Goal: Task Accomplishment & Management: Complete application form

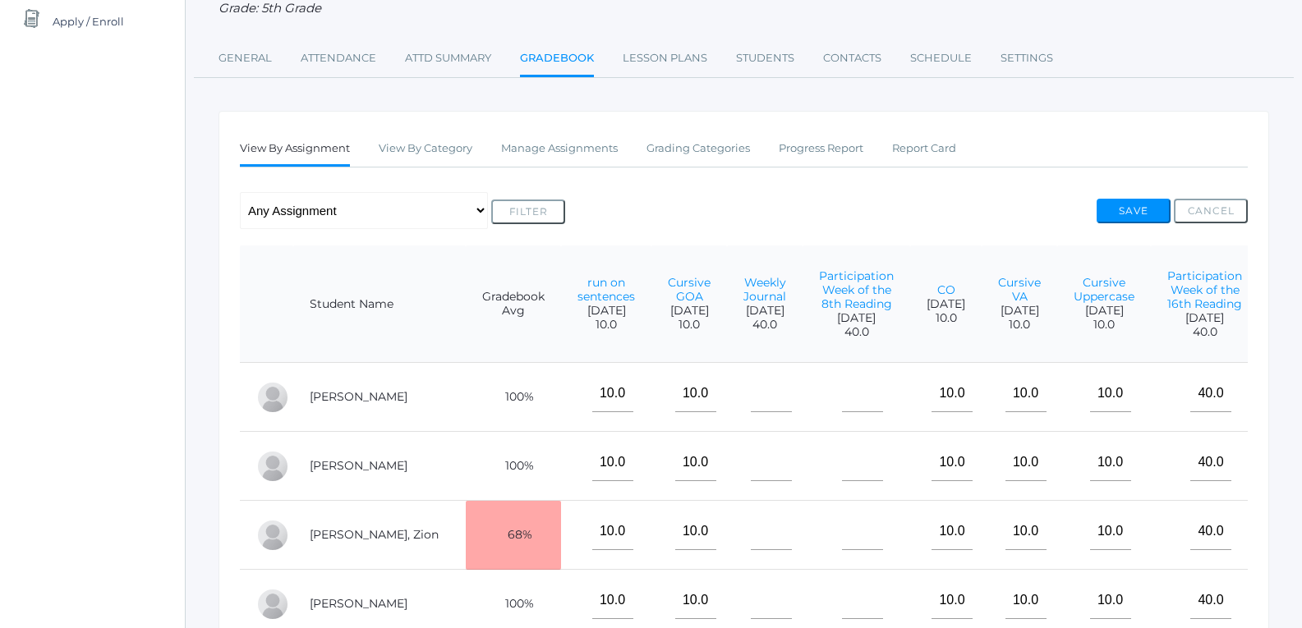
scroll to position [329, 0]
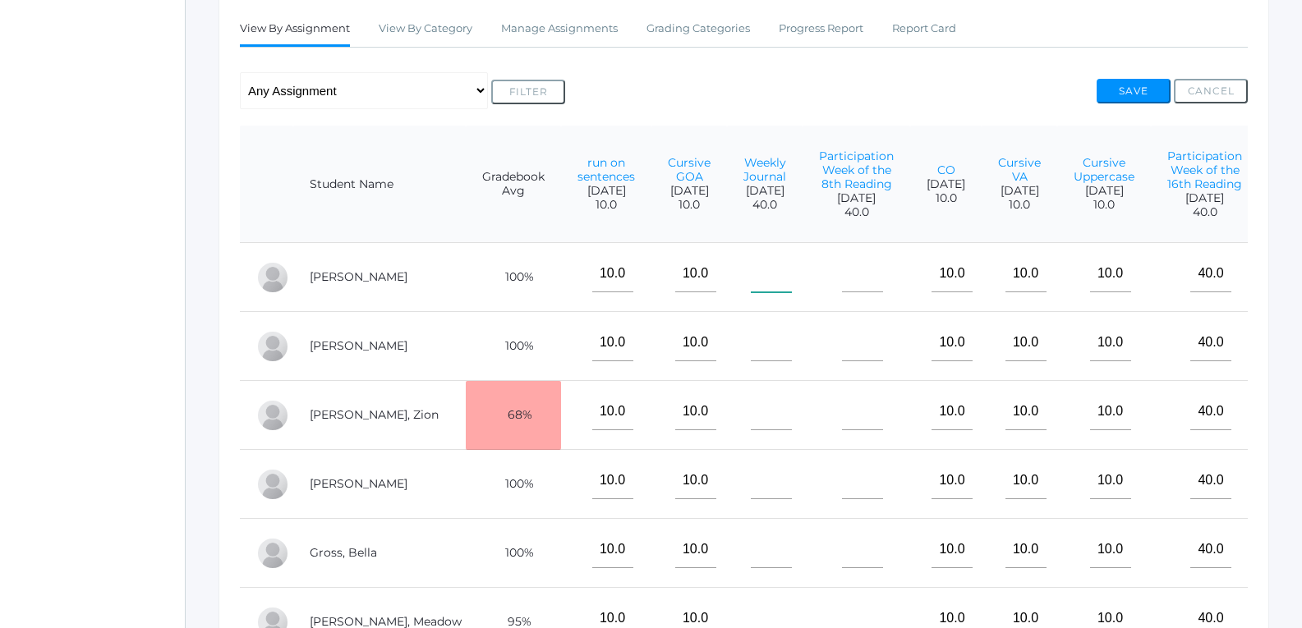
click at [751, 280] on input"] "text" at bounding box center [771, 273] width 41 height 37
type input"] "40"
click at [751, 344] on input"] "text" at bounding box center [771, 342] width 41 height 37
type input"] "40"
click at [751, 430] on input"] "text" at bounding box center [771, 411] width 41 height 37
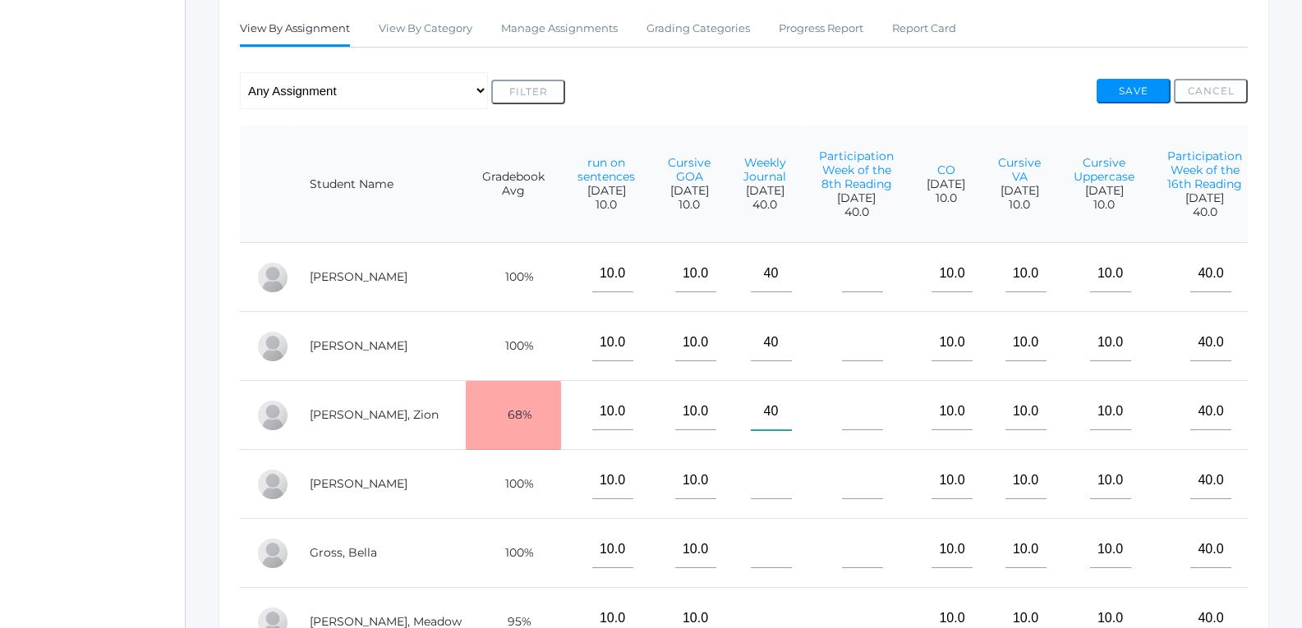
type input"] "40"
click at [751, 499] on input"] "text" at bounding box center [771, 480] width 41 height 37
type input"] "40"
click at [751, 568] on input"] "text" at bounding box center [771, 549] width 41 height 37
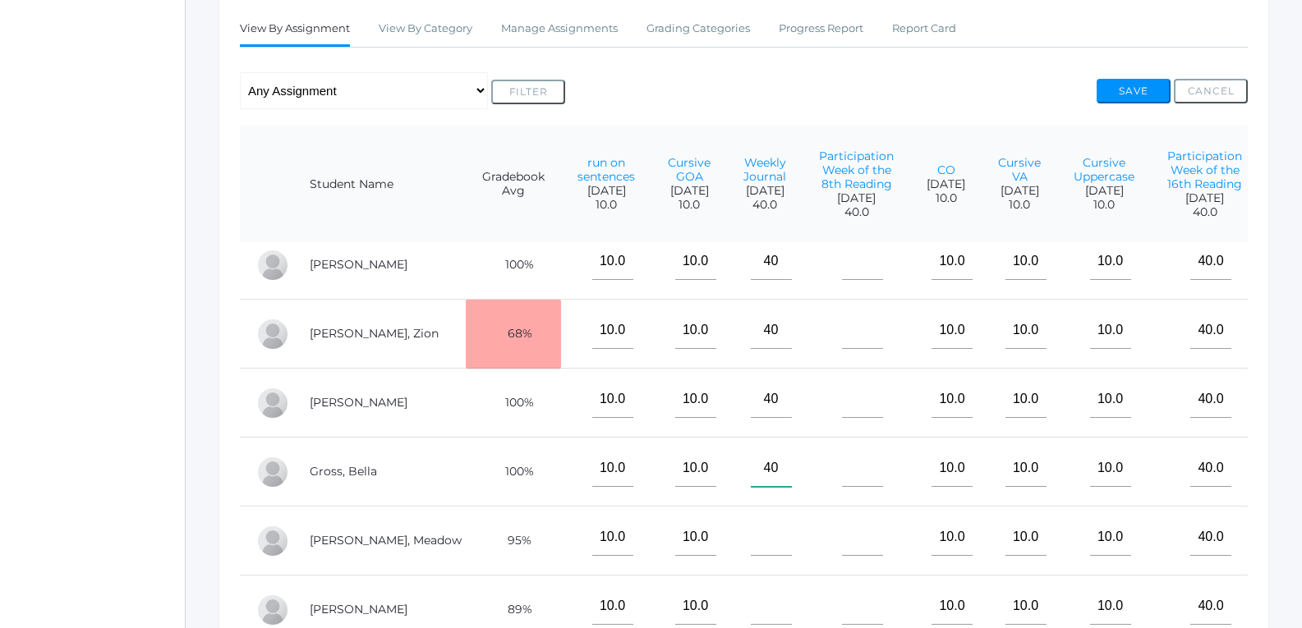
scroll to position [108, 0]
type input"] "40"
click at [751, 536] on input"] "text" at bounding box center [771, 537] width 41 height 37
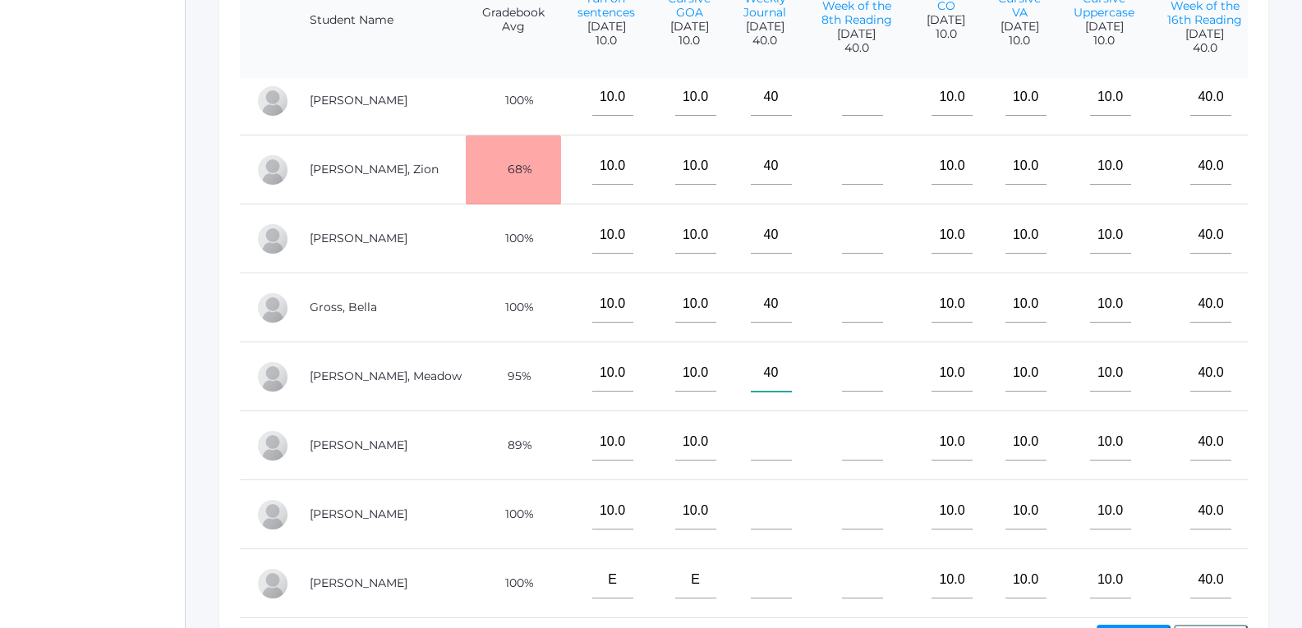
type input"] "40"
click at [751, 440] on input"] "text" at bounding box center [771, 442] width 41 height 37
type input"] "40"
click at [751, 493] on input"] "text" at bounding box center [771, 511] width 41 height 37
type input"] "40"
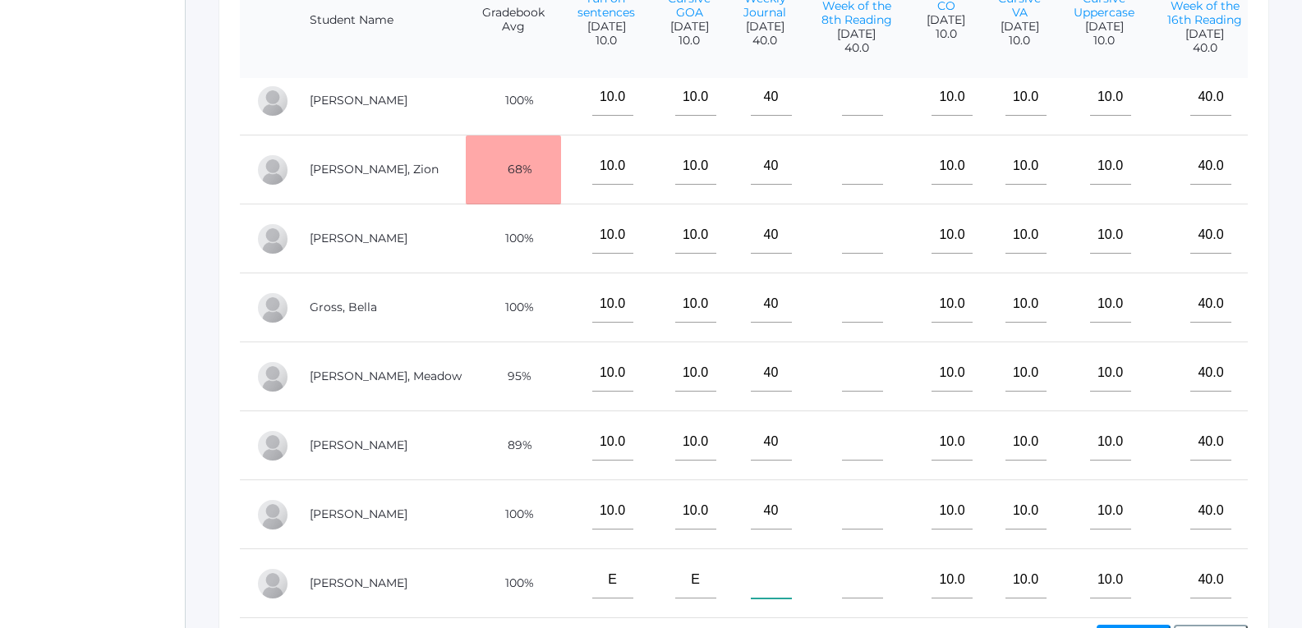
click at [751, 566] on input"] "text" at bounding box center [771, 580] width 41 height 37
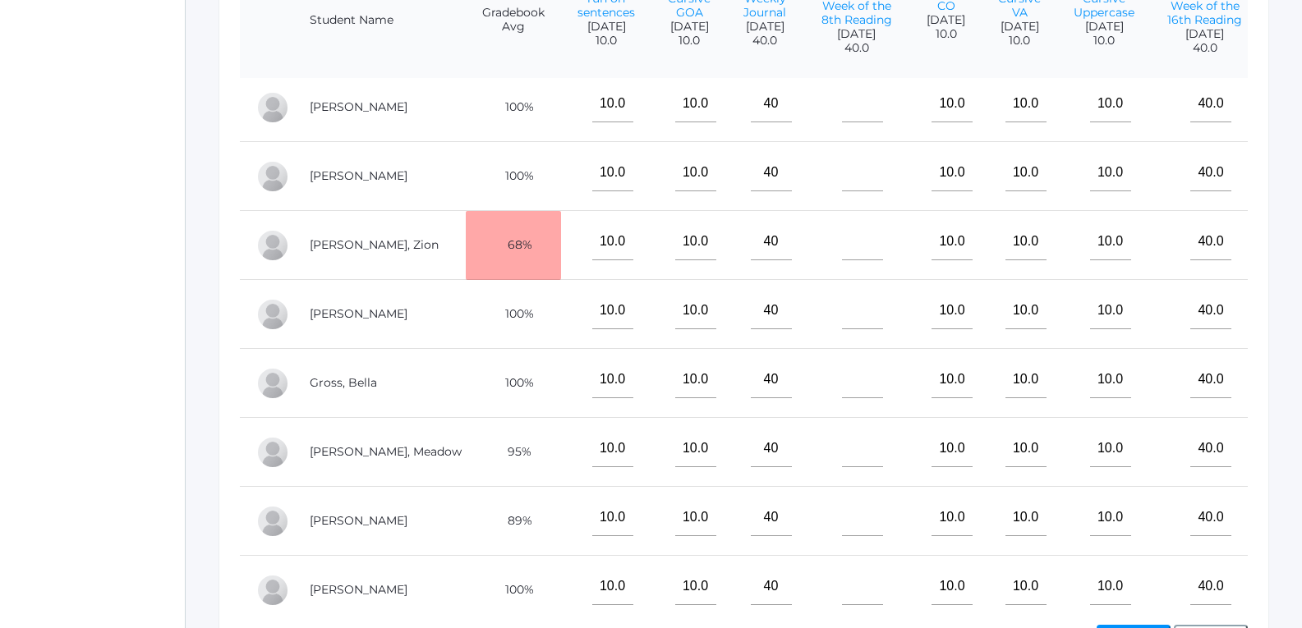
scroll to position [0, 0]
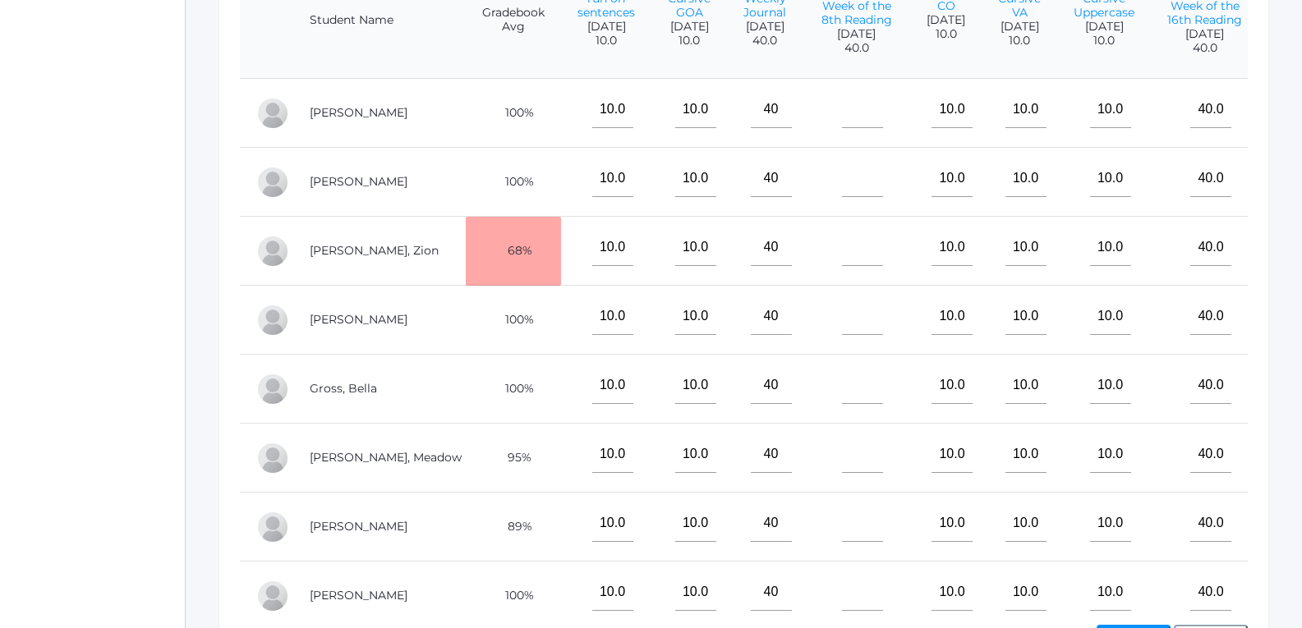
type input"] "E"
click at [842, 128] on input"] "text" at bounding box center [862, 109] width 41 height 37
type input"] "40"
click at [842, 197] on input"] "text" at bounding box center [862, 178] width 41 height 37
type input"] "40"
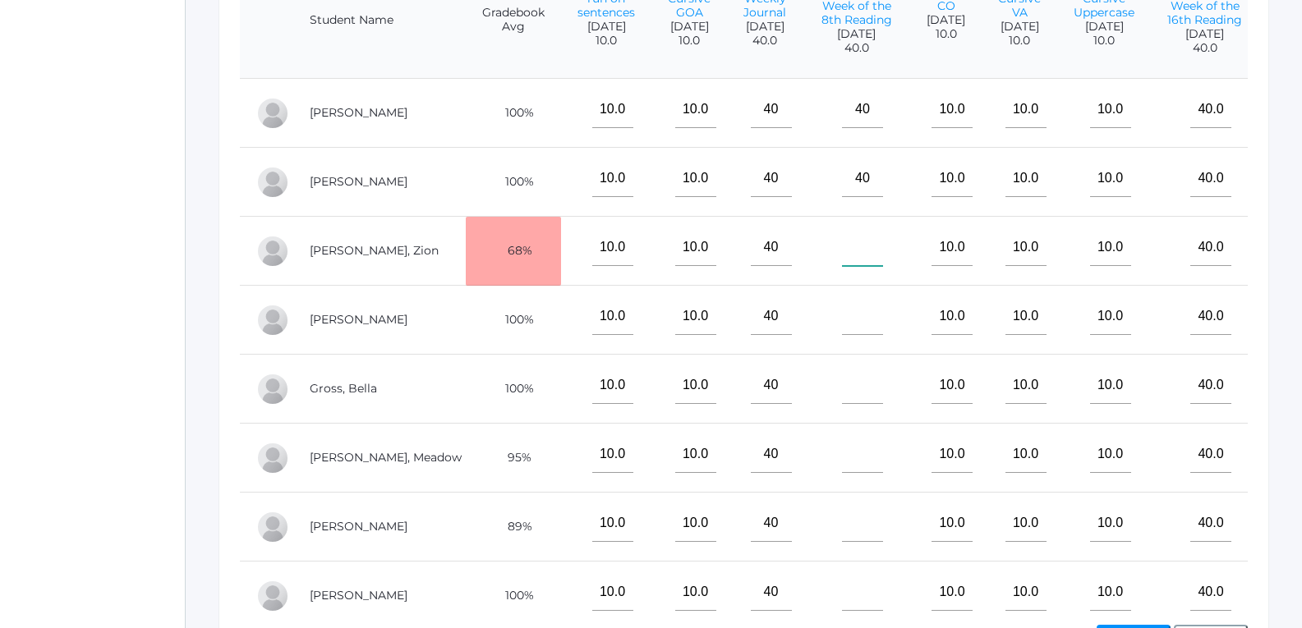
click at [842, 258] on input"] "text" at bounding box center [862, 247] width 41 height 37
type input"] "40"
click at [842, 335] on input"] "text" at bounding box center [862, 316] width 41 height 37
type input"] "40"
click at [842, 404] on input"] "text" at bounding box center [862, 385] width 41 height 37
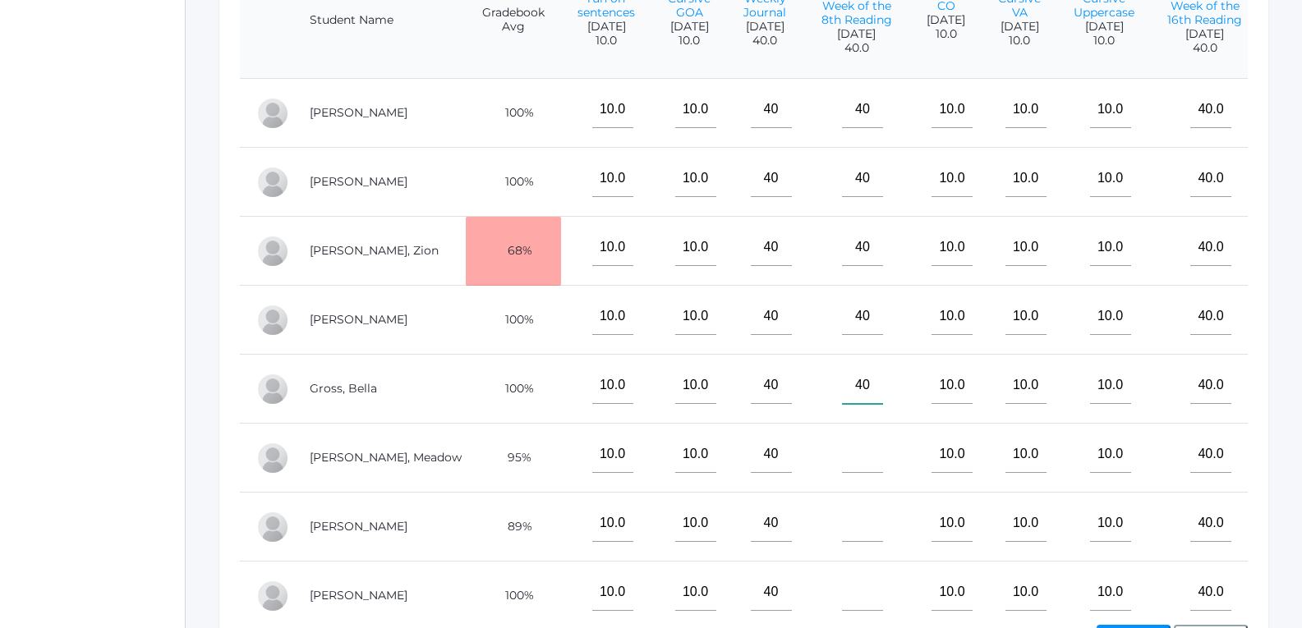
type input"] "40"
click at [842, 463] on input"] "text" at bounding box center [862, 454] width 41 height 37
type input"] "40"
click at [842, 524] on input"] "text" at bounding box center [862, 523] width 41 height 37
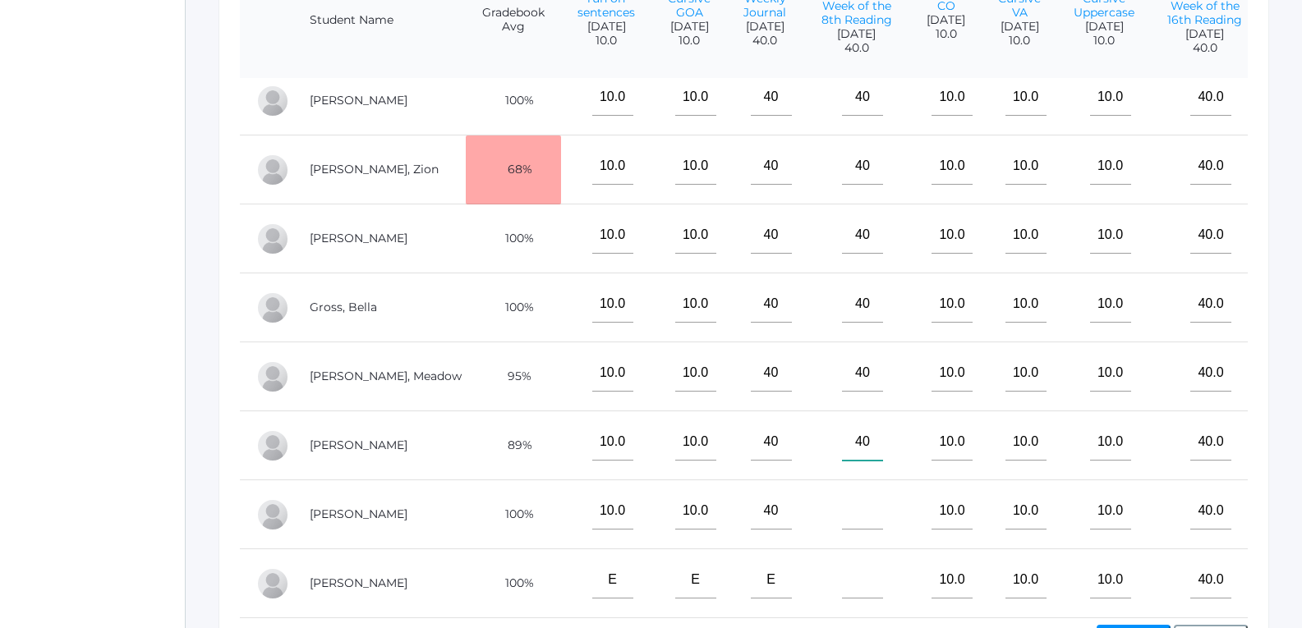
scroll to position [108, 0]
type input"] "40"
click at [842, 512] on input"] "text" at bounding box center [862, 511] width 41 height 37
type input"] "40"
click at [842, 582] on input"] "text" at bounding box center [862, 580] width 41 height 37
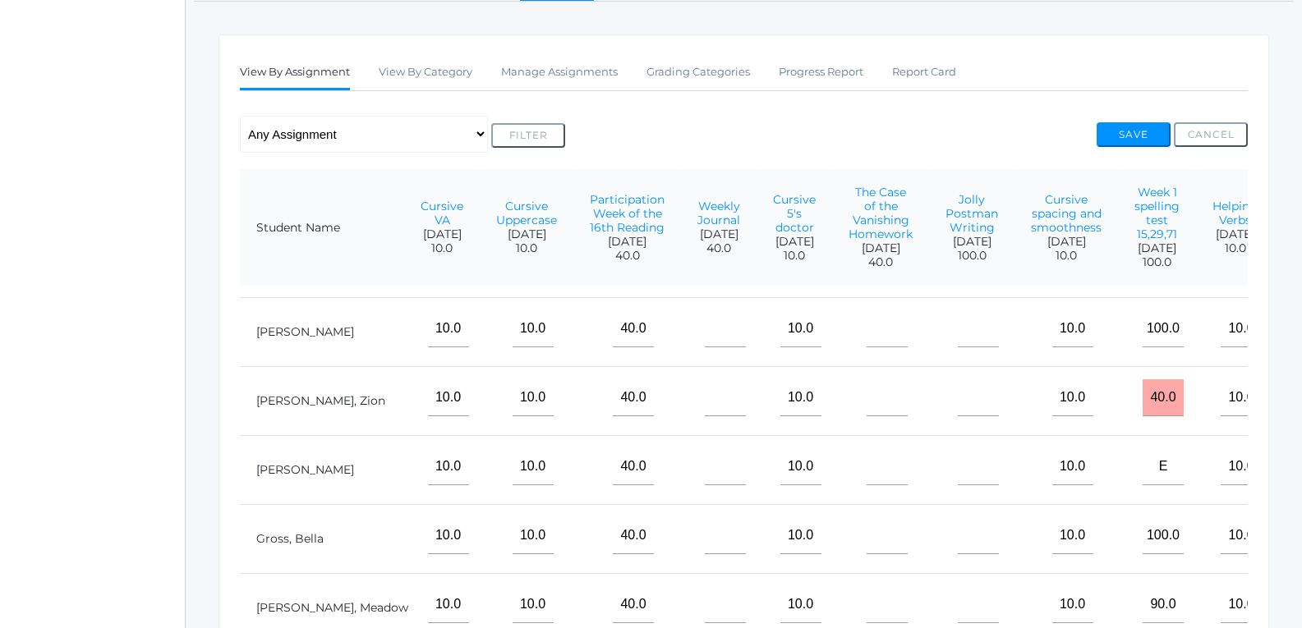
scroll to position [0, 577]
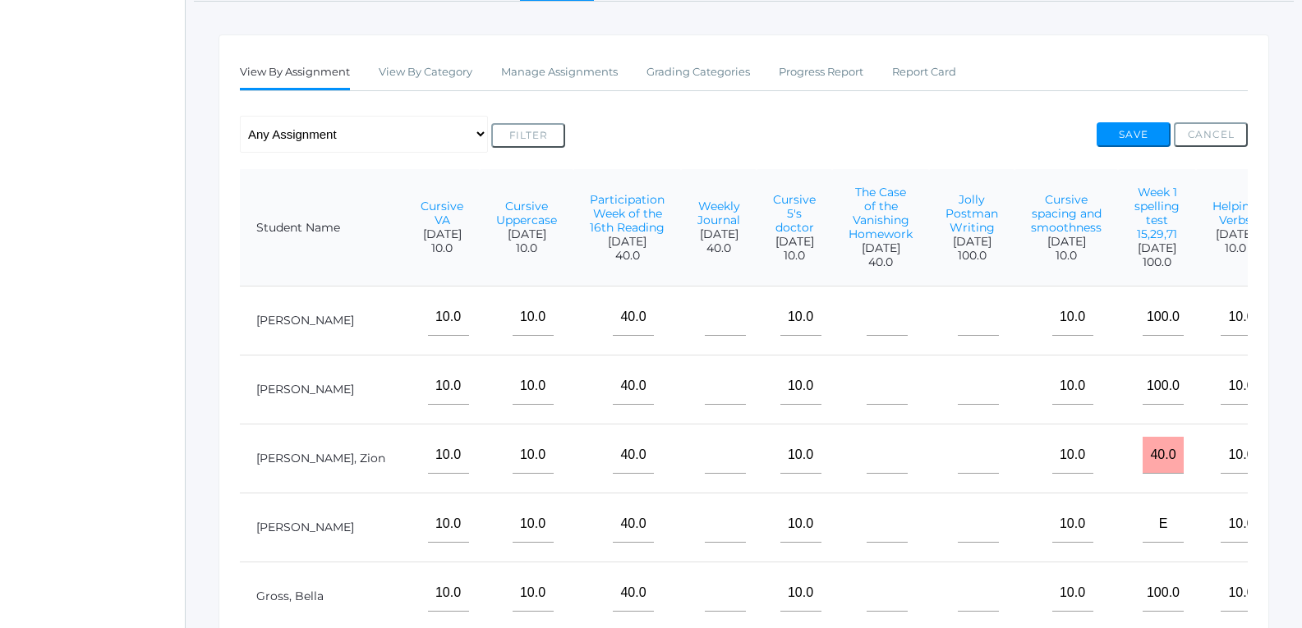
type input"] "40"
click at [705, 325] on input"] "text" at bounding box center [725, 317] width 41 height 37
type input"] "40"
click at [705, 404] on input"] "text" at bounding box center [725, 386] width 41 height 37
type input"] "40"
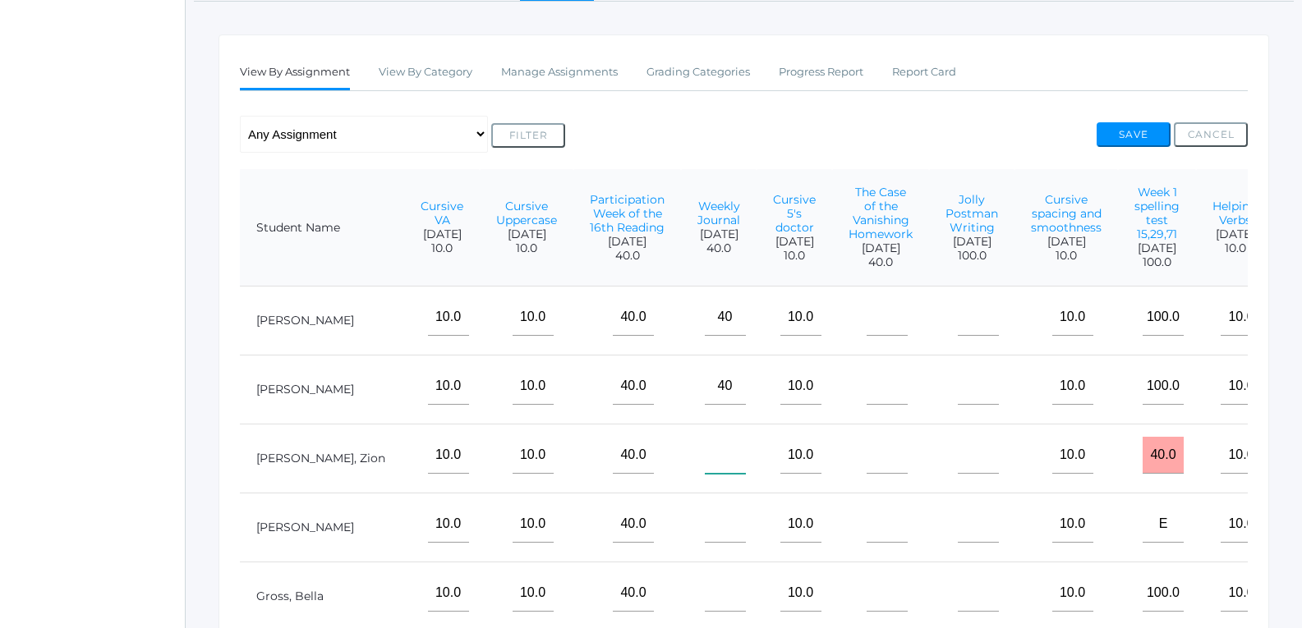
click at [705, 463] on input"] "text" at bounding box center [725, 455] width 41 height 37
type input"] "40"
click at [705, 543] on input"] "text" at bounding box center [725, 524] width 41 height 37
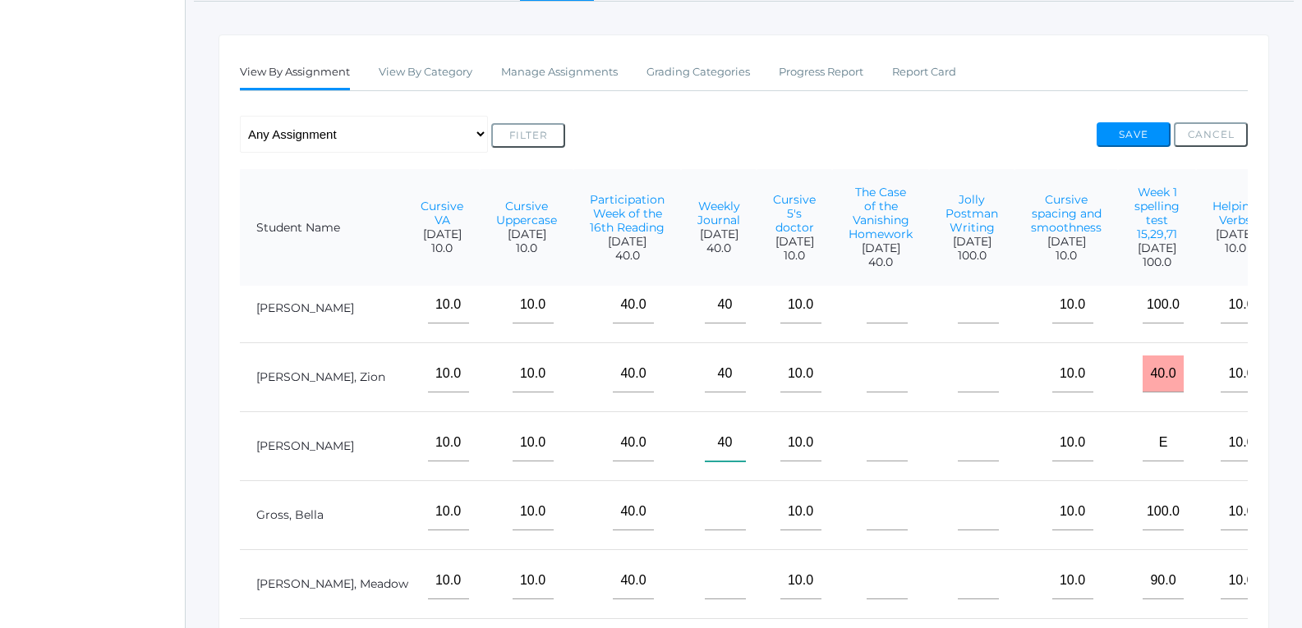
scroll to position [108, 577]
type input"] "40"
click at [705, 501] on input"] "text" at bounding box center [725, 512] width 41 height 37
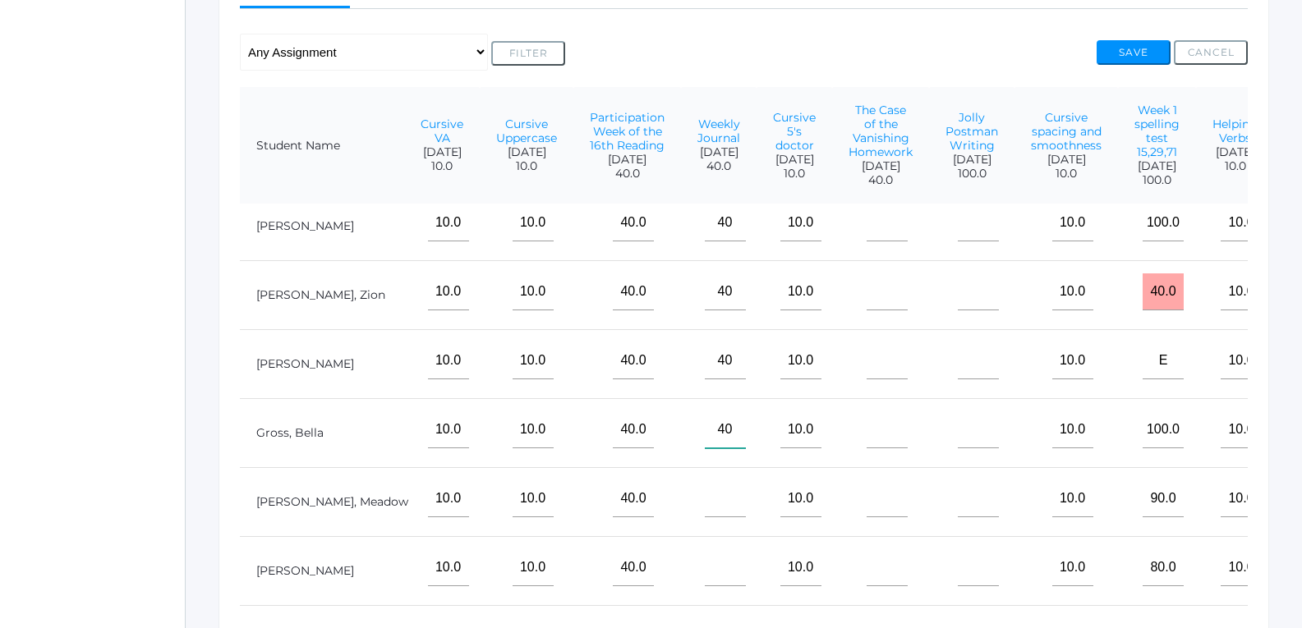
type input"] "40"
click at [705, 480] on input"] "text" at bounding box center [725, 498] width 41 height 37
type input"] "40"
click at [705, 569] on input"] "text" at bounding box center [725, 567] width 41 height 37
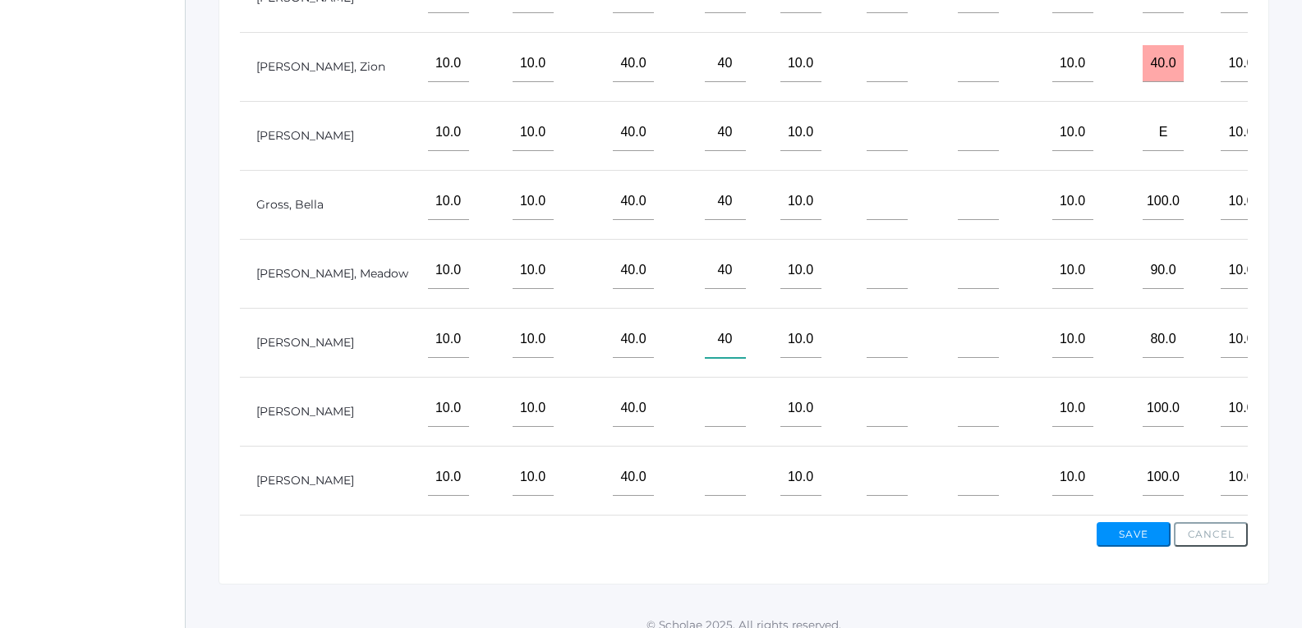
scroll to position [614, 0]
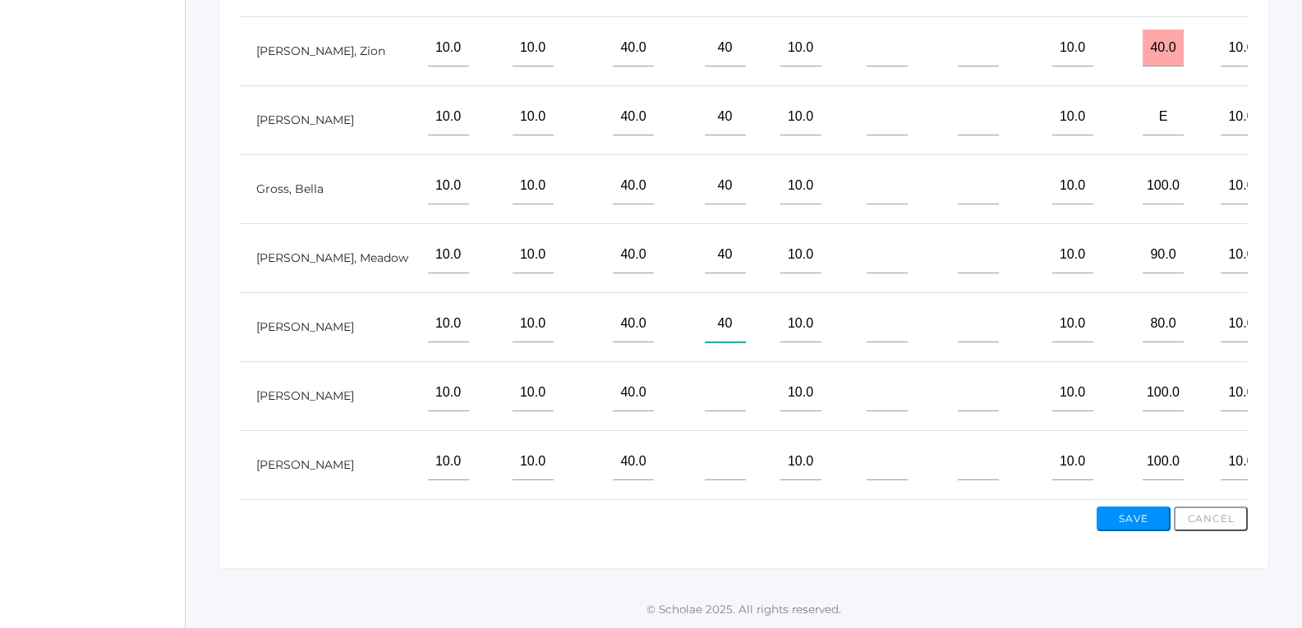
type input"] "40"
click at [705, 392] on input"] "text" at bounding box center [725, 393] width 41 height 37
type input"] "40"
click at [705, 444] on input"] "text" at bounding box center [725, 462] width 41 height 37
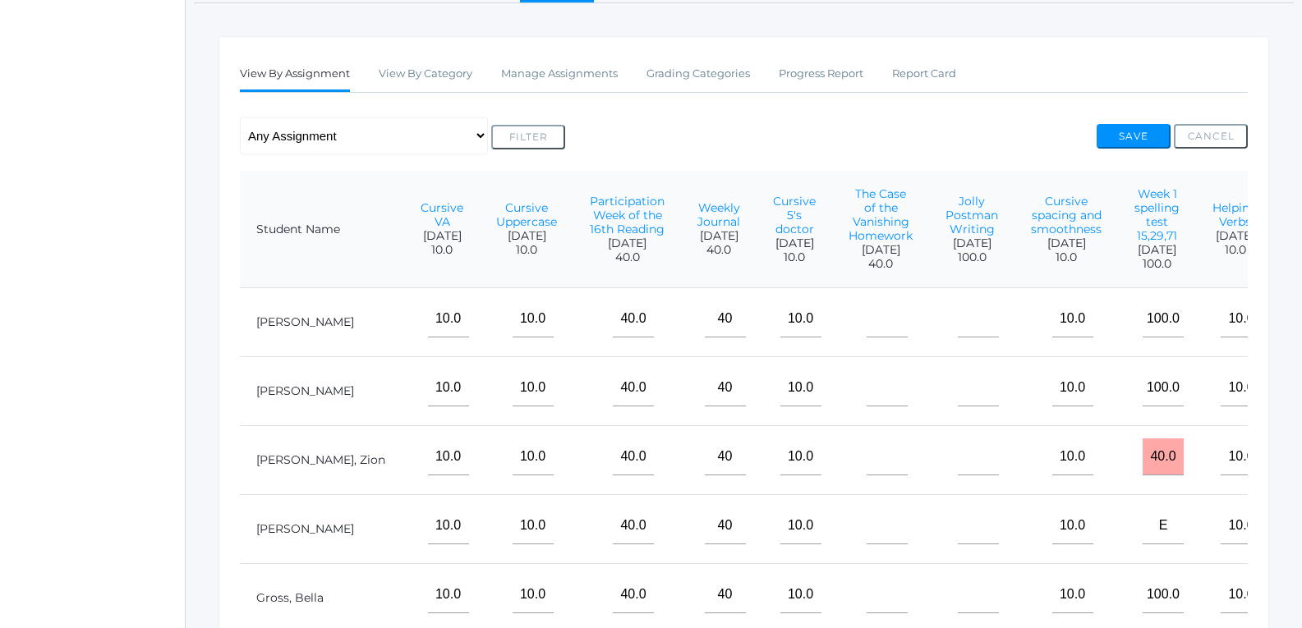
scroll to position [203, 0]
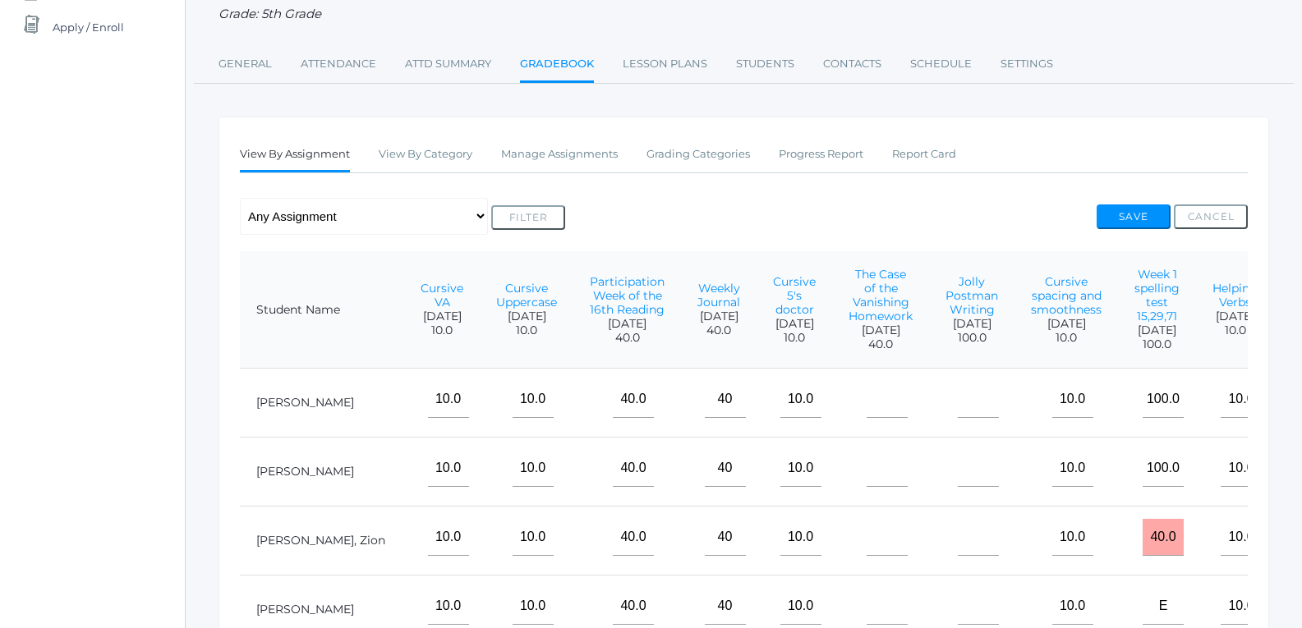
type input"] "40"
click at [867, 402] on input"] "text" at bounding box center [887, 399] width 41 height 37
type input"] "40"
click at [832, 460] on td at bounding box center [880, 472] width 97 height 69
click at [867, 487] on input"] "text" at bounding box center [887, 468] width 41 height 37
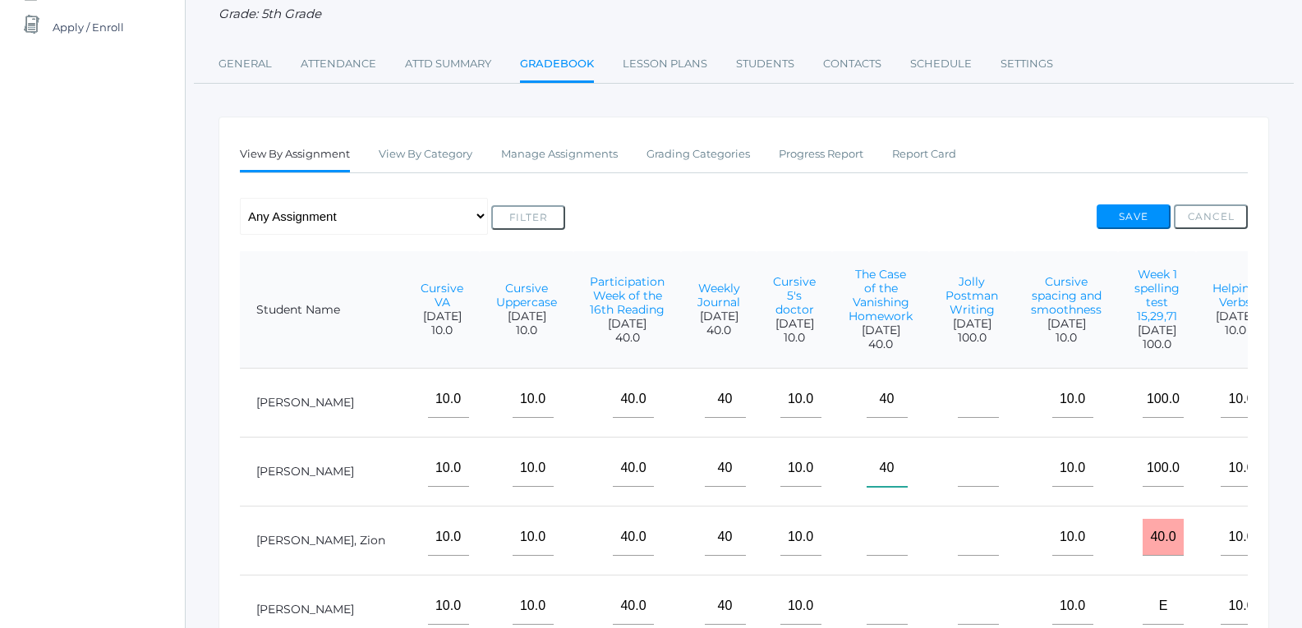
type input"] "40"
click at [867, 549] on input"] "text" at bounding box center [887, 537] width 41 height 37
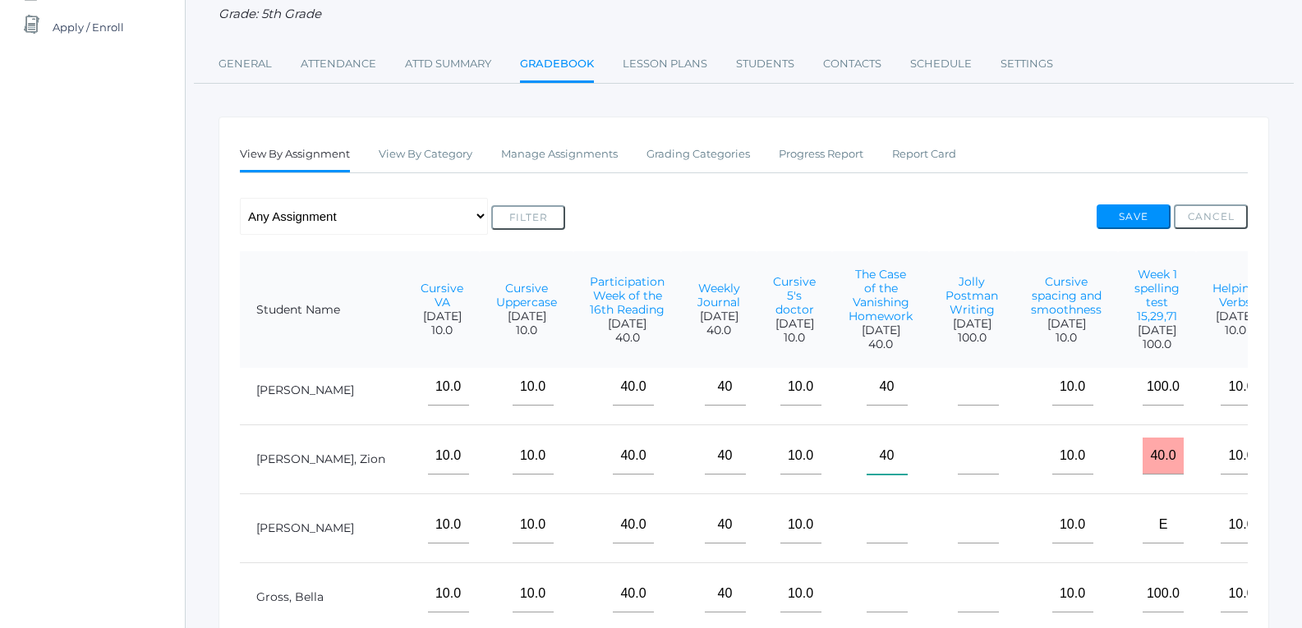
scroll to position [108, 577]
type input"] "40"
click at [867, 526] on input"] "text" at bounding box center [887, 525] width 41 height 37
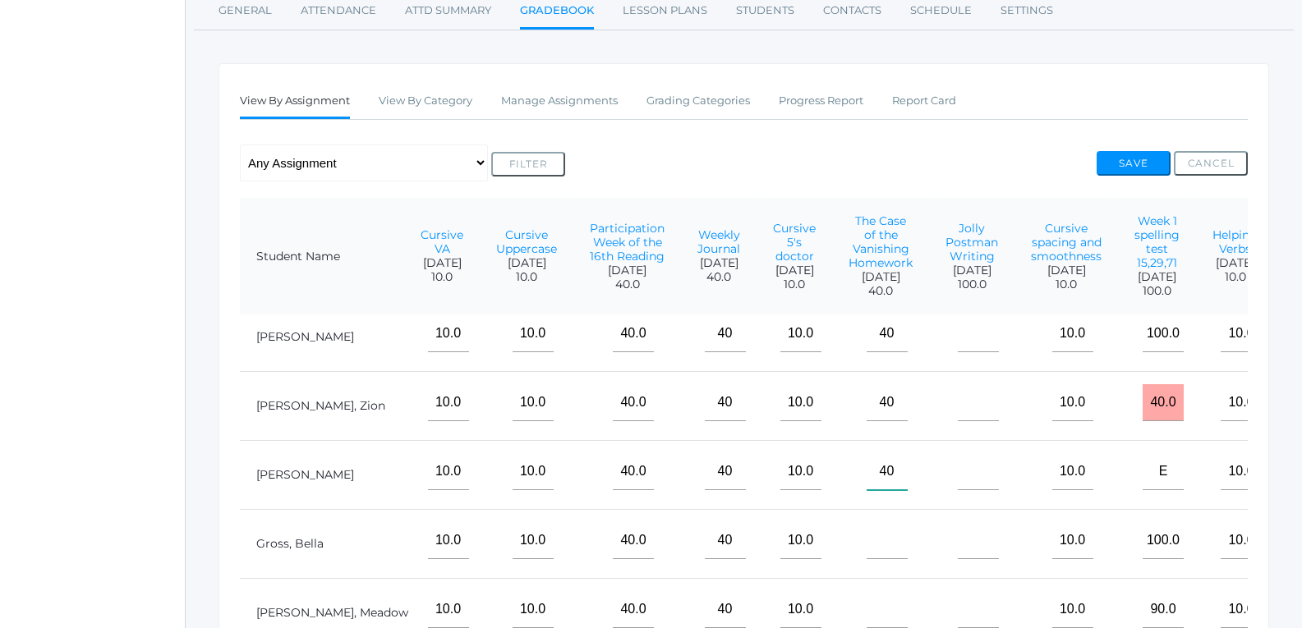
scroll to position [285, 0]
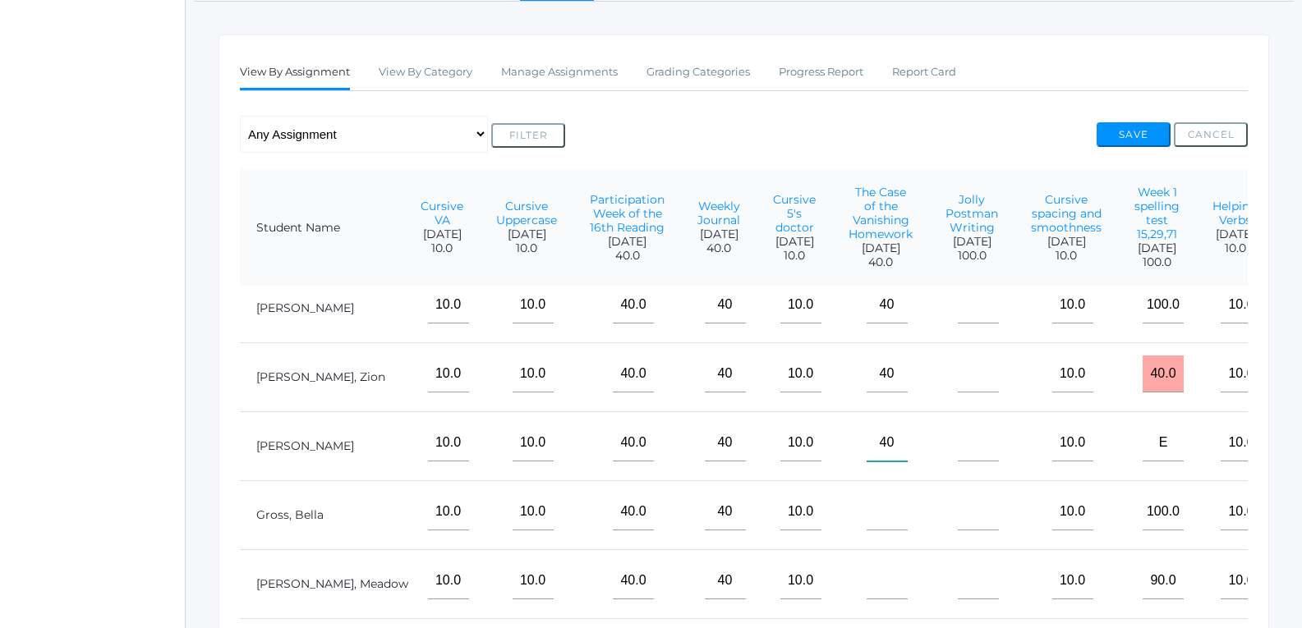
type input"] "40"
click at [867, 518] on input"] "text" at bounding box center [887, 512] width 41 height 37
type input"] "40"
click at [867, 563] on input"] "text" at bounding box center [887, 581] width 41 height 37
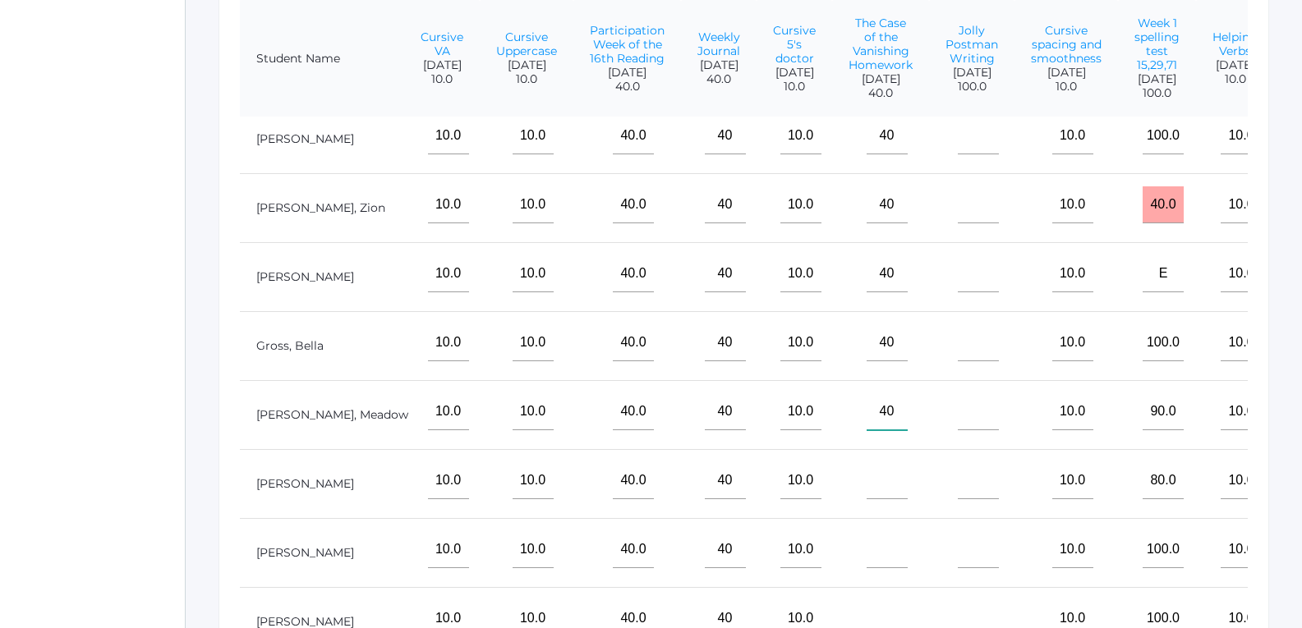
scroll to position [531, 0]
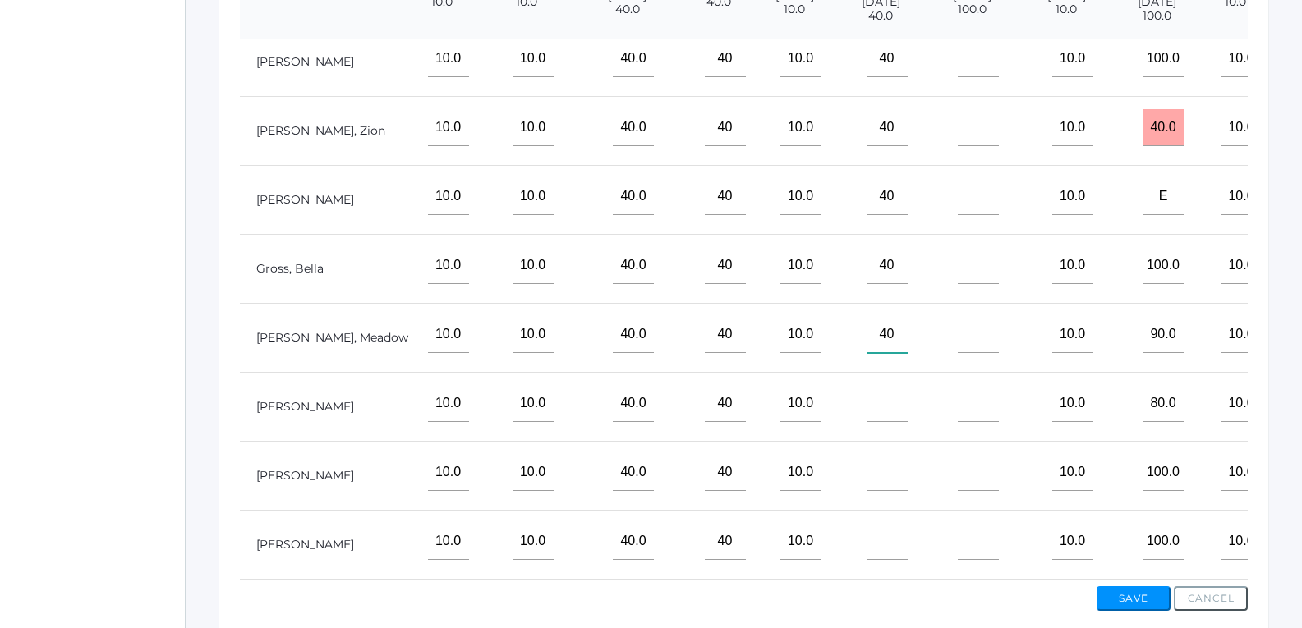
type input"] "40"
click at [867, 394] on input"] "text" at bounding box center [887, 403] width 41 height 37
type input"] "40"
click at [867, 464] on input"] "text" at bounding box center [887, 472] width 41 height 37
type input"] "40"
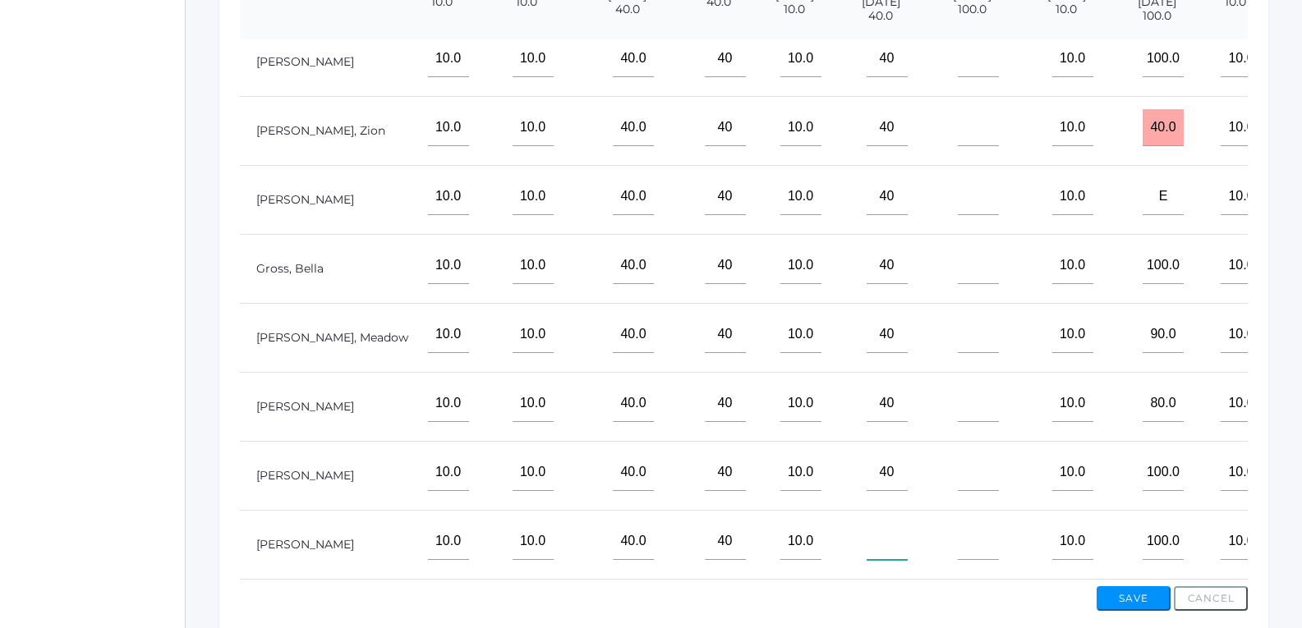
click at [867, 543] on input"] "text" at bounding box center [887, 541] width 41 height 37
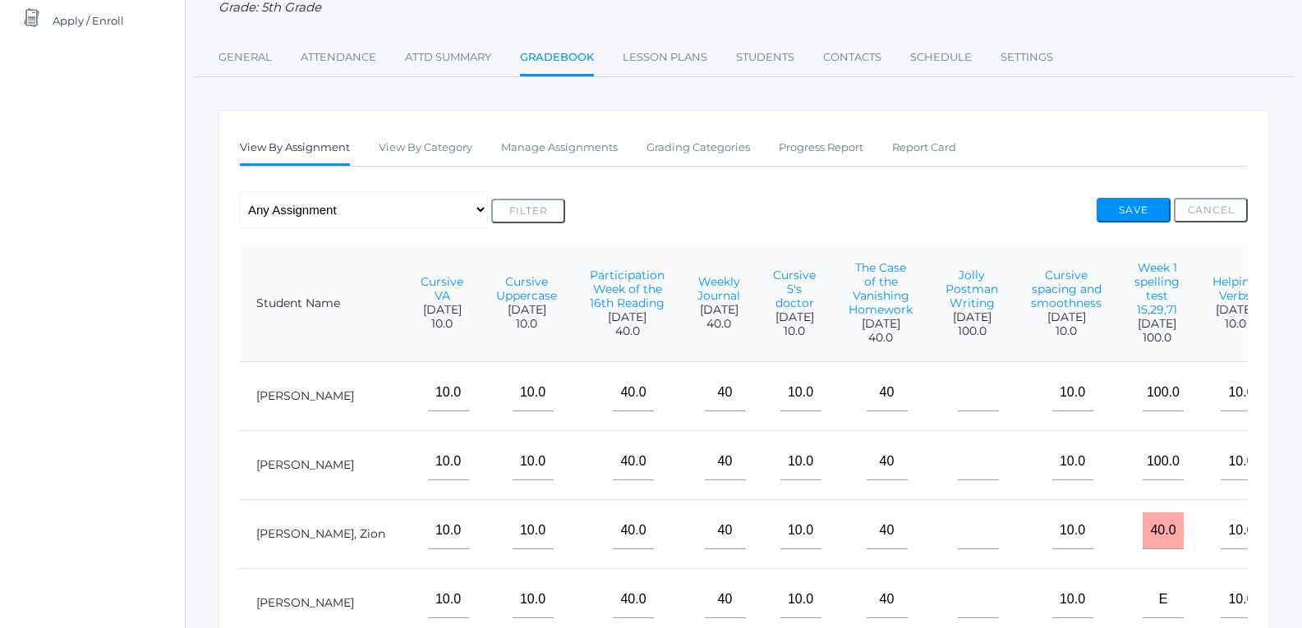
scroll to position [203, 0]
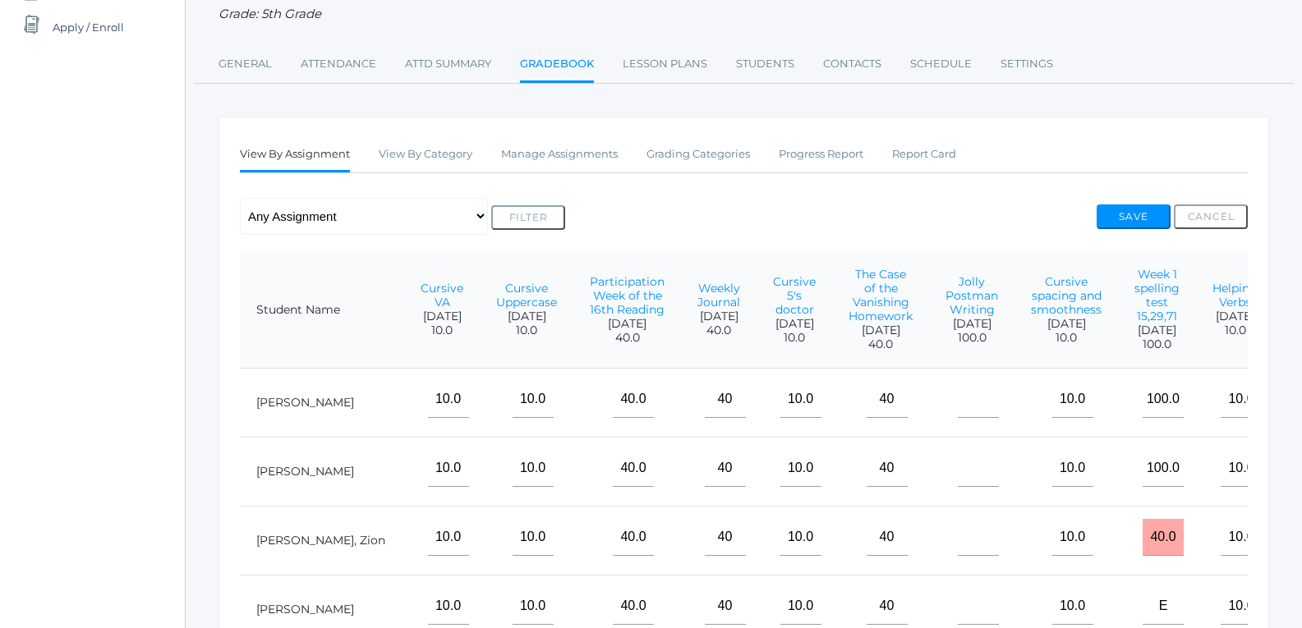
type input"] "40"
click at [958, 418] on input"] "text" at bounding box center [978, 399] width 41 height 37
type input"] "95"
click at [958, 487] on input"] "text" at bounding box center [978, 468] width 41 height 37
type input"] "95"
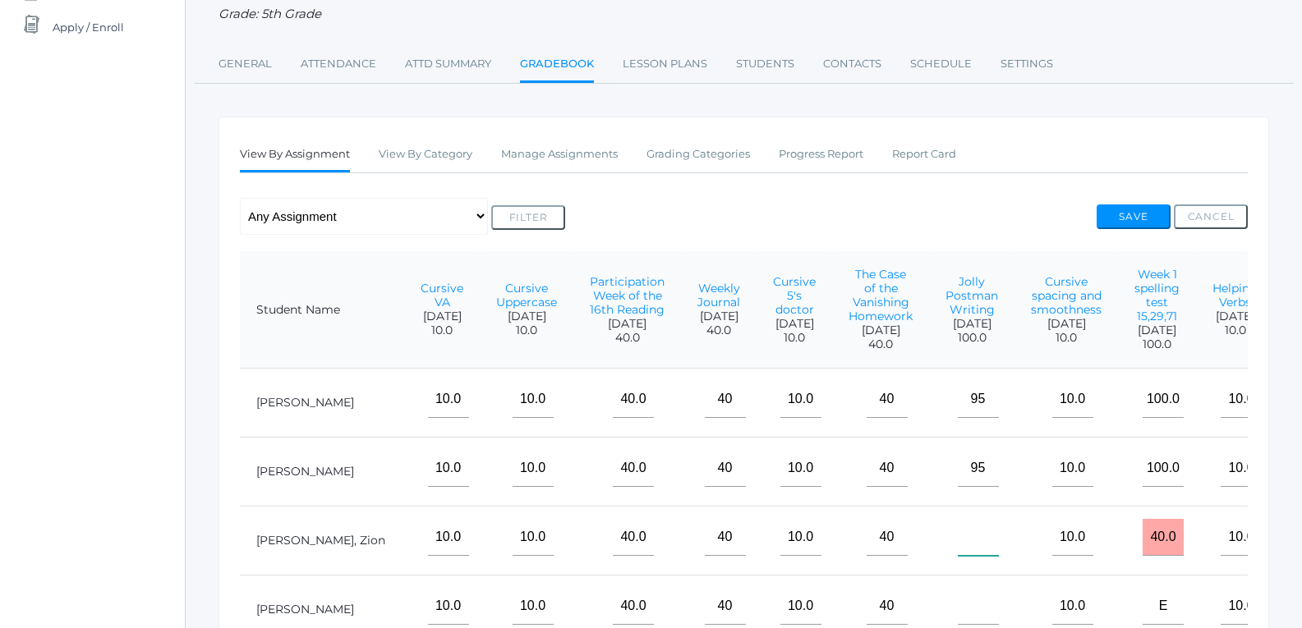
click at [958, 556] on input"] "text" at bounding box center [978, 537] width 41 height 37
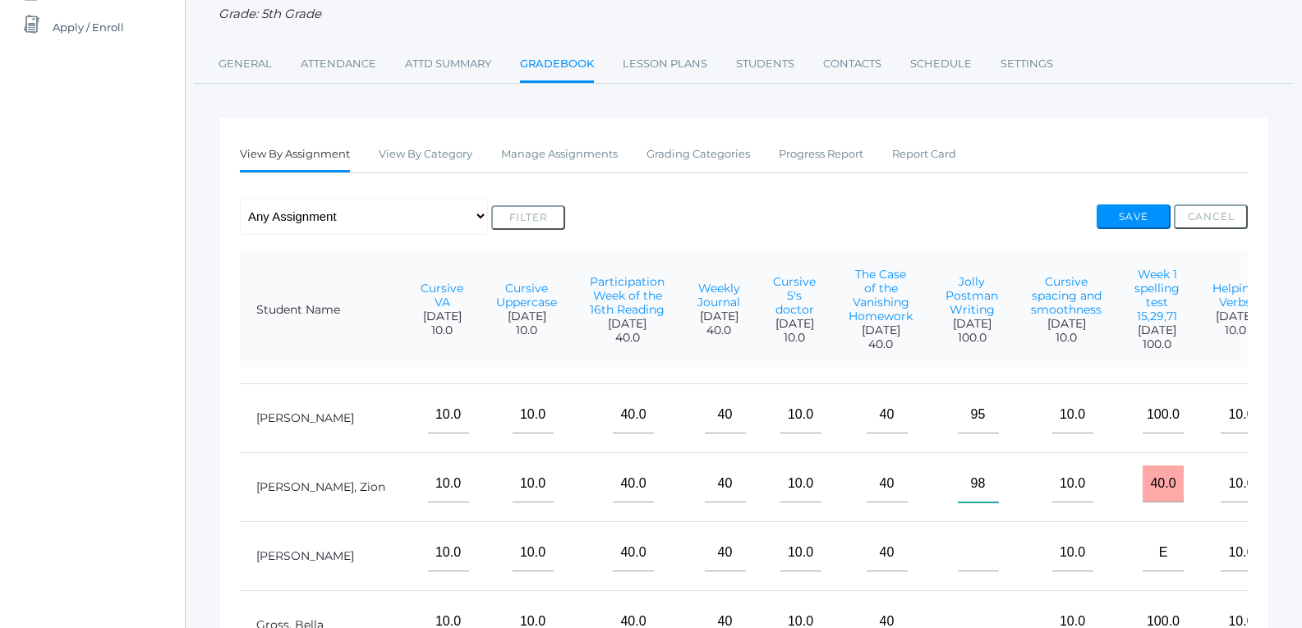
scroll to position [82, 577]
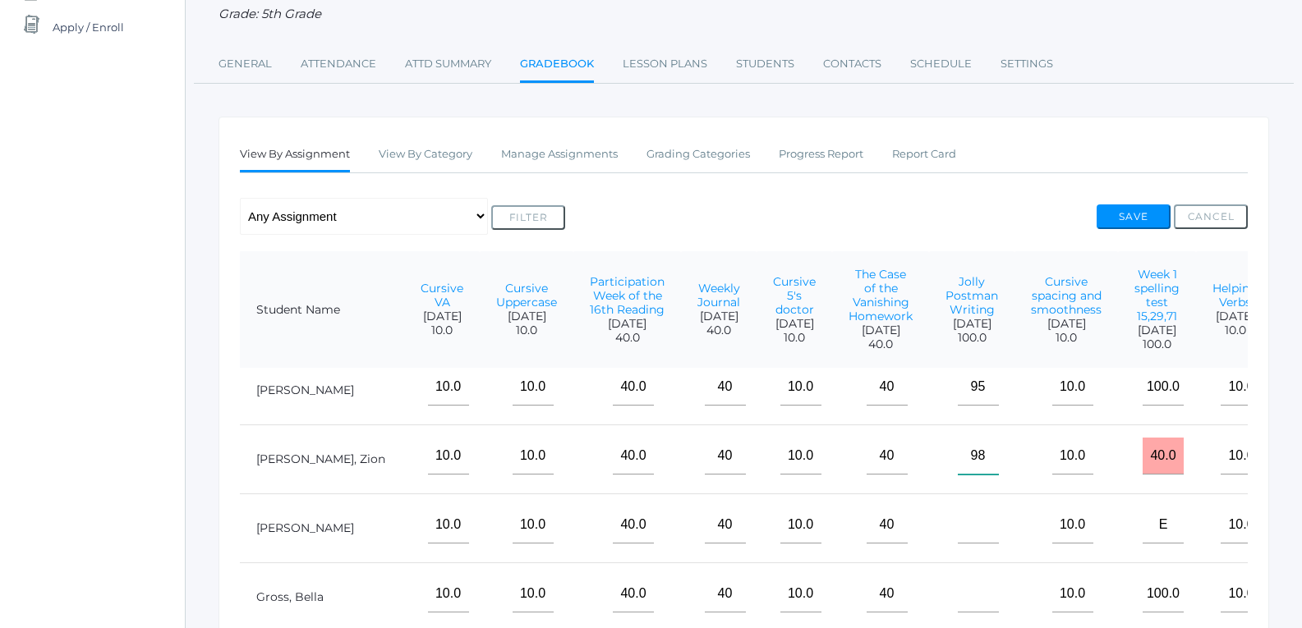
type input"] "98"
click at [958, 535] on input"] "text" at bounding box center [978, 525] width 41 height 37
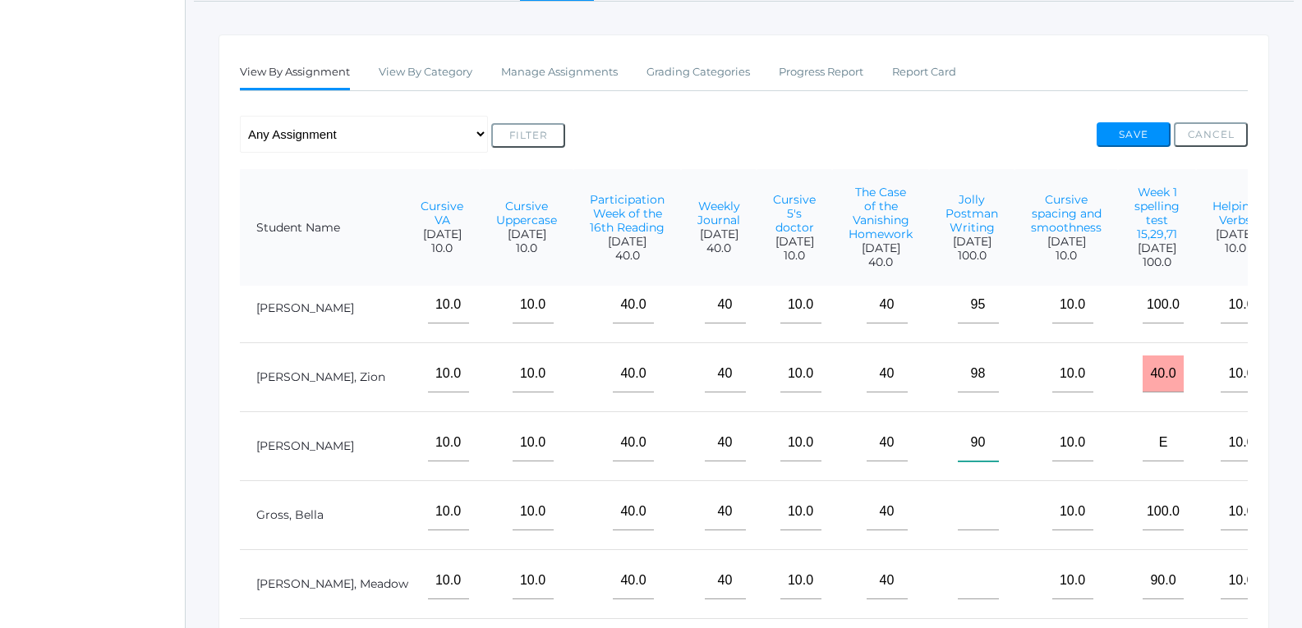
type input"] "90"
click at [958, 503] on input"] "text" at bounding box center [978, 512] width 41 height 37
type input"] "90"
click at [958, 571] on input"] "text" at bounding box center [978, 581] width 41 height 37
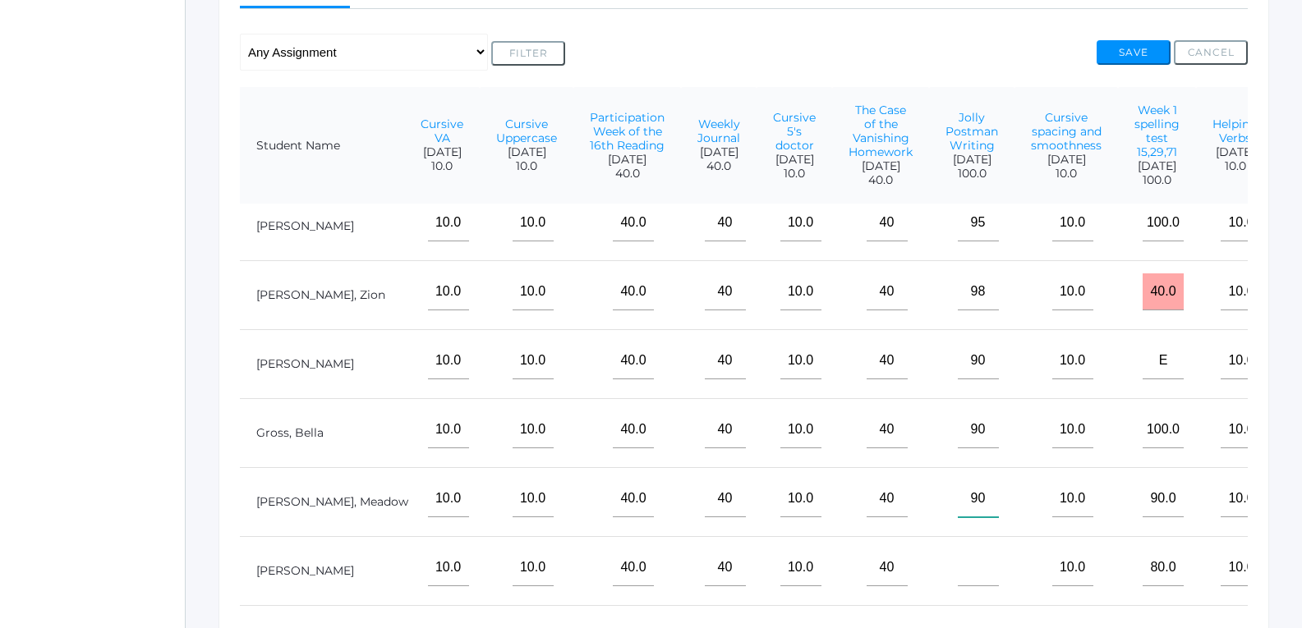
scroll to position [449, 0]
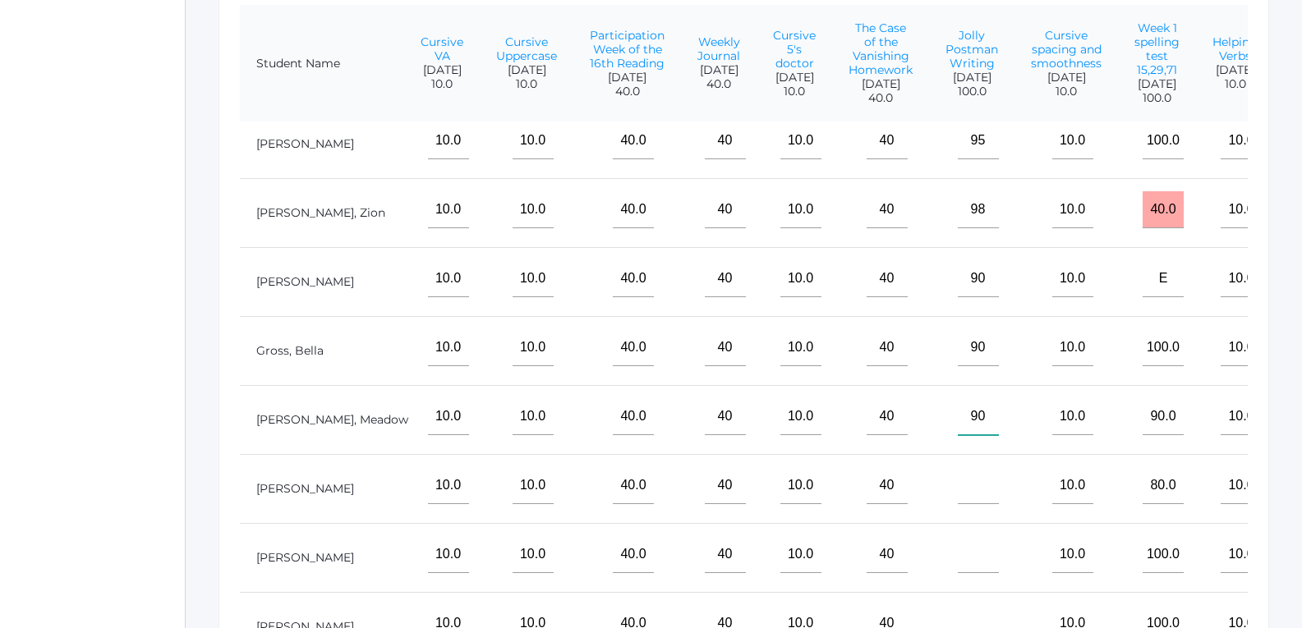
type input"] "90"
click at [958, 471] on input"] "text" at bounding box center [978, 485] width 41 height 37
type input"] "100"
click at [958, 536] on input"] "text" at bounding box center [978, 554] width 41 height 37
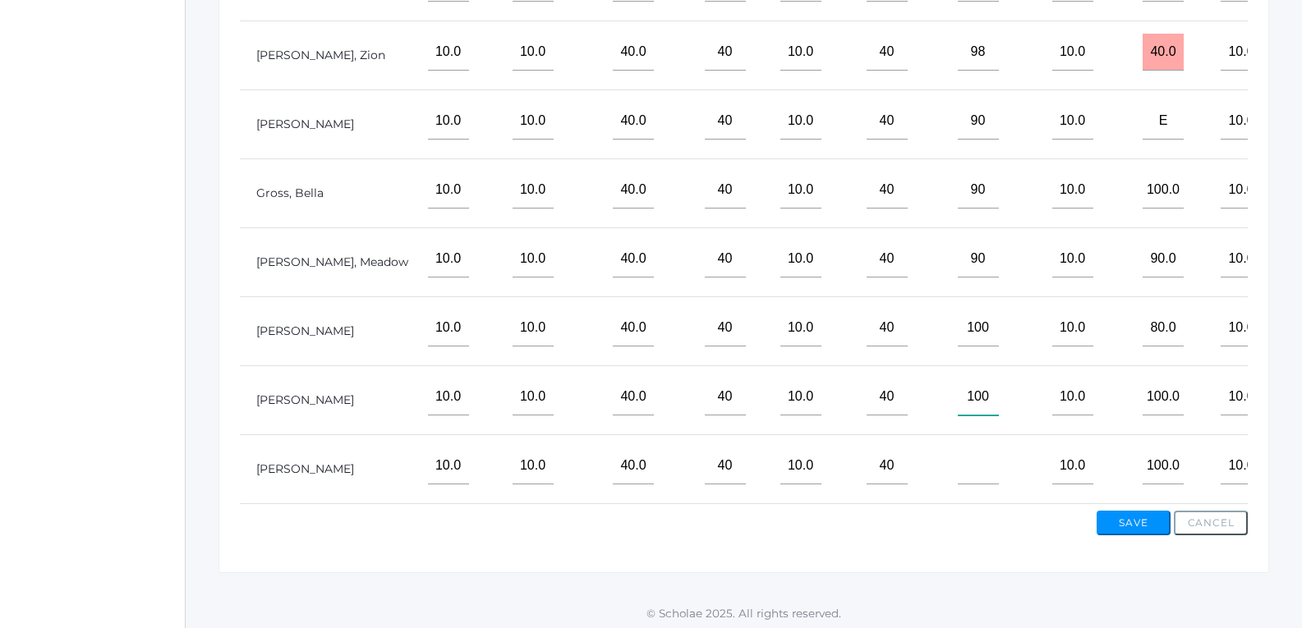
scroll to position [614, 0]
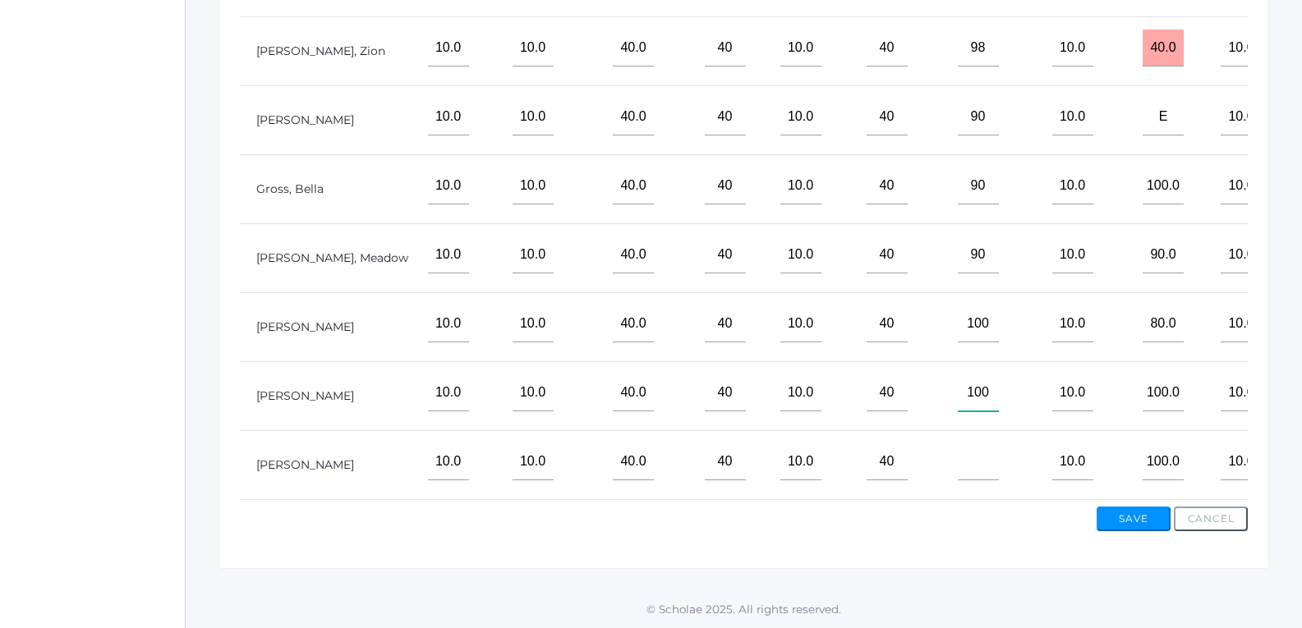
type input"] "100"
click at [958, 448] on input"] "text" at bounding box center [978, 462] width 41 height 37
type input"] "98"
click at [1115, 520] on button "Save" at bounding box center [1134, 519] width 74 height 25
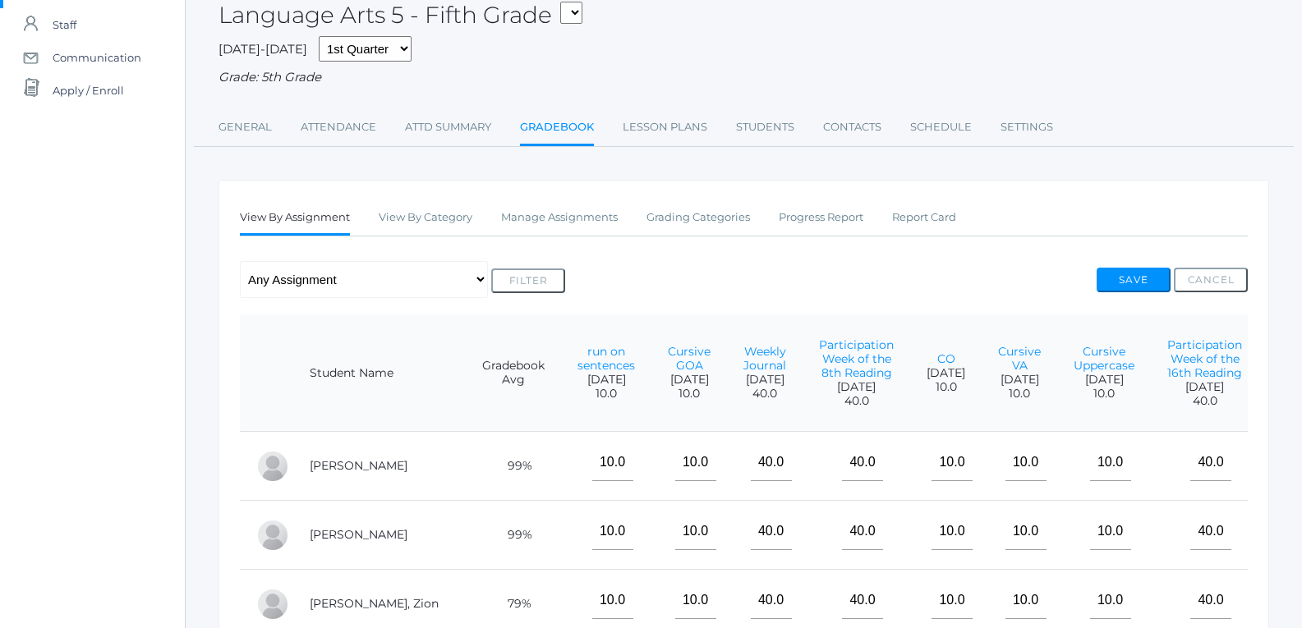
scroll to position [82, 0]
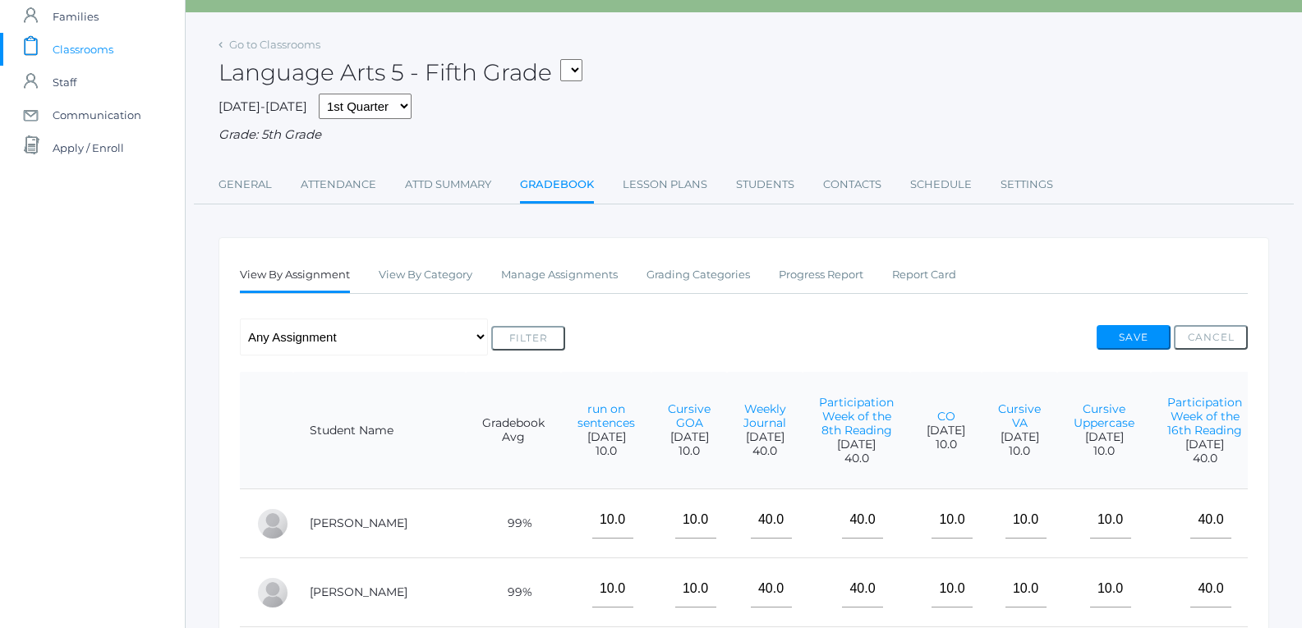
click at [582, 76] on select "05ELEM - Fifth Grade 05ELEM - History 5 Fifth Grade 05ELEM - Science 5 Fifth Gr…" at bounding box center [571, 70] width 22 height 22
select select "2541"
click at [567, 59] on select "05ELEM - Fifth Grade 05ELEM - History 5 Fifth Grade 05ELEM - Science 5 Fifth Gr…" at bounding box center [571, 70] width 22 height 22
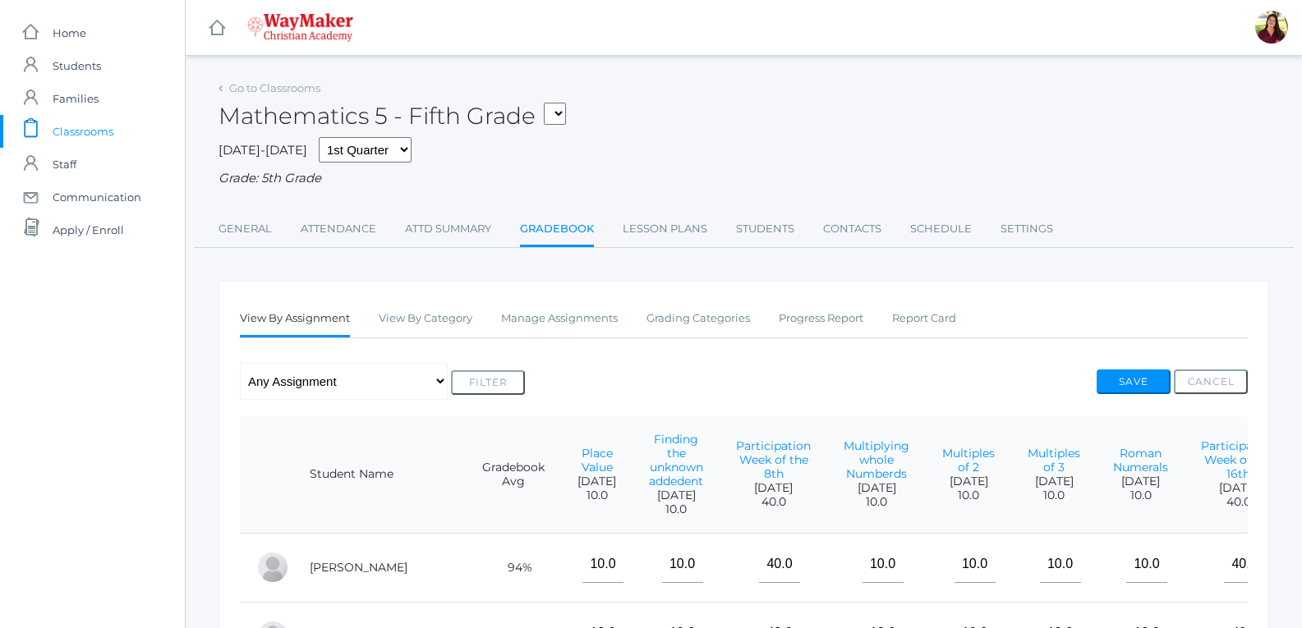
click at [554, 116] on select "05ELEM - Fifth Grade 05ELEM - History 5 Fifth Grade 05ELEM - Science 5 Fifth Gr…" at bounding box center [555, 114] width 22 height 22
select select "2542"
click at [549, 103] on select "05ELEM - Fifth Grade 05ELEM - History 5 Fifth Grade 05ELEM - Science 5 Fifth Gr…" at bounding box center [555, 114] width 22 height 22
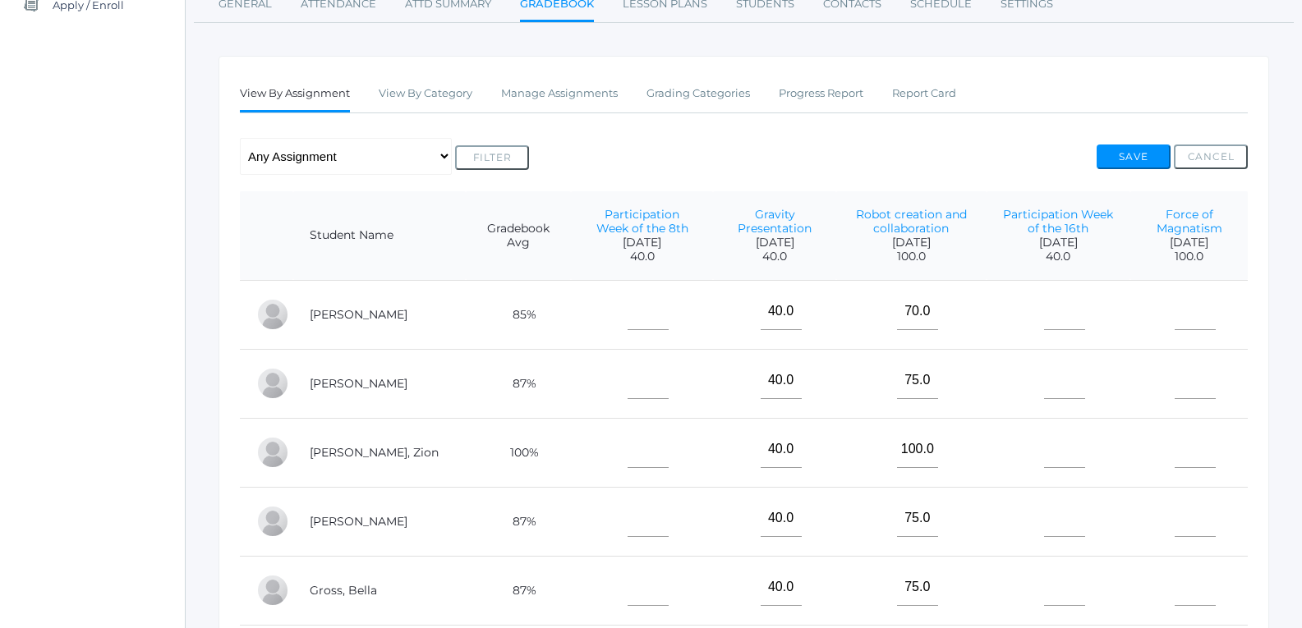
scroll to position [246, 0]
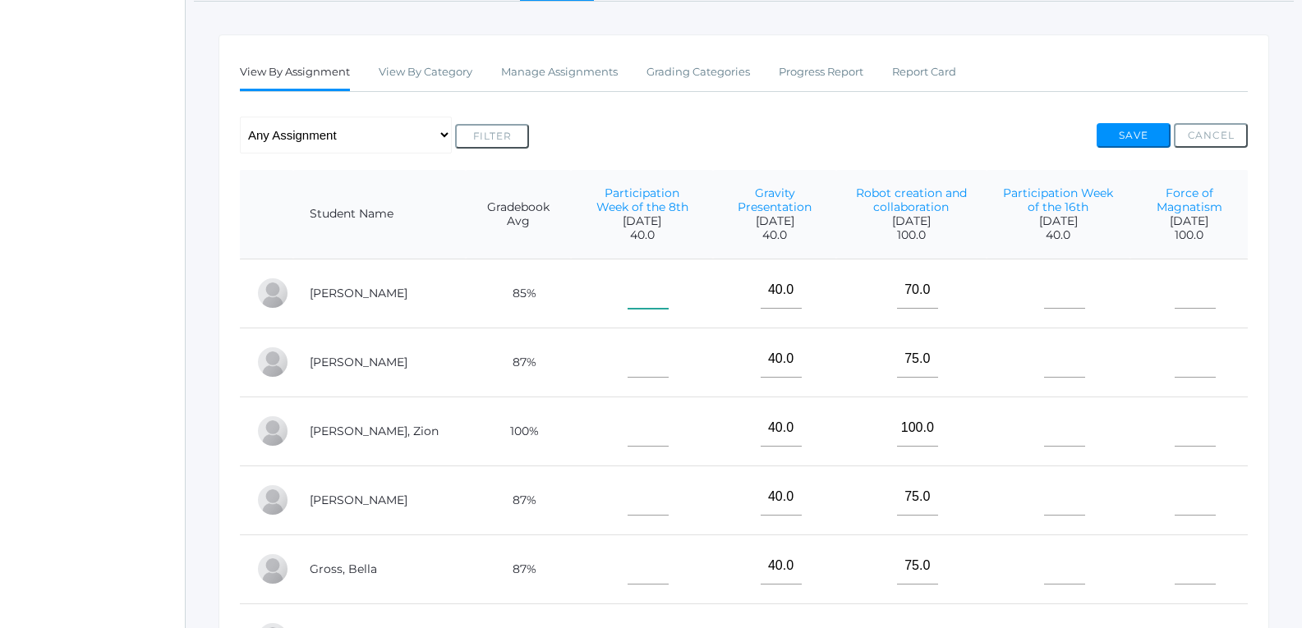
click at [628, 283] on input"] "text" at bounding box center [648, 290] width 41 height 37
type input"] "40"
click at [628, 355] on input"] "text" at bounding box center [648, 359] width 41 height 37
type input"] "40"
click at [628, 423] on input"] "text" at bounding box center [648, 428] width 41 height 37
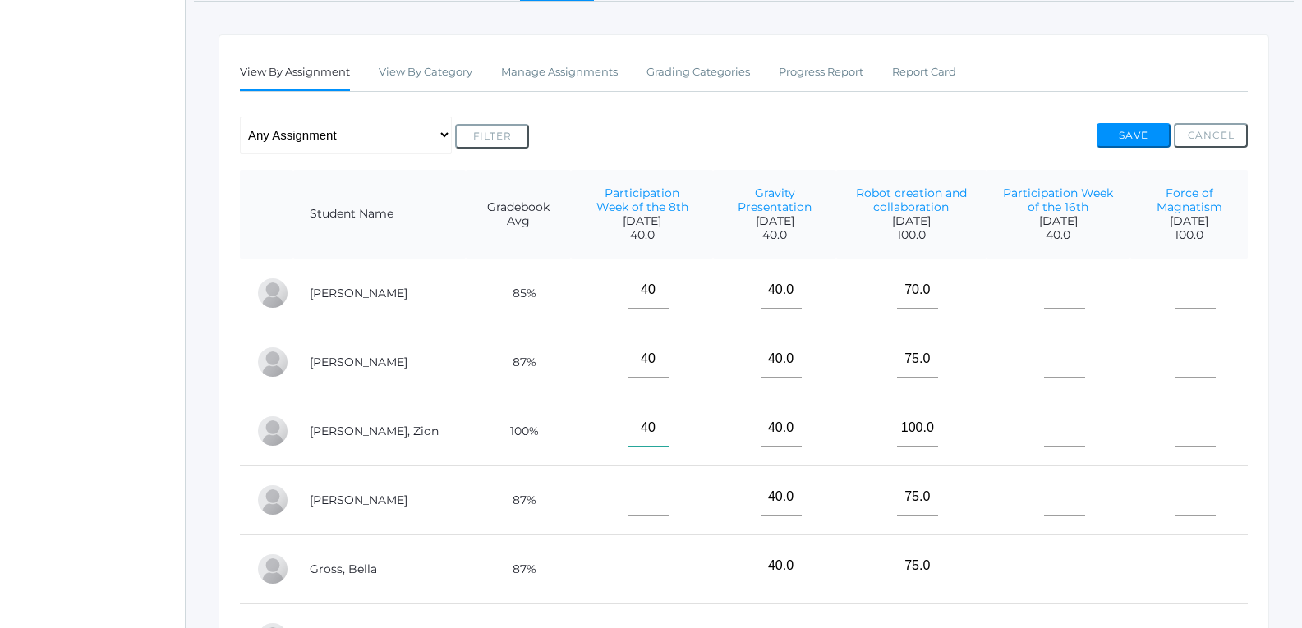
type input"] "40"
click at [628, 499] on input"] "text" at bounding box center [648, 497] width 41 height 37
type input"] "0"
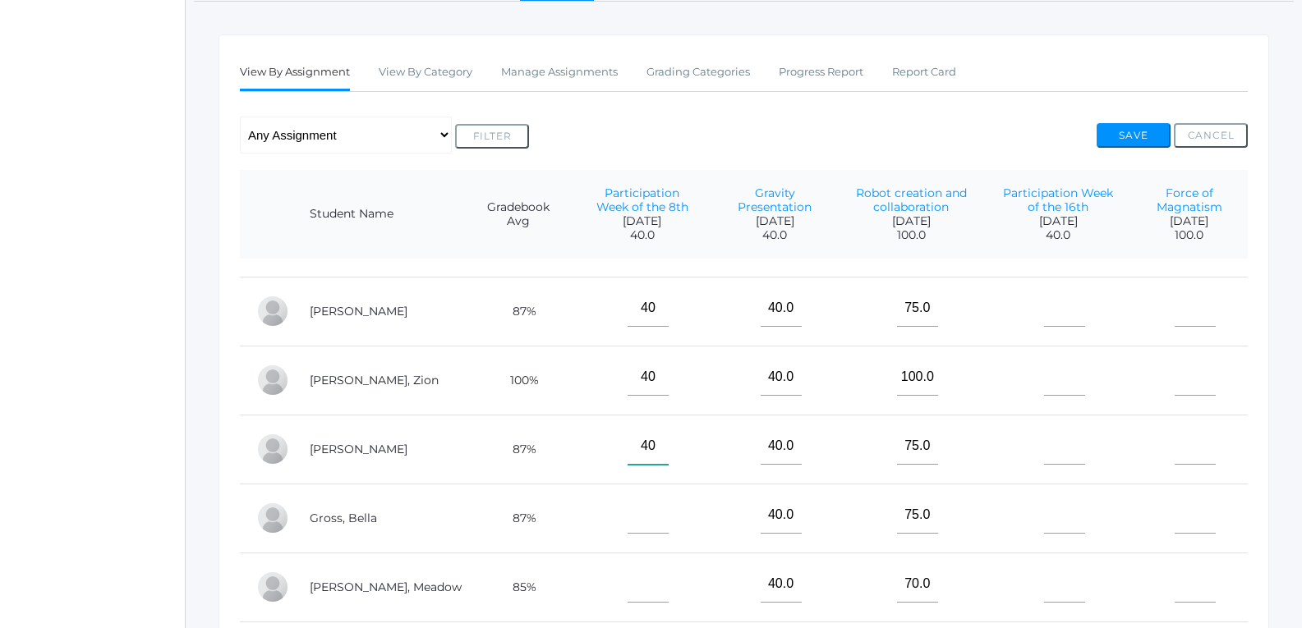
scroll to position [66, 0]
type input"] "40"
click at [628, 499] on input"] "text" at bounding box center [648, 512] width 41 height 37
type input"] "40"
click at [628, 563] on input"] "text" at bounding box center [648, 581] width 41 height 37
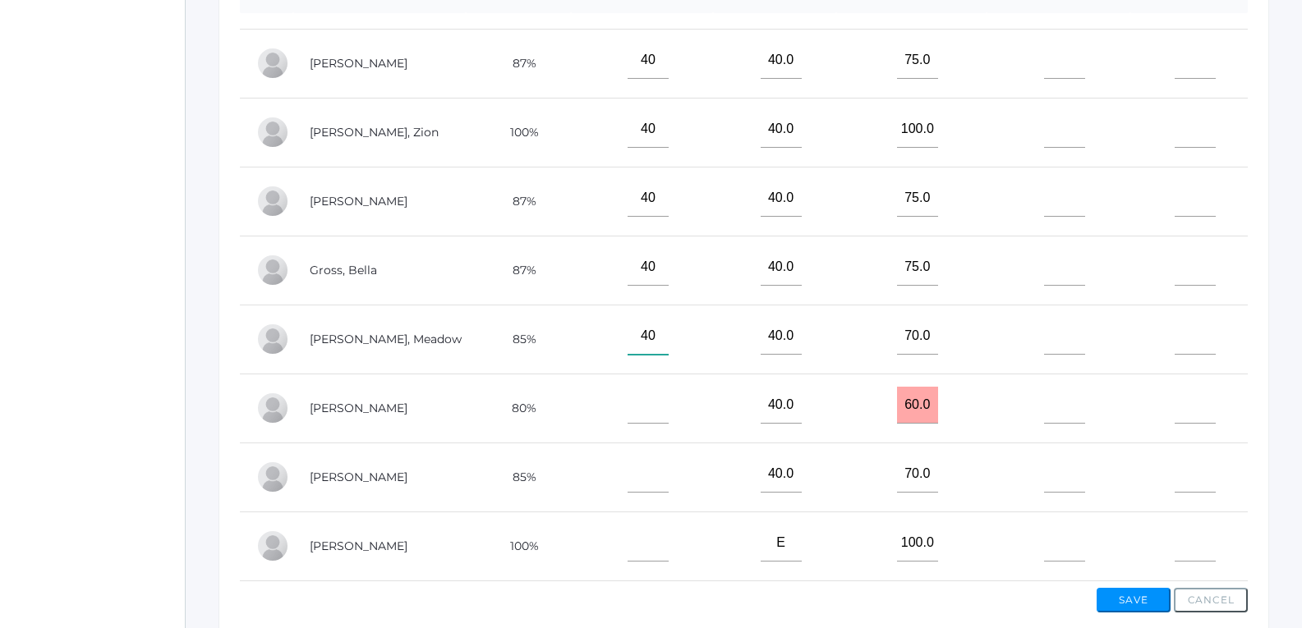
scroll to position [493, 0]
type input"] "40"
click at [629, 386] on input"] "text" at bounding box center [648, 404] width 41 height 37
type input"] "40"
click at [628, 458] on input"] "text" at bounding box center [648, 473] width 41 height 37
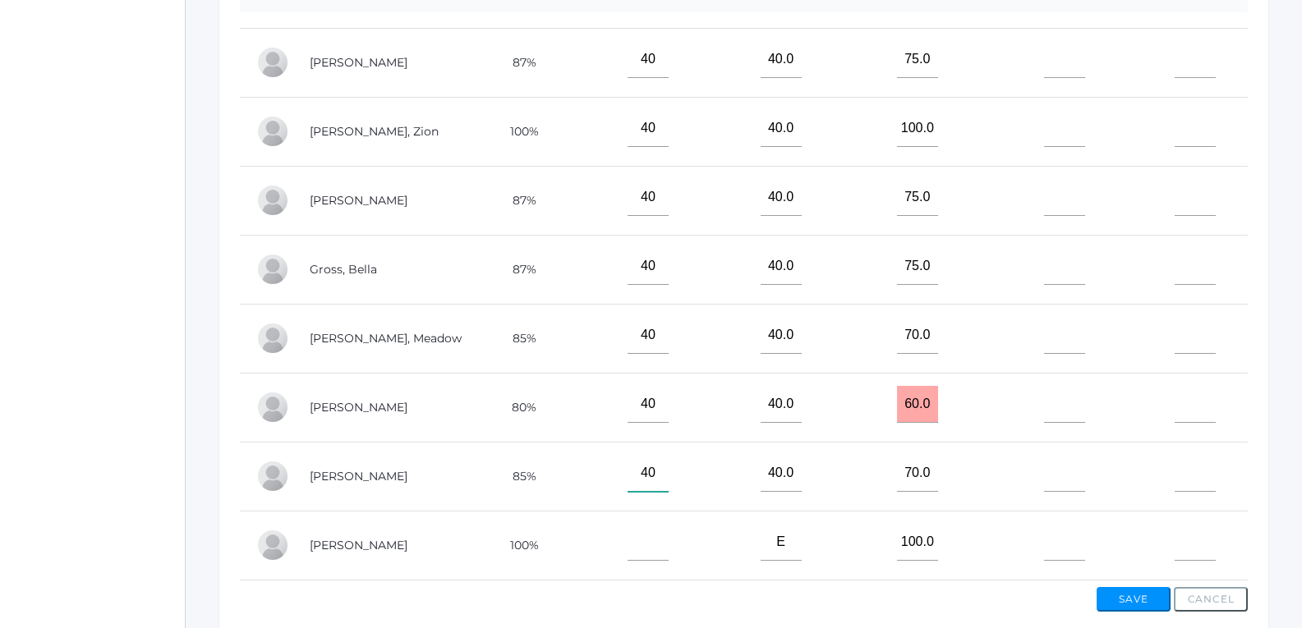
type input"] "40"
click at [628, 534] on input"] "text" at bounding box center [648, 542] width 41 height 37
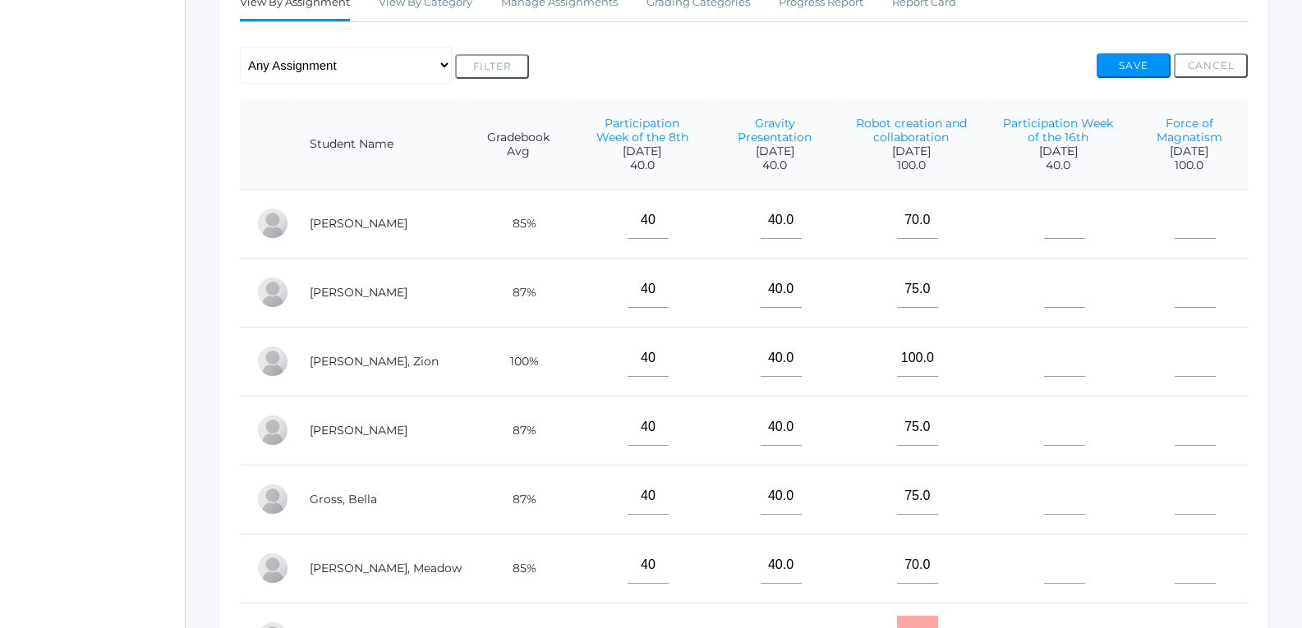
scroll to position [164, 0]
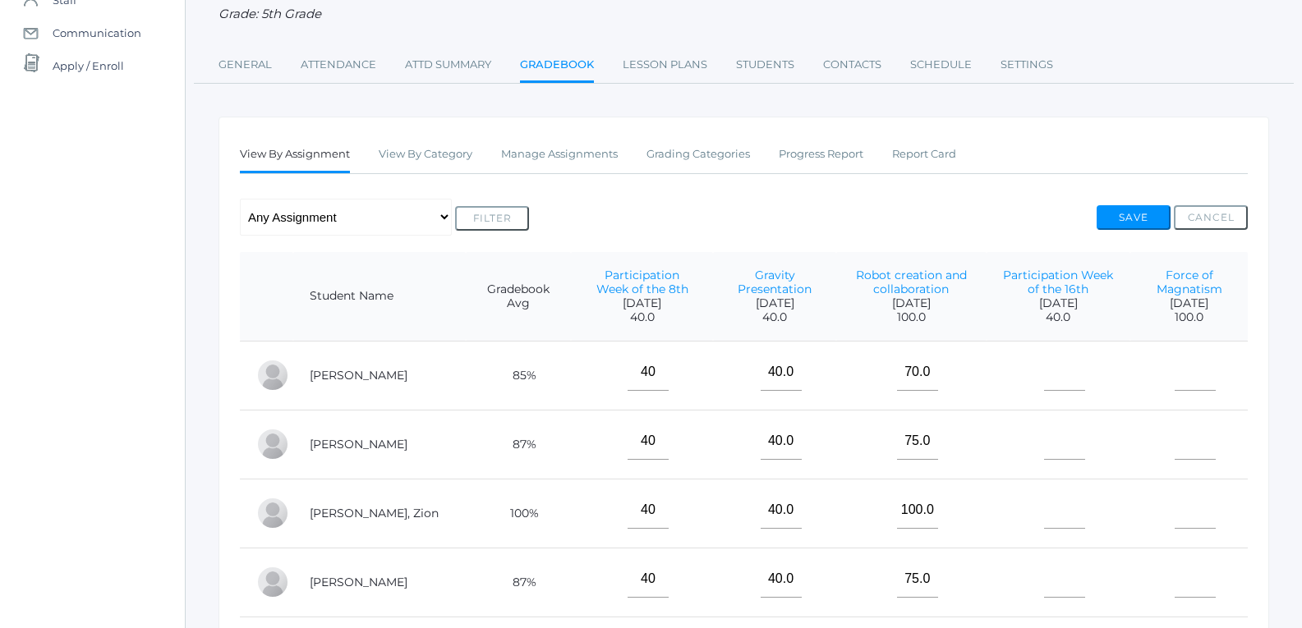
type input"] "E"
click at [1044, 367] on input"] "text" at bounding box center [1064, 372] width 41 height 37
type input"] "40"
click at [1044, 426] on input"] "text" at bounding box center [1064, 441] width 41 height 37
type input"] "40"
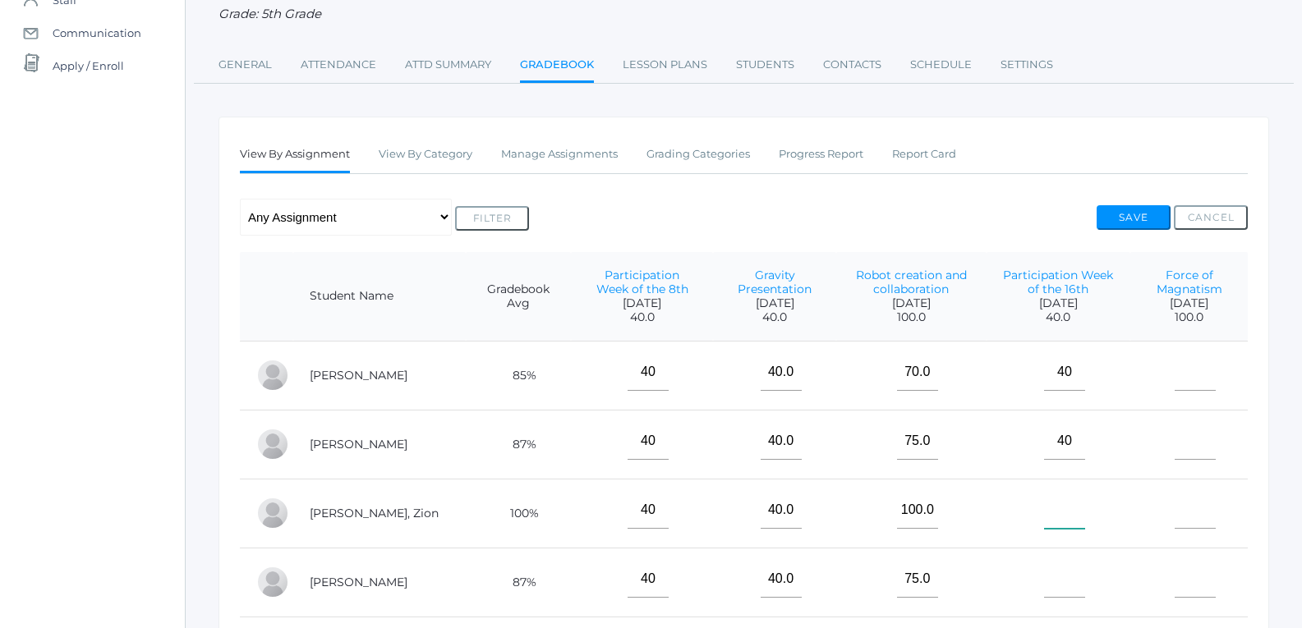
click at [1055, 516] on input"] "text" at bounding box center [1064, 510] width 41 height 37
type input"] "40"
click at [1045, 594] on input"] "text" at bounding box center [1064, 579] width 41 height 37
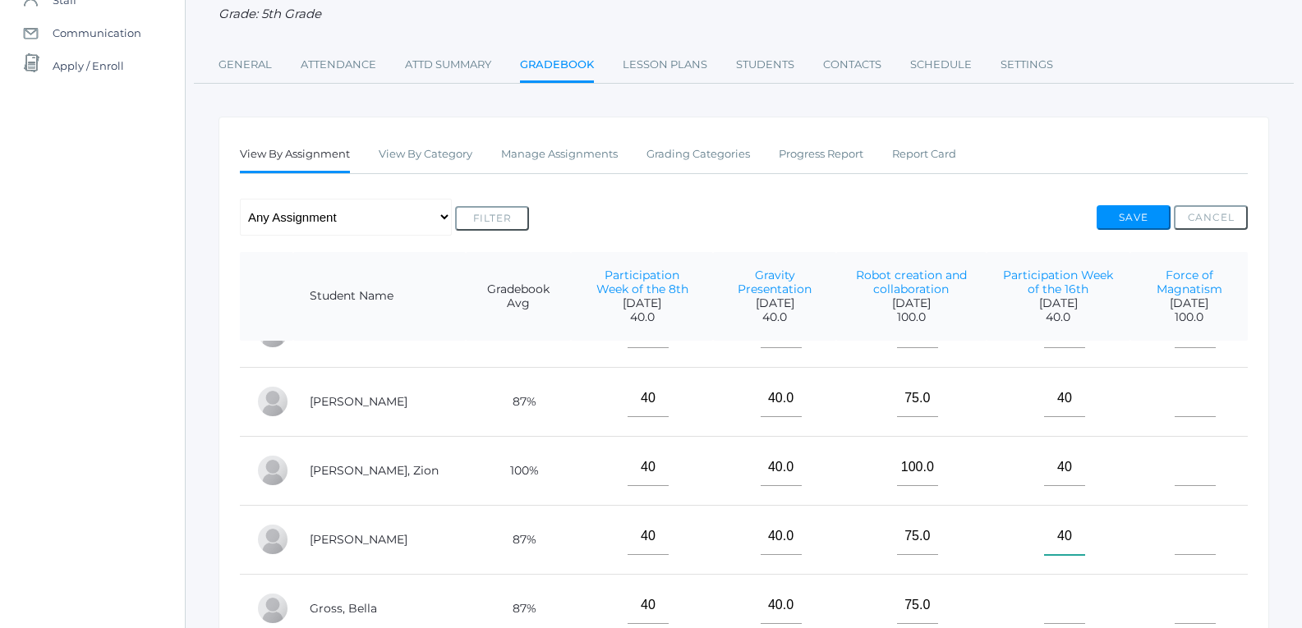
scroll to position [66, 0]
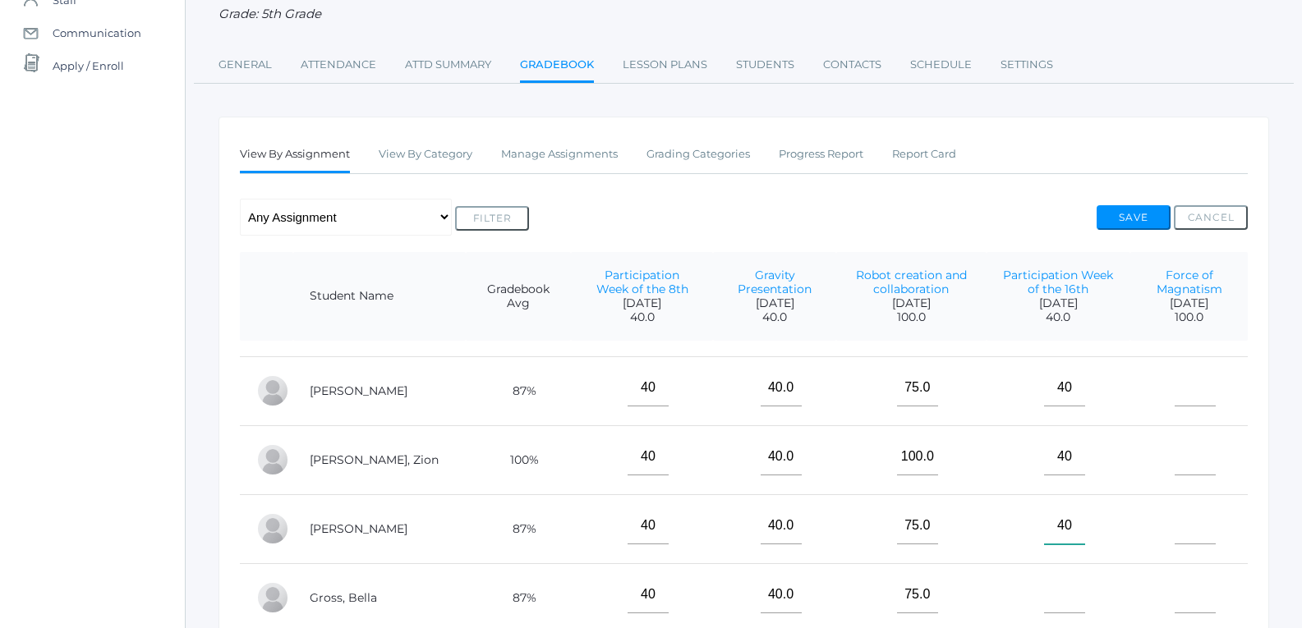
type input"] "40"
click at [1045, 577] on input"] "text" at bounding box center [1064, 595] width 41 height 37
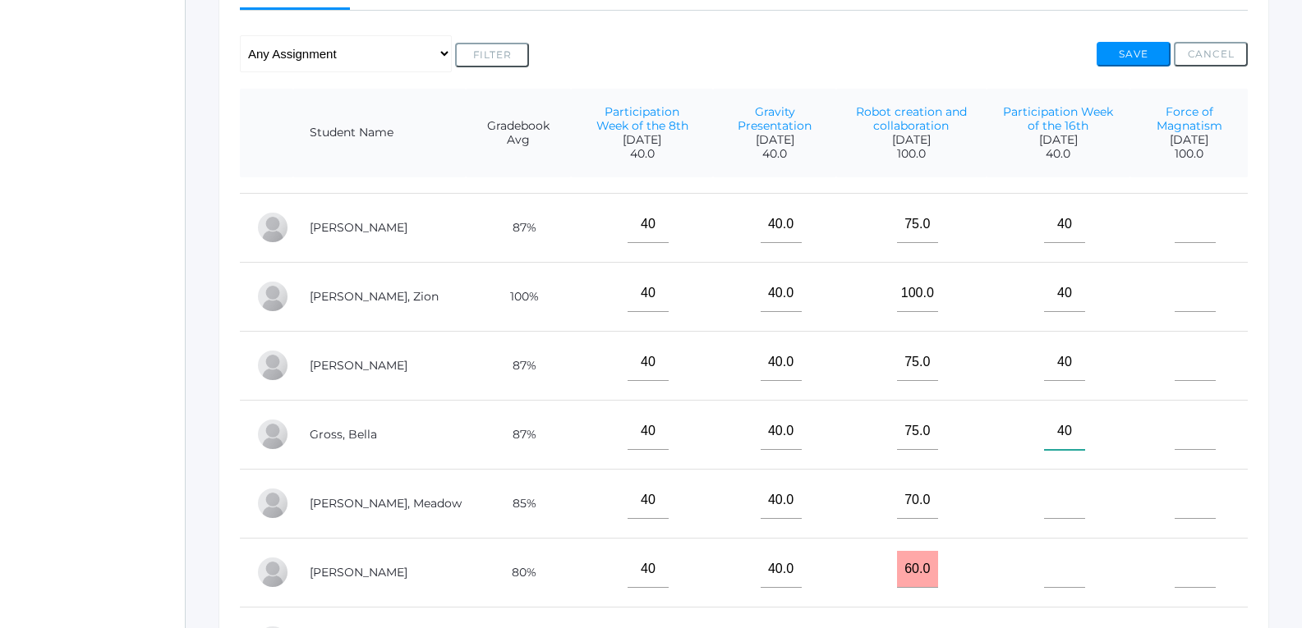
scroll to position [329, 0]
type input"] "40"
click at [1044, 504] on input"] "text" at bounding box center [1064, 499] width 41 height 37
type input"] "40"
click at [1044, 550] on input"] "text" at bounding box center [1064, 568] width 41 height 37
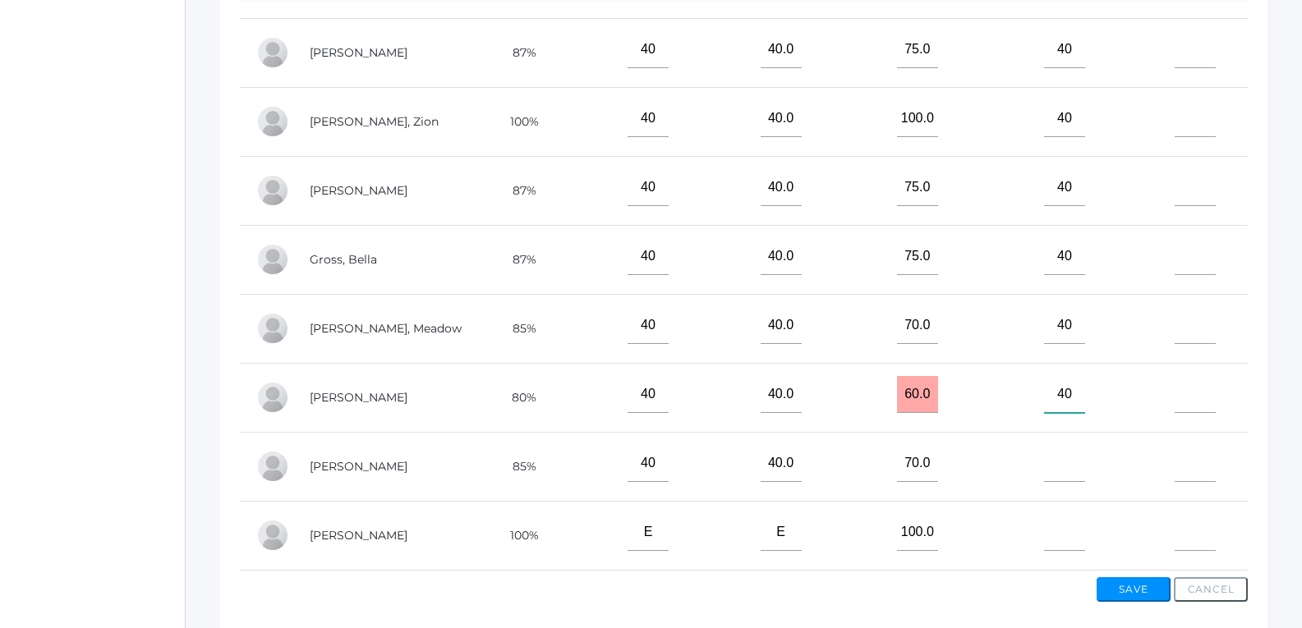
scroll to position [575, 0]
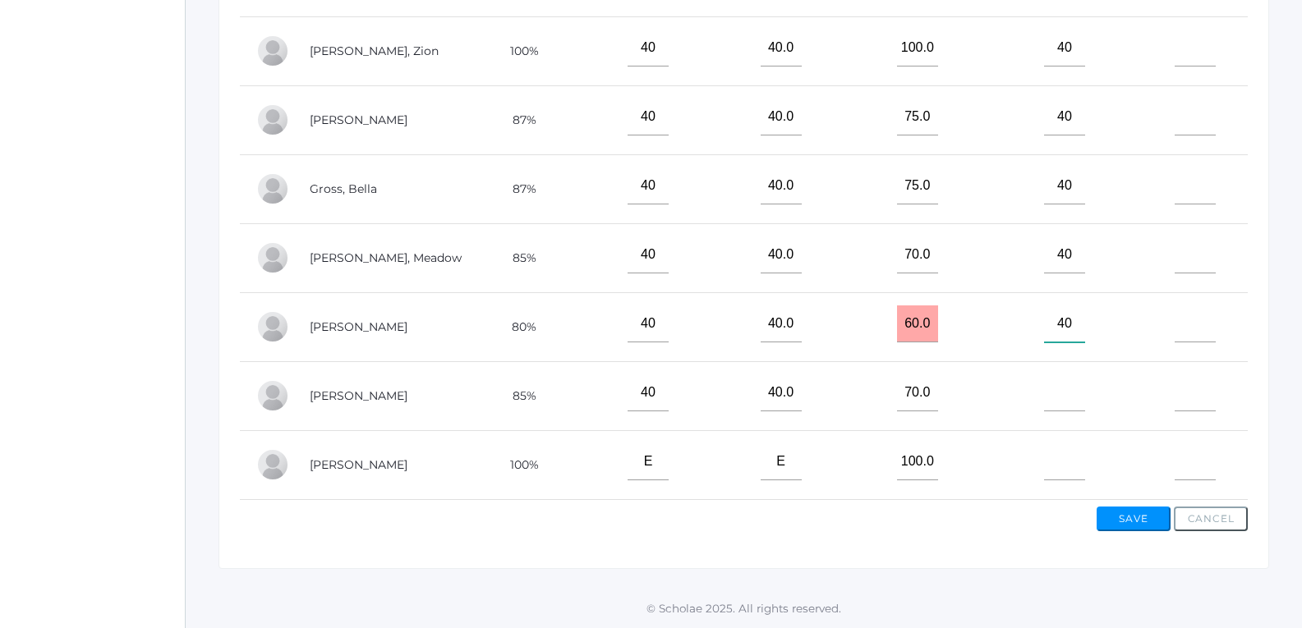
type input"] "40"
click at [1044, 390] on input"] "text" at bounding box center [1064, 393] width 41 height 37
type input"] "40"
click at [1044, 444] on input"] "text" at bounding box center [1064, 462] width 41 height 37
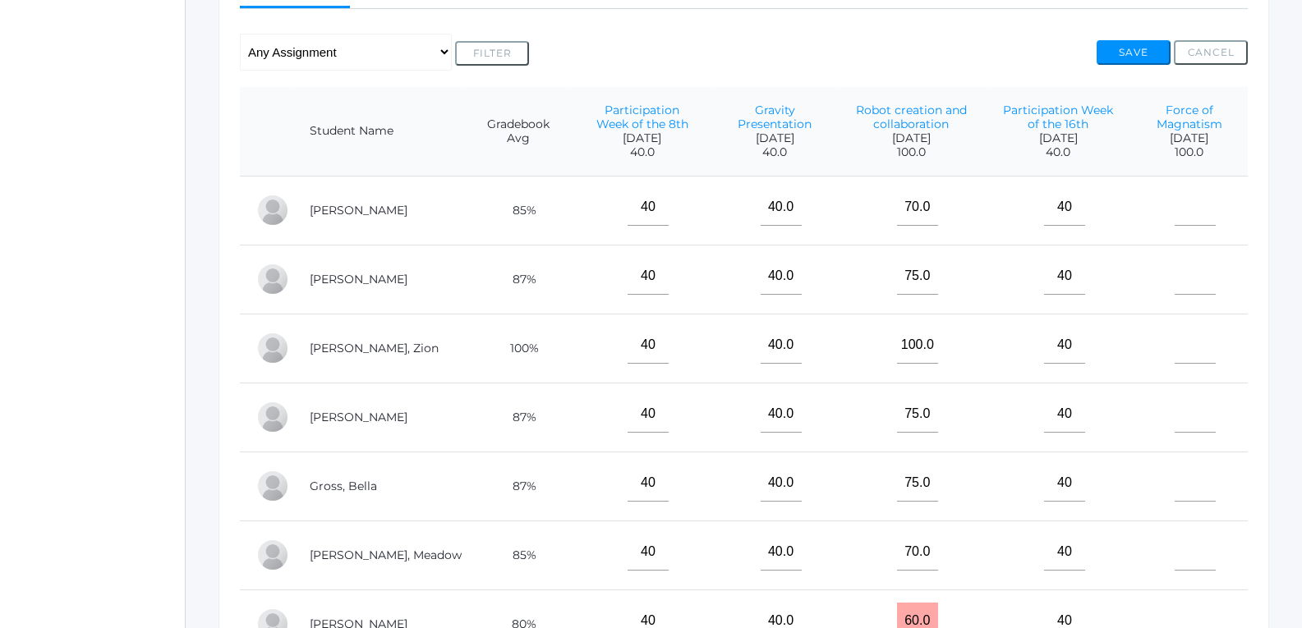
scroll to position [329, 0]
type input"] "40"
click at [1058, 421] on input"] "40" at bounding box center [1064, 415] width 41 height 37
click at [1190, 208] on input"] "text" at bounding box center [1195, 208] width 41 height 37
type input"] "100"
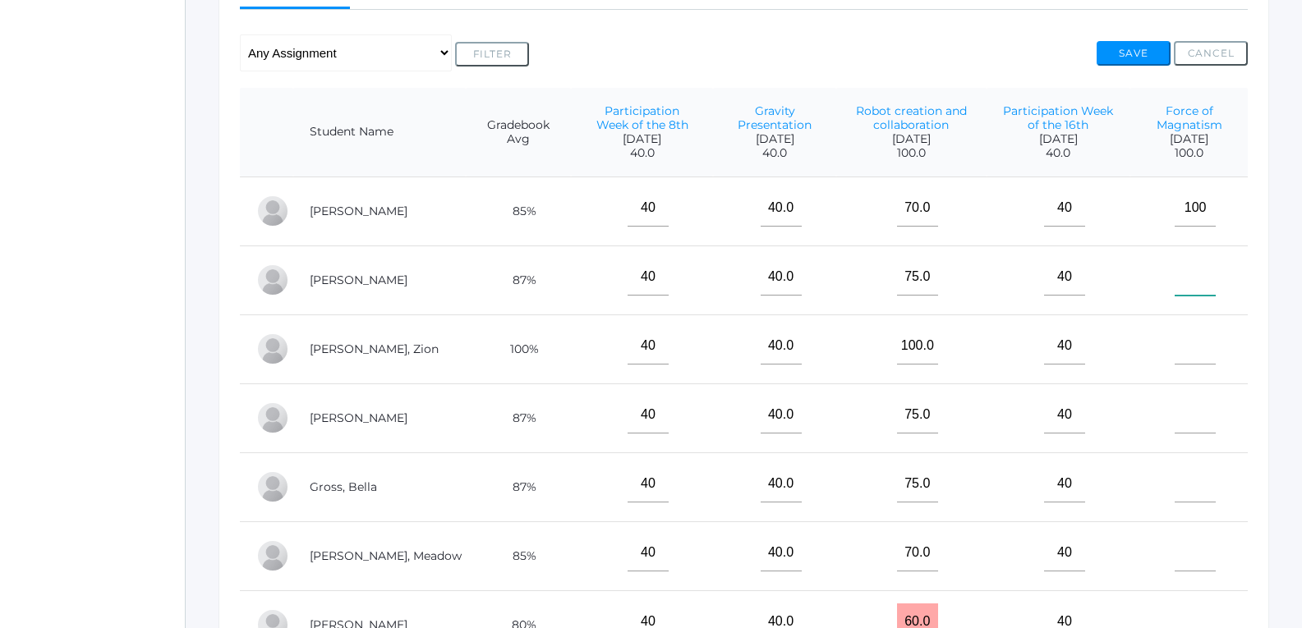
click at [1194, 272] on input"] "text" at bounding box center [1195, 277] width 41 height 37
type input"] "1"
type input"] "95"
click at [1175, 330] on input"] "text" at bounding box center [1195, 346] width 41 height 37
type input"] "100"
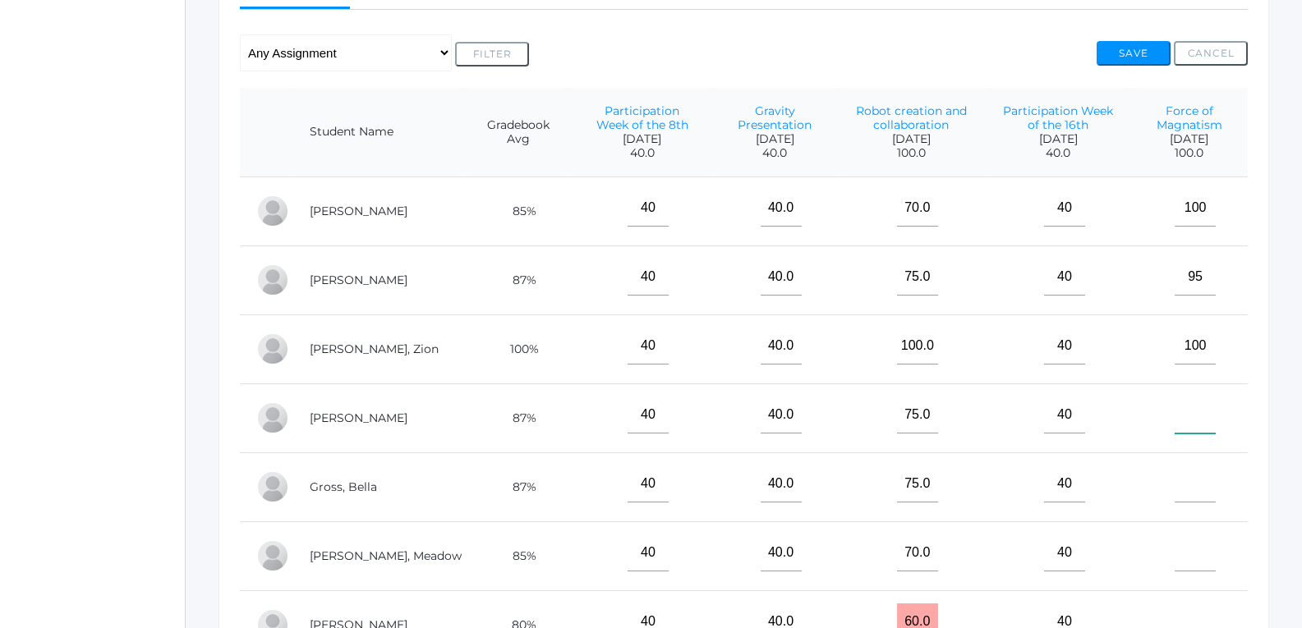
click at [1182, 423] on input"] "text" at bounding box center [1195, 415] width 41 height 37
type input"] "E"
click at [1166, 465] on td at bounding box center [1188, 487] width 117 height 69
click at [1176, 477] on input"] "text" at bounding box center [1195, 484] width 41 height 37
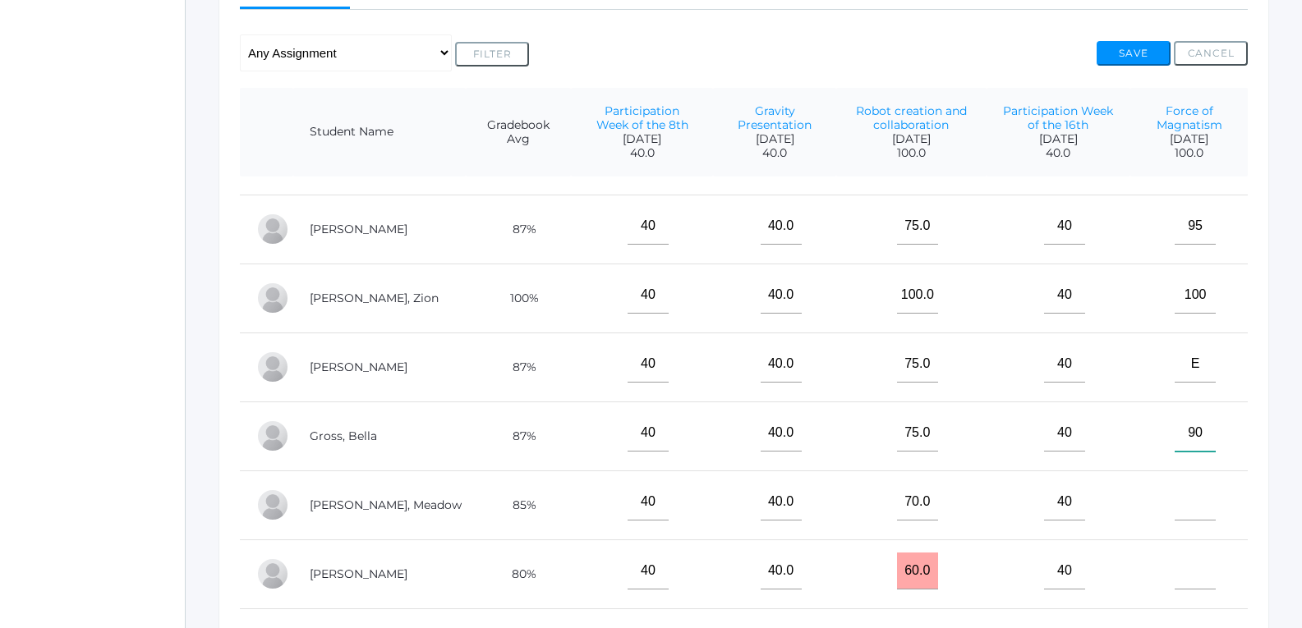
scroll to position [66, 0]
type input"] "90"
click at [1184, 492] on input"] "text" at bounding box center [1195, 499] width 41 height 37
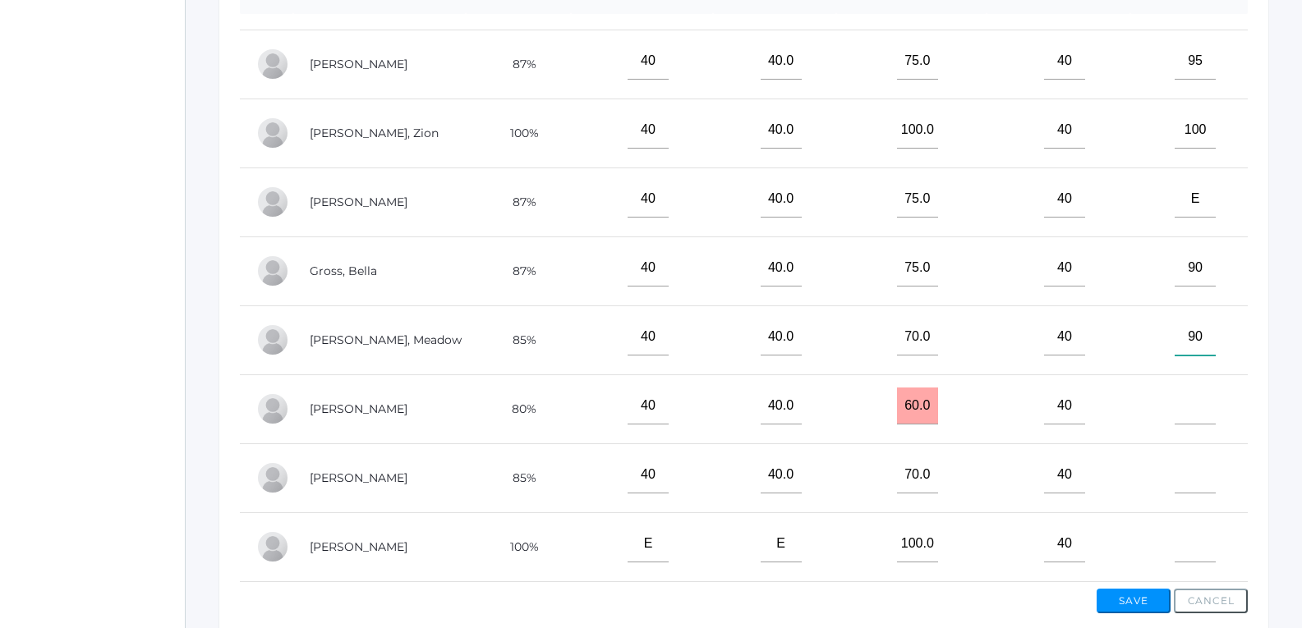
scroll to position [493, 0]
type input"] "90"
click at [1189, 389] on input"] "text" at bounding box center [1195, 404] width 41 height 37
click at [897, 397] on input "60.0" at bounding box center [917, 404] width 41 height 37
type input "60.0"
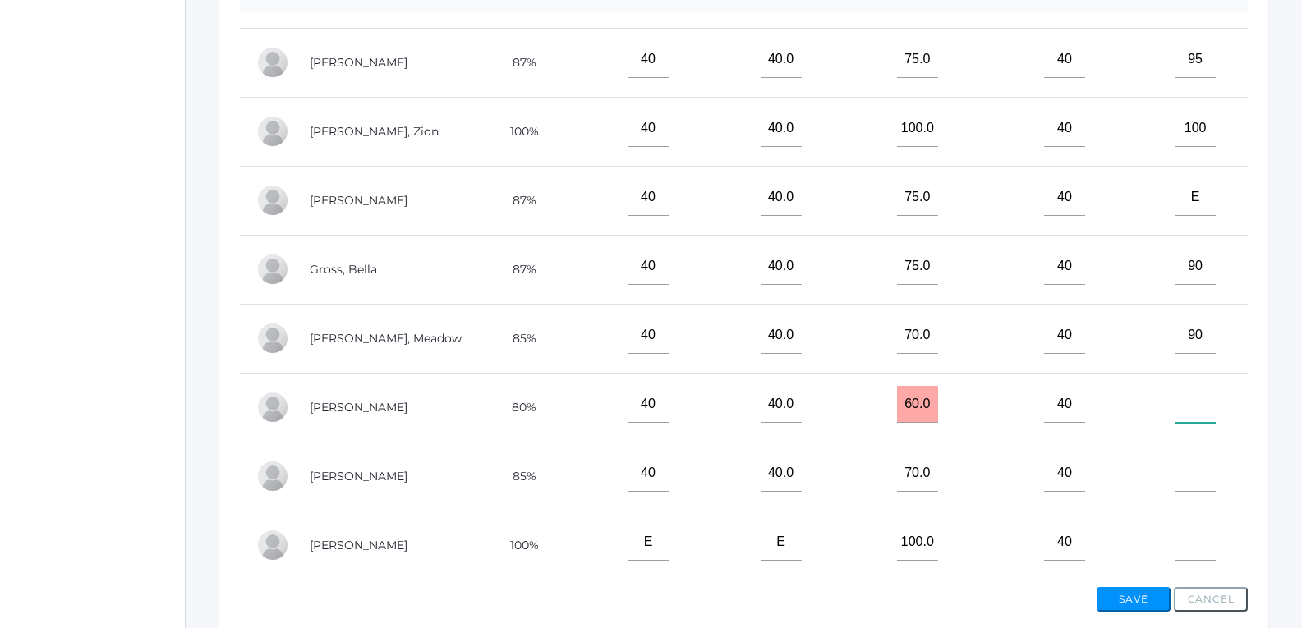
click at [1188, 400] on input"] "text" at bounding box center [1195, 404] width 41 height 37
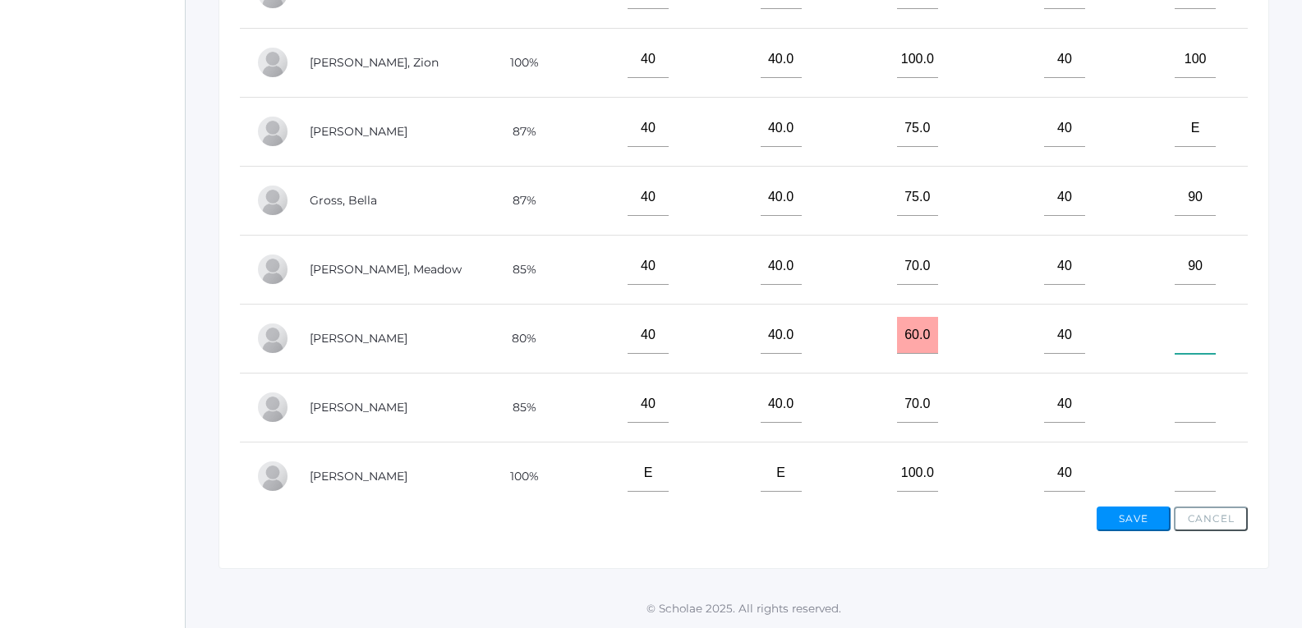
scroll to position [66, 0]
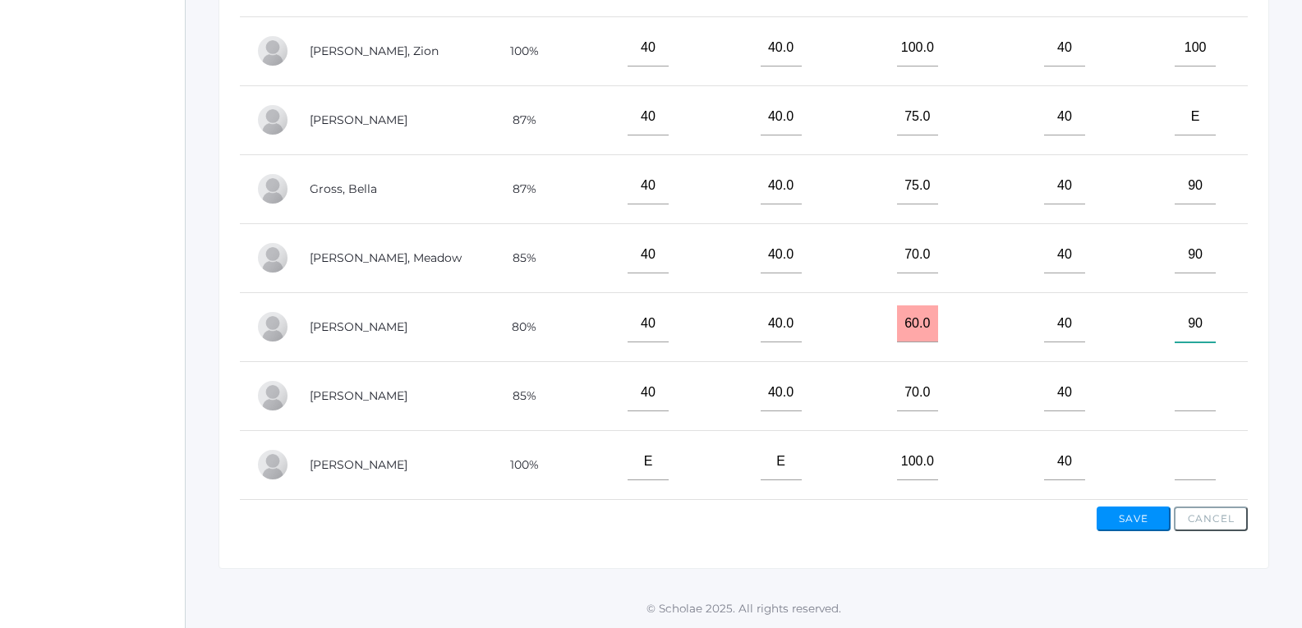
type input"] "9"
type input"] "100"
click at [1181, 391] on input"] "text" at bounding box center [1195, 393] width 41 height 37
type input"] "100"
click at [1180, 444] on input"] "text" at bounding box center [1195, 462] width 41 height 37
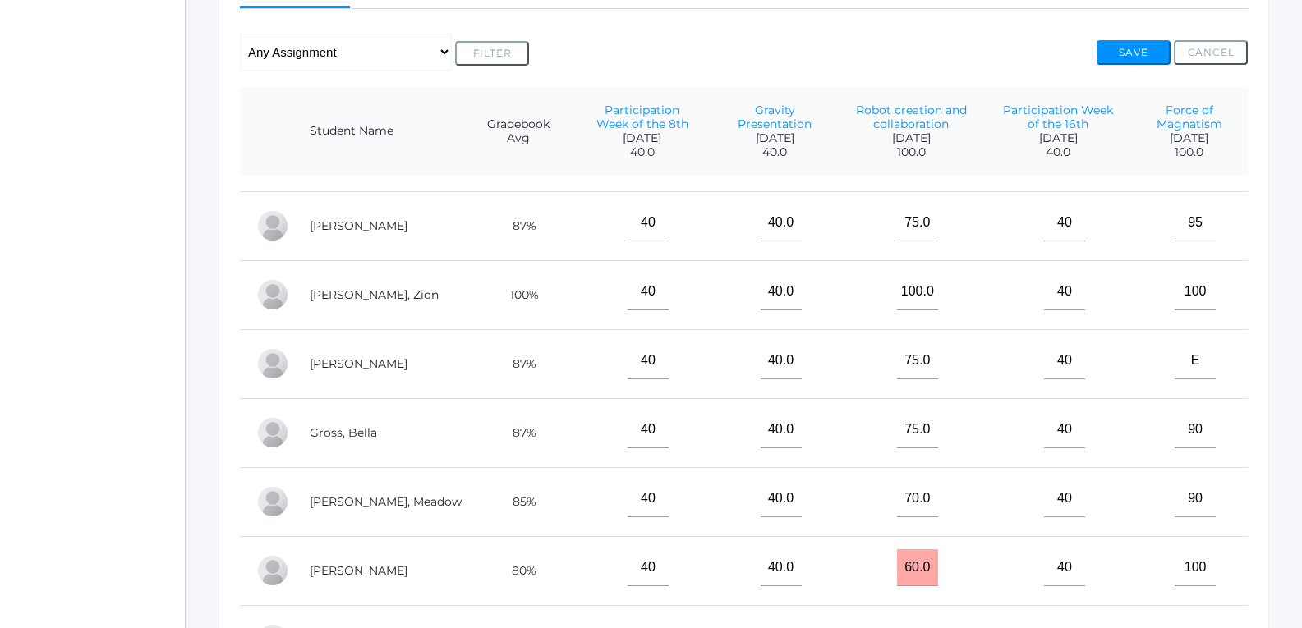
scroll to position [411, 0]
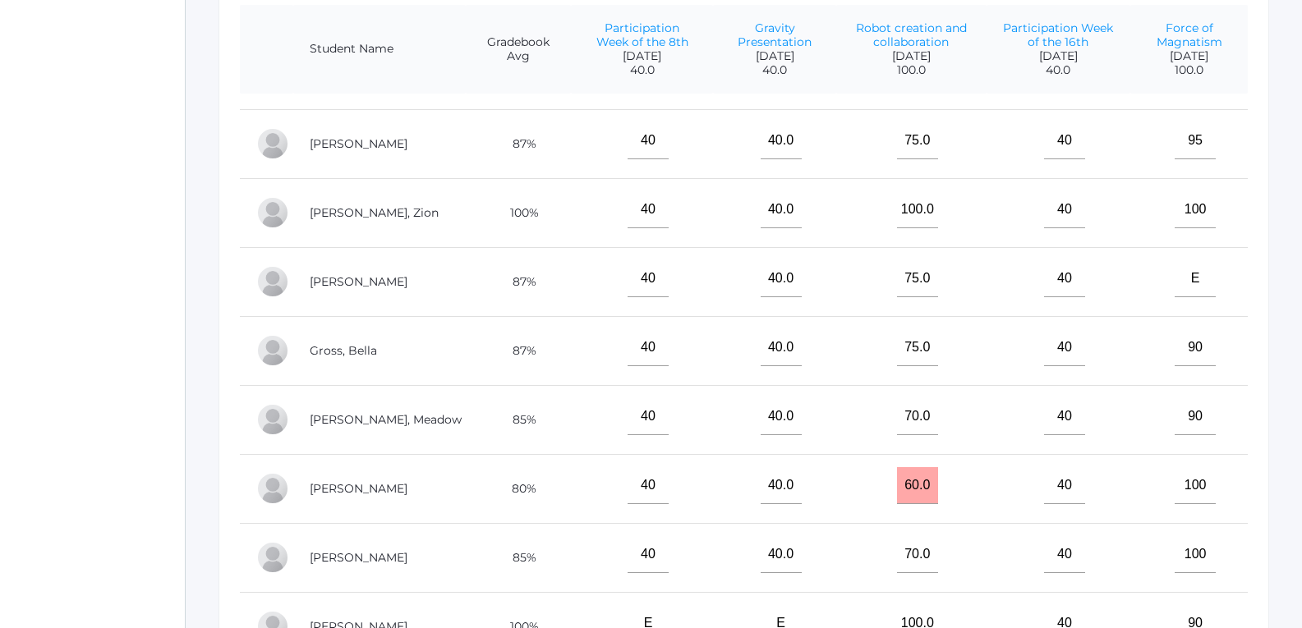
type input"] "90"
click at [897, 478] on input "60.0" at bounding box center [917, 485] width 41 height 37
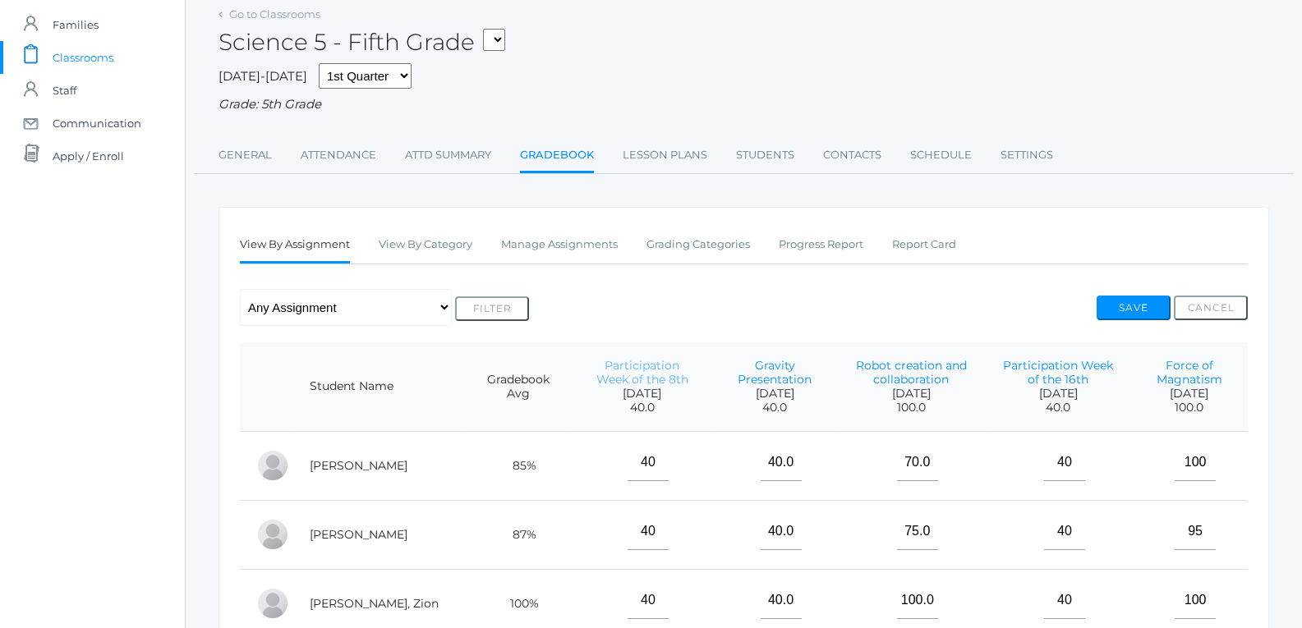
scroll to position [0, 0]
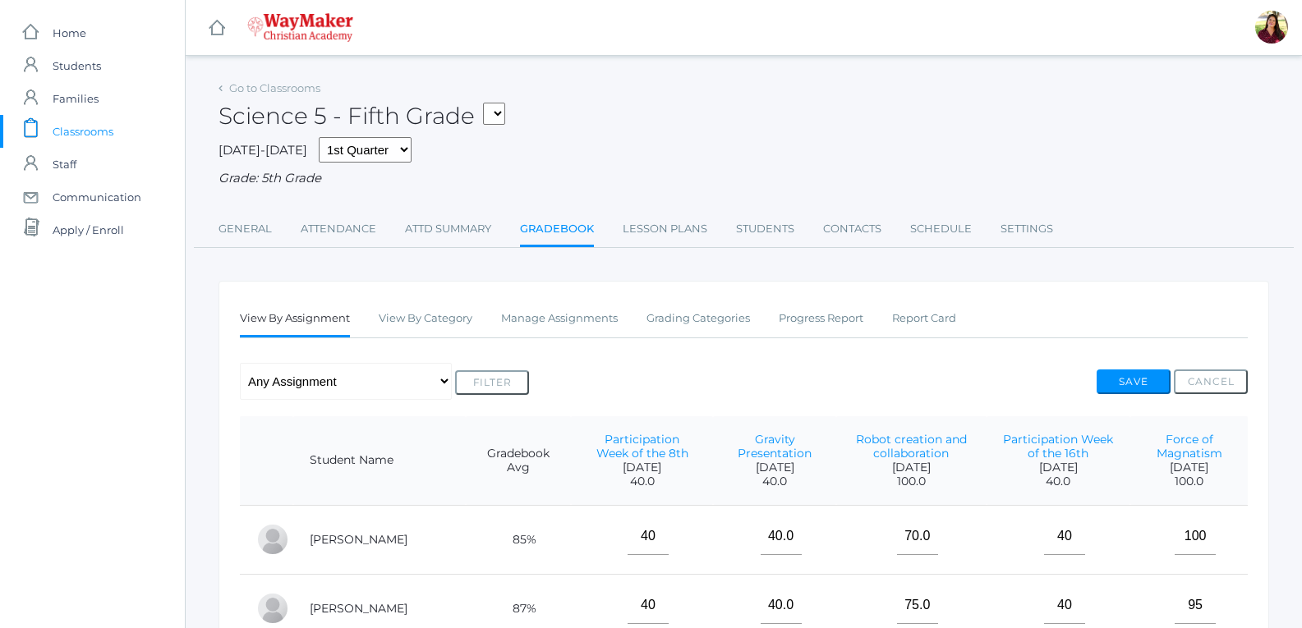
type input "65.0"
click at [494, 116] on select "05ELEM - Fifth Grade 05ELEM - History 5 Fifth Grade 05ELEM - Science 5 Fifth Gr…" at bounding box center [494, 114] width 22 height 22
select select "2541"
click at [487, 103] on select "05ELEM - Fifth Grade 05ELEM - History 5 Fifth Grade 05ELEM - Science 5 Fifth Gr…" at bounding box center [494, 114] width 22 height 22
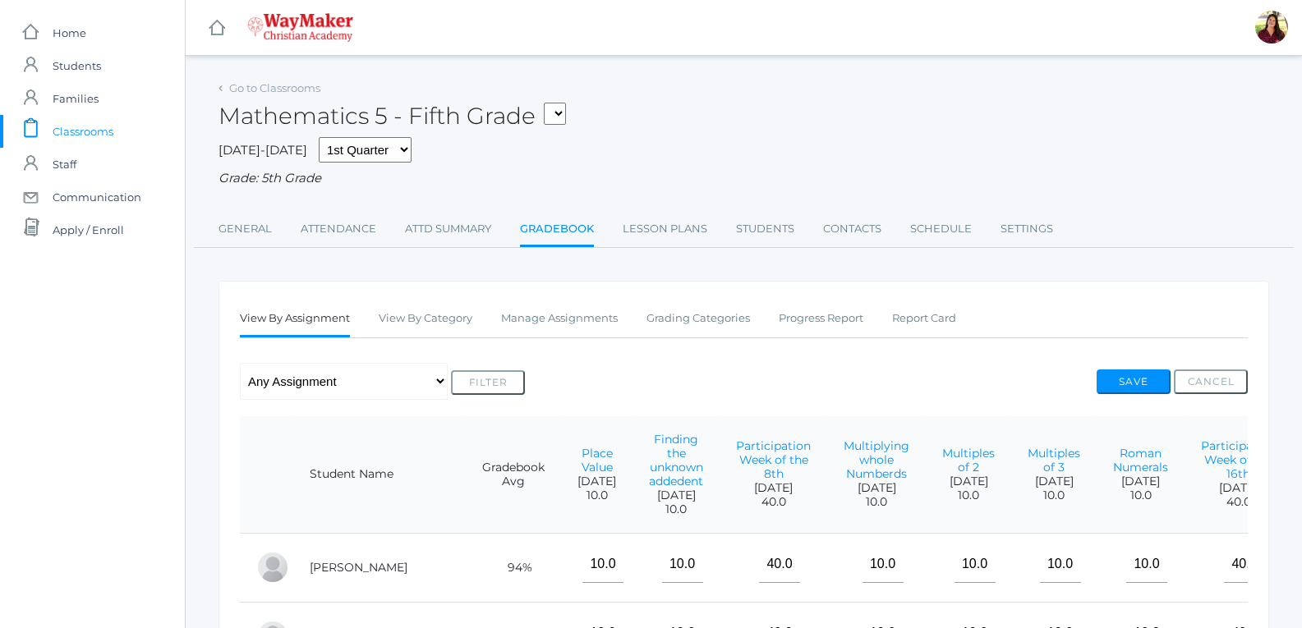
click at [556, 116] on select "05ELEM - Fifth Grade 05ELEM - History 5 Fifth Grade 05ELEM - Science 5 Fifth Gr…" at bounding box center [555, 114] width 22 height 22
select select "2533"
click at [549, 103] on select "05ELEM - Fifth Grade 05ELEM - History 5 Fifth Grade 05ELEM - Science 5 Fifth Gr…" at bounding box center [555, 114] width 22 height 22
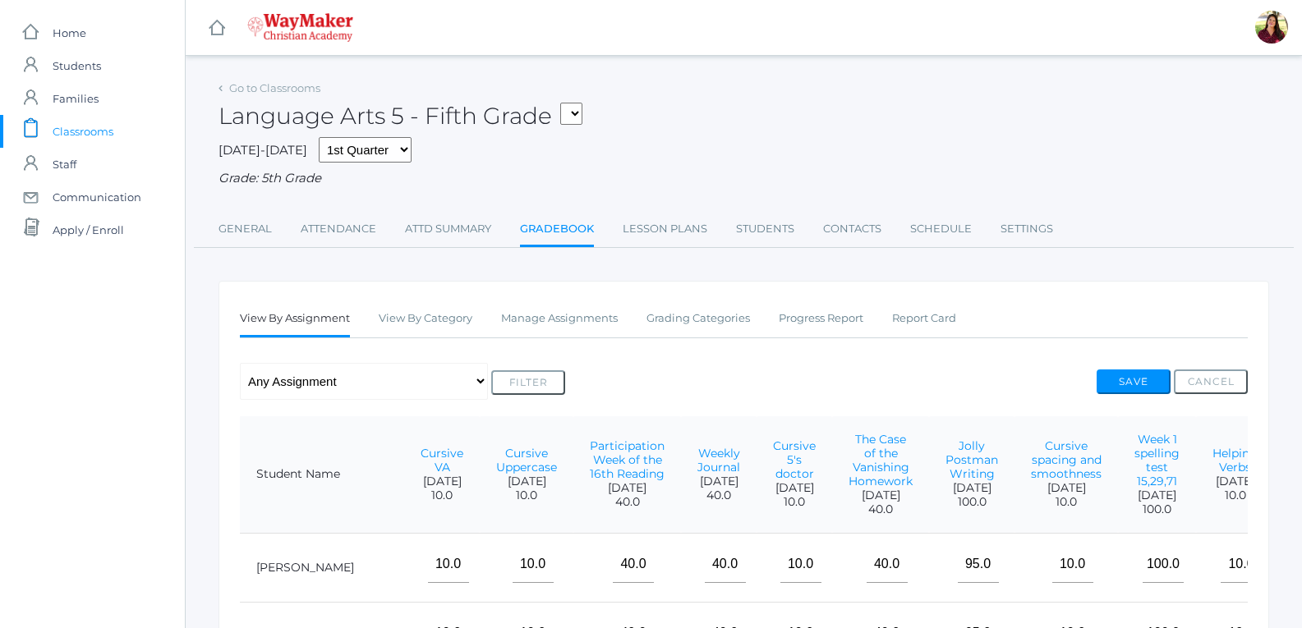
click at [578, 119] on select "05ELEM - Fifth Grade 05ELEM - History 5 Fifth Grade 05ELEM - Science 5 Fifth Gr…" at bounding box center [571, 114] width 22 height 22
select select "2542"
click at [567, 103] on select "05ELEM - Fifth Grade 05ELEM - History 5 Fifth Grade 05ELEM - Science 5 Fifth Gr…" at bounding box center [571, 114] width 22 height 22
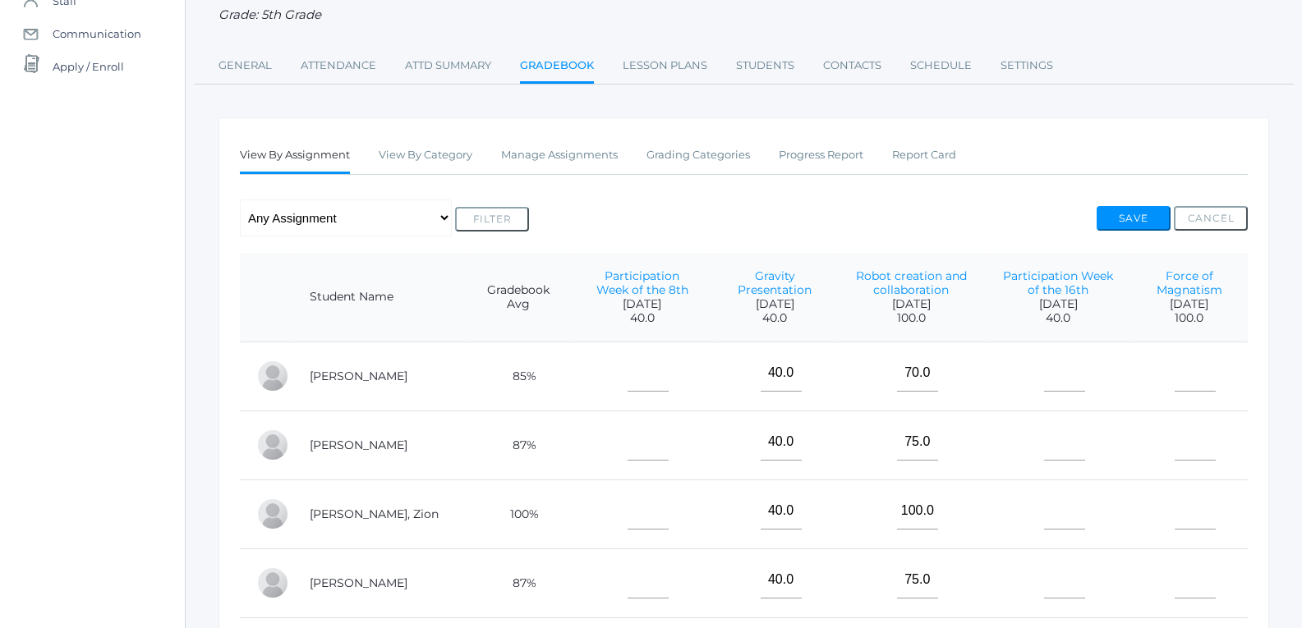
scroll to position [164, 0]
click at [628, 370] on input"] "text" at bounding box center [648, 372] width 41 height 37
type input"] "40"
click at [628, 433] on input"] "text" at bounding box center [648, 441] width 41 height 37
type input"] "40"
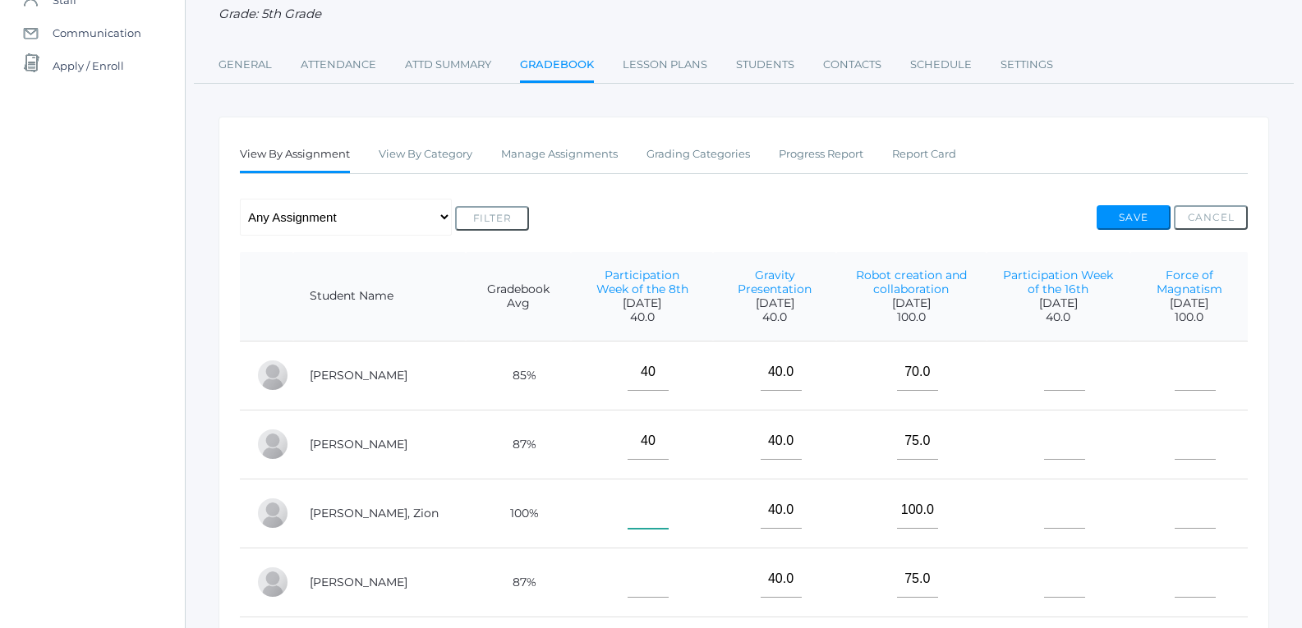
click at [628, 513] on input"] "text" at bounding box center [648, 510] width 41 height 37
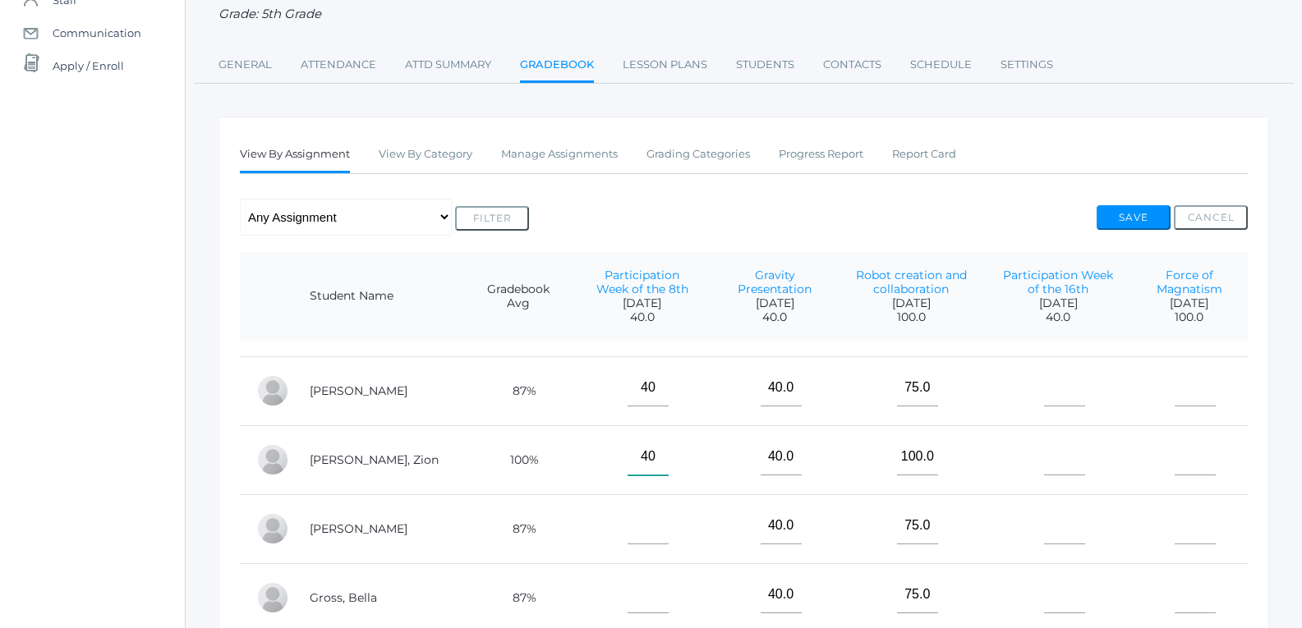
type input"] "40"
click at [628, 508] on input"] "text" at bounding box center [648, 526] width 41 height 37
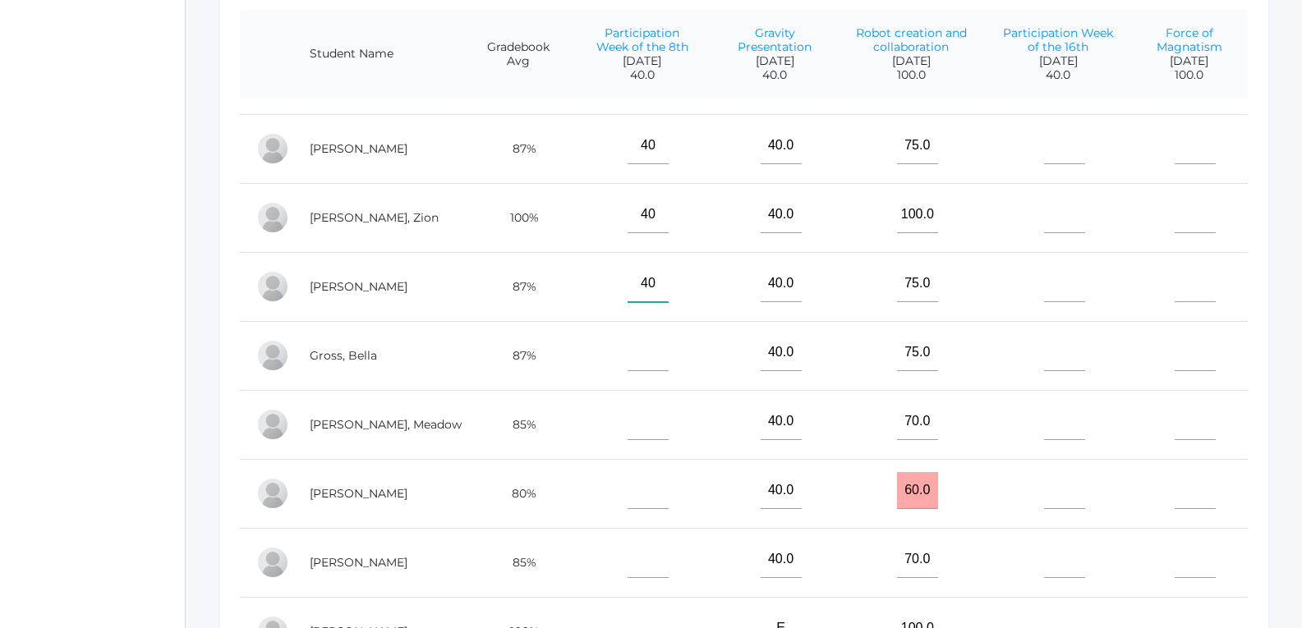
scroll to position [411, 0]
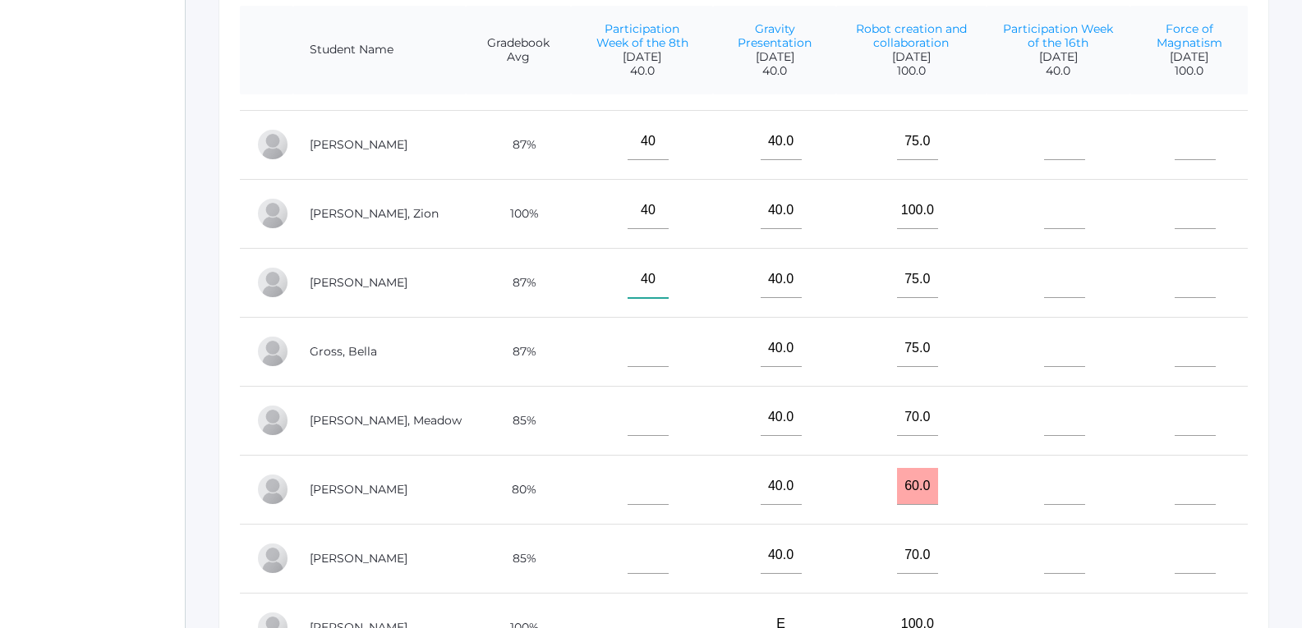
type input"] "40"
click at [628, 338] on input"] "text" at bounding box center [648, 348] width 41 height 37
type input"] "40"
click at [628, 400] on input"] "text" at bounding box center [648, 417] width 41 height 37
type input"] "40"
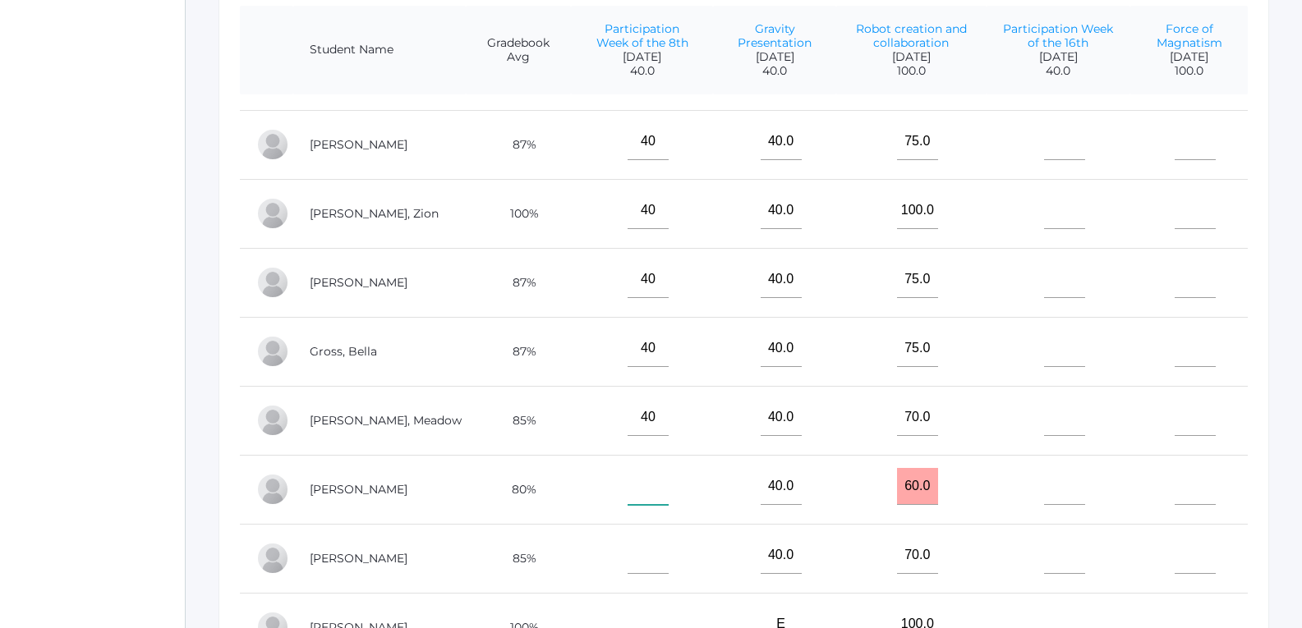
click at [628, 476] on input"] "text" at bounding box center [648, 486] width 41 height 37
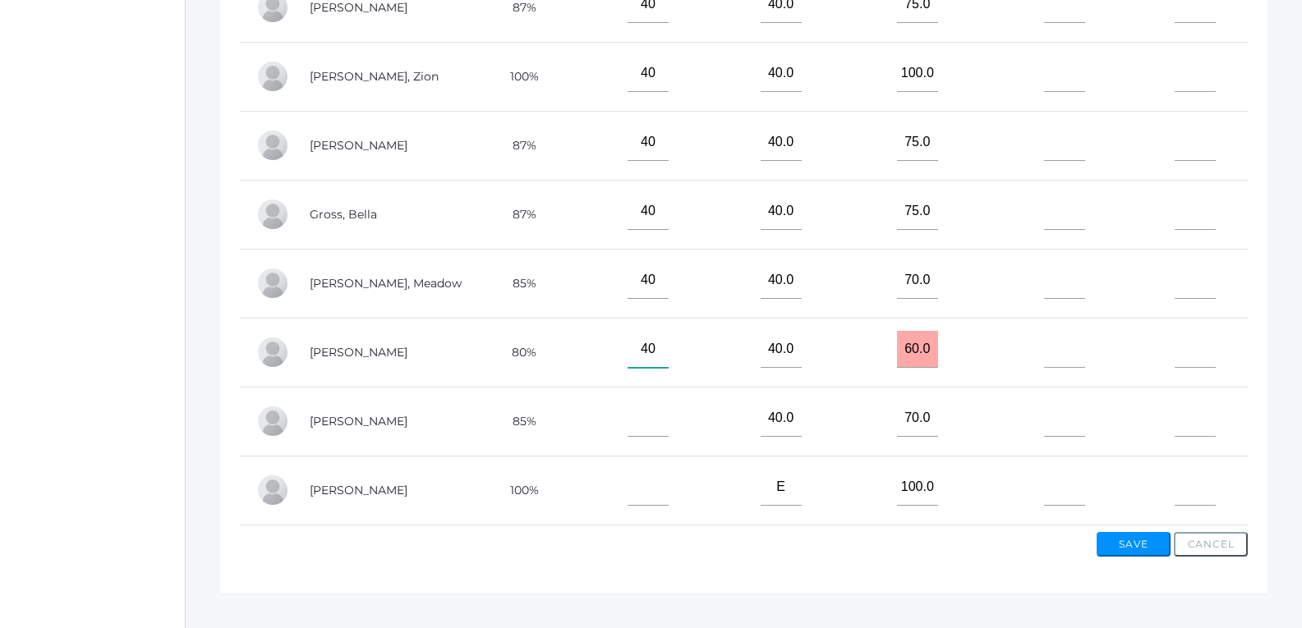
scroll to position [576, 0]
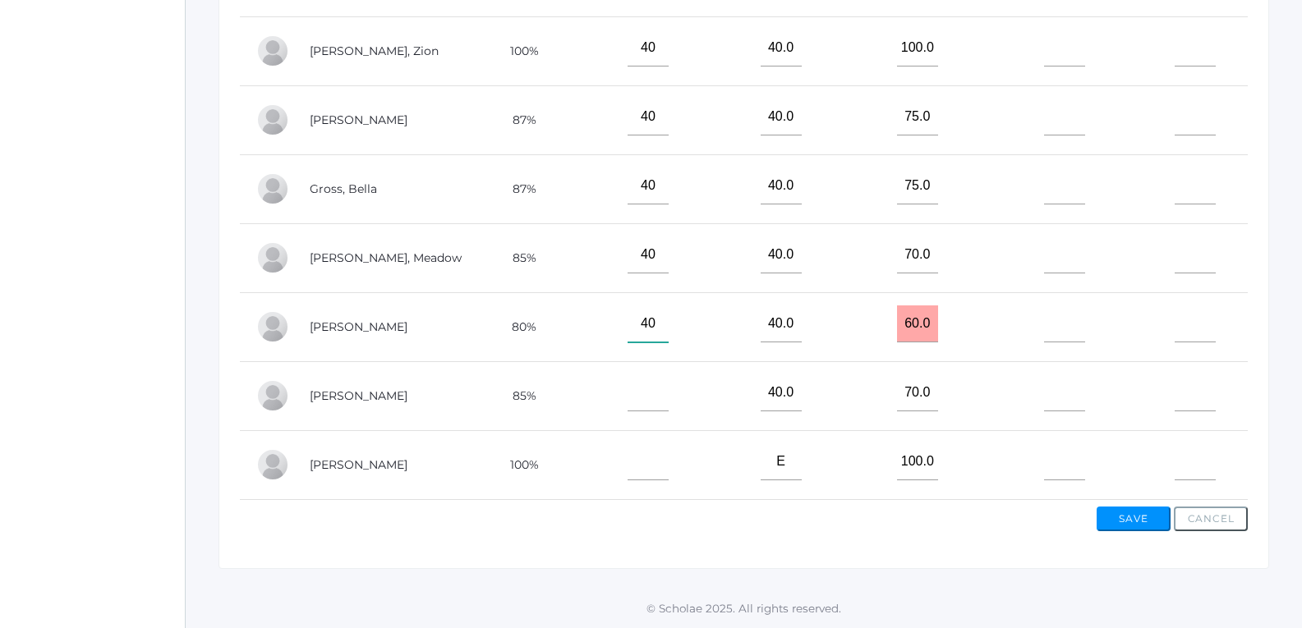
type input"] "40"
click at [629, 384] on input"] "text" at bounding box center [648, 393] width 41 height 37
type input"] "40"
click at [629, 459] on input"] "text" at bounding box center [648, 462] width 41 height 37
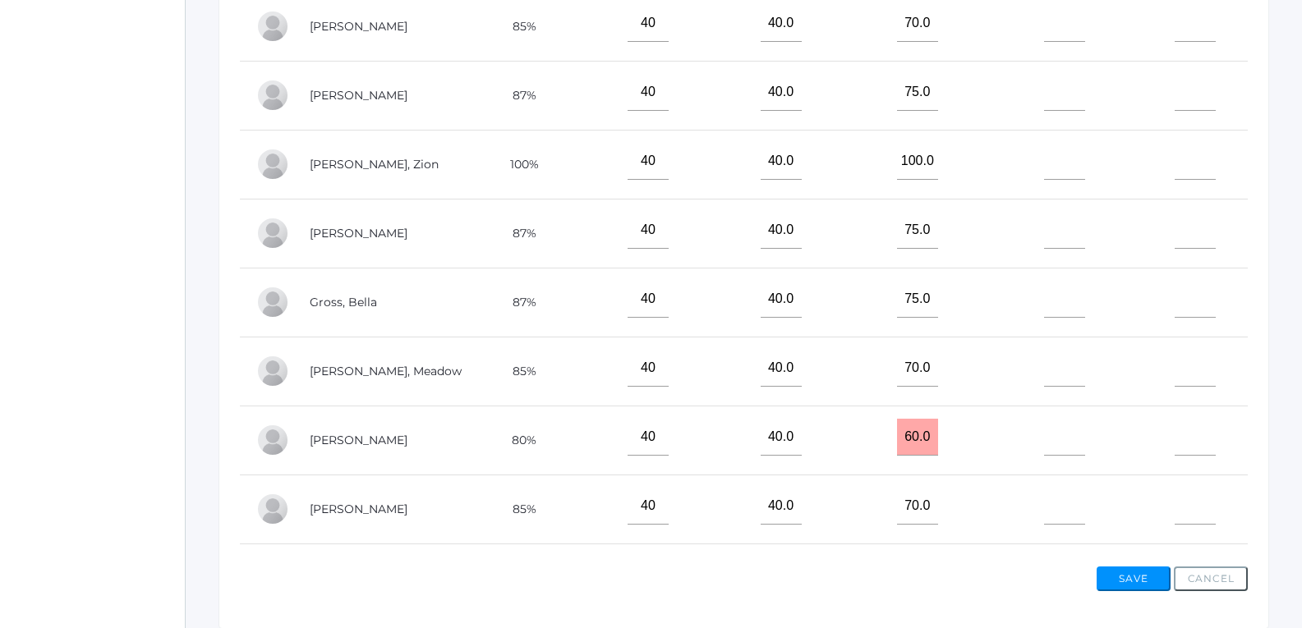
scroll to position [83, 0]
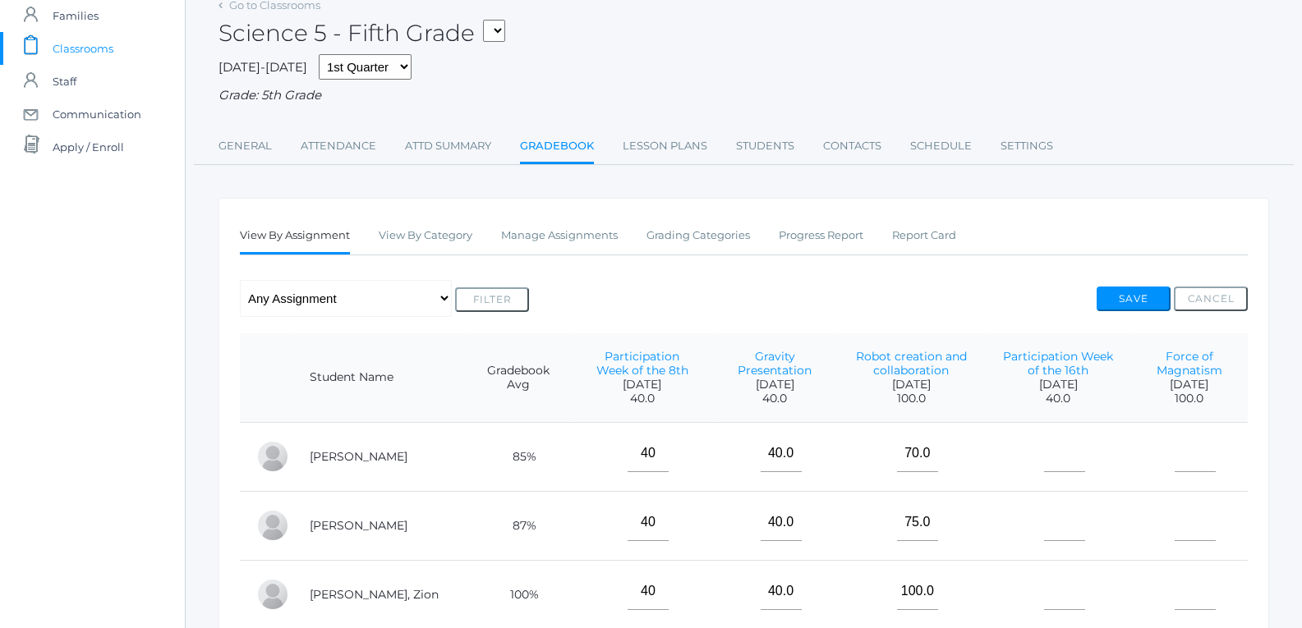
type input"] "E"
click at [1023, 445] on td at bounding box center [1058, 456] width 144 height 69
click at [1044, 453] on input"] "text" at bounding box center [1064, 453] width 41 height 37
type input"] "40"
click at [1044, 522] on input"] "text" at bounding box center [1064, 522] width 41 height 37
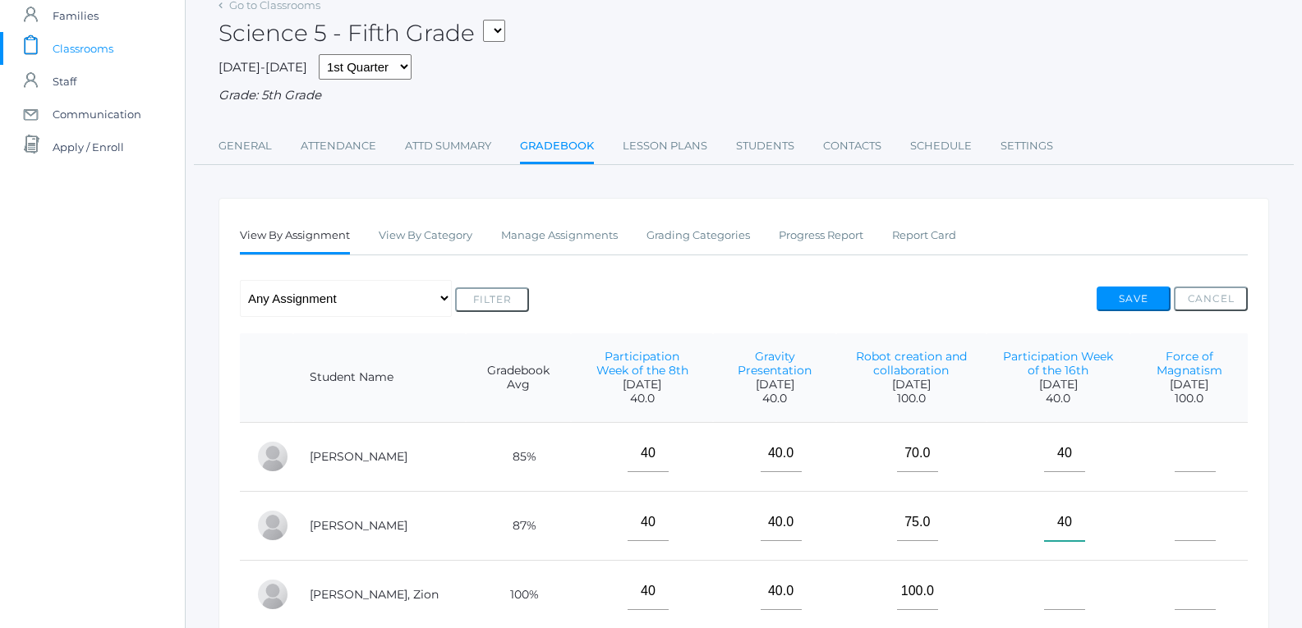
scroll to position [66, 0]
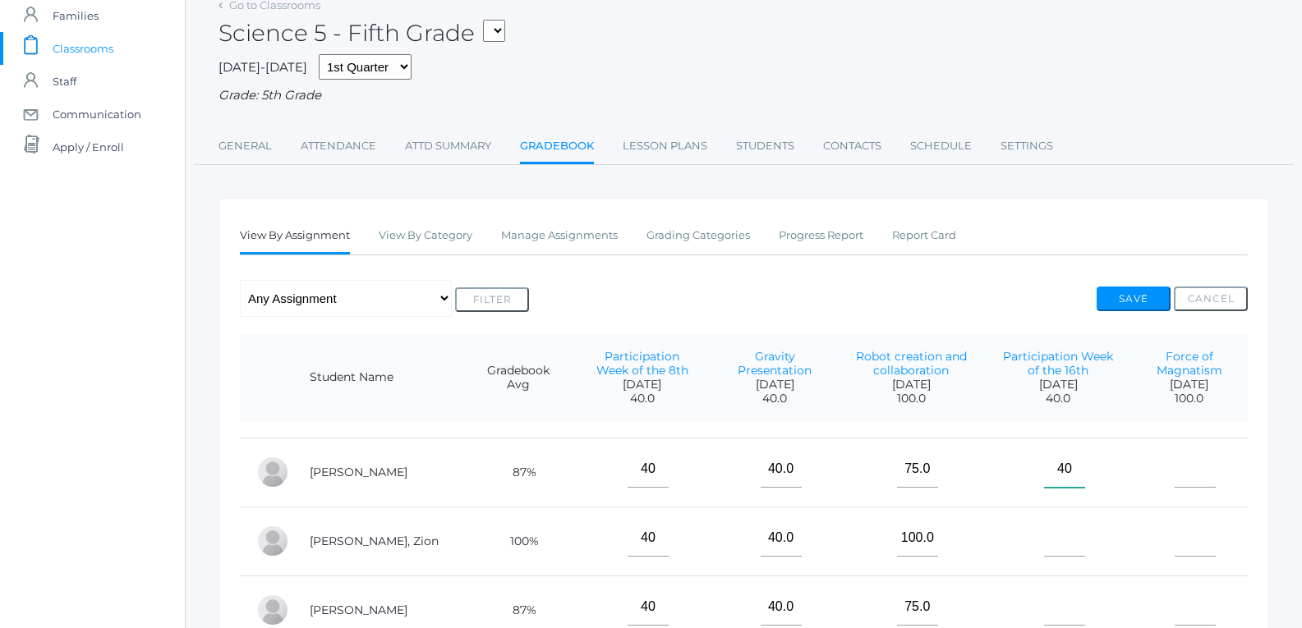
type input"] "40"
click at [1046, 545] on input"] "text" at bounding box center [1064, 538] width 41 height 37
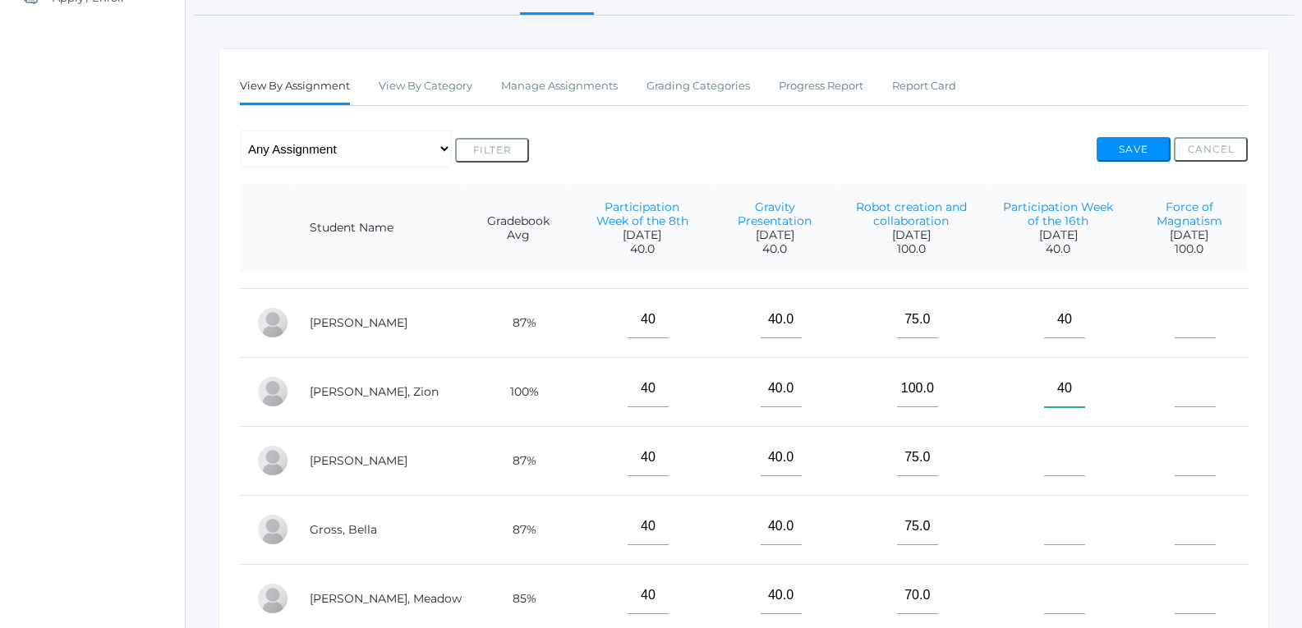
scroll to position [247, 0]
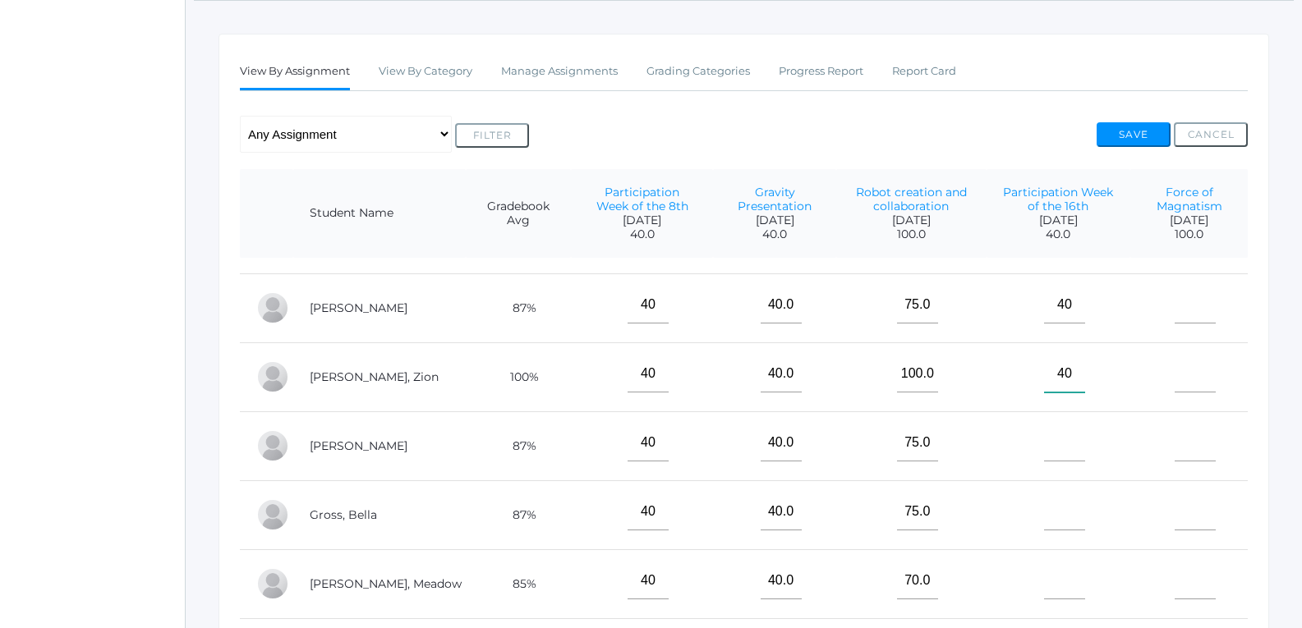
type input"] "40"
click at [1048, 438] on input"] "text" at bounding box center [1064, 443] width 41 height 37
type input"] "40"
click at [1044, 499] on input"] "text" at bounding box center [1064, 512] width 41 height 37
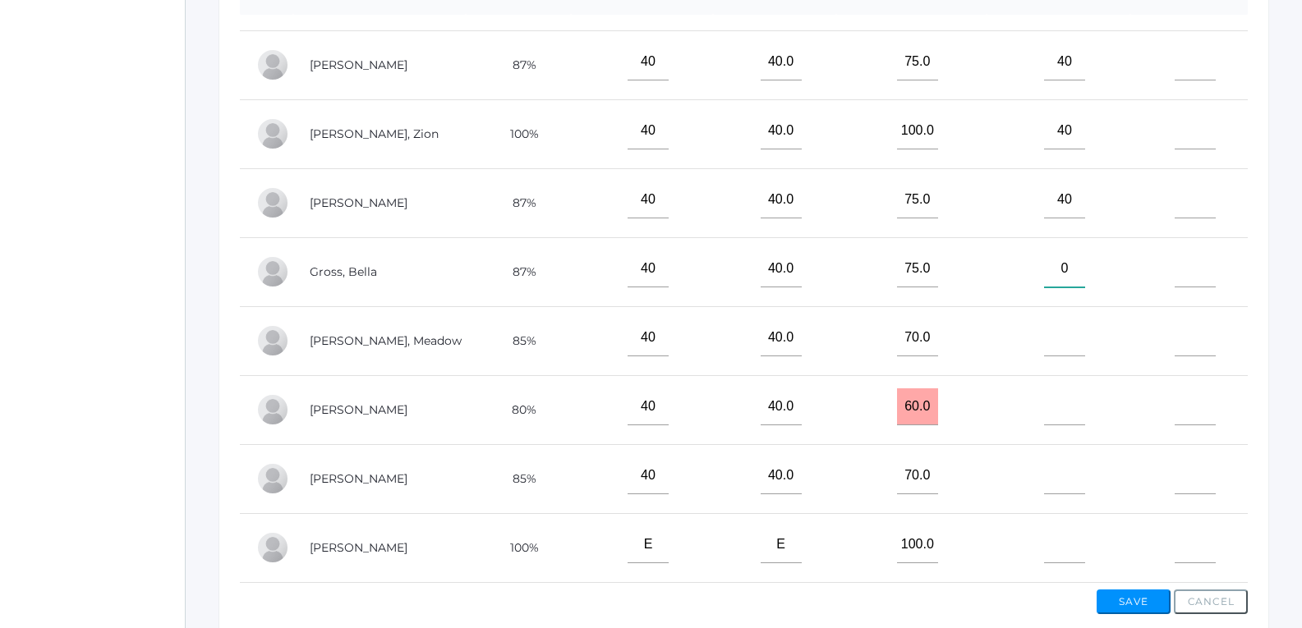
scroll to position [494, 0]
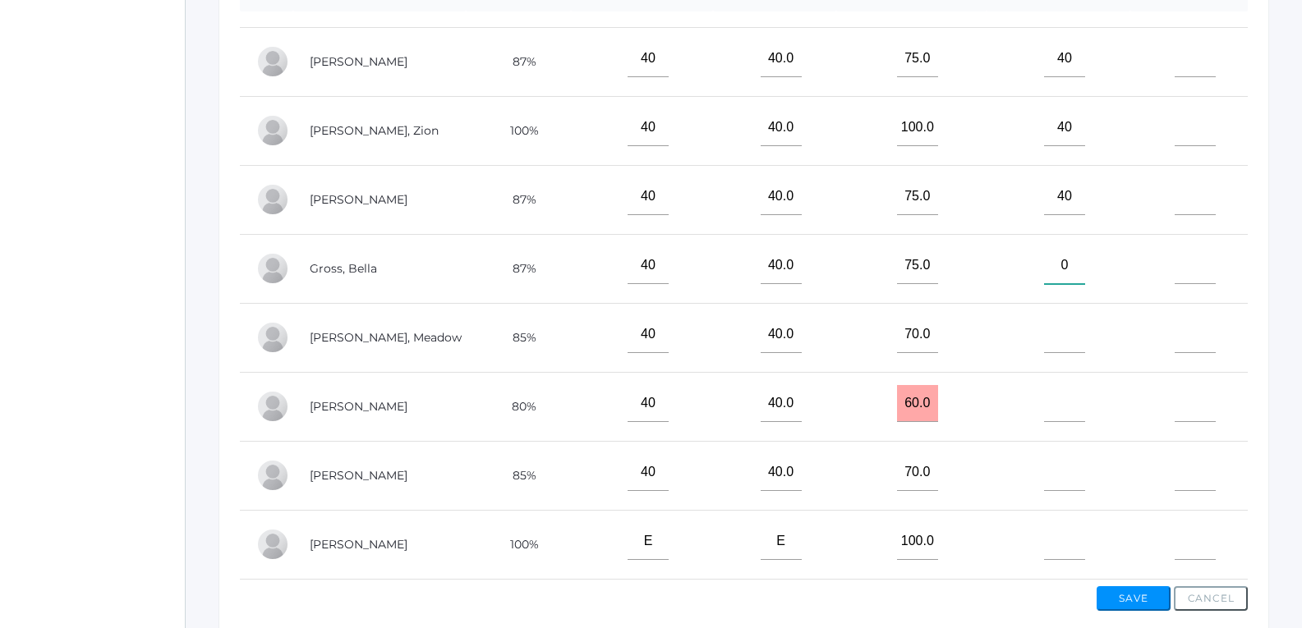
type input"] "0"
click at [1044, 525] on input"] "text" at bounding box center [1064, 541] width 41 height 37
type input"] "40"
click at [1044, 466] on input"] "text" at bounding box center [1064, 472] width 41 height 37
type input"] "40"
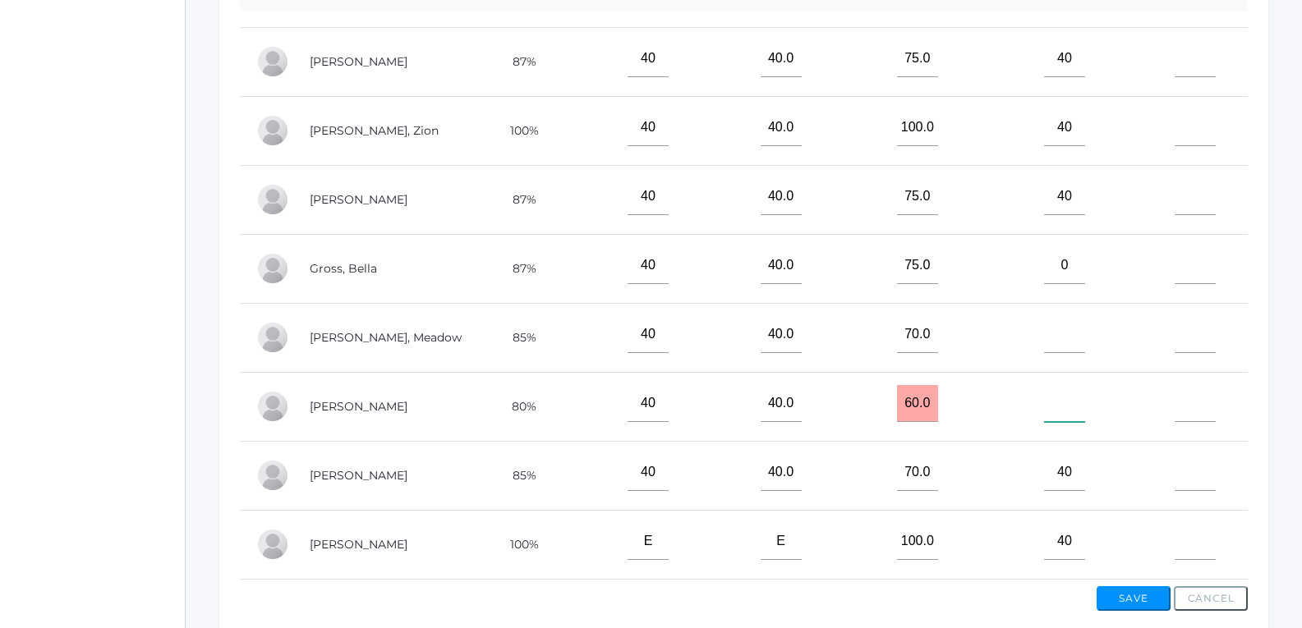
click at [1044, 395] on input"] "text" at bounding box center [1064, 403] width 41 height 37
type input"] "40"
click at [1060, 340] on input"] "text" at bounding box center [1064, 334] width 41 height 37
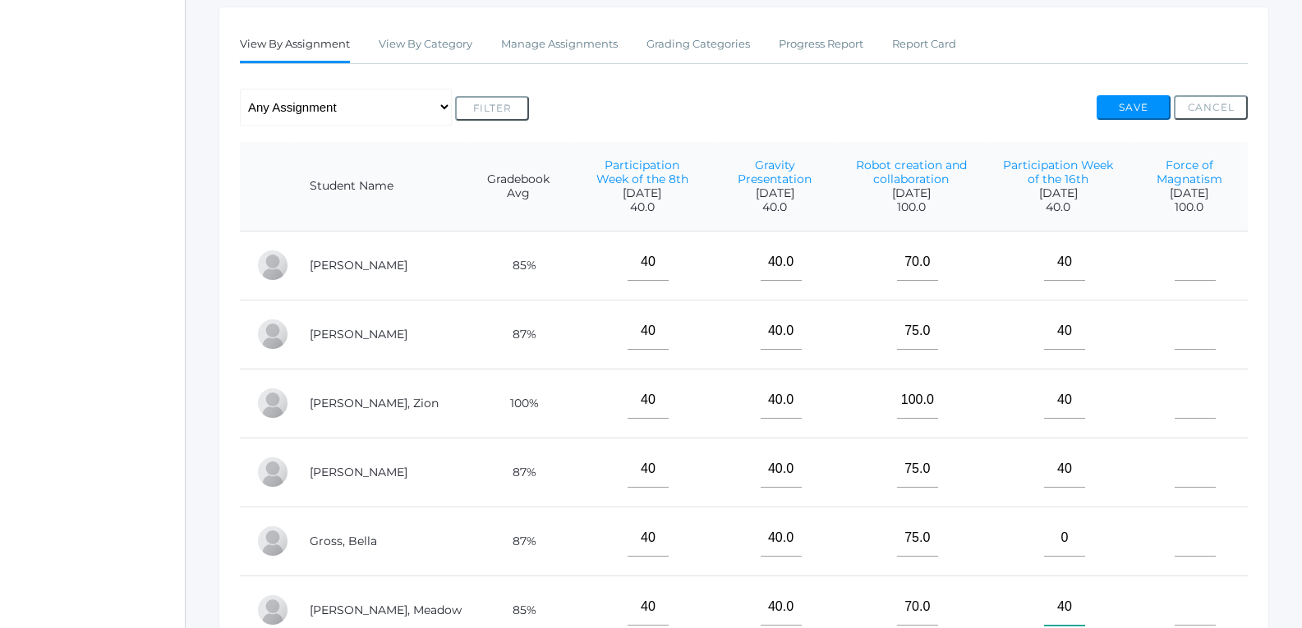
scroll to position [329, 0]
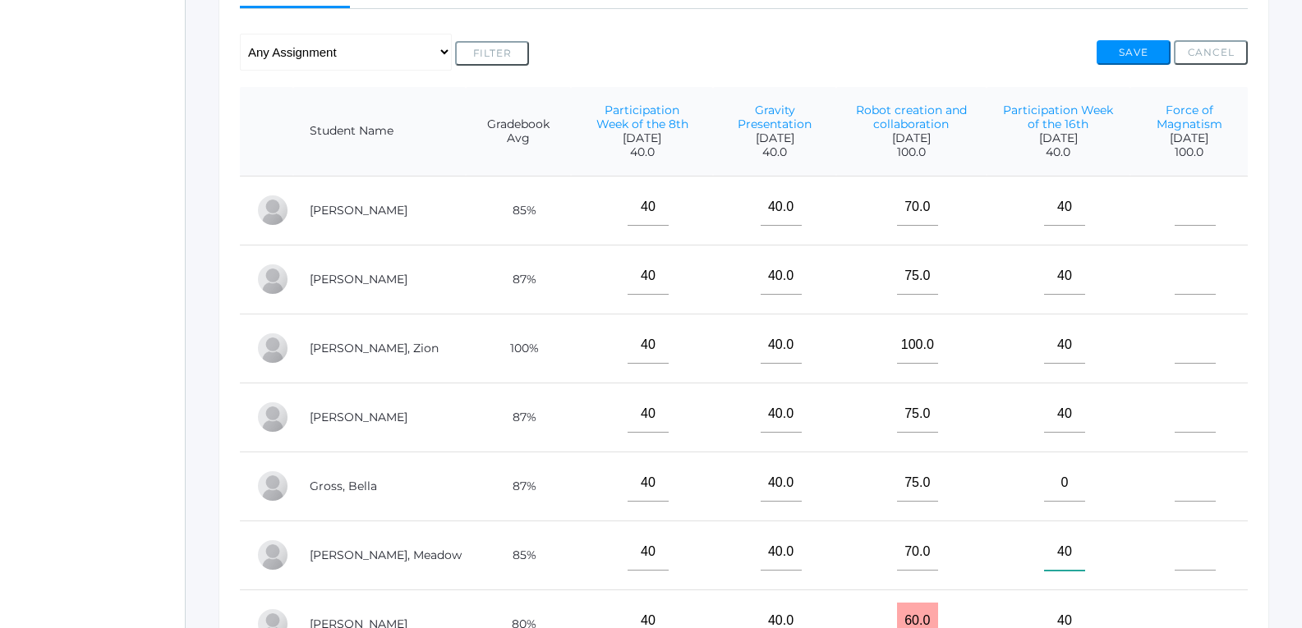
type input"] "40"
click at [1175, 197] on input"] "text" at bounding box center [1195, 207] width 41 height 37
type input"] "4"
click at [1175, 282] on input"] "text" at bounding box center [1195, 276] width 41 height 37
click at [1195, 221] on input"] "4" at bounding box center [1195, 207] width 41 height 37
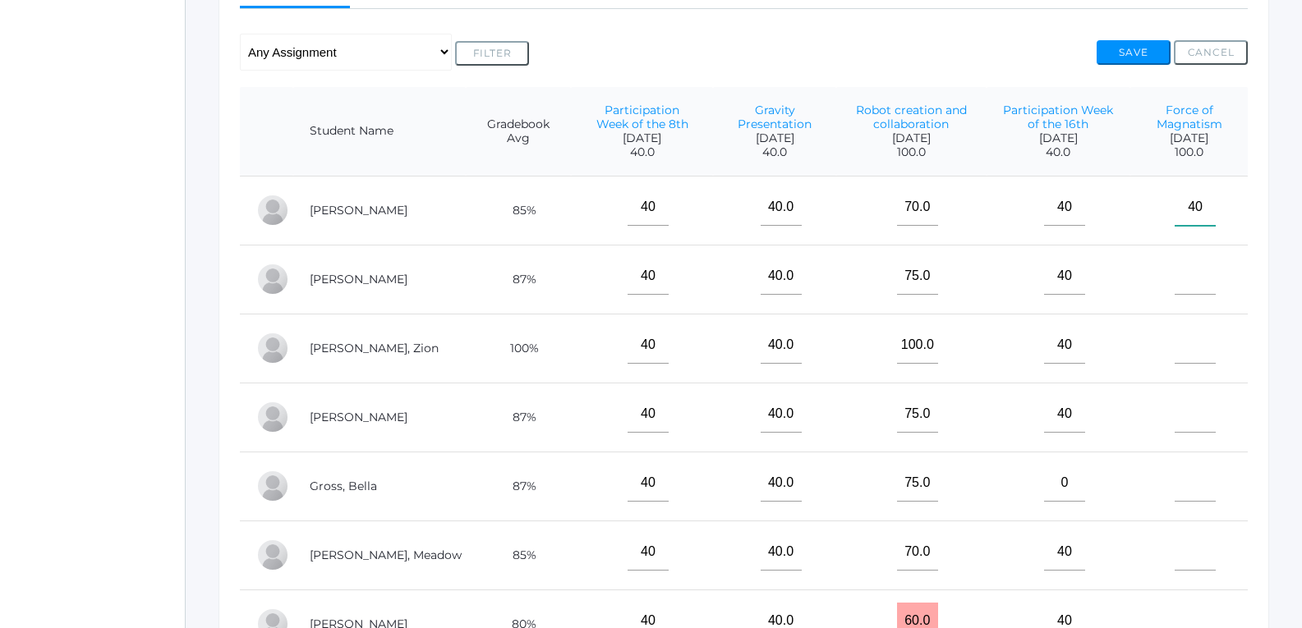
type input"] "40"
click at [1187, 280] on input"] "text" at bounding box center [1195, 276] width 41 height 37
type input"] "35"
click at [1175, 337] on input"] "text" at bounding box center [1195, 345] width 41 height 37
click at [1198, 211] on input"] "40" at bounding box center [1195, 207] width 41 height 37
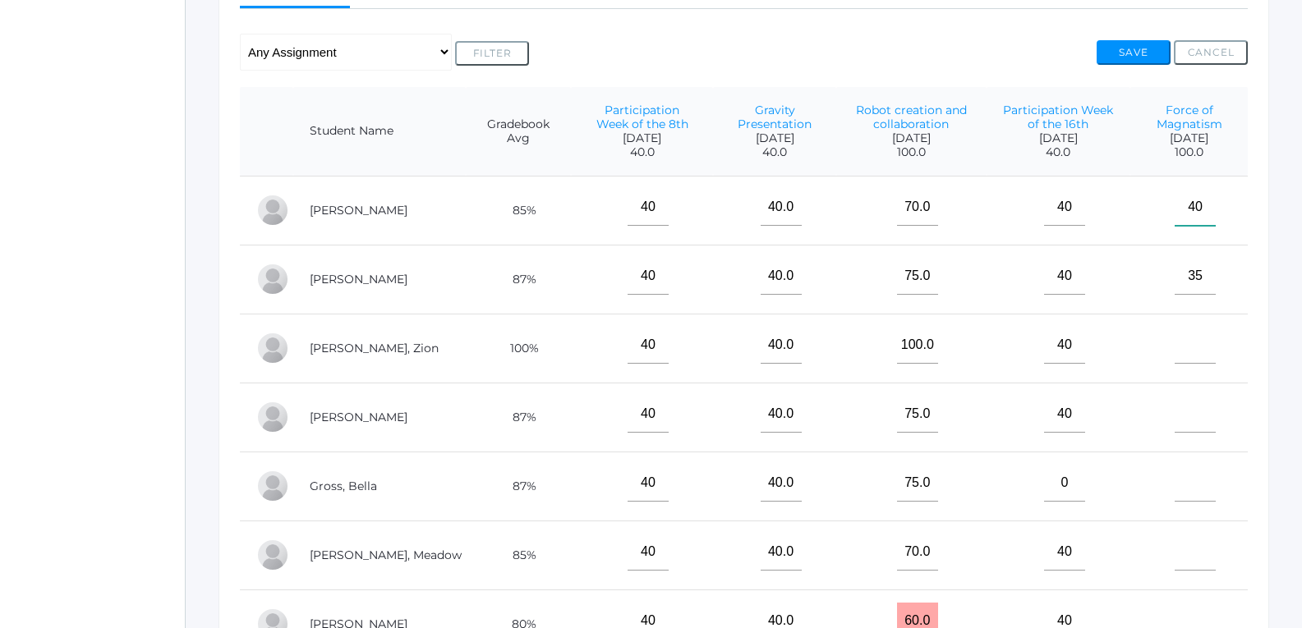
type input"] "4"
type input"] "100"
click at [1198, 271] on input"] "35" at bounding box center [1195, 276] width 41 height 37
type input"] "3"
type input"] "95"
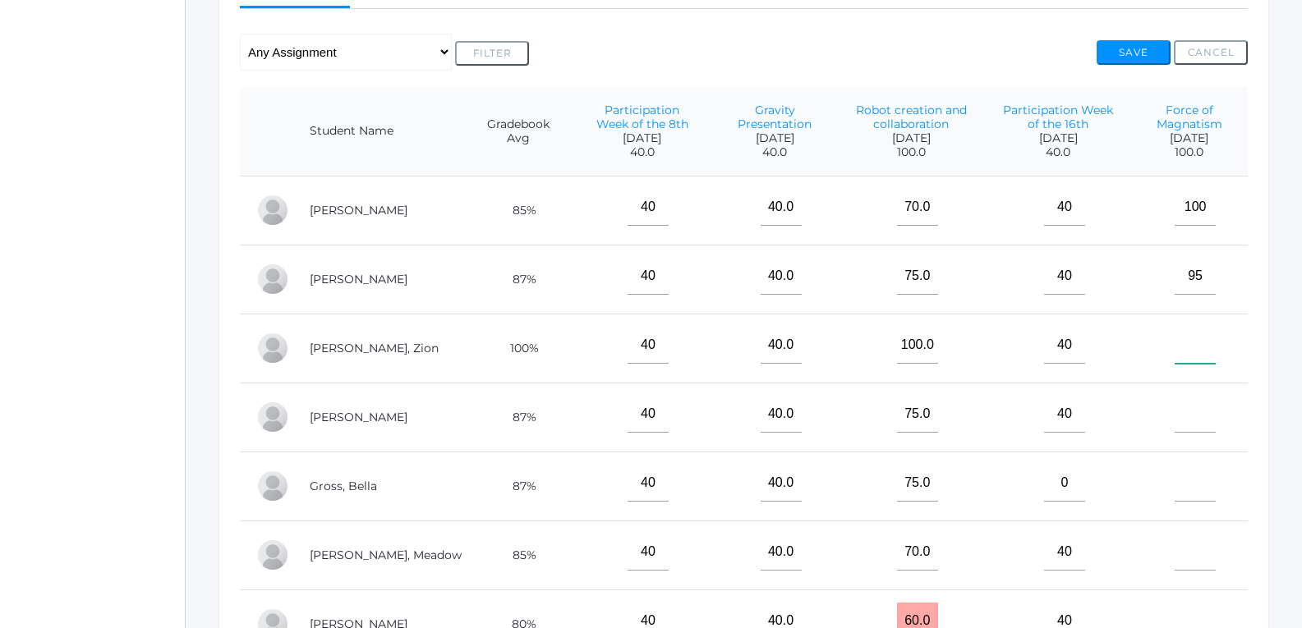
click at [1181, 330] on input"] "text" at bounding box center [1195, 345] width 41 height 37
type input"] "95"
click at [1175, 409] on input"] "text" at bounding box center [1195, 414] width 41 height 37
type input"] "90"
click at [1185, 497] on input"] "text" at bounding box center [1195, 483] width 41 height 37
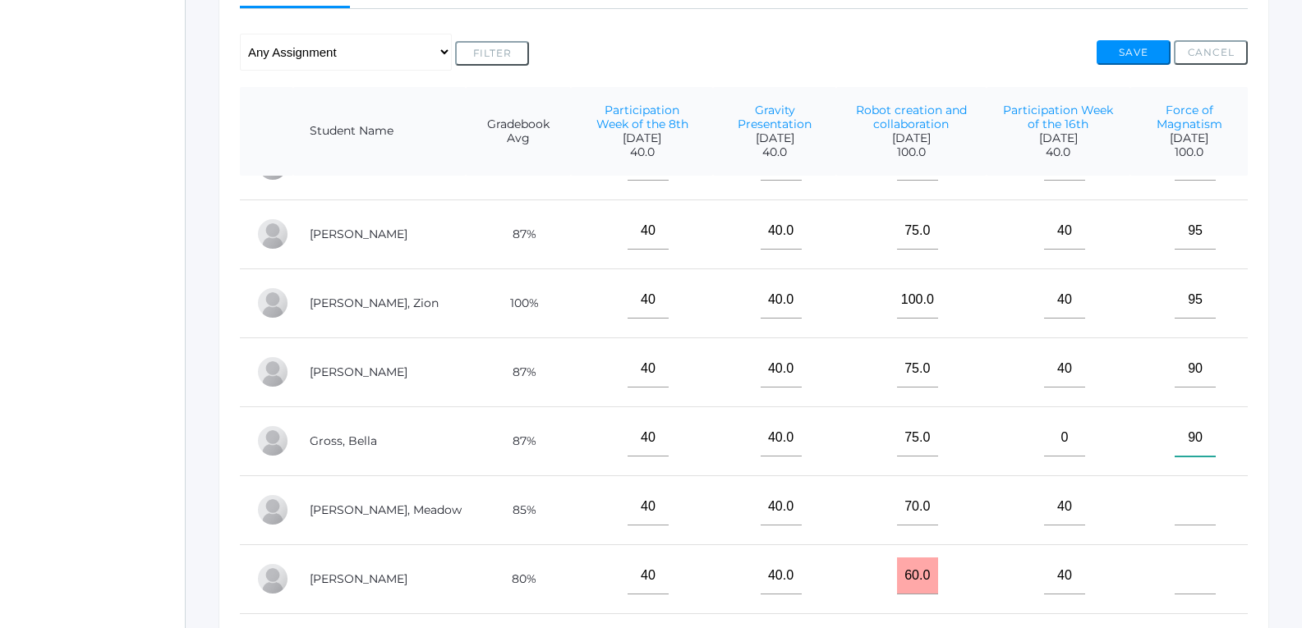
scroll to position [66, 0]
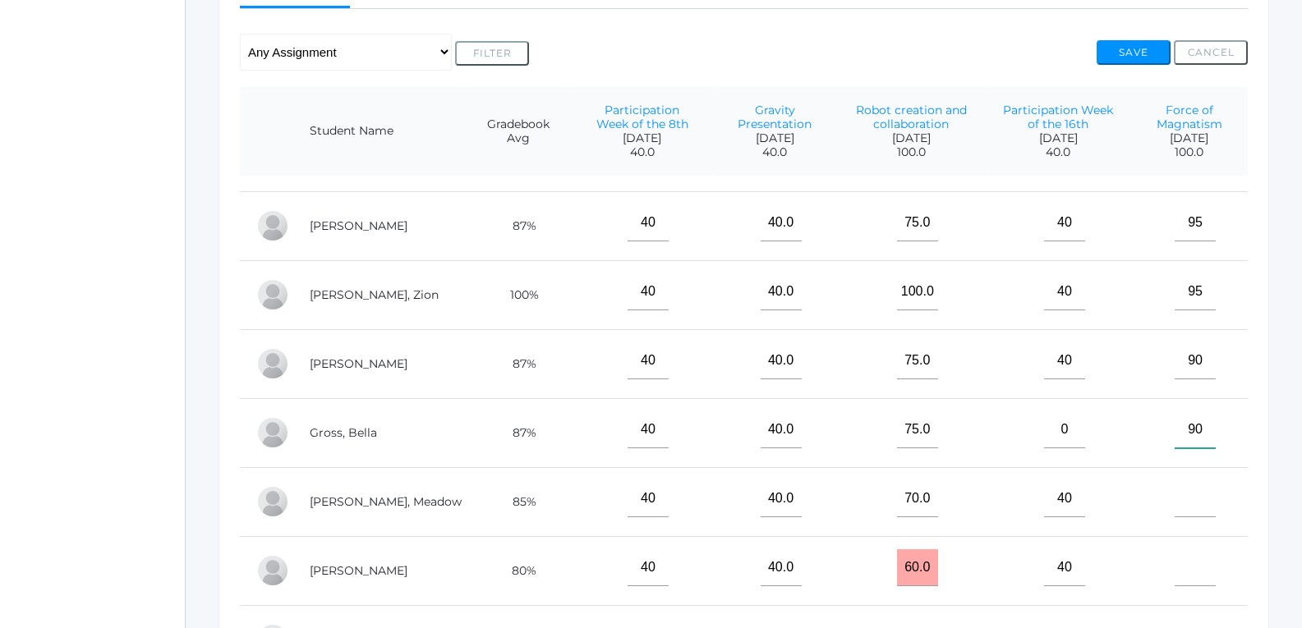
type input"] "90"
click at [1185, 489] on input"] "text" at bounding box center [1195, 498] width 41 height 37
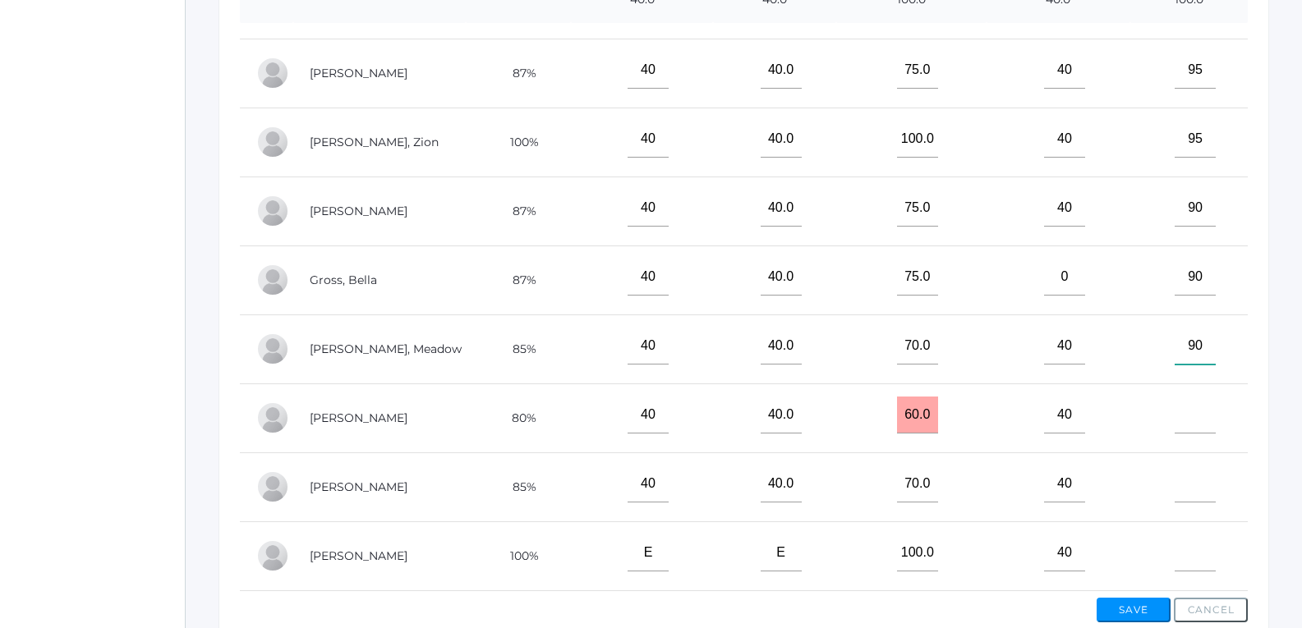
scroll to position [494, 0]
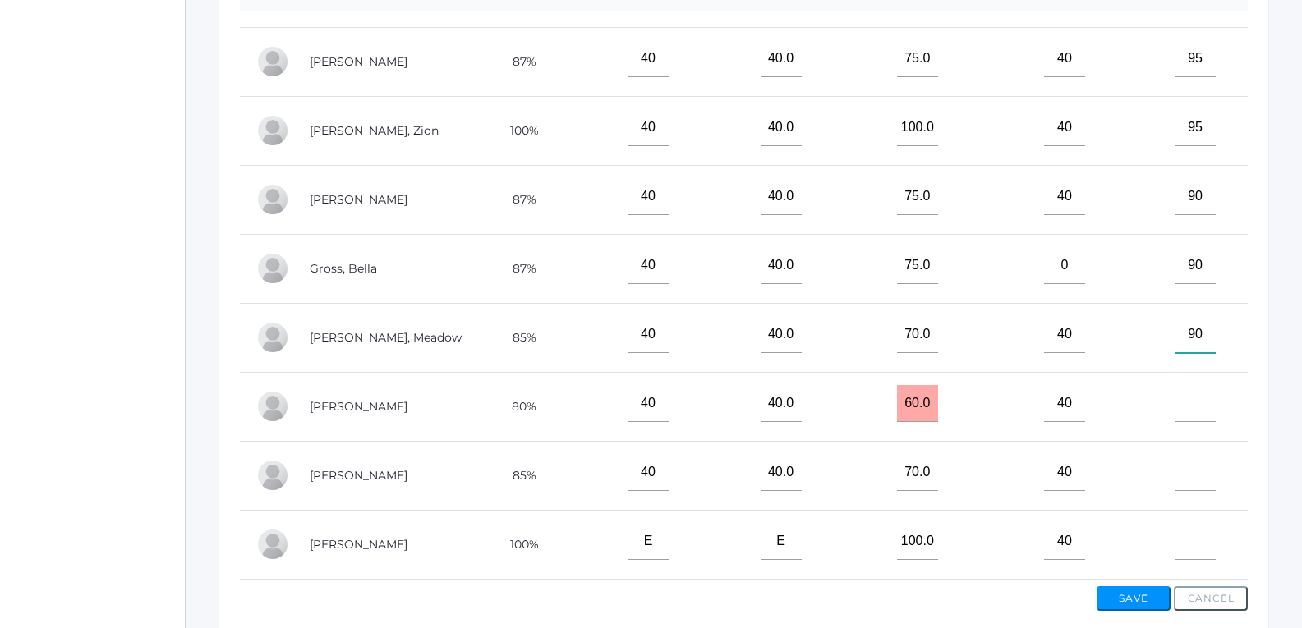
type input"] "90"
click at [1187, 395] on input"] "text" at bounding box center [1195, 403] width 41 height 37
type input"] "98"
click at [1189, 454] on input"] "text" at bounding box center [1195, 472] width 41 height 37
type input"] "98"
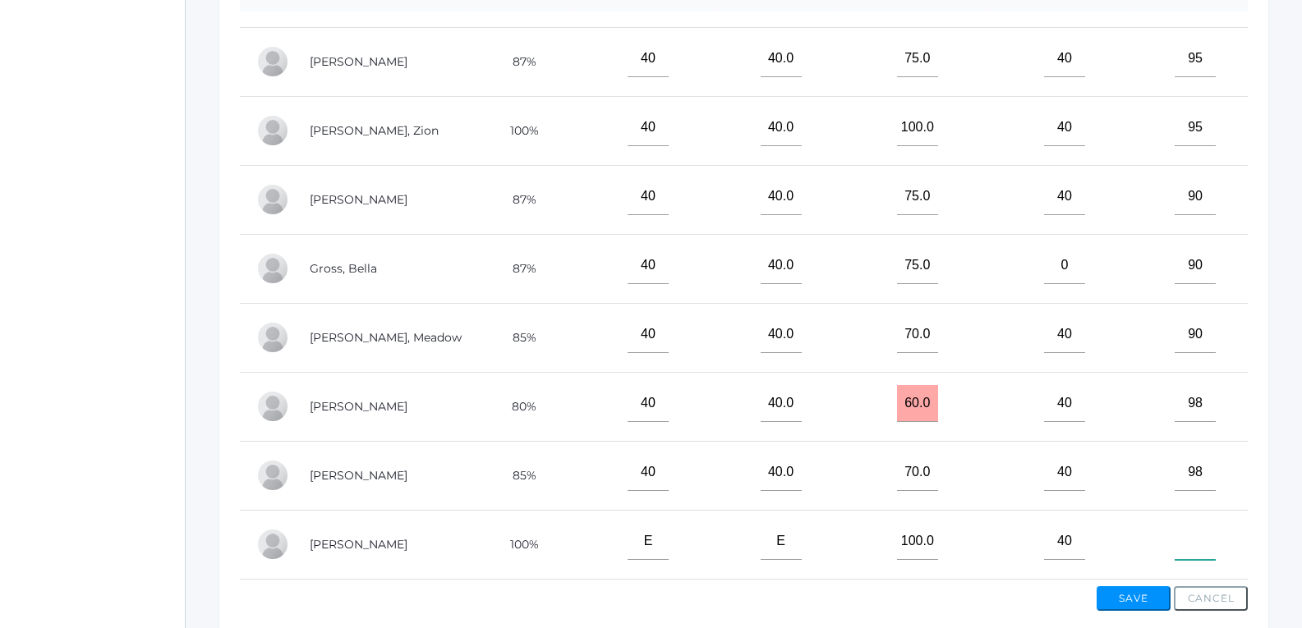
click at [1187, 523] on input"] "text" at bounding box center [1195, 541] width 41 height 37
type input"] "95"
click at [1122, 605] on button "Save" at bounding box center [1134, 598] width 74 height 25
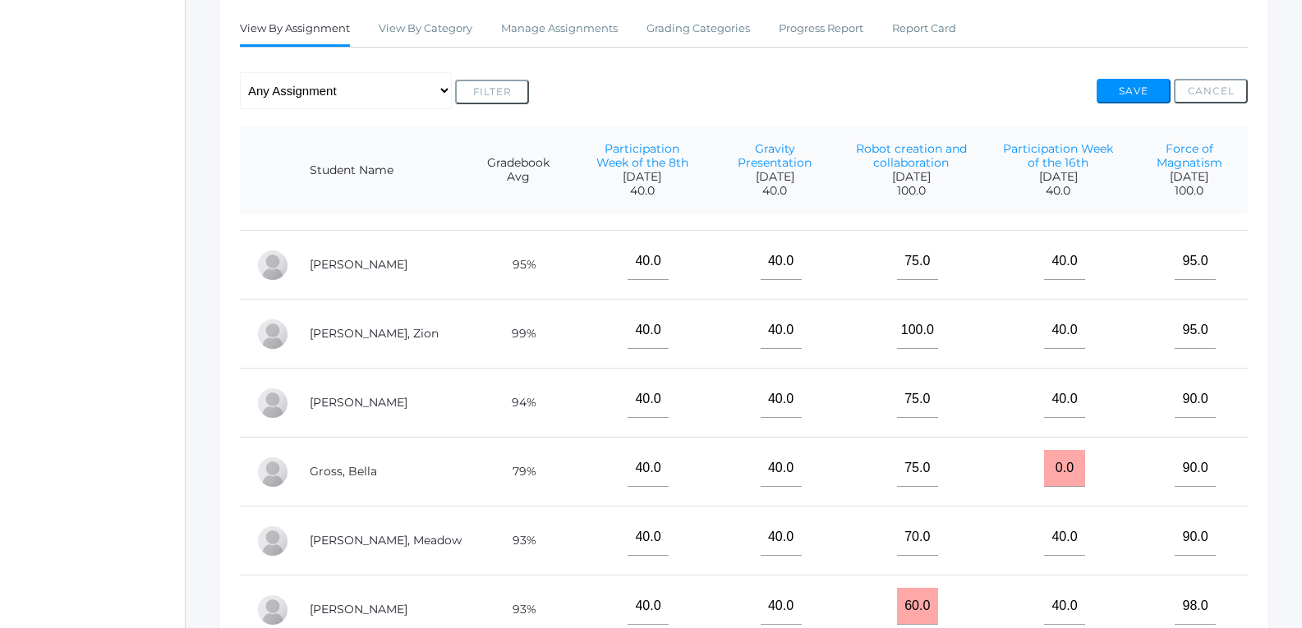
scroll to position [411, 0]
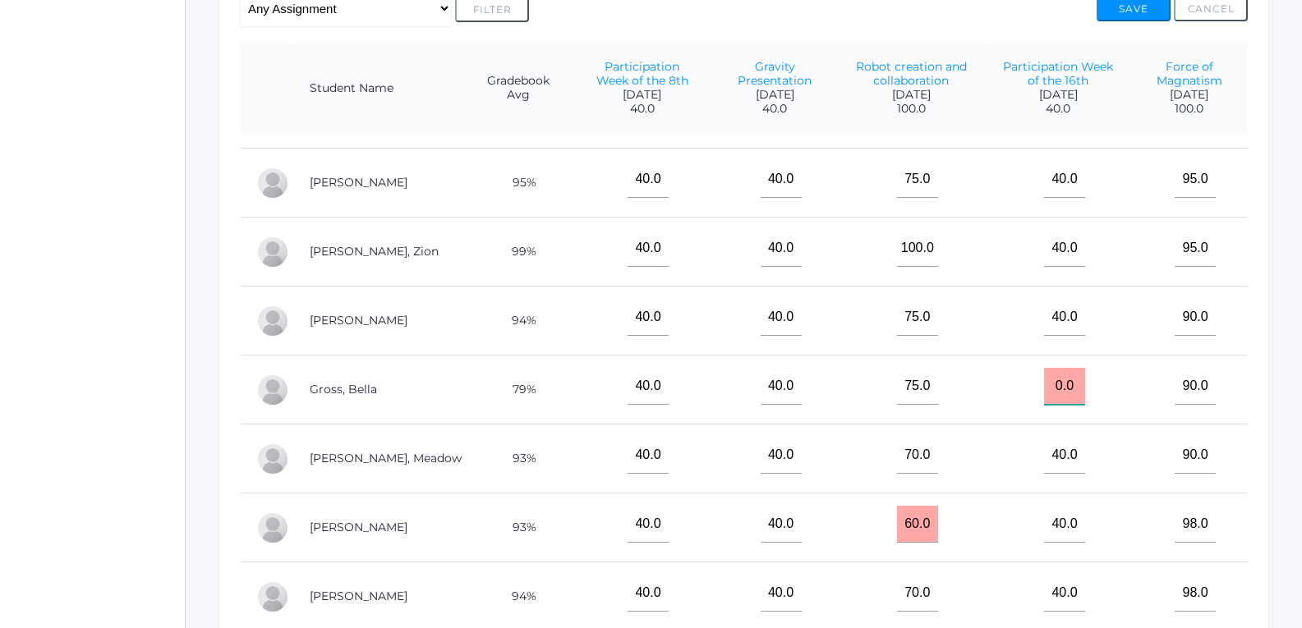
click at [1053, 376] on input "0.0" at bounding box center [1064, 386] width 41 height 37
type input "0"
type input "40"
click at [1106, 366] on td "40" at bounding box center [1058, 390] width 144 height 69
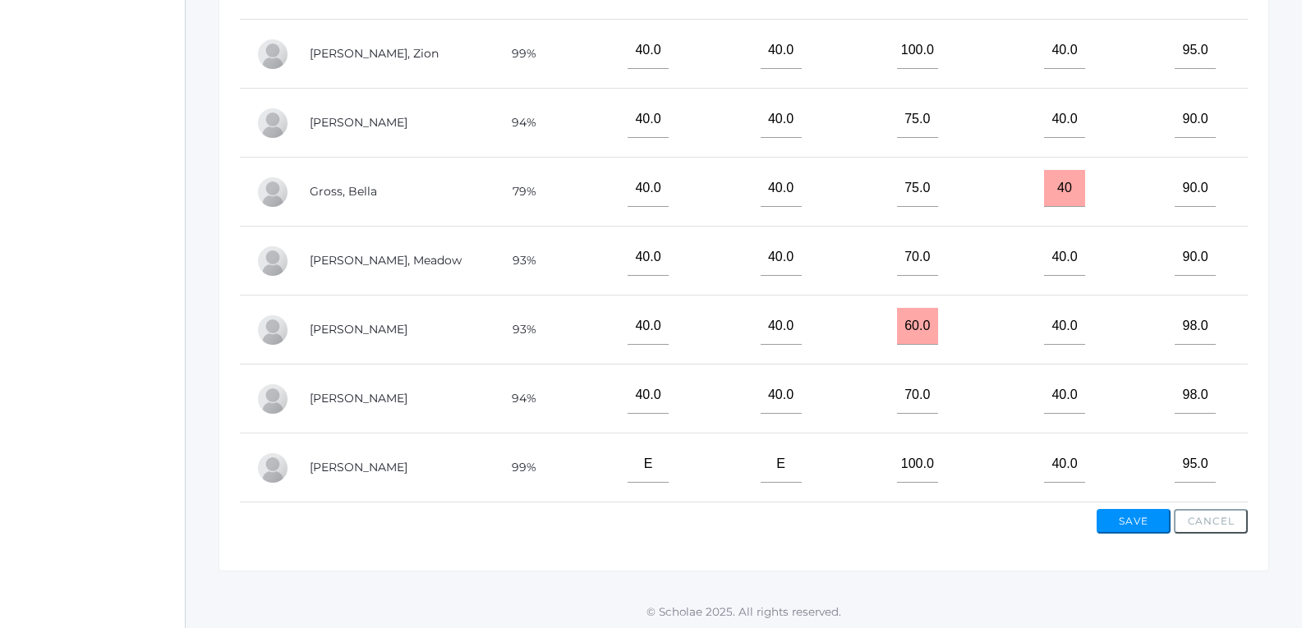
scroll to position [614, 0]
click at [1125, 527] on button "Save" at bounding box center [1134, 519] width 74 height 25
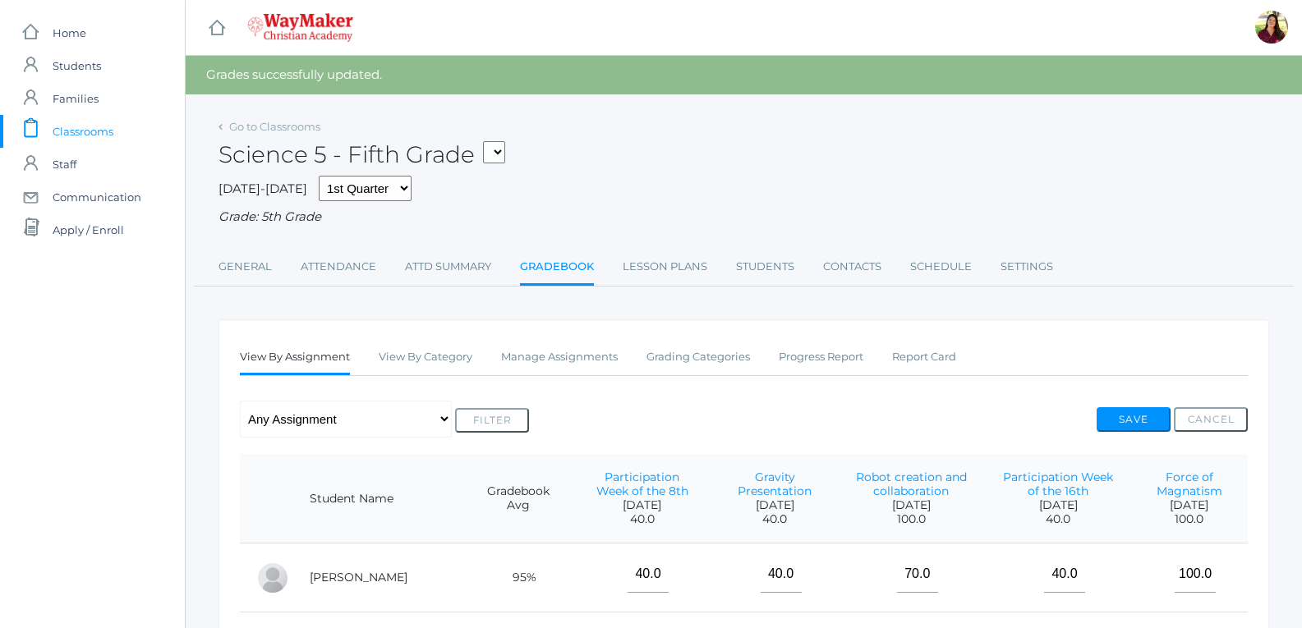
click at [500, 150] on select "05ELEM - Fifth Grade 05ELEM - History 5 Fifth Grade 05ELEM - Science 5 Fifth Gr…" at bounding box center [494, 152] width 22 height 22
select select "2543"
click at [487, 141] on select "05ELEM - Fifth Grade 05ELEM - History 5 Fifth Grade 05ELEM - Science 5 Fifth Gr…" at bounding box center [494, 152] width 22 height 22
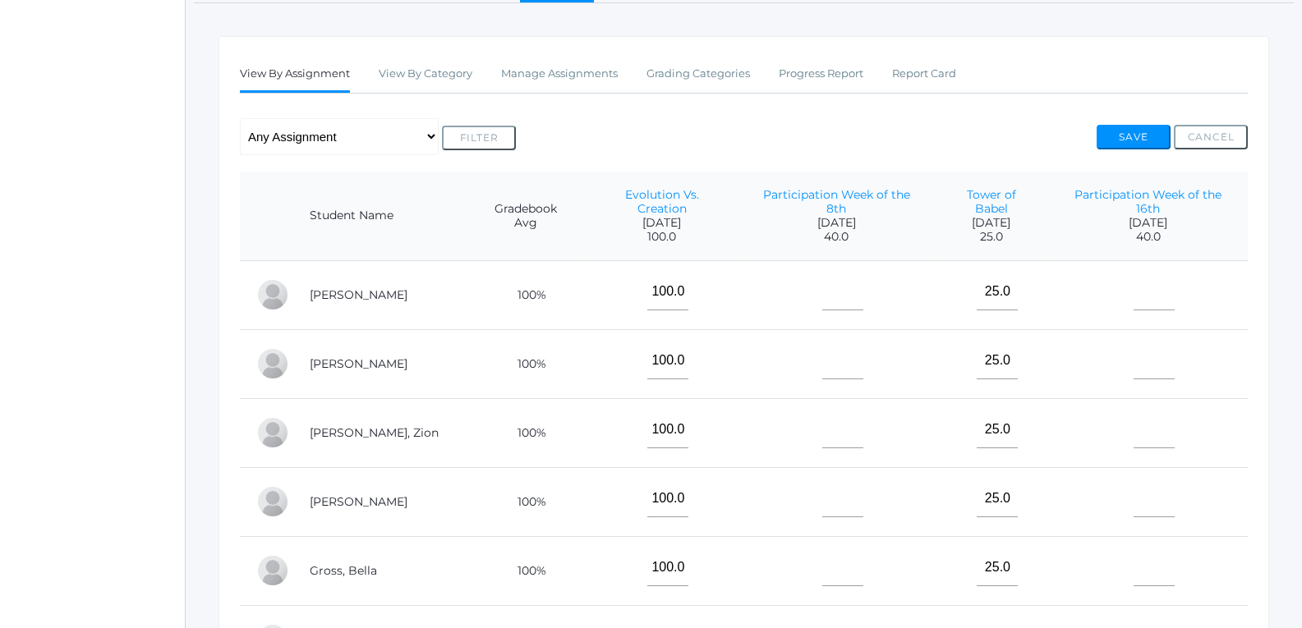
scroll to position [246, 0]
click at [822, 301] on input"] "text" at bounding box center [842, 290] width 41 height 37
type input"] "40"
click at [822, 364] on input"] "text" at bounding box center [842, 359] width 41 height 37
type input"] "40"
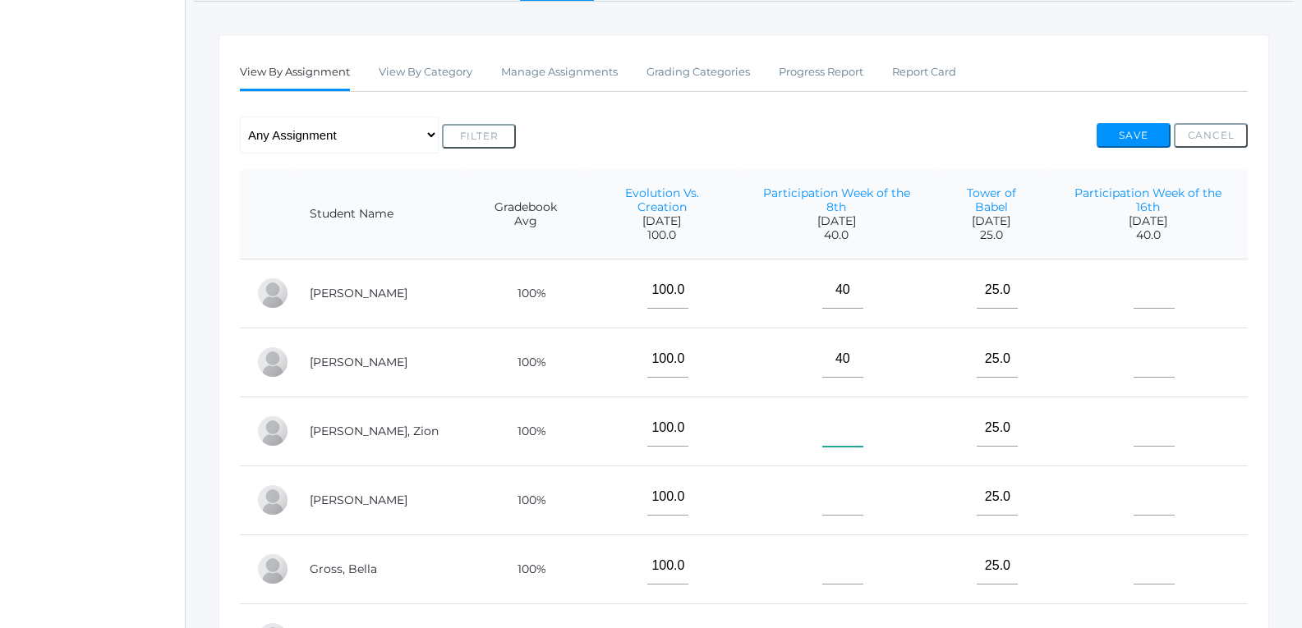
click at [822, 430] on input"] "text" at bounding box center [842, 428] width 41 height 37
type input"] "40"
click at [822, 499] on input"] "text" at bounding box center [842, 497] width 41 height 37
type input"] "40"
click at [822, 554] on input"] "text" at bounding box center [842, 566] width 41 height 37
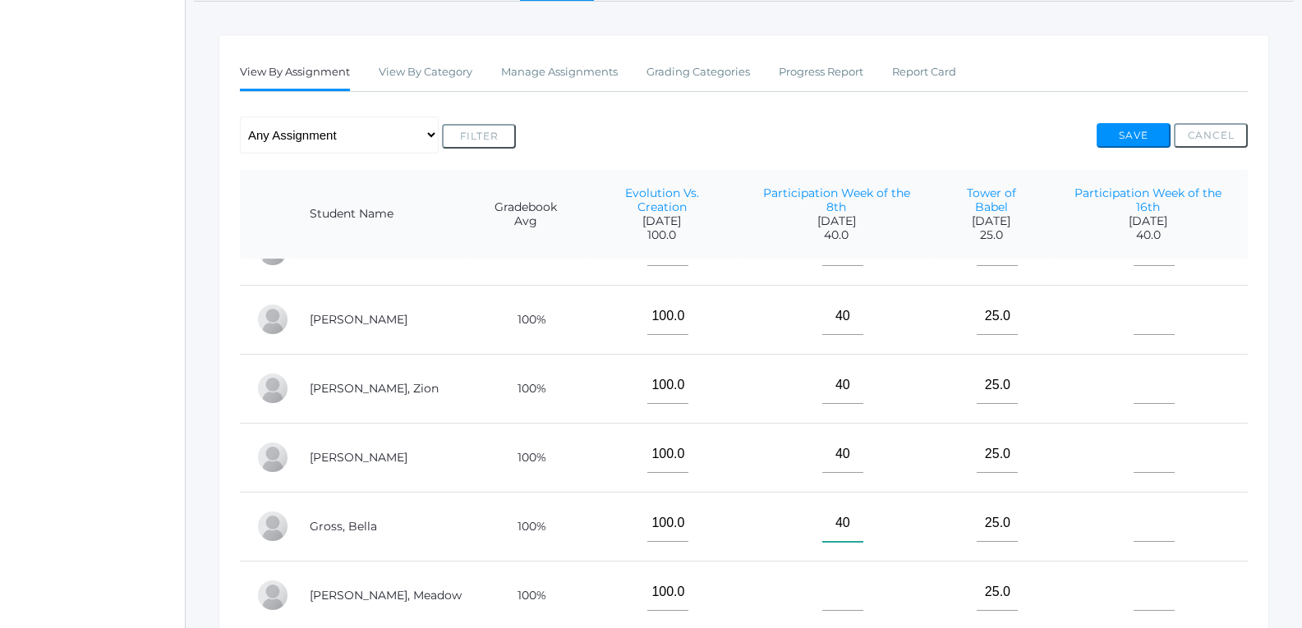
scroll to position [66, 0]
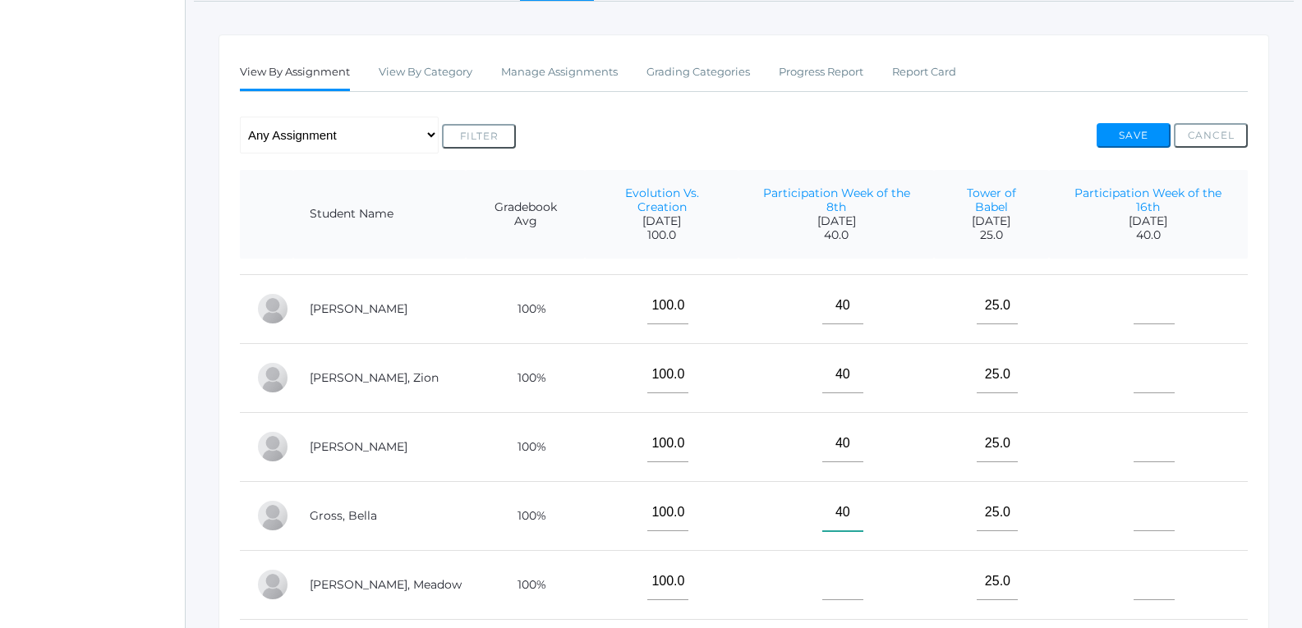
type input"] "40"
click at [822, 563] on input"] "text" at bounding box center [842, 581] width 41 height 37
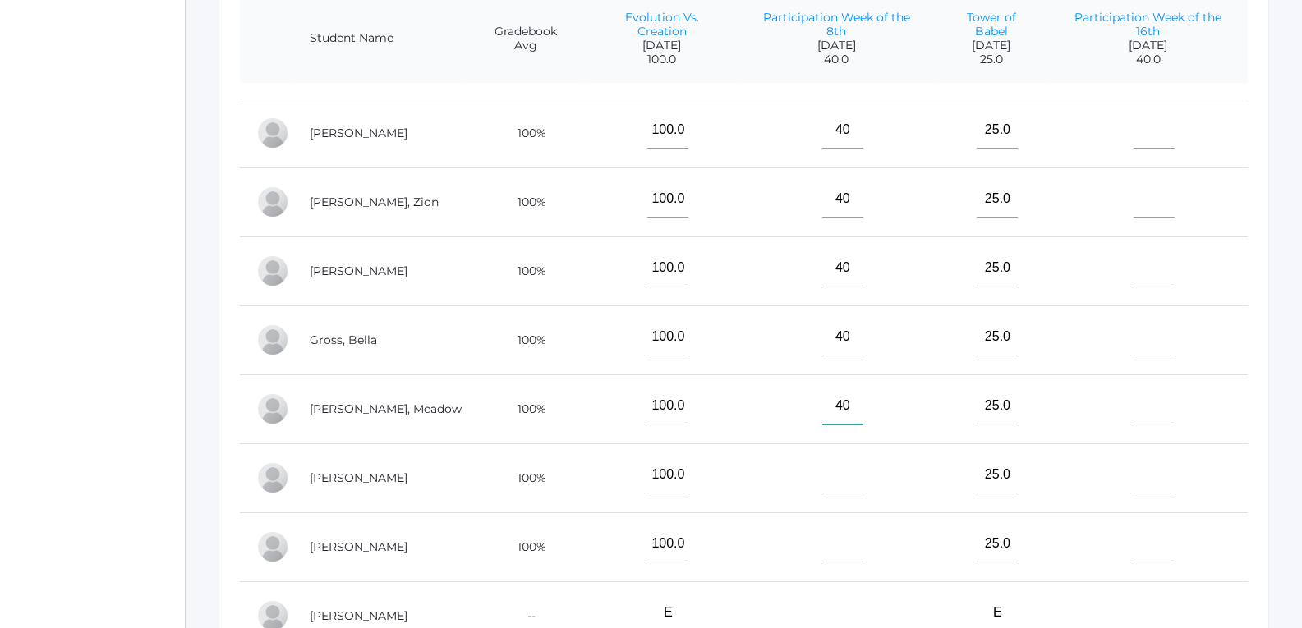
scroll to position [493, 0]
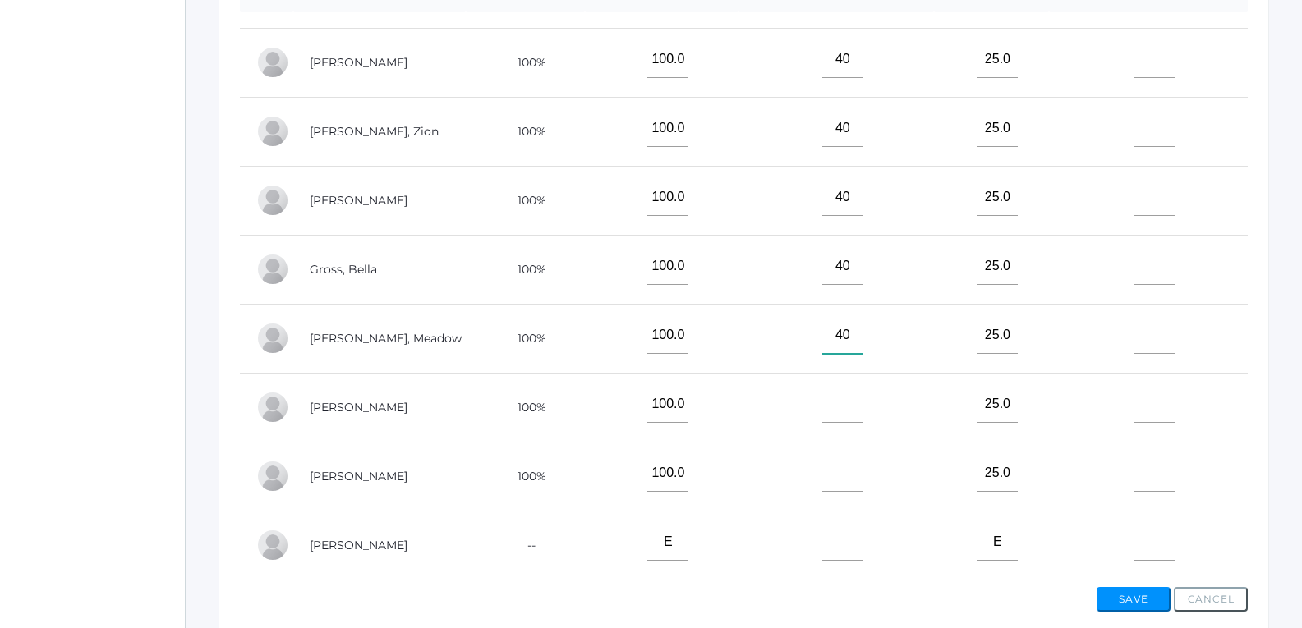
type input"] "40"
click at [822, 386] on input"] "text" at bounding box center [842, 404] width 41 height 37
type input"] "40"
click at [822, 464] on input"] "text" at bounding box center [842, 473] width 41 height 37
type input"] "40"
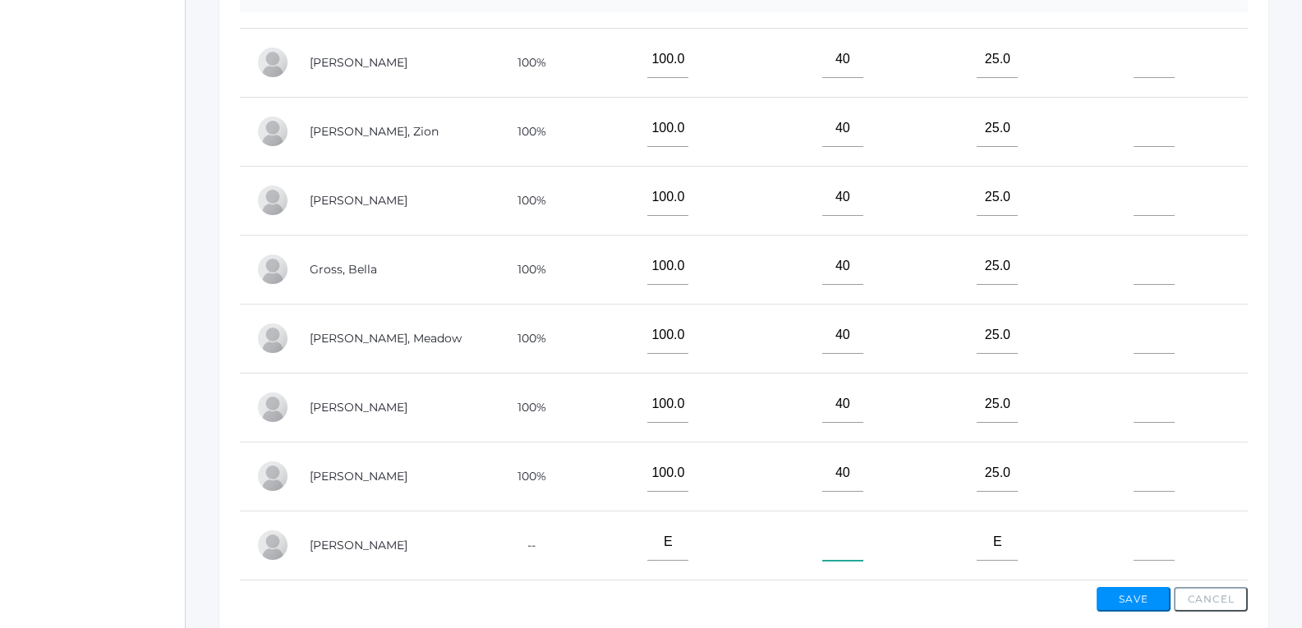
click at [831, 539] on input"] "text" at bounding box center [842, 542] width 41 height 37
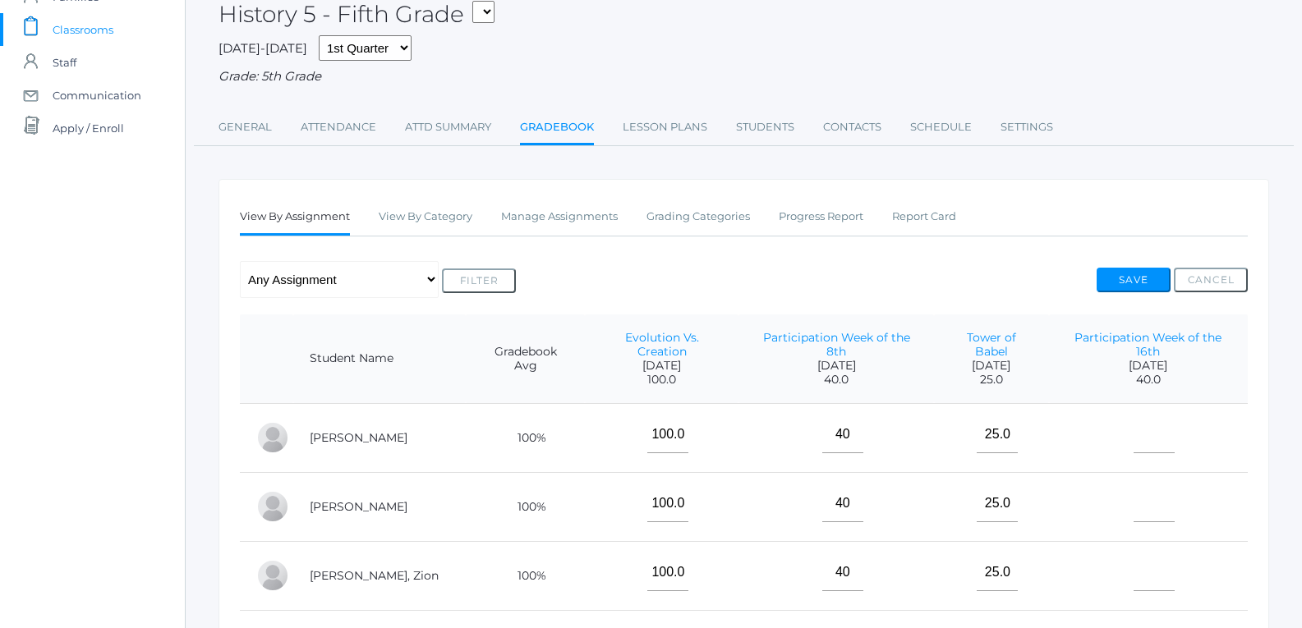
scroll to position [82, 0]
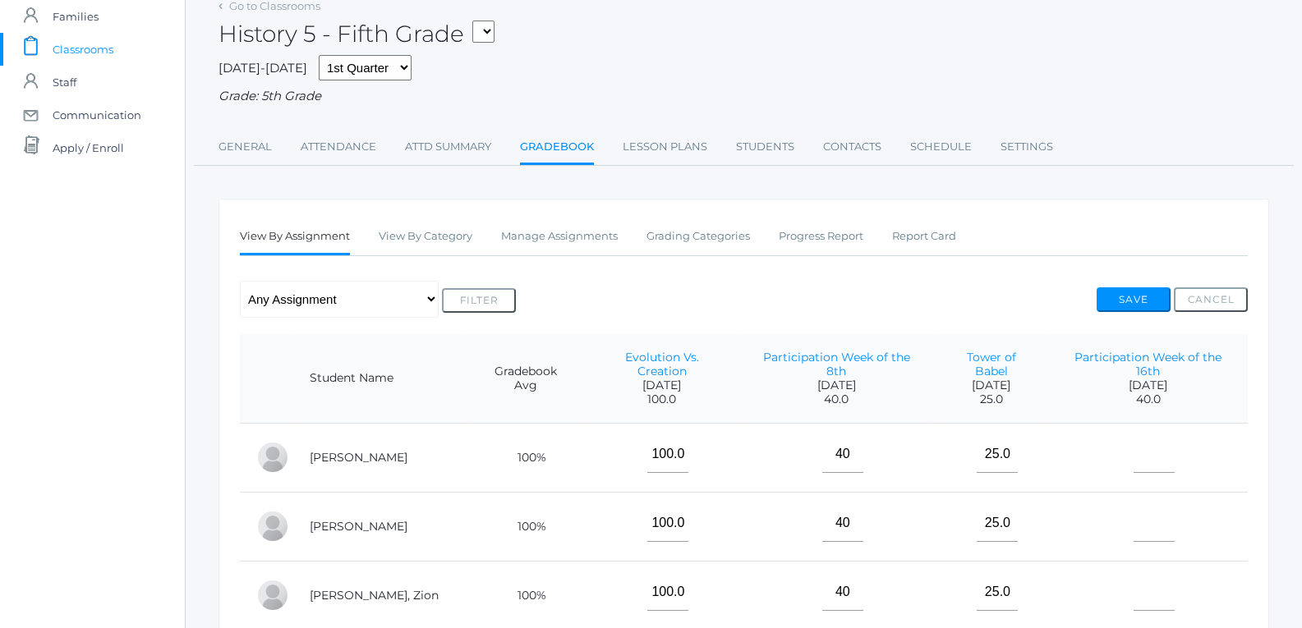
type input"] "40"
click at [1133, 462] on input"] "text" at bounding box center [1153, 454] width 41 height 37
type input"] "40"
click at [1133, 515] on input"] "text" at bounding box center [1153, 523] width 41 height 37
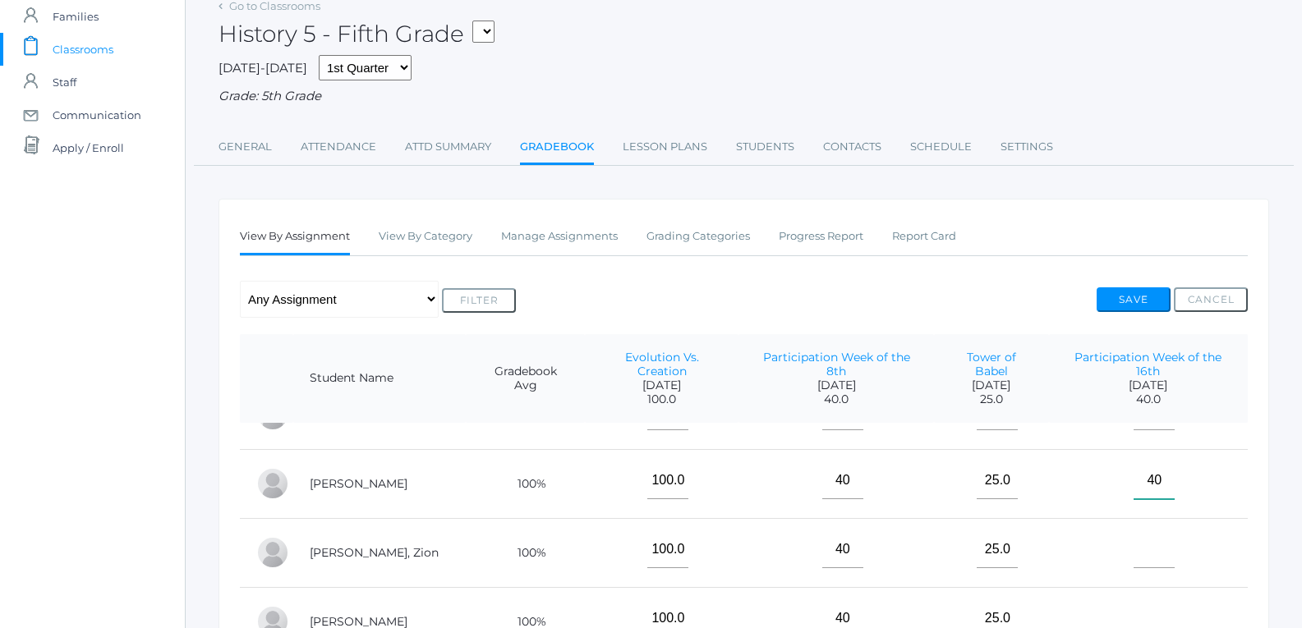
scroll to position [66, 0]
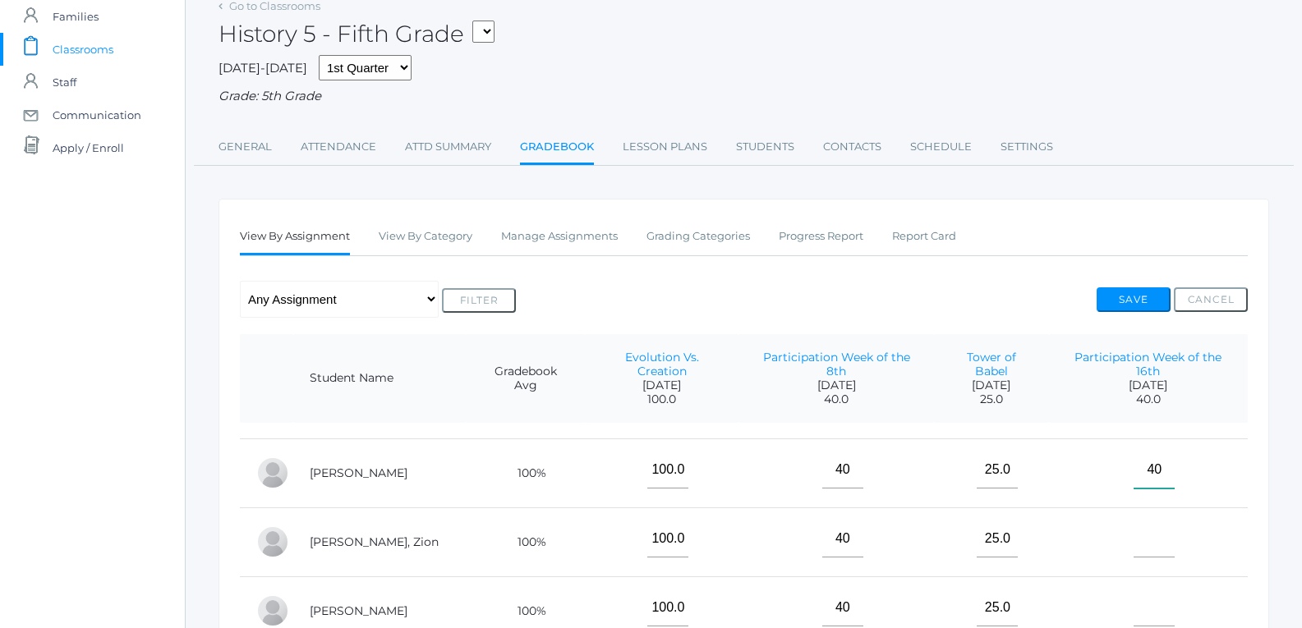
type input"] "40"
click at [1130, 508] on td at bounding box center [1148, 542] width 199 height 69
click at [1141, 534] on input"] "text" at bounding box center [1153, 539] width 41 height 37
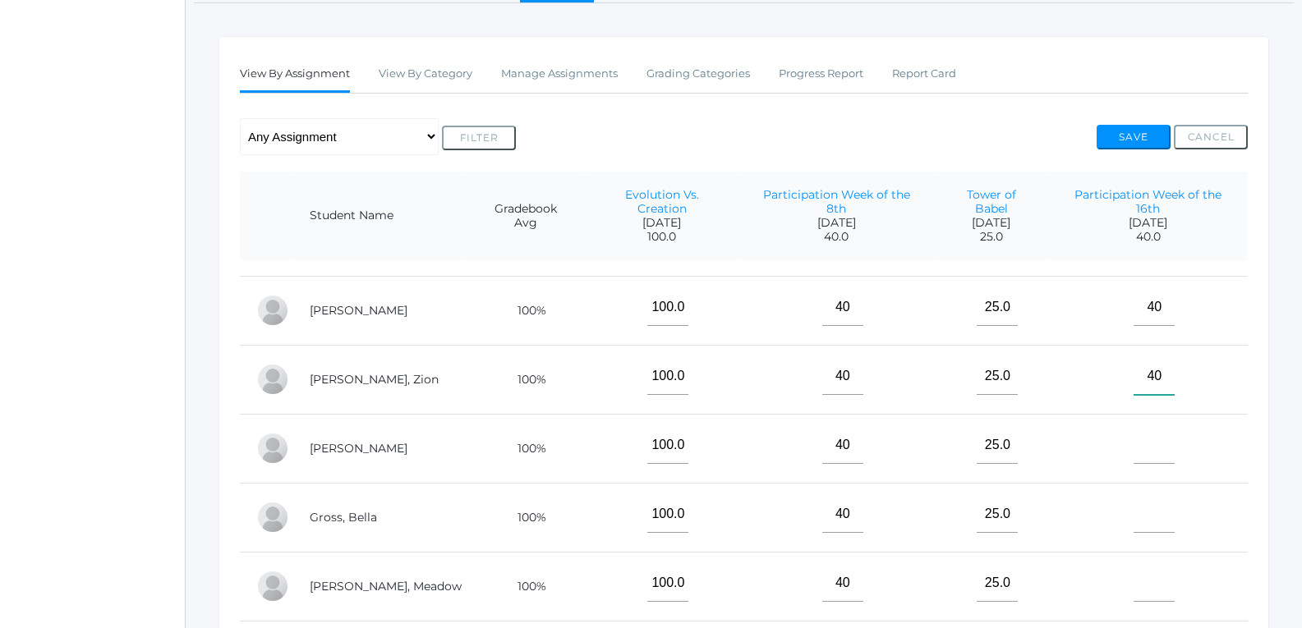
scroll to position [246, 0]
type input"] "40"
click at [1133, 435] on input"] "text" at bounding box center [1153, 443] width 41 height 37
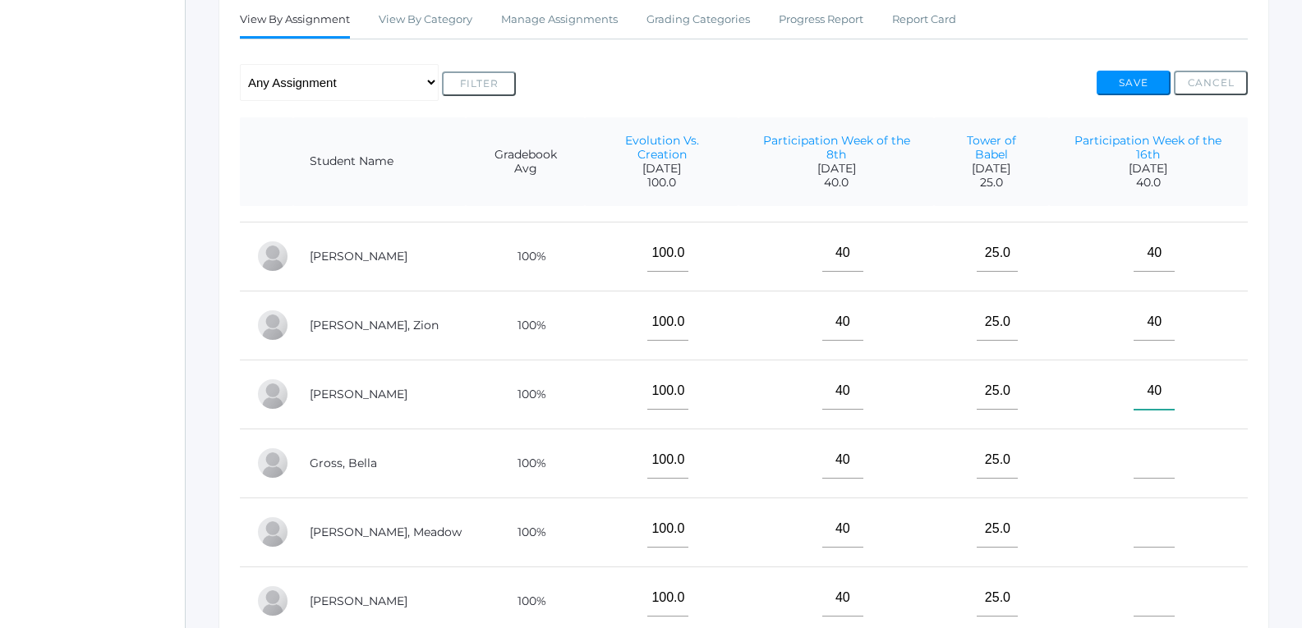
scroll to position [329, 0]
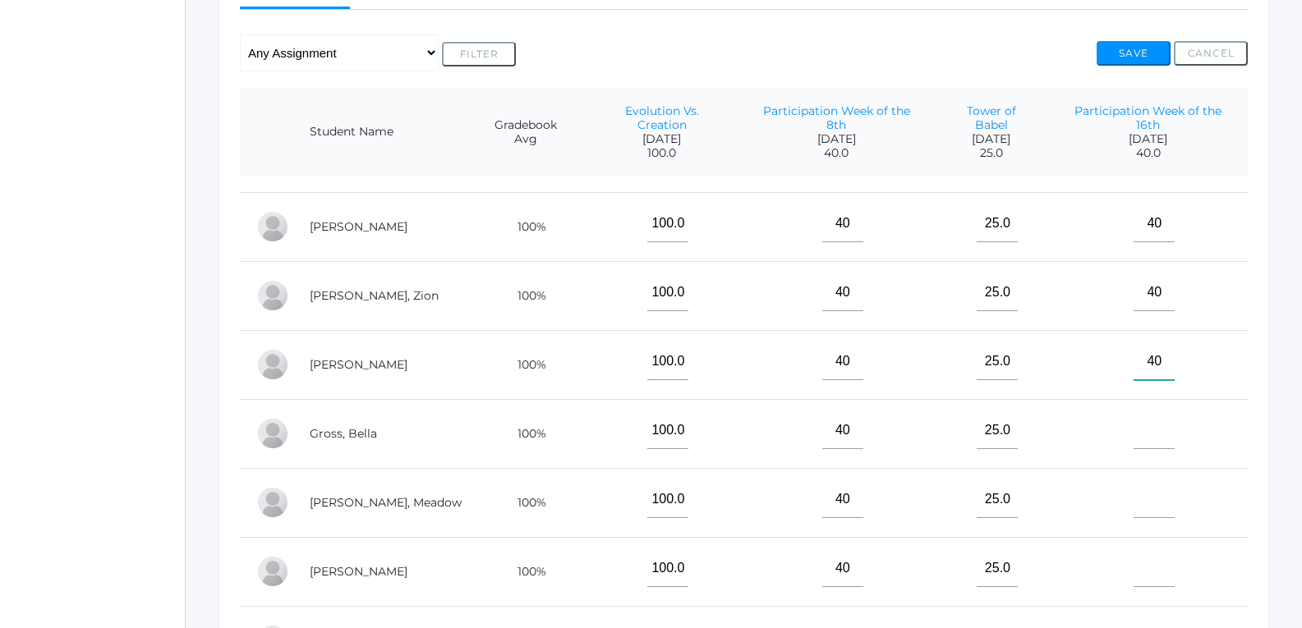
type input"] "40"
click at [1158, 412] on input"] "text" at bounding box center [1153, 430] width 41 height 37
type input"] "40"
click at [1136, 495] on input"] "text" at bounding box center [1153, 499] width 41 height 37
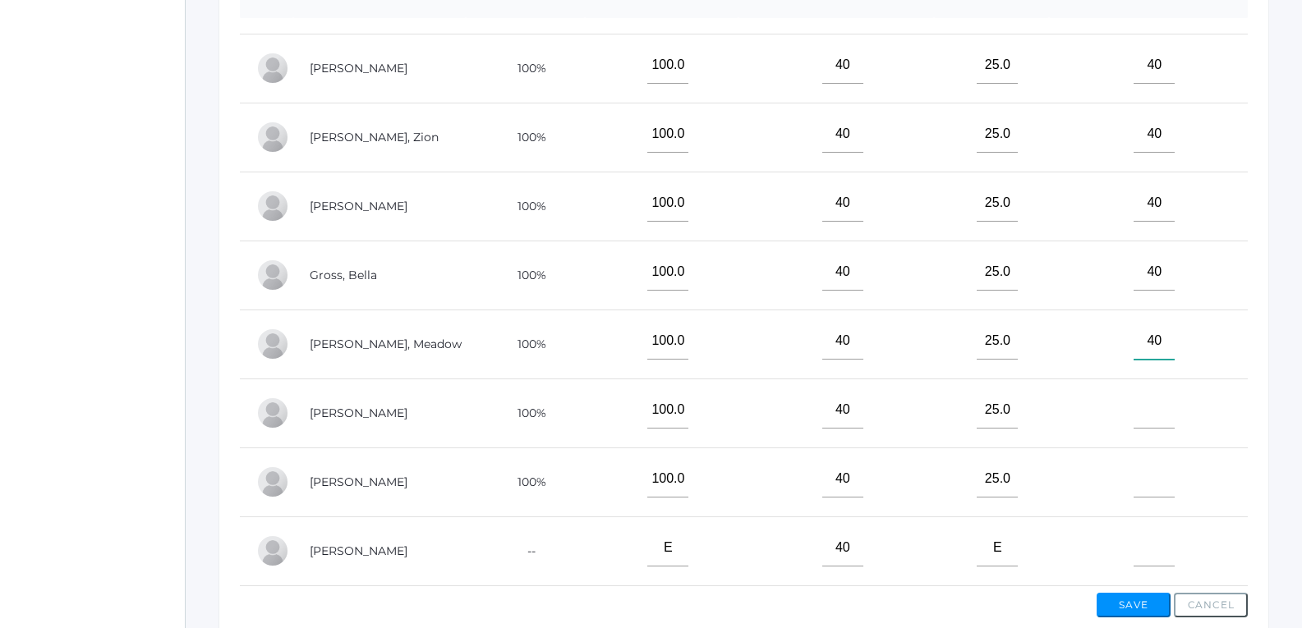
scroll to position [493, 0]
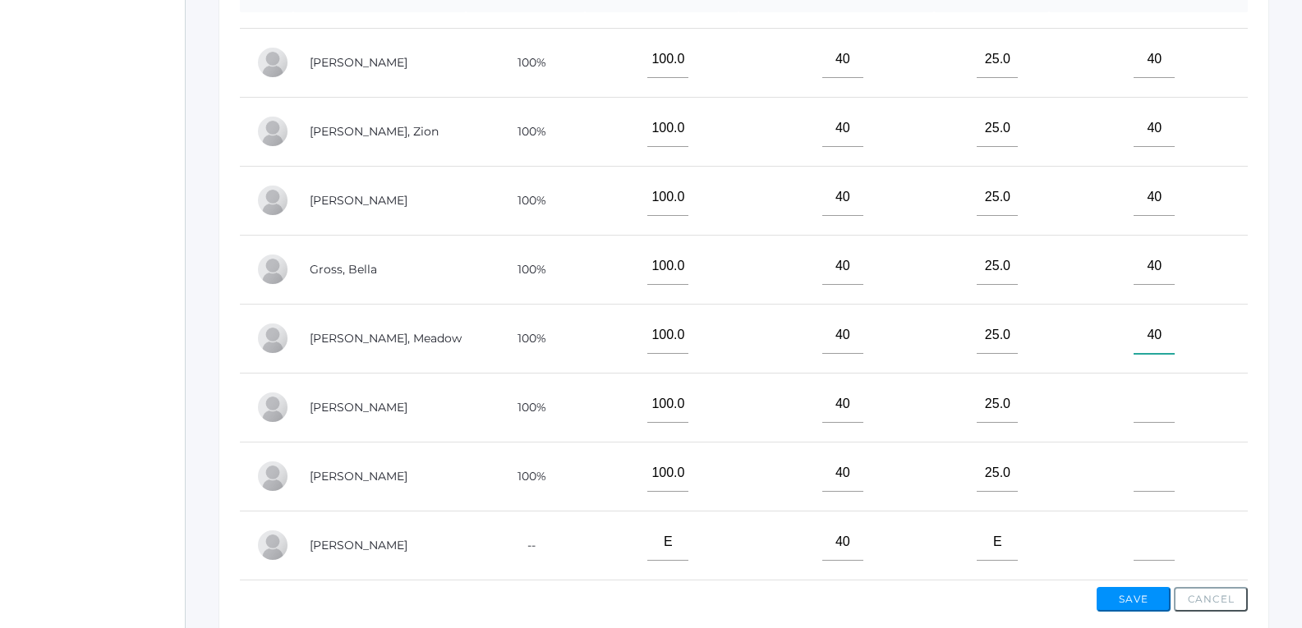
type input"] "40"
click at [1150, 398] on input"] "text" at bounding box center [1153, 404] width 41 height 37
type input"] "40"
click at [1134, 455] on input"] "text" at bounding box center [1153, 473] width 41 height 37
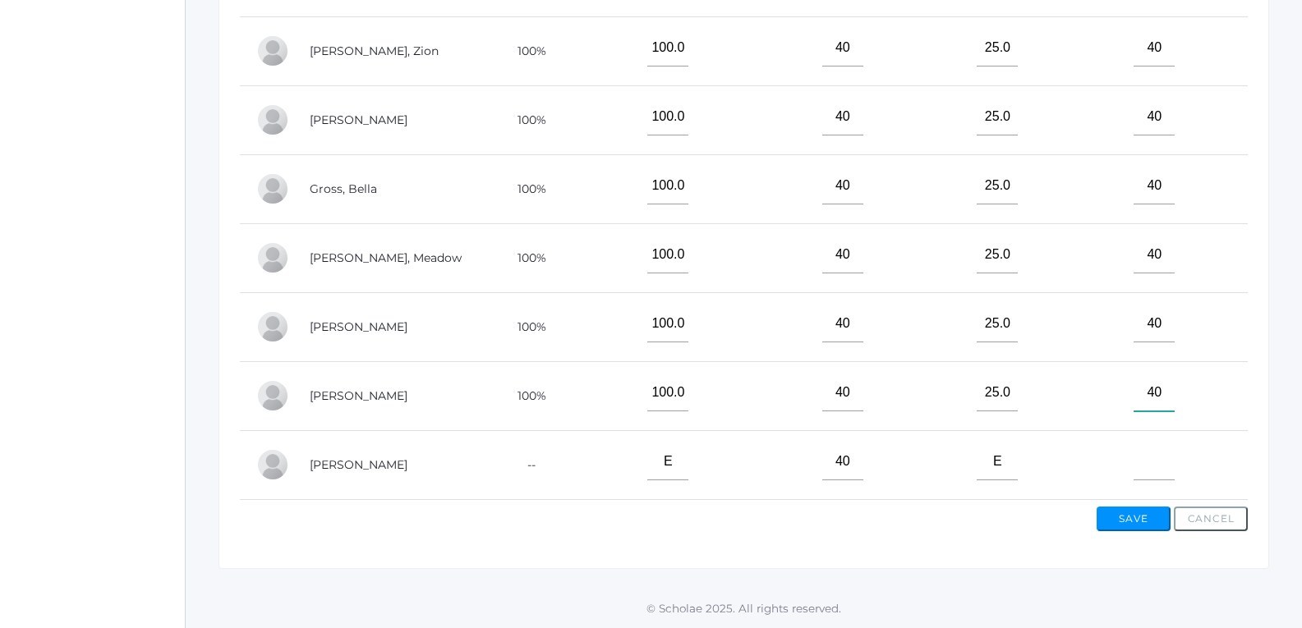
scroll to position [576, 0]
type input"] "40"
click at [1142, 457] on input"] "text" at bounding box center [1153, 462] width 41 height 37
type input"] "40"
click at [1127, 514] on button "Save" at bounding box center [1134, 519] width 74 height 25
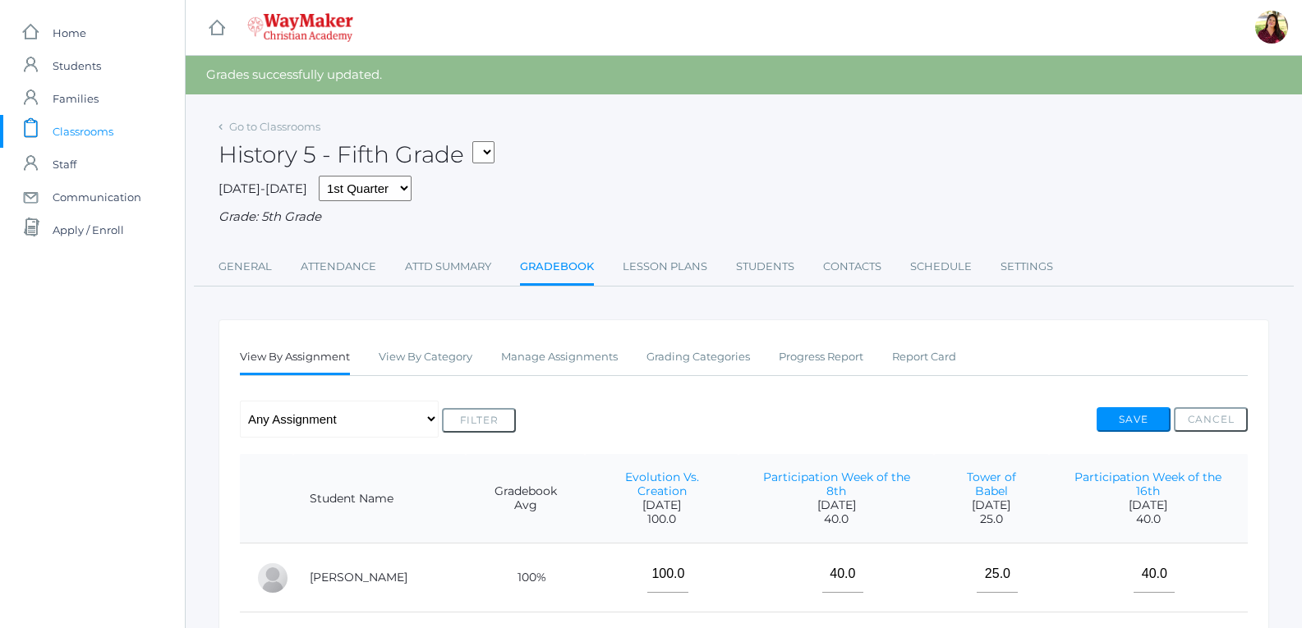
click at [484, 157] on select "05ELEM - Fifth Grade 05ELEM - History 5 Fifth Grade 05ELEM - Science 5 Fifth Gr…" at bounding box center [483, 152] width 22 height 22
select select "2540"
click at [478, 141] on select "05ELEM - Fifth Grade 05ELEM - History 5 Fifth Grade 05ELEM - Science 5 Fifth Gr…" at bounding box center [483, 152] width 22 height 22
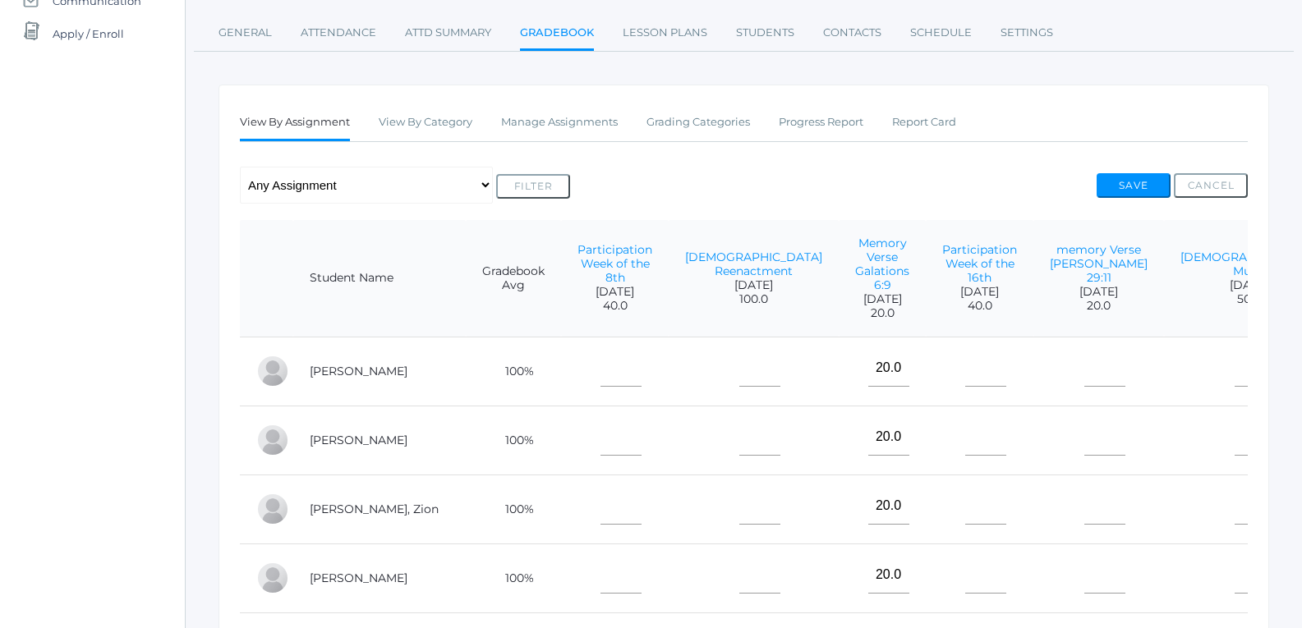
scroll to position [246, 0]
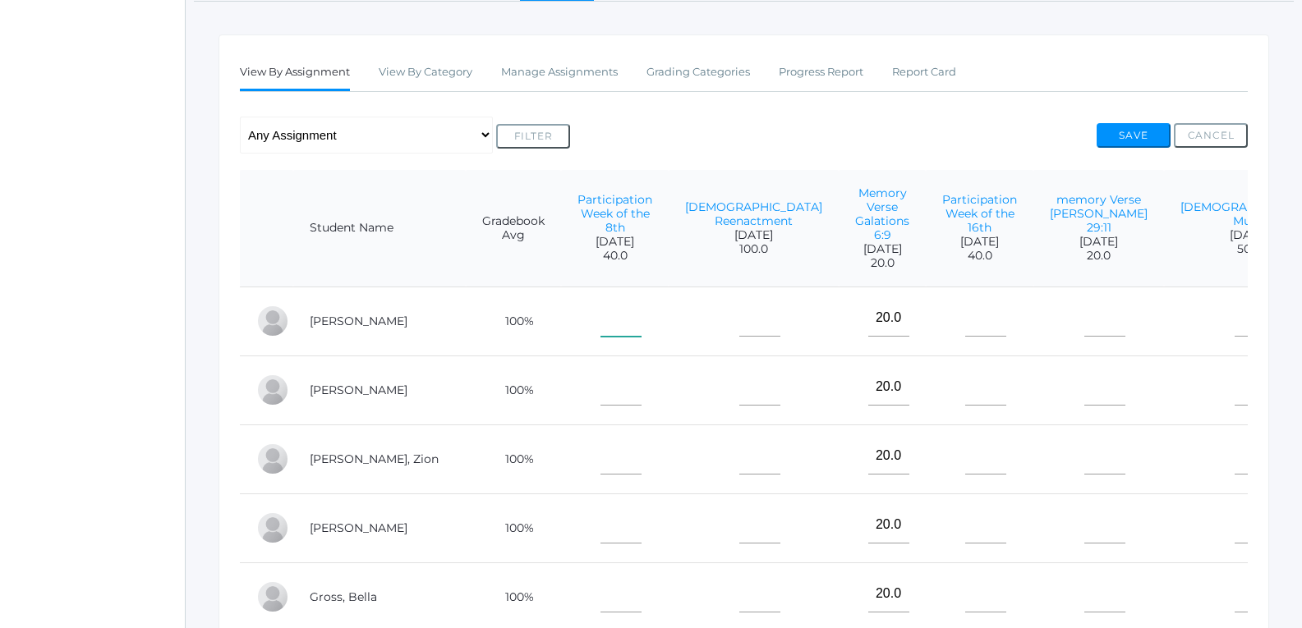
click at [600, 301] on input"] "text" at bounding box center [620, 318] width 41 height 37
type input"] "40"
click at [604, 376] on input"] "text" at bounding box center [620, 387] width 41 height 37
type input"] "40"
click at [602, 438] on input"] "text" at bounding box center [620, 456] width 41 height 37
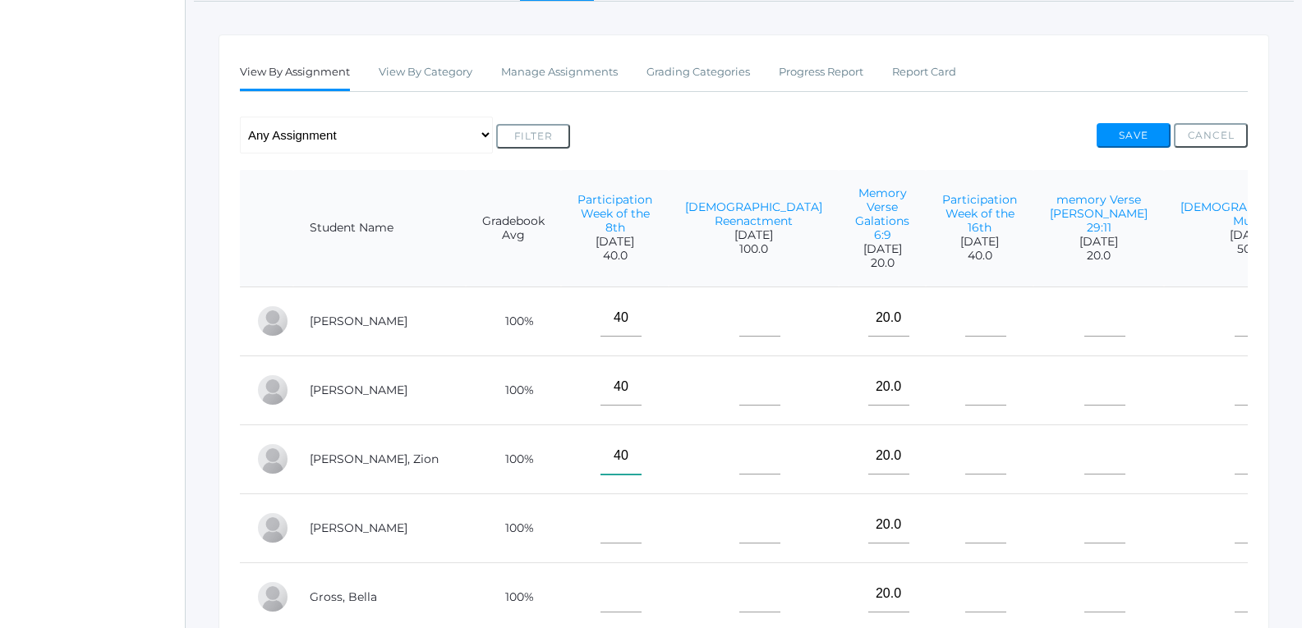
type input"] "40"
click at [614, 517] on input"] "text" at bounding box center [620, 525] width 41 height 37
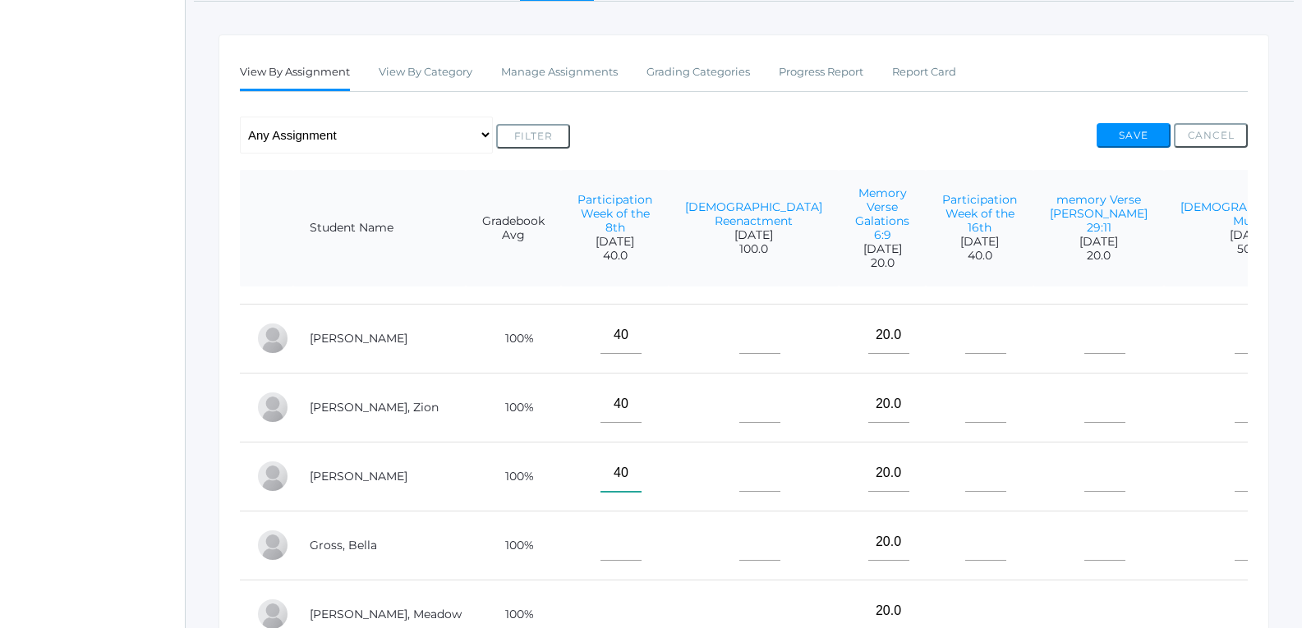
scroll to position [80, 0]
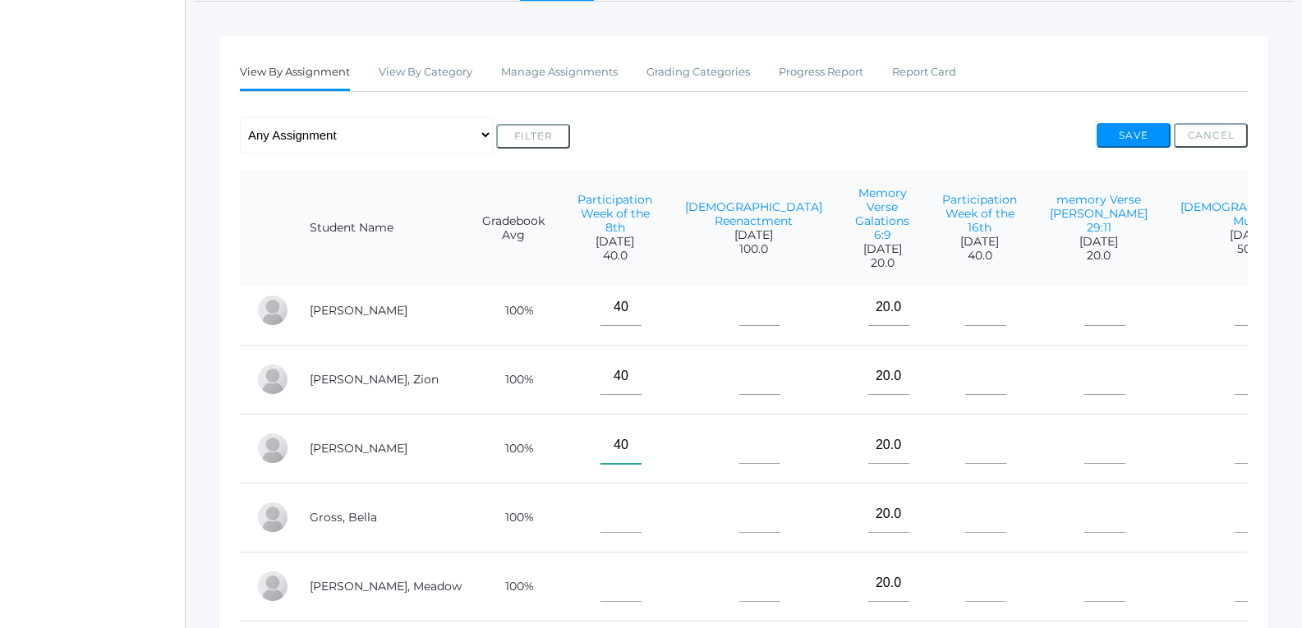
type input"] "40"
click at [608, 513] on input"] "text" at bounding box center [620, 514] width 41 height 37
type input"] "40"
click at [595, 552] on td at bounding box center [615, 586] width 108 height 69
click at [611, 580] on input"] "text" at bounding box center [620, 583] width 41 height 37
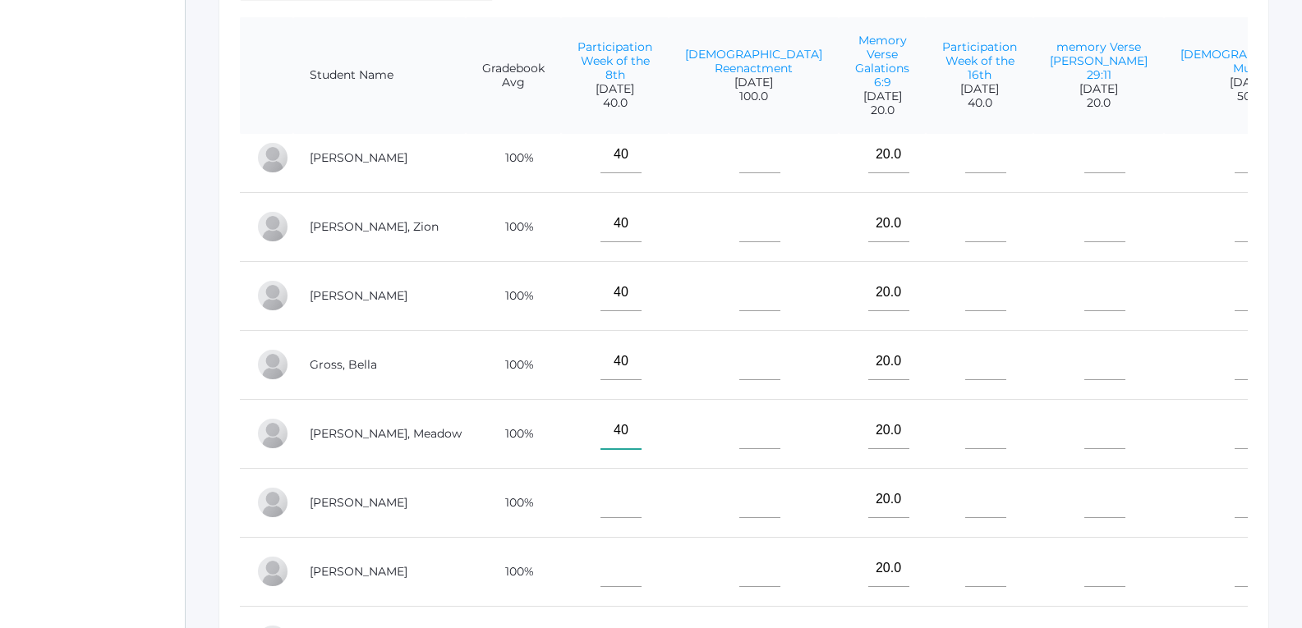
scroll to position [411, 0]
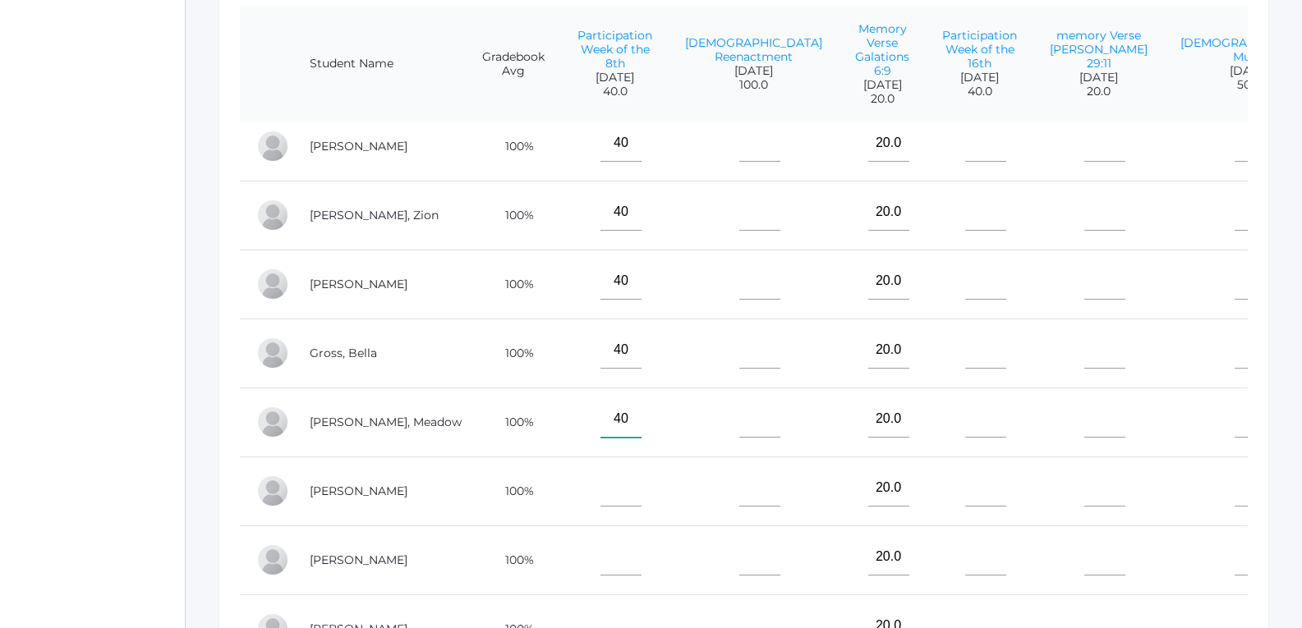
type input"] "40"
click at [618, 470] on input"] "text" at bounding box center [620, 488] width 41 height 37
type input"] "40"
click at [600, 539] on input"] "text" at bounding box center [620, 557] width 41 height 37
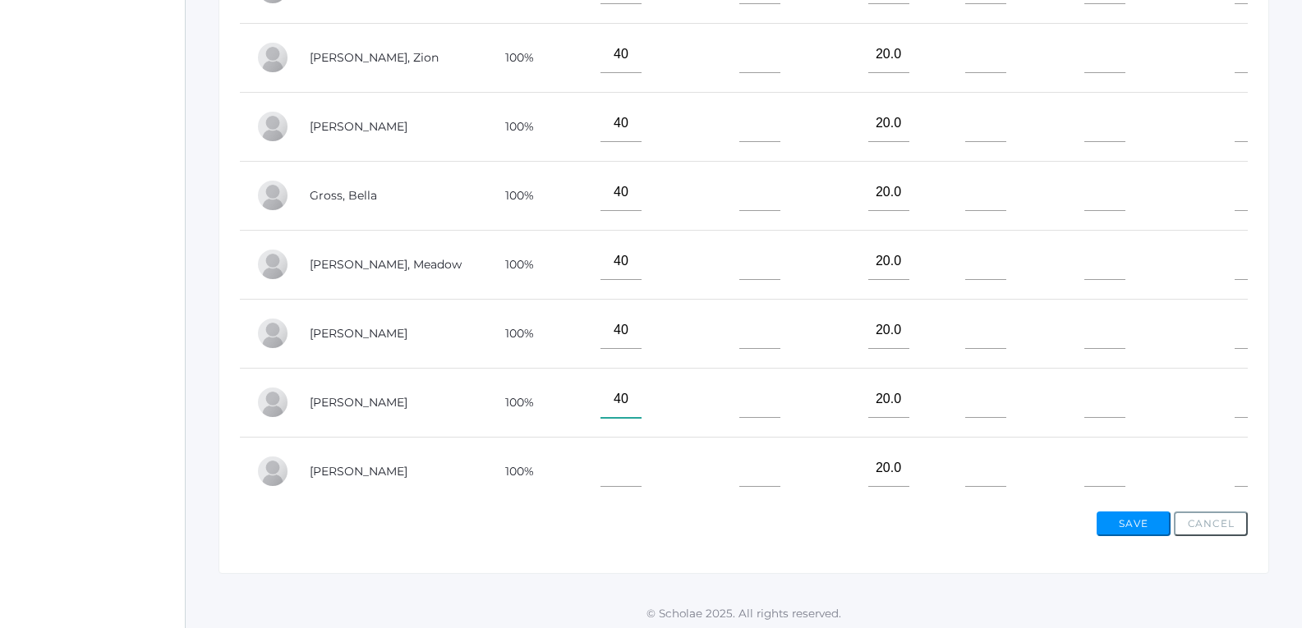
scroll to position [575, 0]
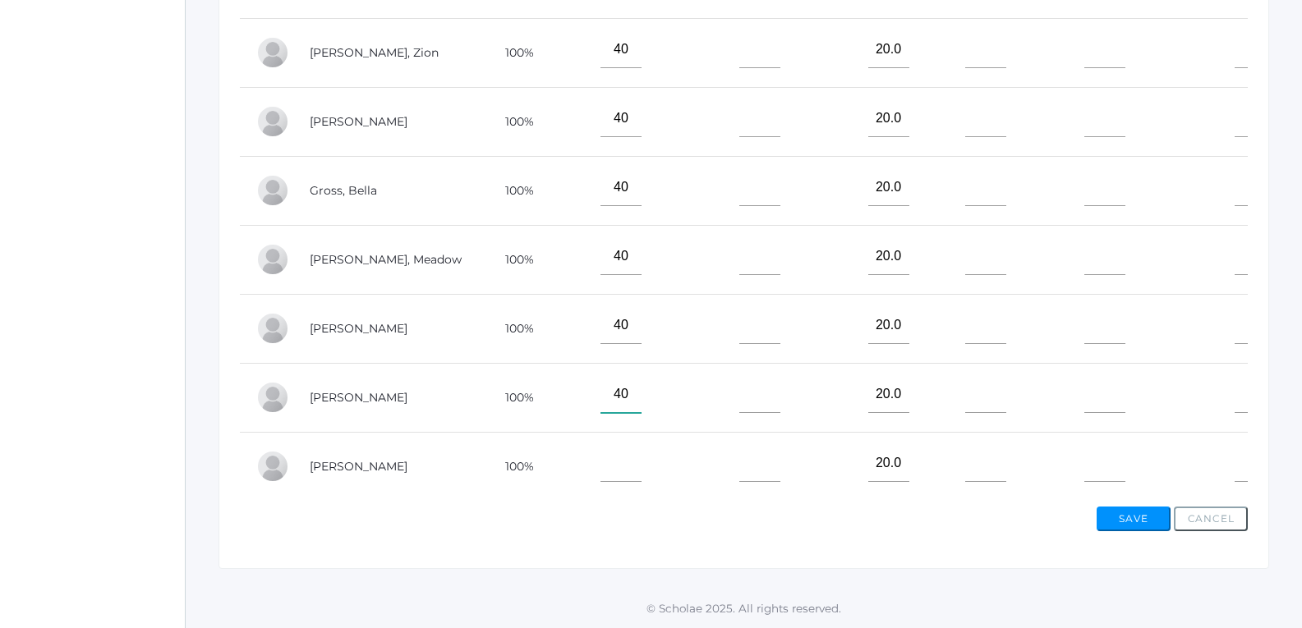
type input"] "40"
click at [620, 448] on input"] "text" at bounding box center [620, 463] width 41 height 37
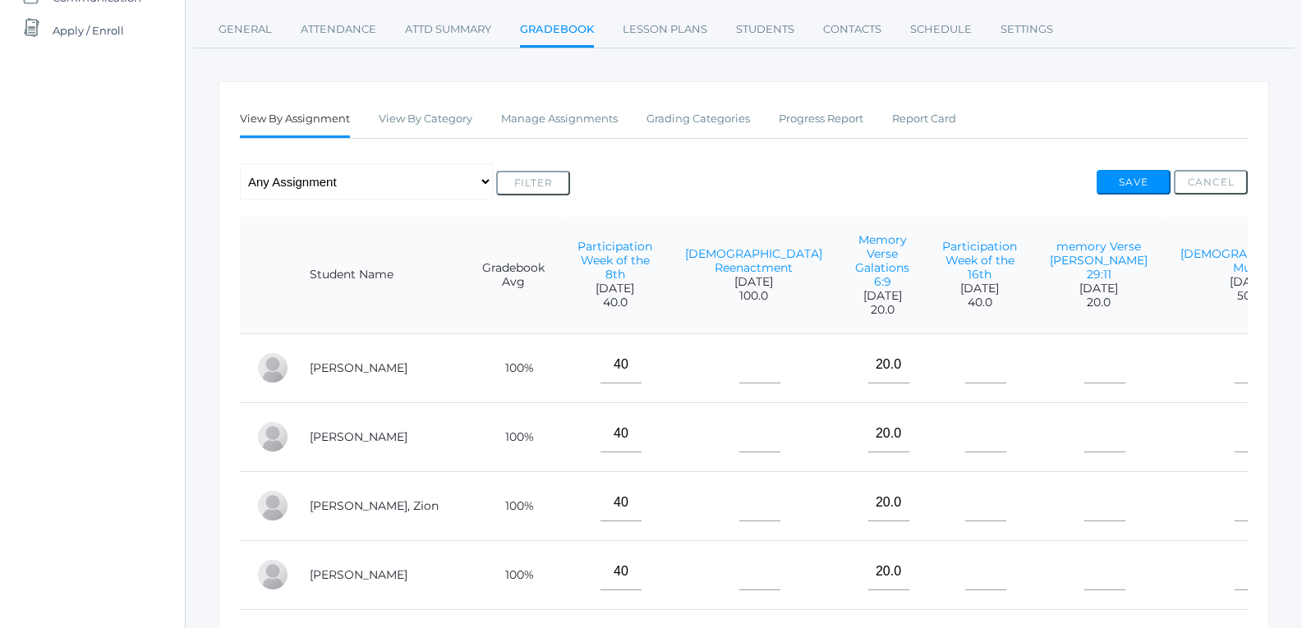
scroll to position [164, 0]
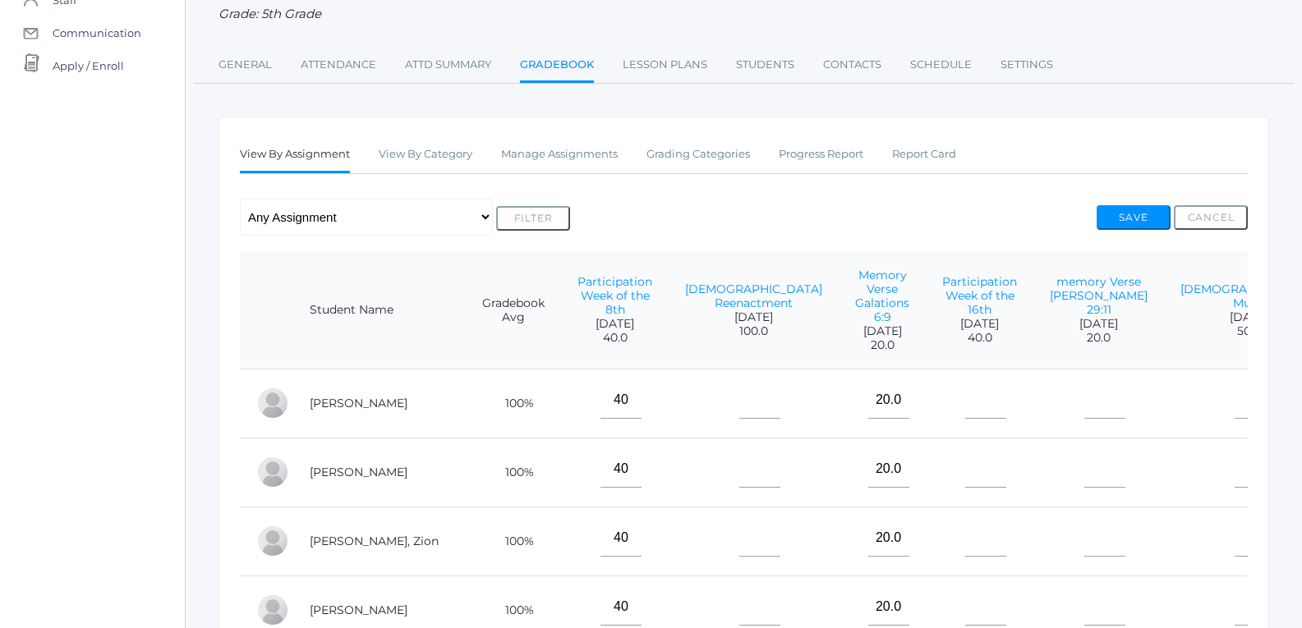
type input"] "40"
click at [739, 387] on input"] "text" at bounding box center [759, 400] width 41 height 37
type input"] "40"
click at [739, 451] on input"] "text" at bounding box center [759, 469] width 41 height 37
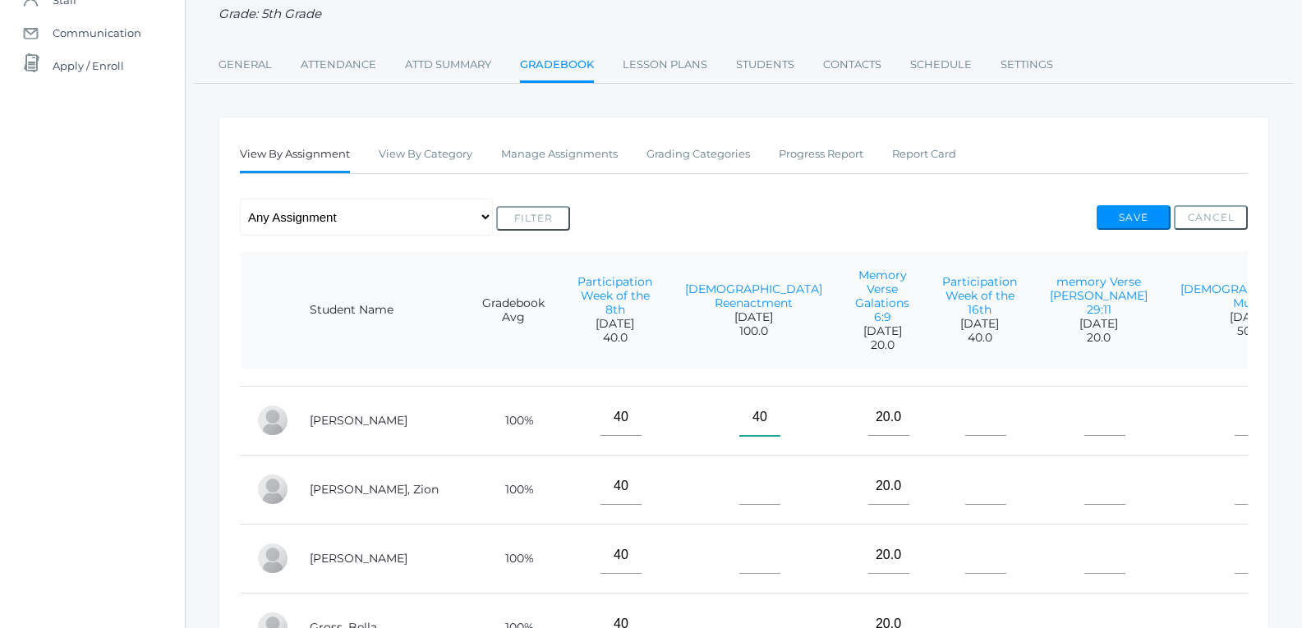
scroll to position [80, 0]
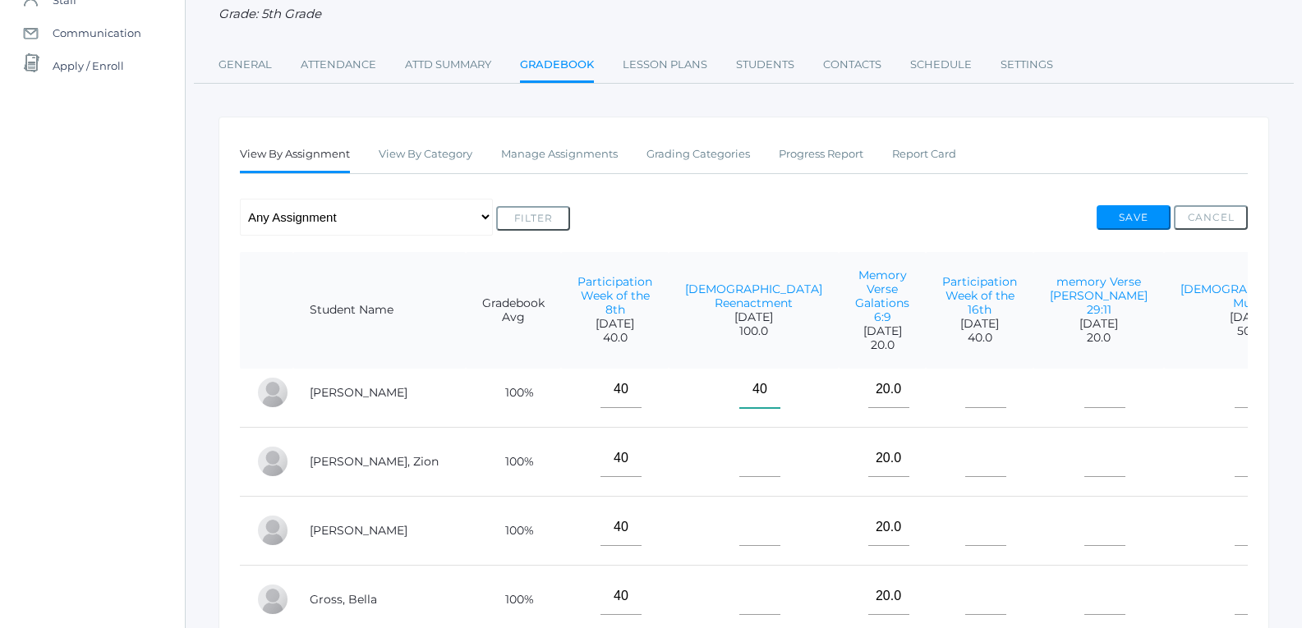
type input"] "40"
click at [739, 451] on input"] "text" at bounding box center [759, 458] width 41 height 37
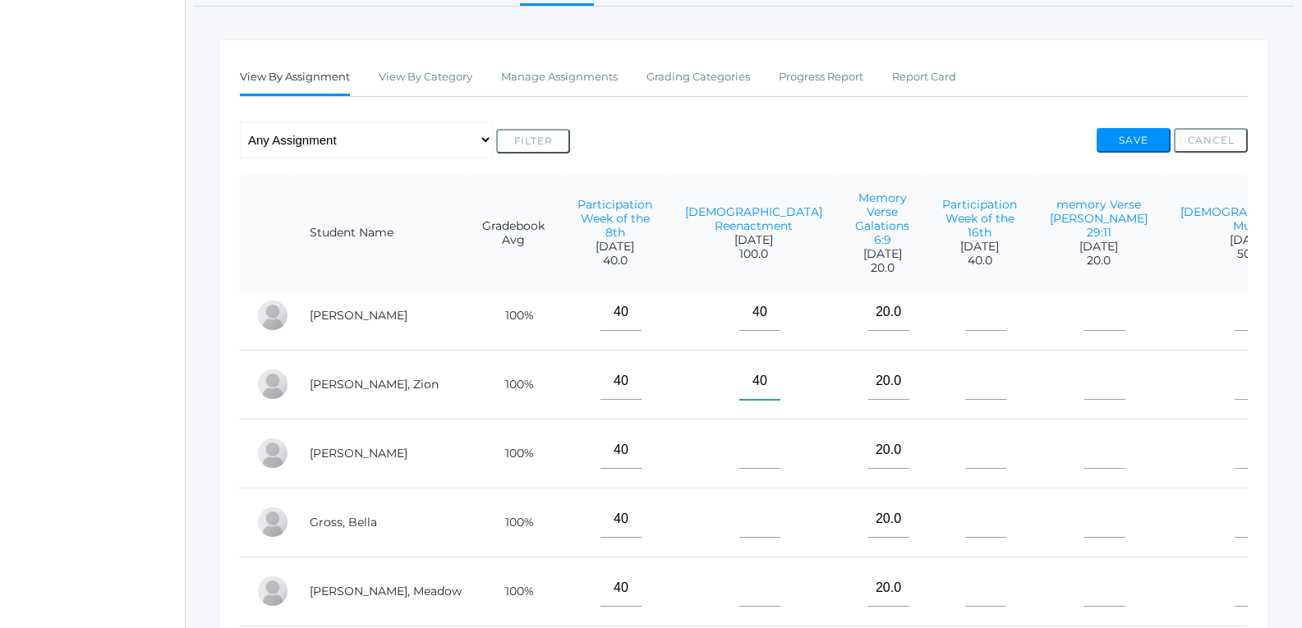
scroll to position [329, 0]
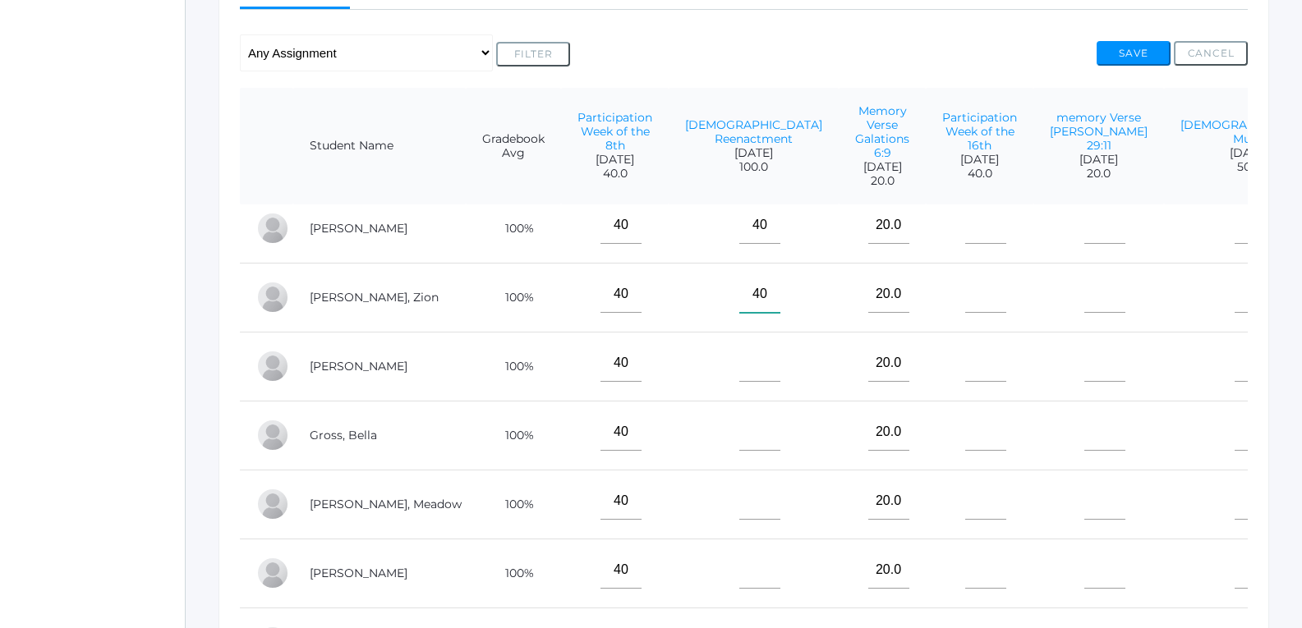
type input"] "40"
click at [741, 347] on input"] "text" at bounding box center [759, 363] width 41 height 37
type input"] "40"
click at [739, 434] on input"] "text" at bounding box center [759, 432] width 41 height 37
type input"] "40"
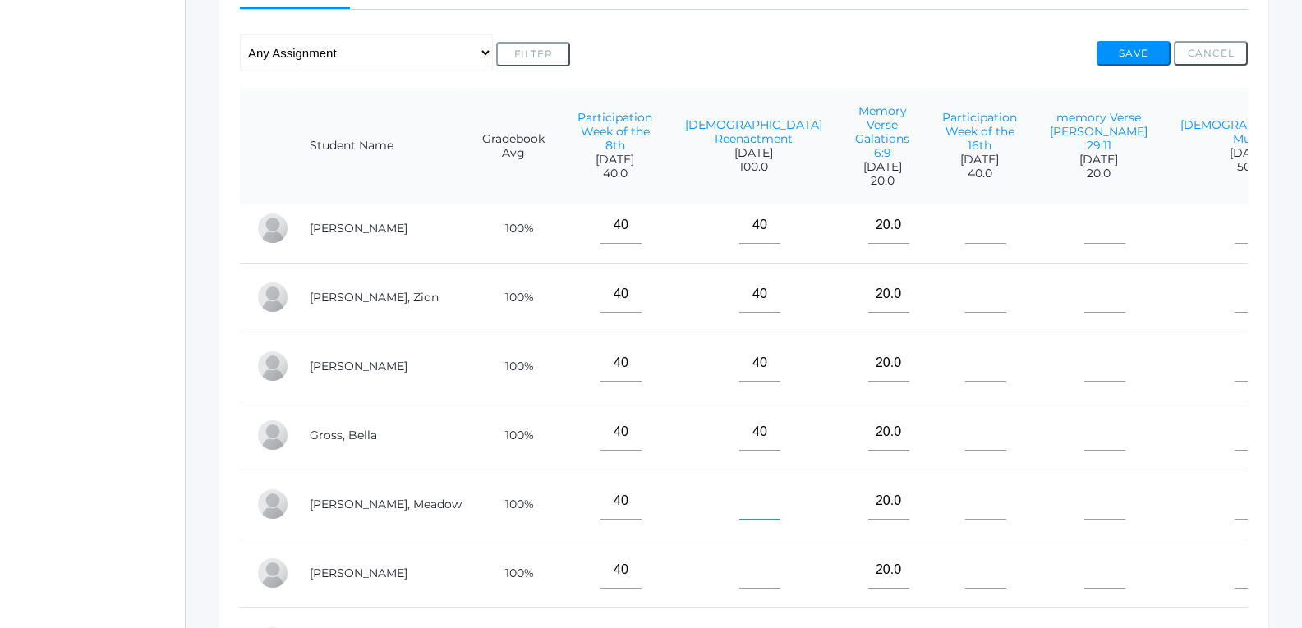
click at [739, 503] on input"] "text" at bounding box center [759, 501] width 41 height 37
type input"] "40"
click at [739, 556] on input"] "text" at bounding box center [759, 570] width 41 height 37
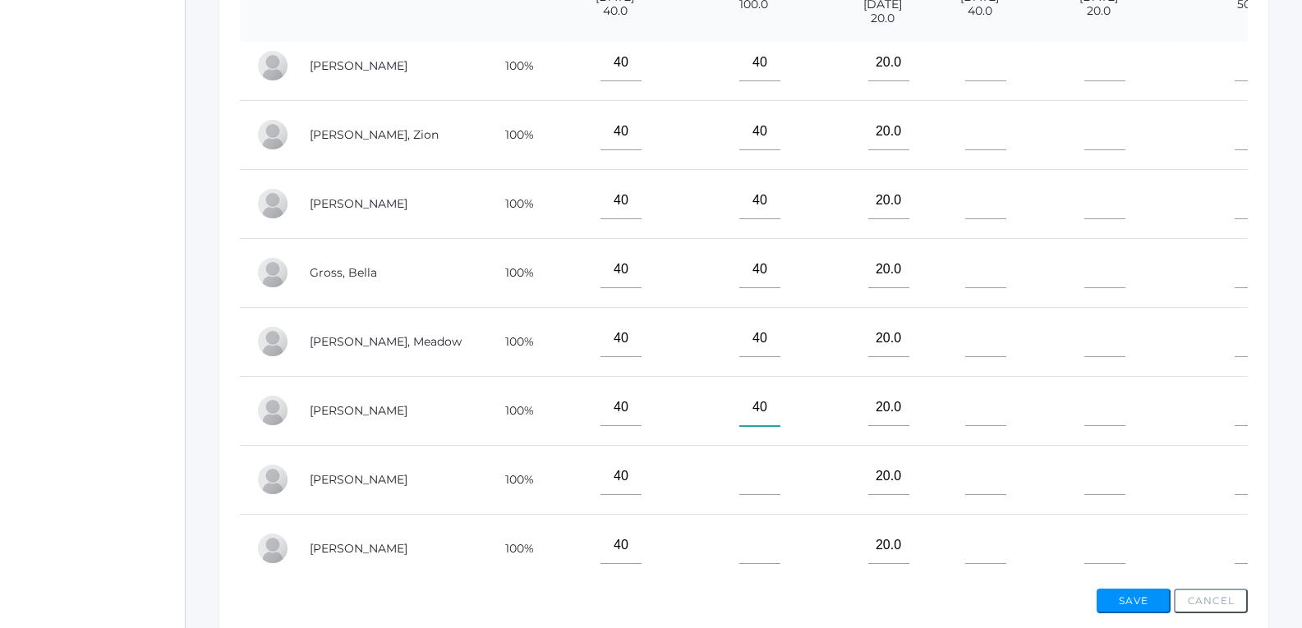
scroll to position [493, 0]
type input"] "40"
click at [748, 469] on input"] "text" at bounding box center [759, 475] width 41 height 37
type input"] "40"
click at [739, 534] on input"] "text" at bounding box center [759, 544] width 41 height 37
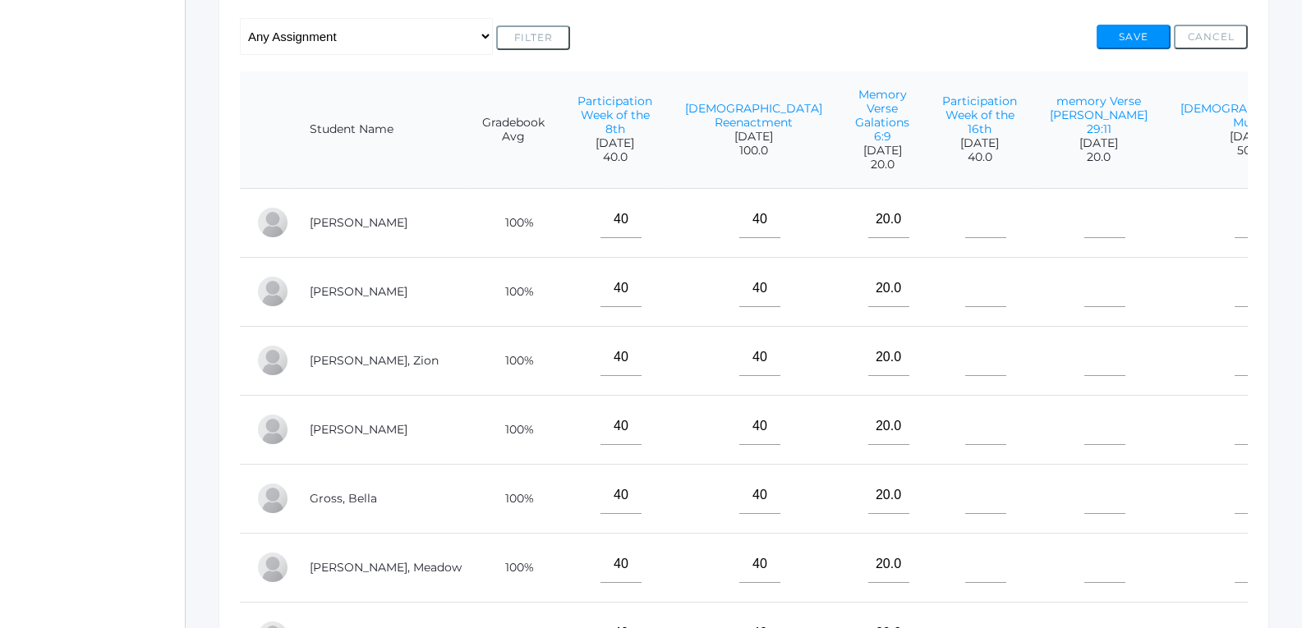
scroll to position [246, 0]
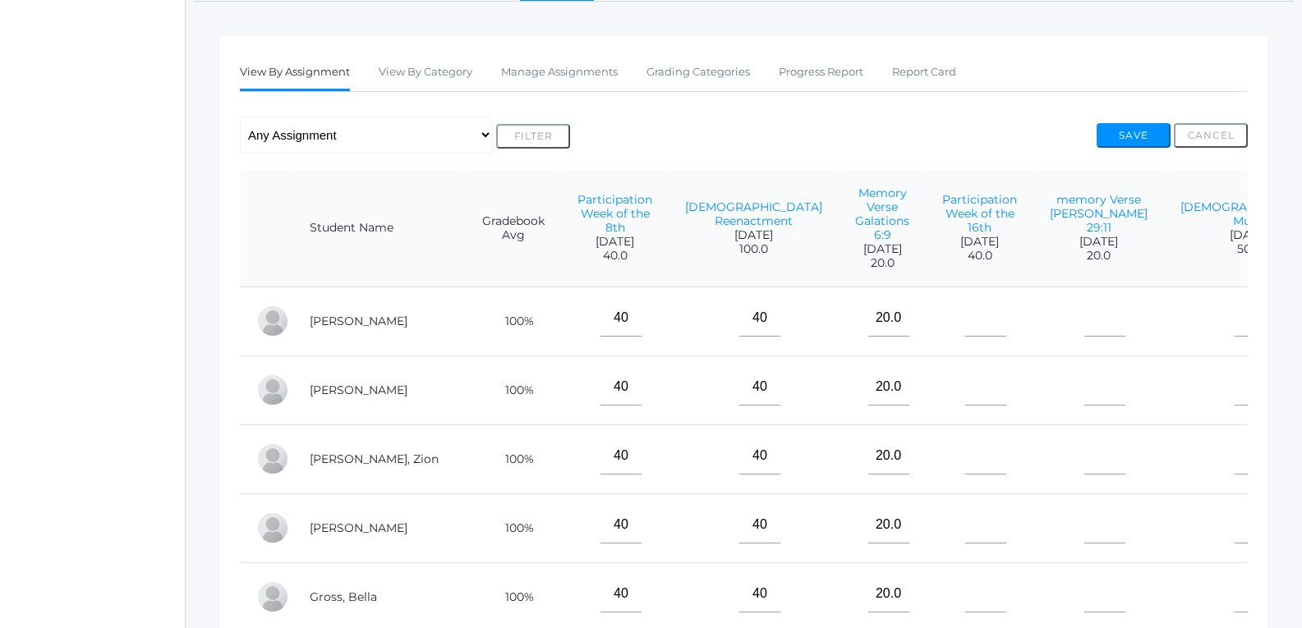
type input"] "40"
click at [979, 313] on input"] "text" at bounding box center [985, 318] width 41 height 37
type input"] "40"
click at [967, 369] on input"] "text" at bounding box center [985, 387] width 41 height 37
type input"] "40"
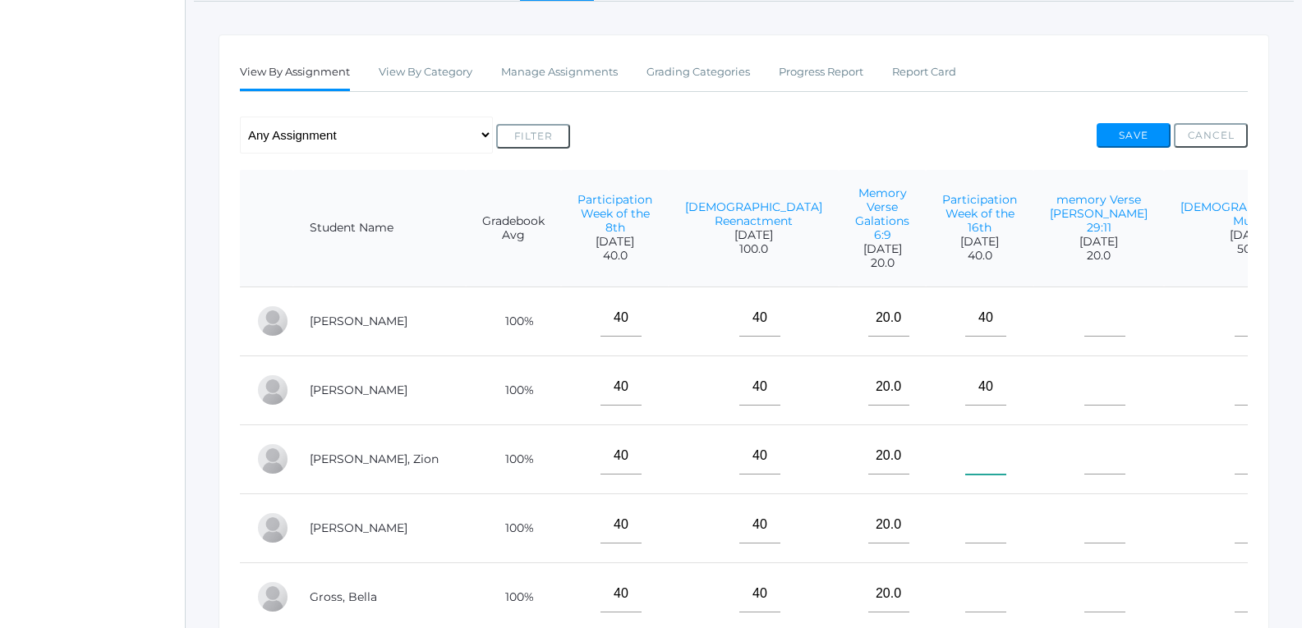
click at [979, 438] on input"] "text" at bounding box center [985, 456] width 41 height 37
type input"] "40"
click at [981, 494] on td at bounding box center [980, 528] width 108 height 69
click at [986, 525] on input"] "text" at bounding box center [985, 525] width 41 height 37
type input"] "40"
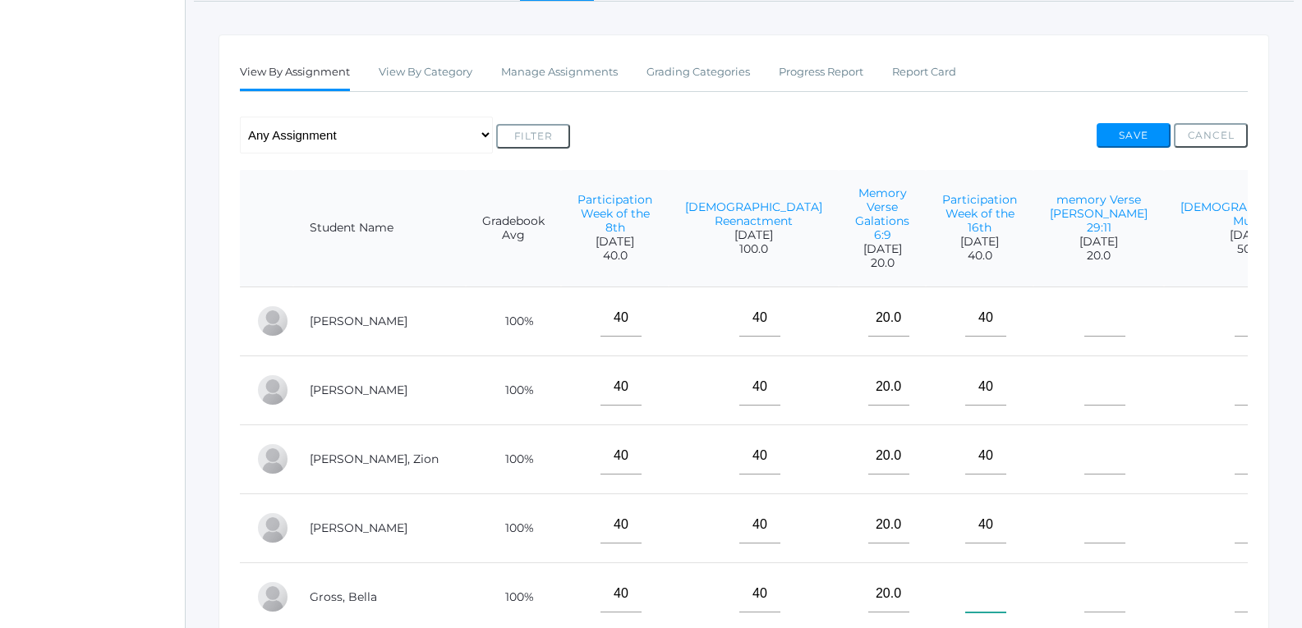
click at [977, 576] on input"] "text" at bounding box center [985, 594] width 41 height 37
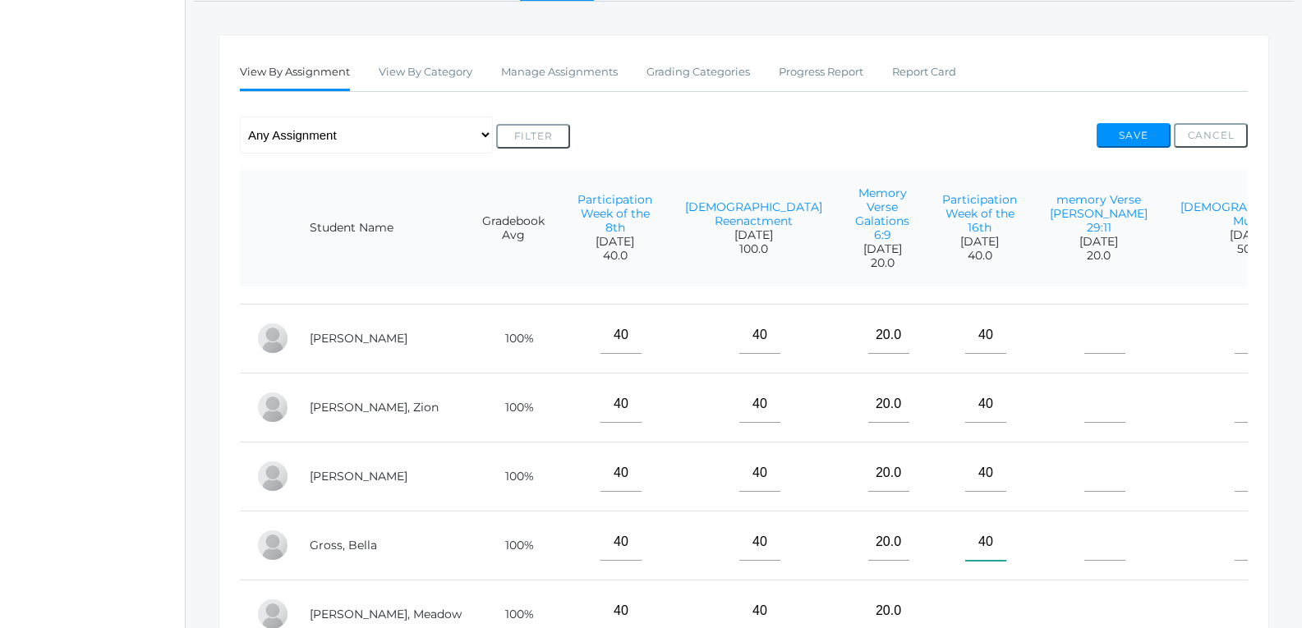
scroll to position [80, 0]
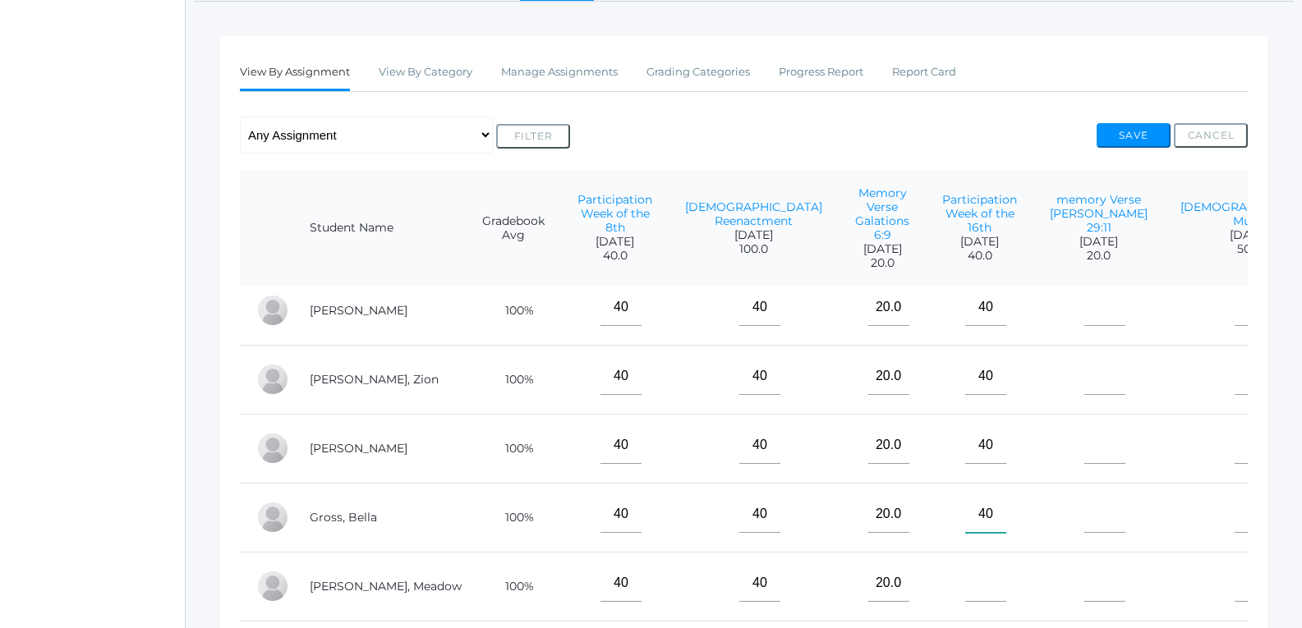
type input"] "40"
click at [977, 565] on input"] "text" at bounding box center [985, 583] width 41 height 37
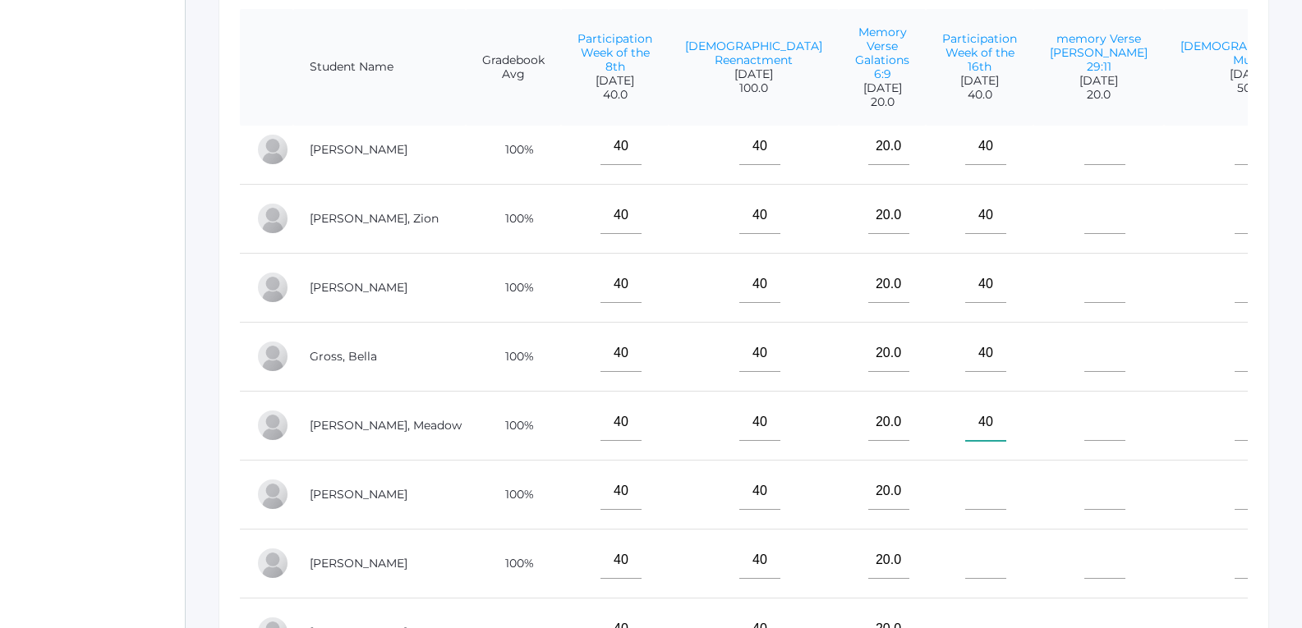
scroll to position [411, 0]
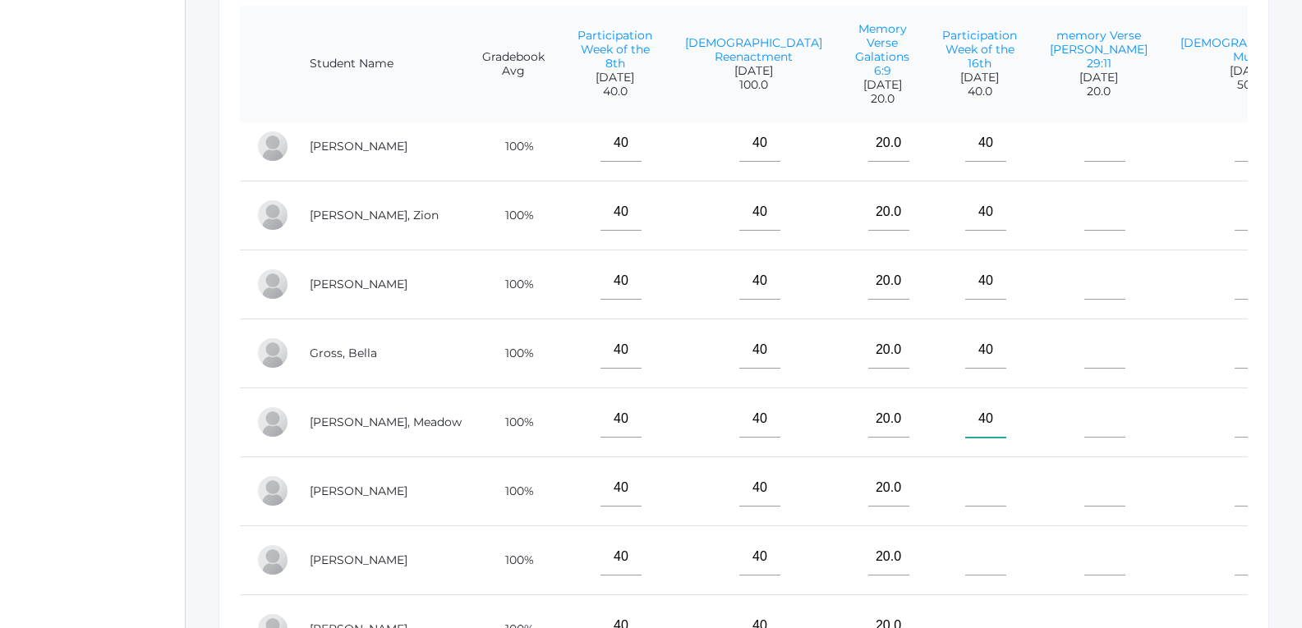
type input"] "40"
click at [995, 470] on input"] "text" at bounding box center [985, 488] width 41 height 37
type input"] "40"
click at [980, 540] on input"] "text" at bounding box center [985, 557] width 41 height 37
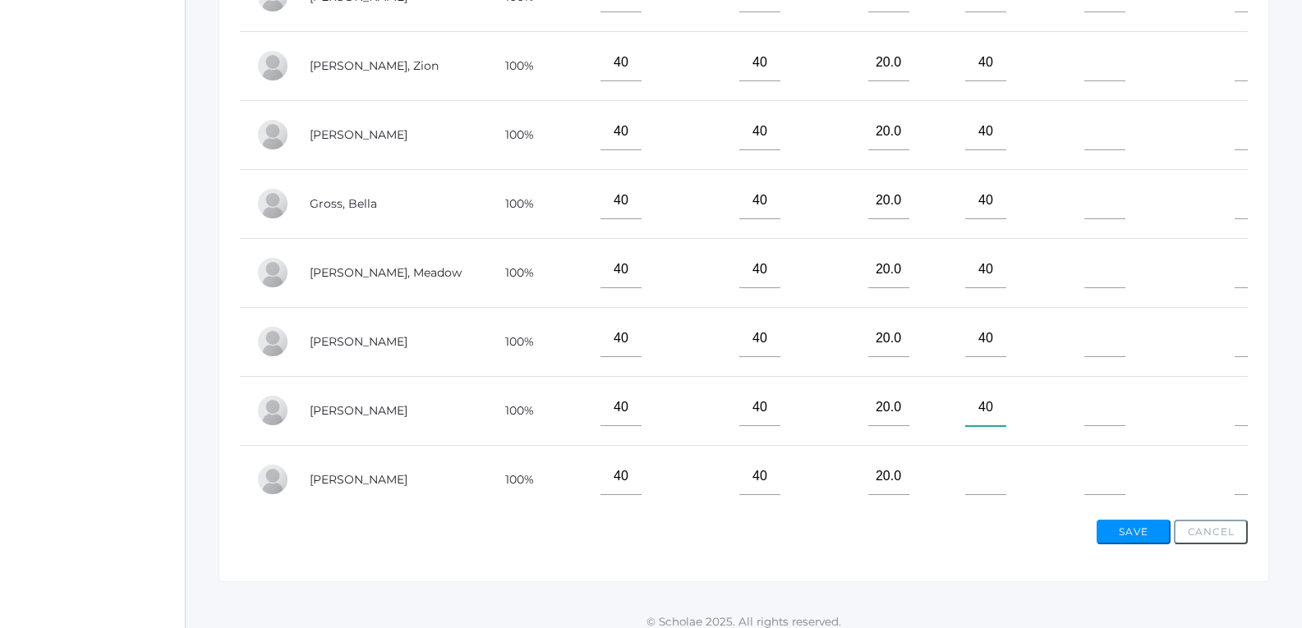
scroll to position [575, 0]
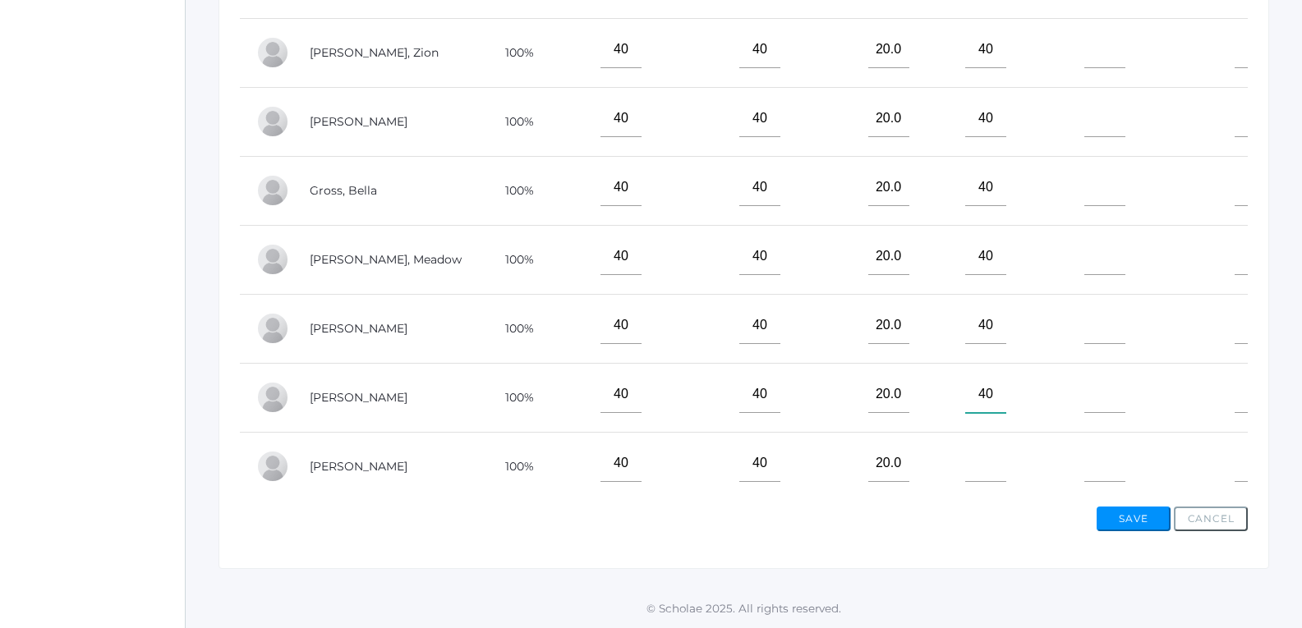
type input"] "40"
click at [990, 448] on input"] "text" at bounding box center [985, 463] width 41 height 37
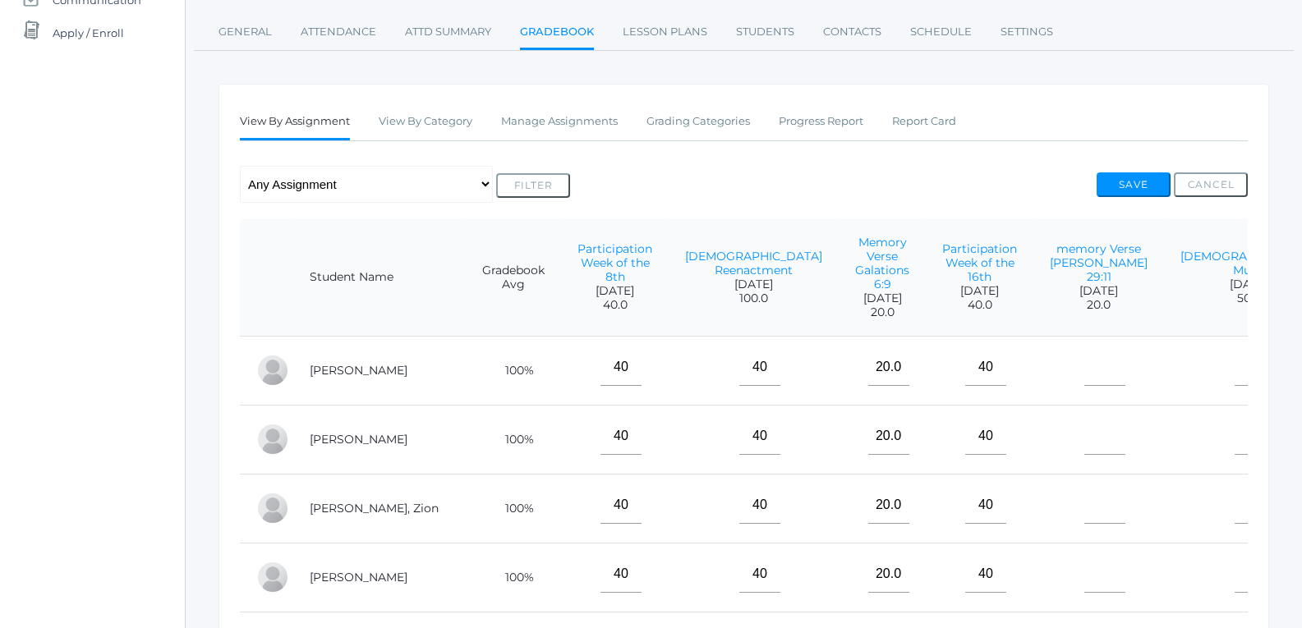
scroll to position [164, 0]
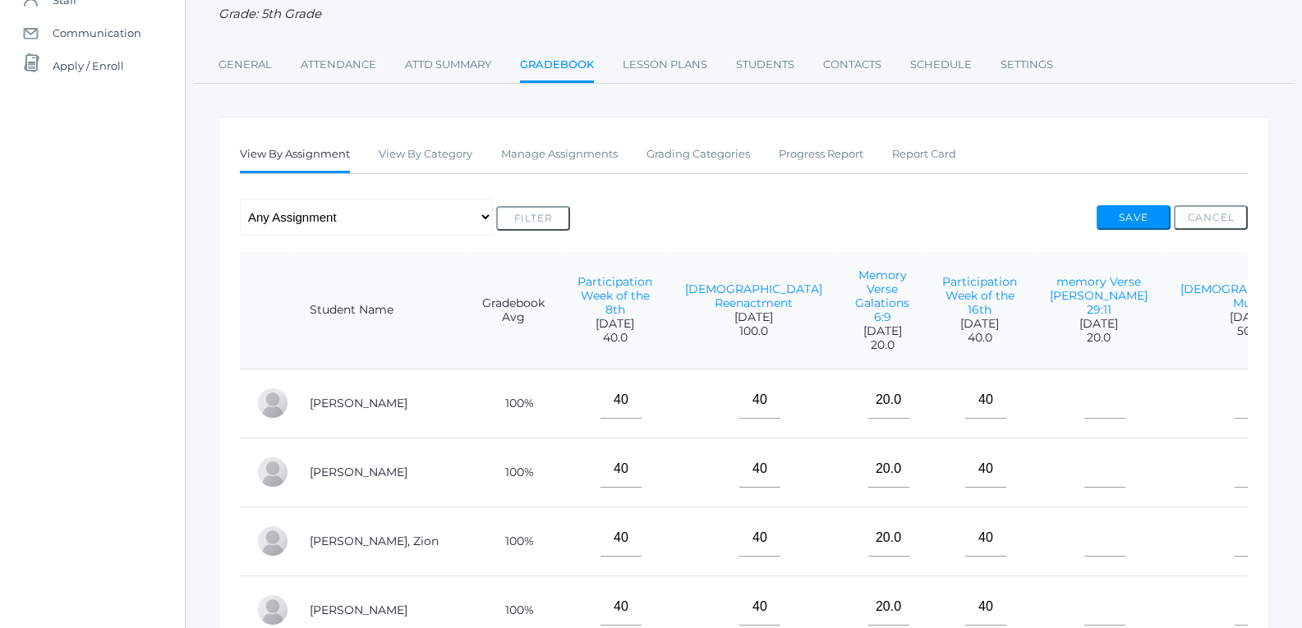
type input"] "40"
click at [1121, 382] on input"] "text" at bounding box center [1104, 400] width 41 height 37
type input"] "20"
click at [1092, 451] on input"] "text" at bounding box center [1104, 469] width 41 height 37
type input"] "20"
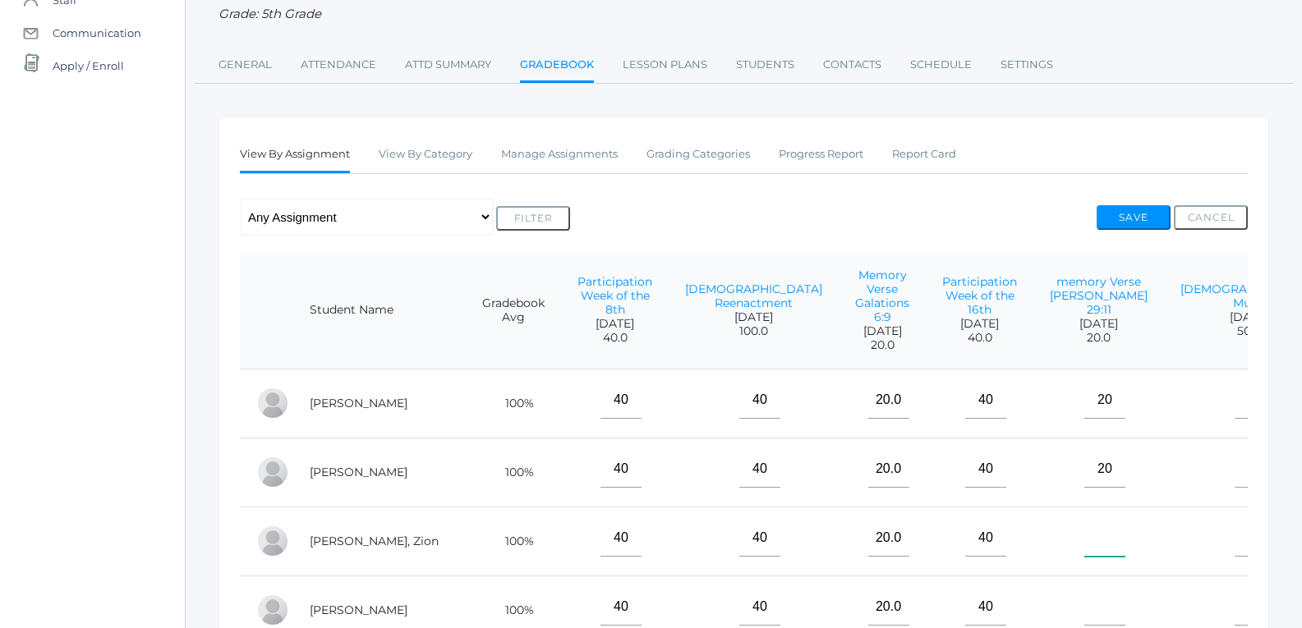
click at [1106, 520] on input"] "text" at bounding box center [1104, 538] width 41 height 37
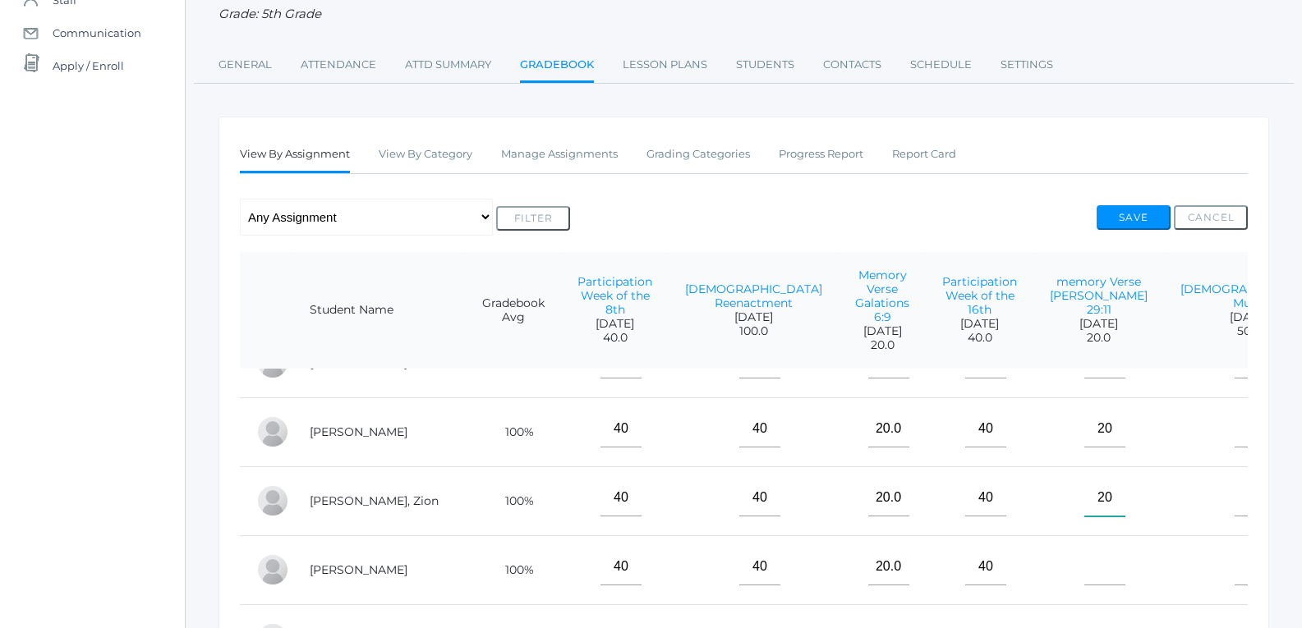
scroll to position [80, 0]
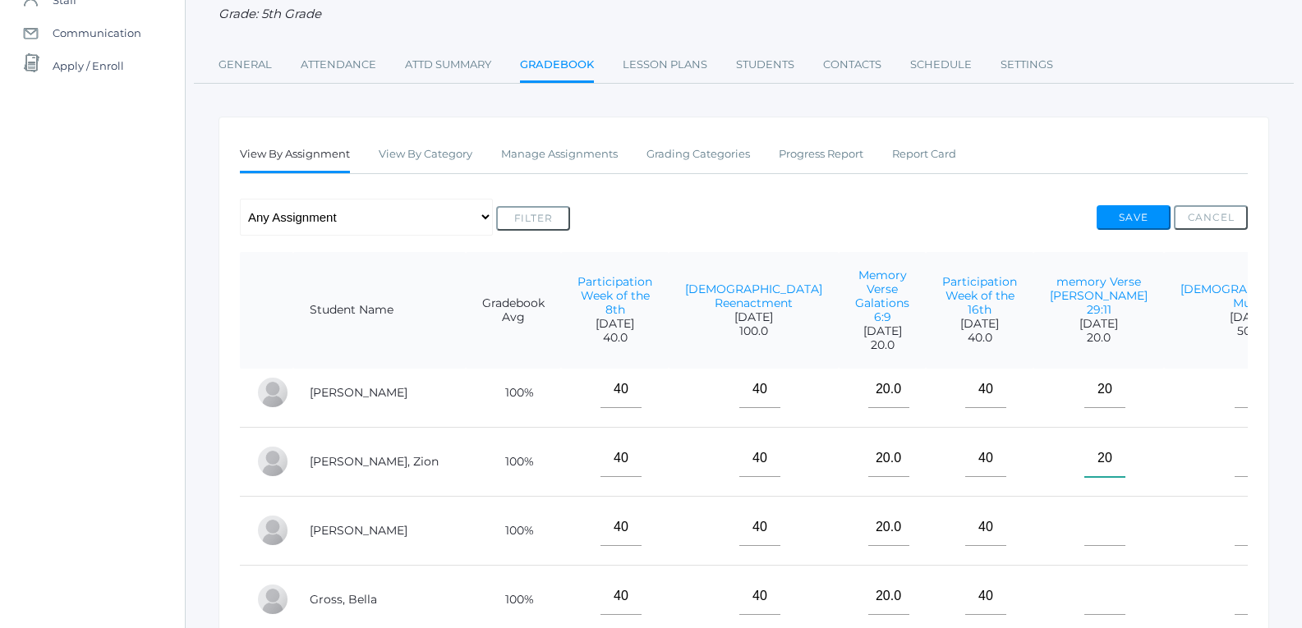
type input"] "20"
click at [1115, 528] on input"] "text" at bounding box center [1104, 527] width 41 height 37
type input"] "20"
click at [1106, 583] on input"] "text" at bounding box center [1104, 596] width 41 height 37
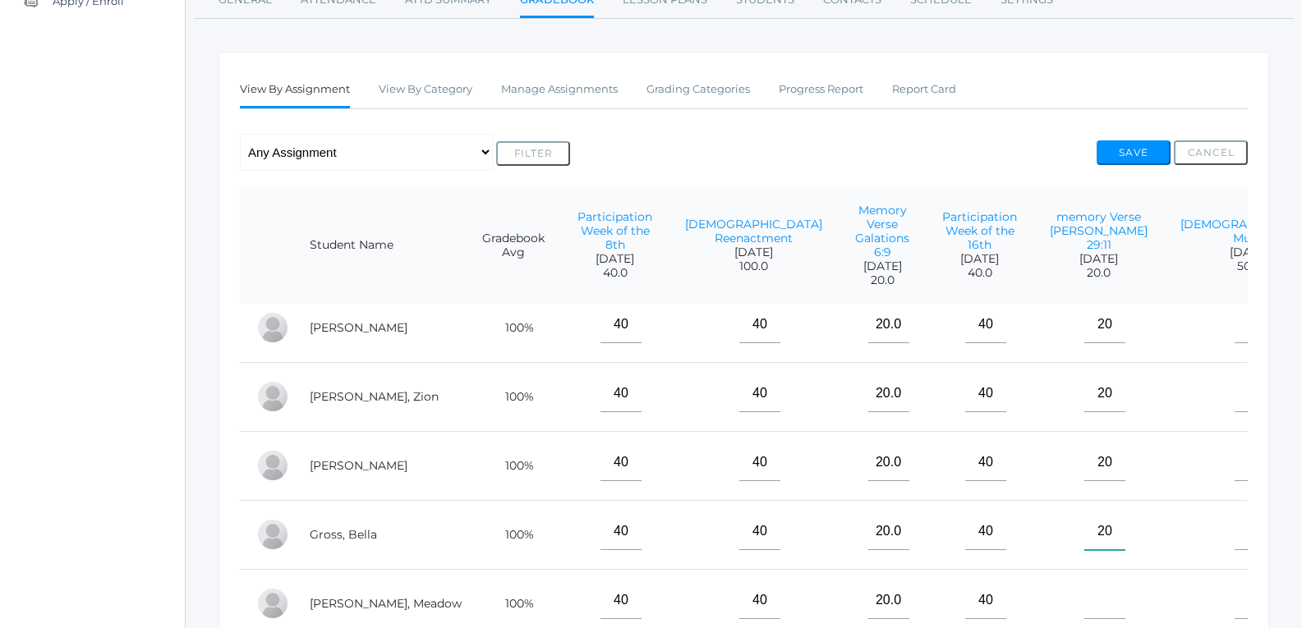
scroll to position [329, 0]
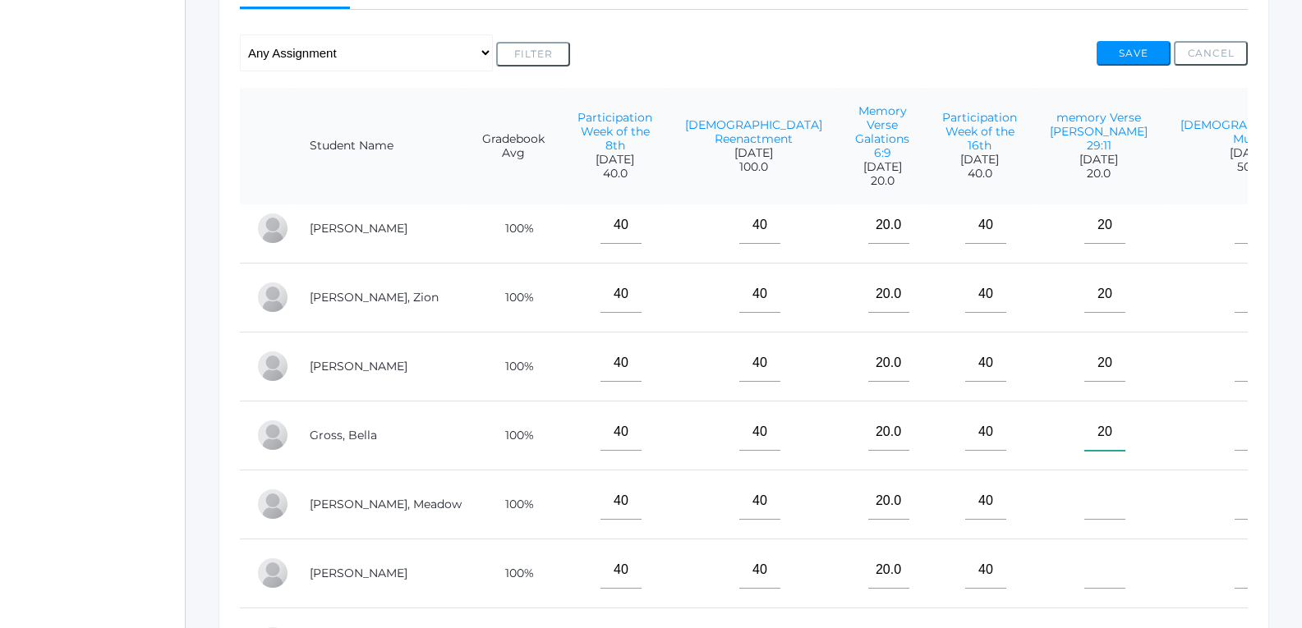
type input"] "20"
click at [1122, 507] on input"] "text" at bounding box center [1104, 501] width 41 height 37
type input"] "20"
click at [1103, 552] on input"] "text" at bounding box center [1104, 570] width 41 height 37
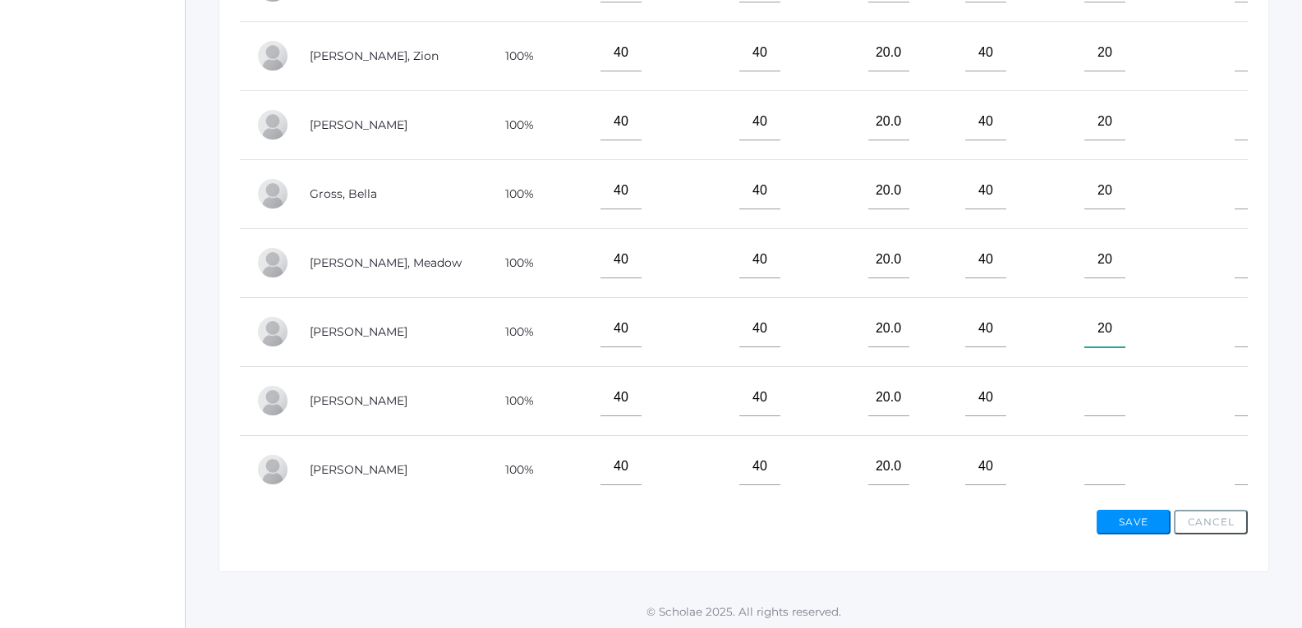
scroll to position [575, 0]
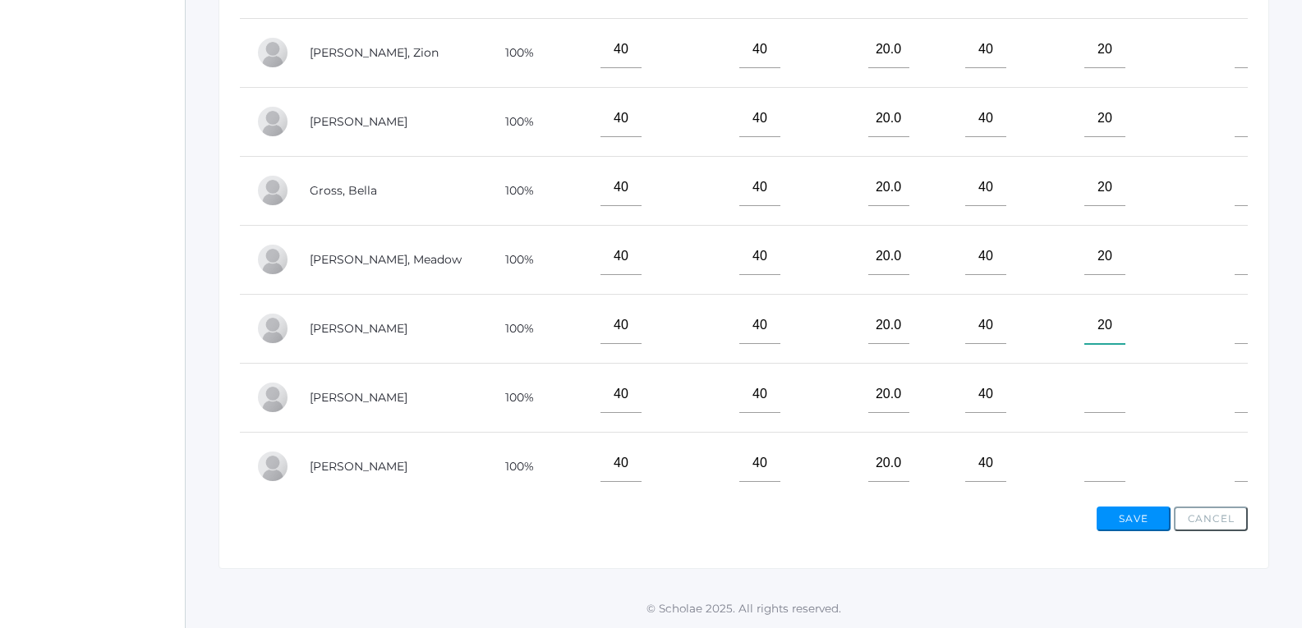
type input"] "20"
click at [1124, 388] on input"] "text" at bounding box center [1104, 394] width 41 height 37
type input"] "0"
type input"] "20"
click at [1114, 445] on input"] "text" at bounding box center [1104, 463] width 41 height 37
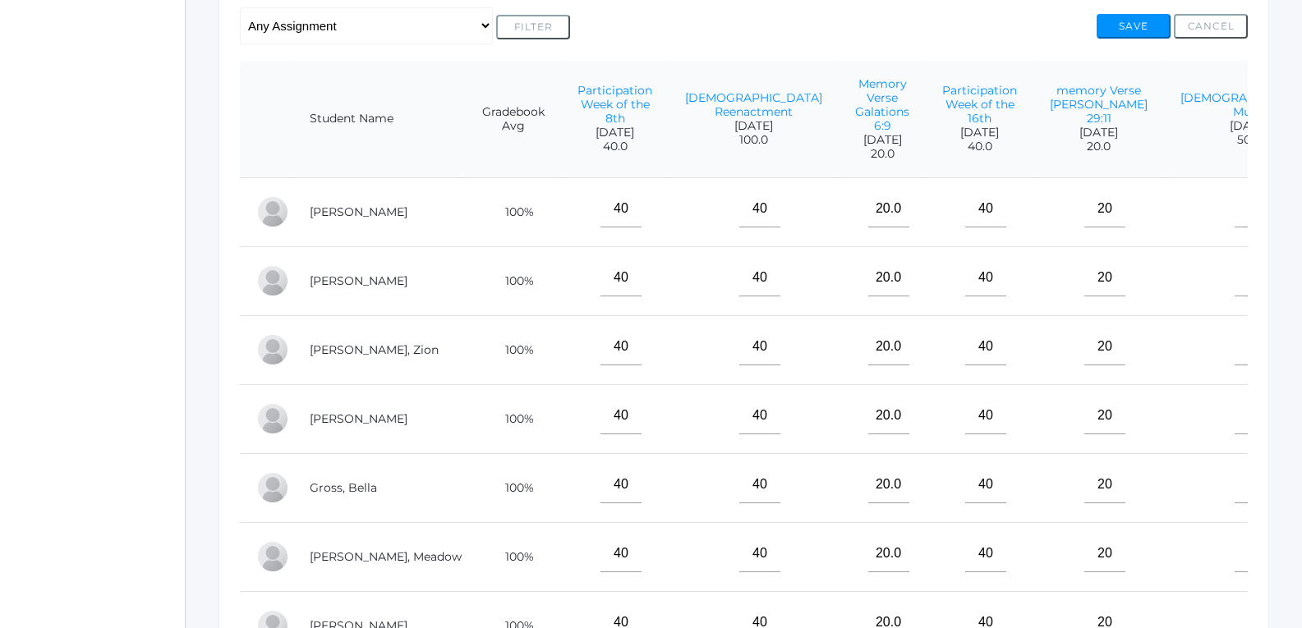
scroll to position [329, 0]
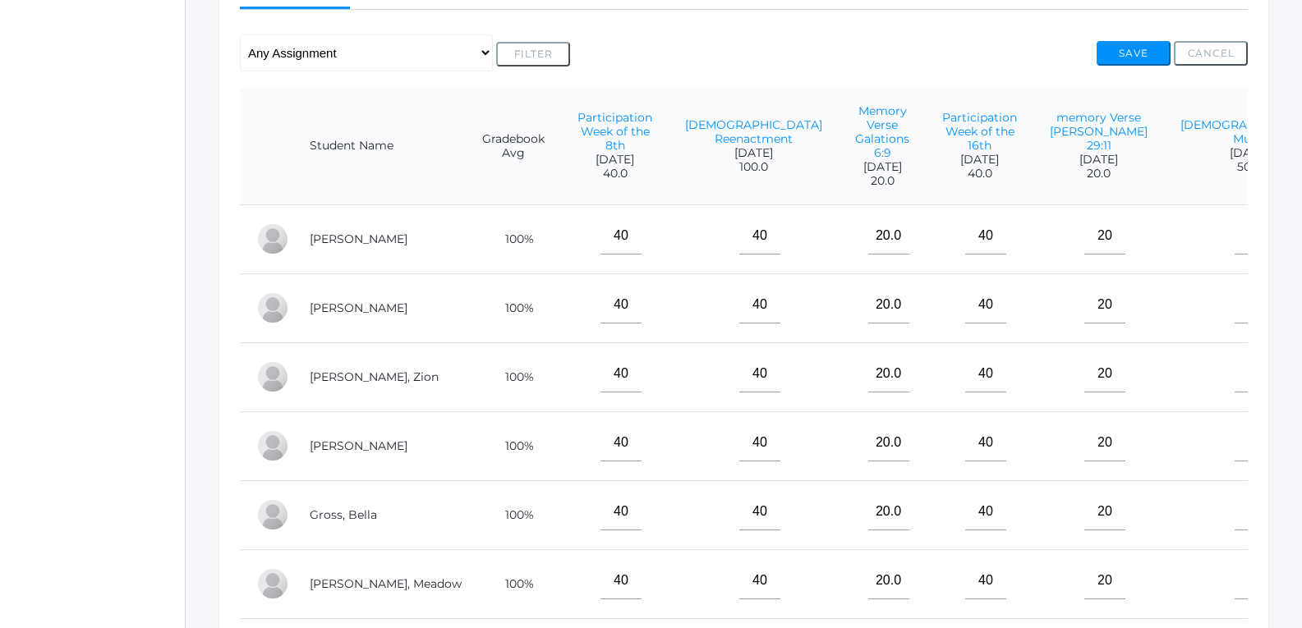
type input"] "20"
click at [1234, 233] on input"] "text" at bounding box center [1254, 236] width 41 height 37
click at [1234, 310] on input"] "text" at bounding box center [1254, 305] width 41 height 37
click at [1234, 240] on input"] "20" at bounding box center [1254, 236] width 41 height 37
type input"] "2"
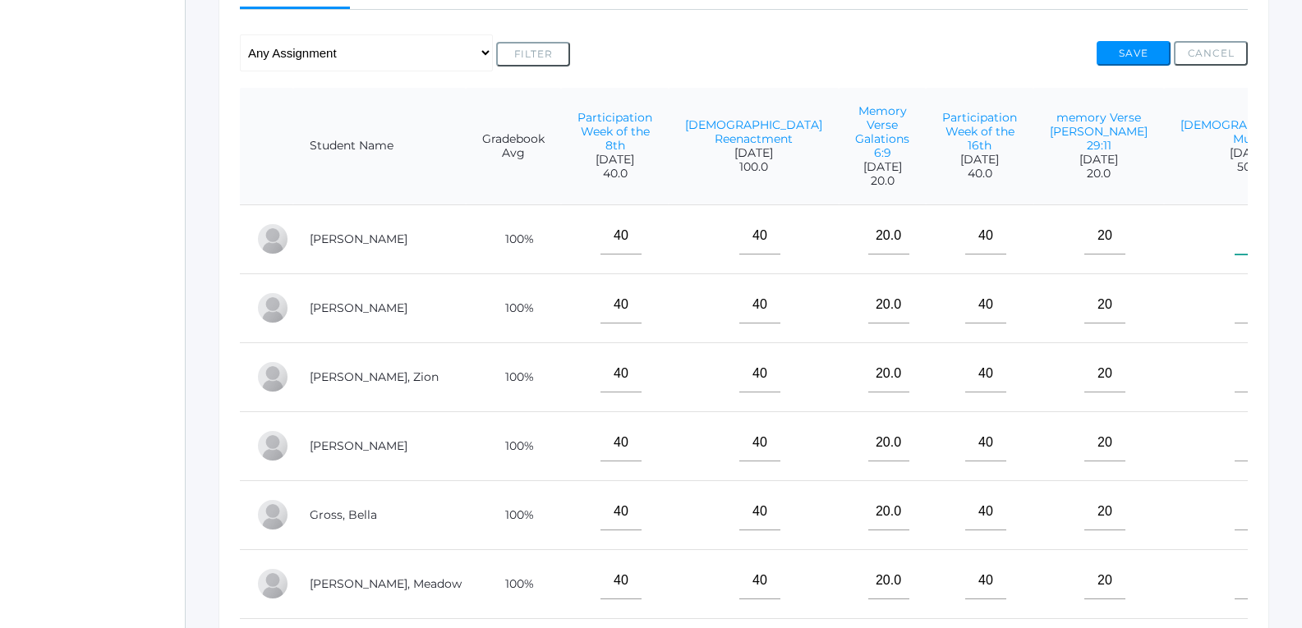
type input"] "50"
click at [1234, 307] on input"] "text" at bounding box center [1254, 305] width 41 height 37
type input"] "50"
click at [1234, 375] on input"] "text" at bounding box center [1254, 374] width 41 height 37
type input"] "50"
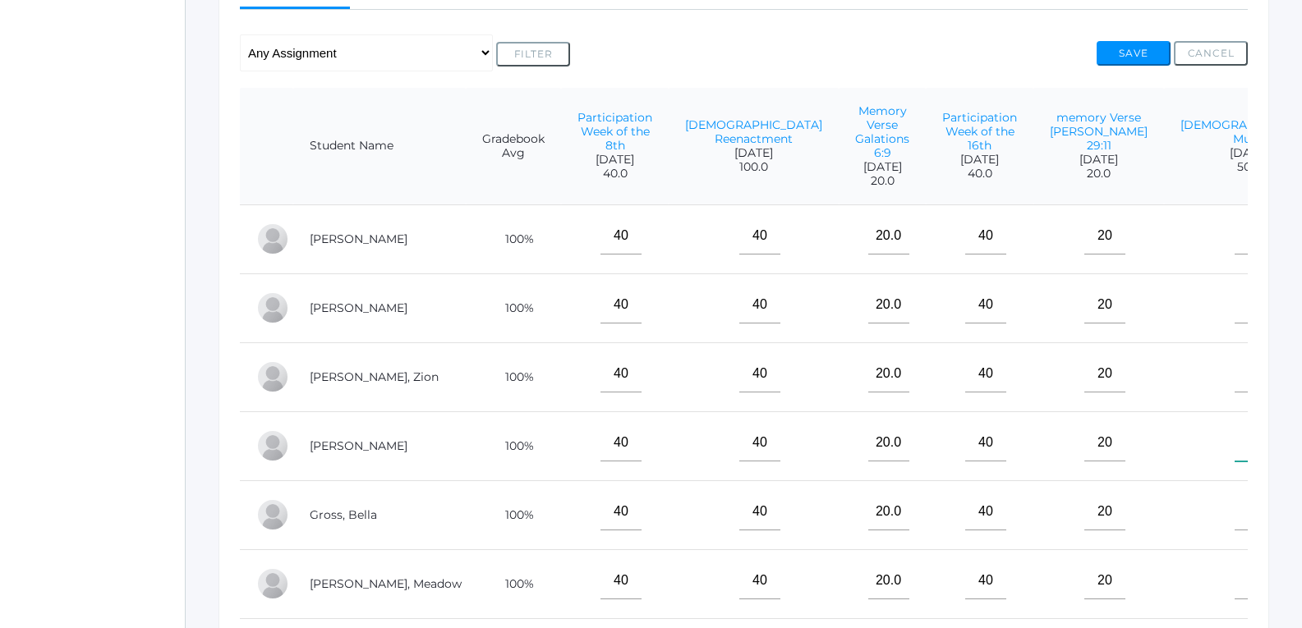
click at [1234, 425] on input"] "text" at bounding box center [1254, 443] width 41 height 37
type input"] "45"
click at [1234, 494] on input"] "text" at bounding box center [1254, 512] width 41 height 37
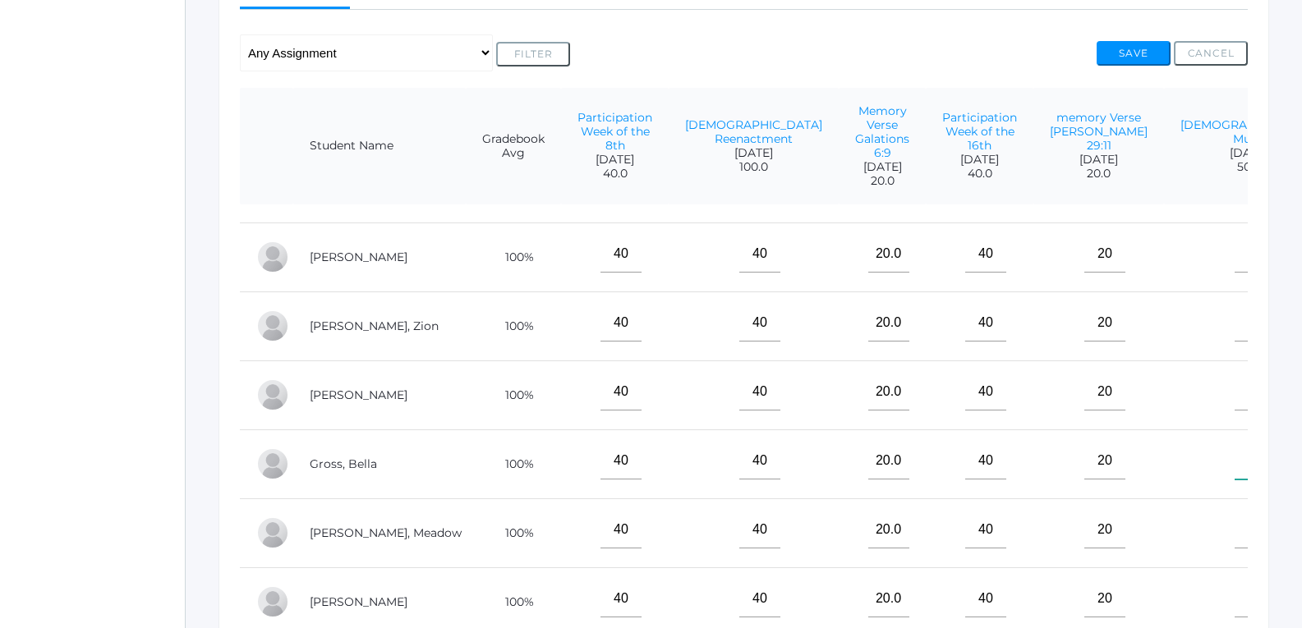
scroll to position [80, 0]
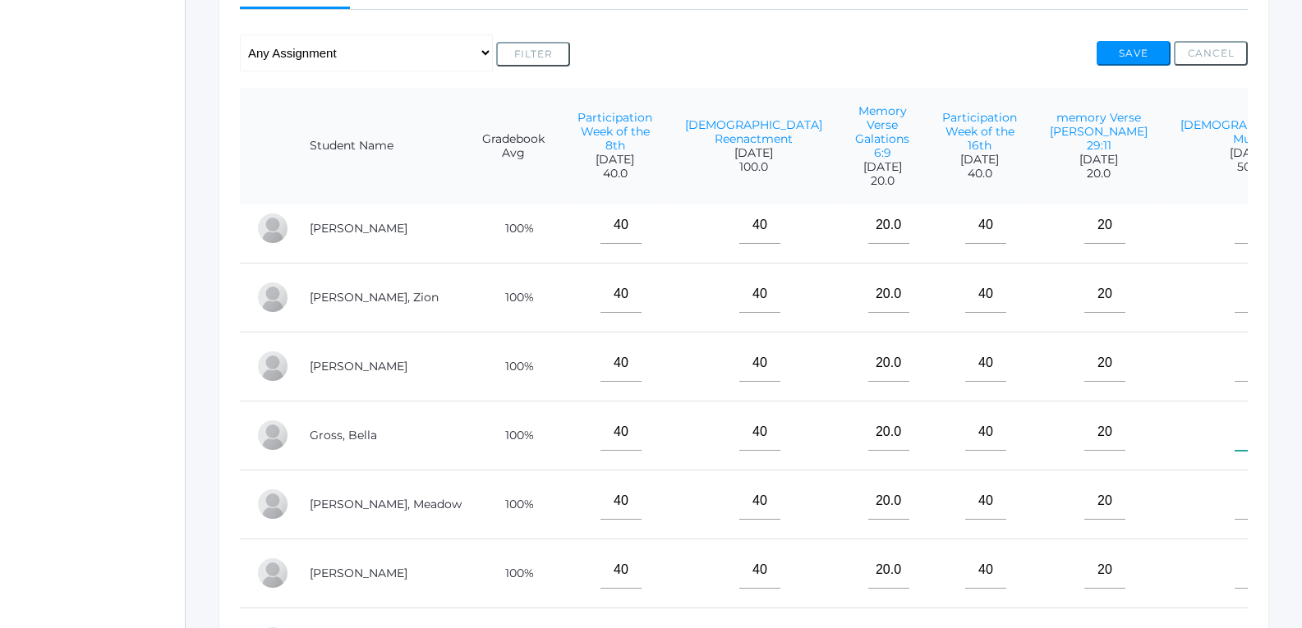
type input"] "45"
click at [1234, 495] on input"] "text" at bounding box center [1254, 501] width 41 height 37
type input"] "48"
click at [1234, 552] on input"] "text" at bounding box center [1254, 570] width 41 height 37
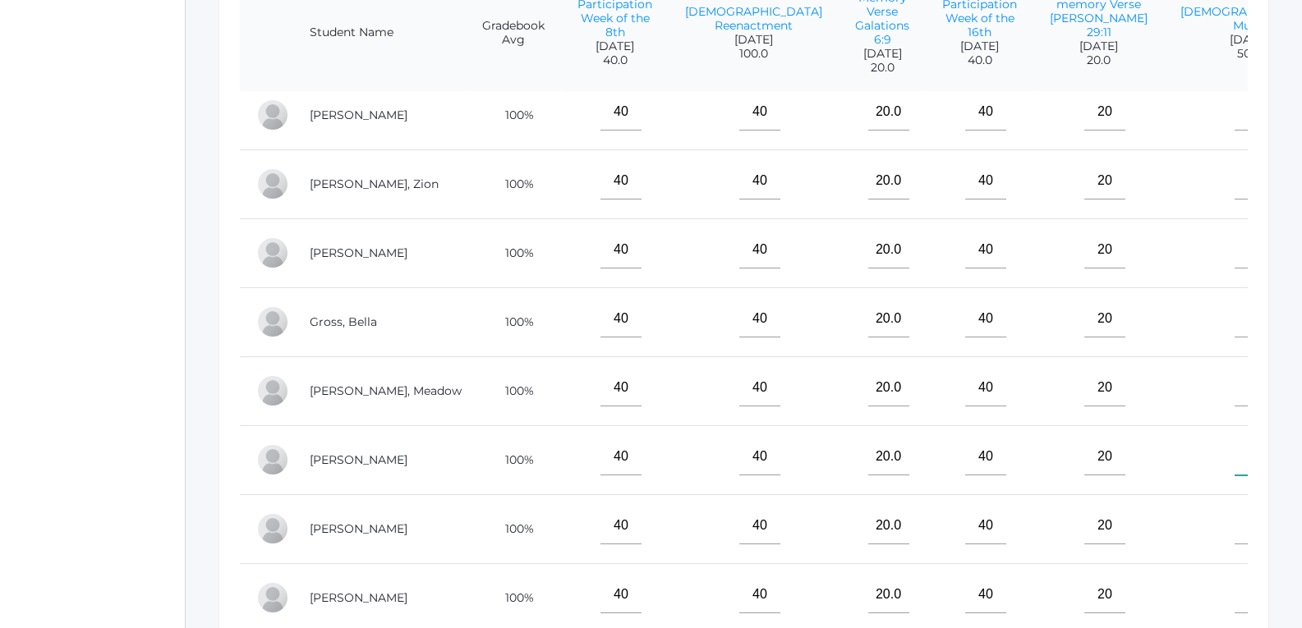
scroll to position [493, 0]
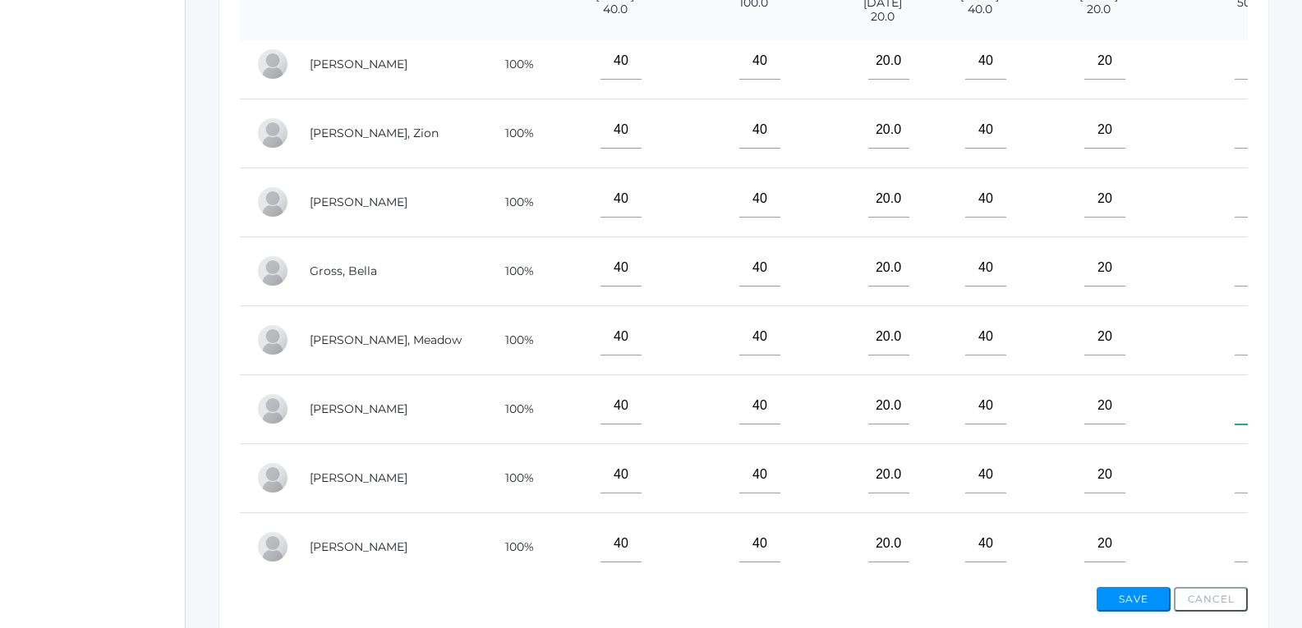
type input"] "47"
click at [1234, 469] on input"] "text" at bounding box center [1254, 475] width 41 height 37
type input"] "50"
click at [1234, 526] on input"] "text" at bounding box center [1254, 544] width 41 height 37
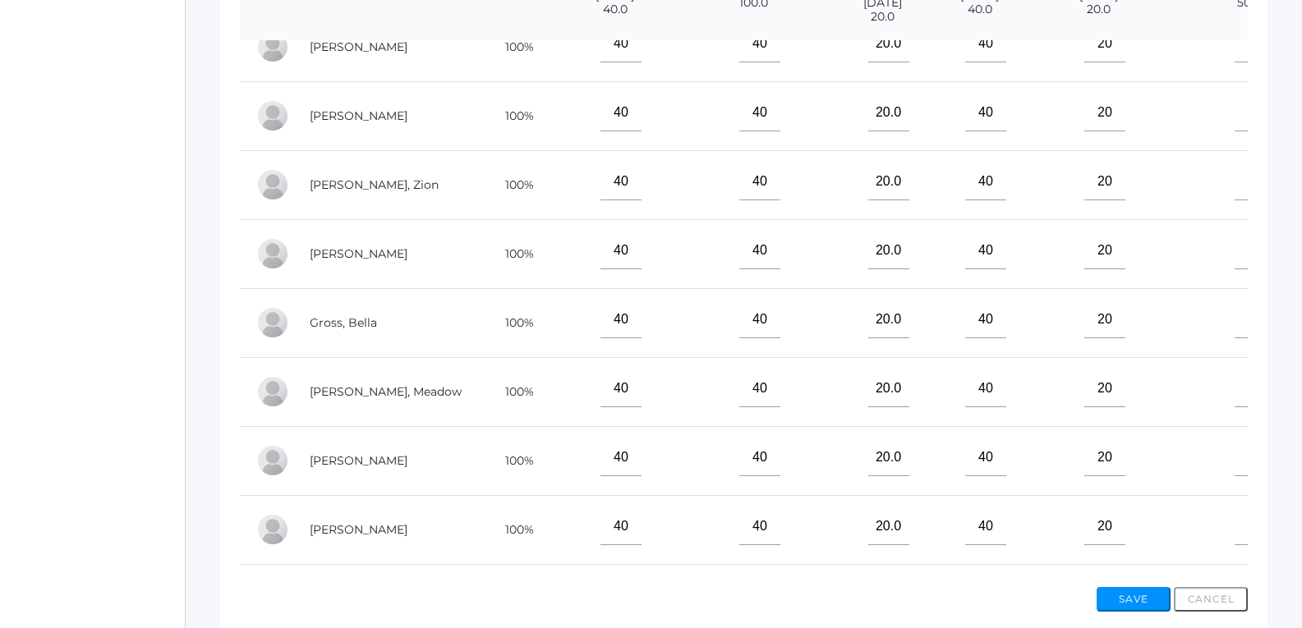
scroll to position [0, 0]
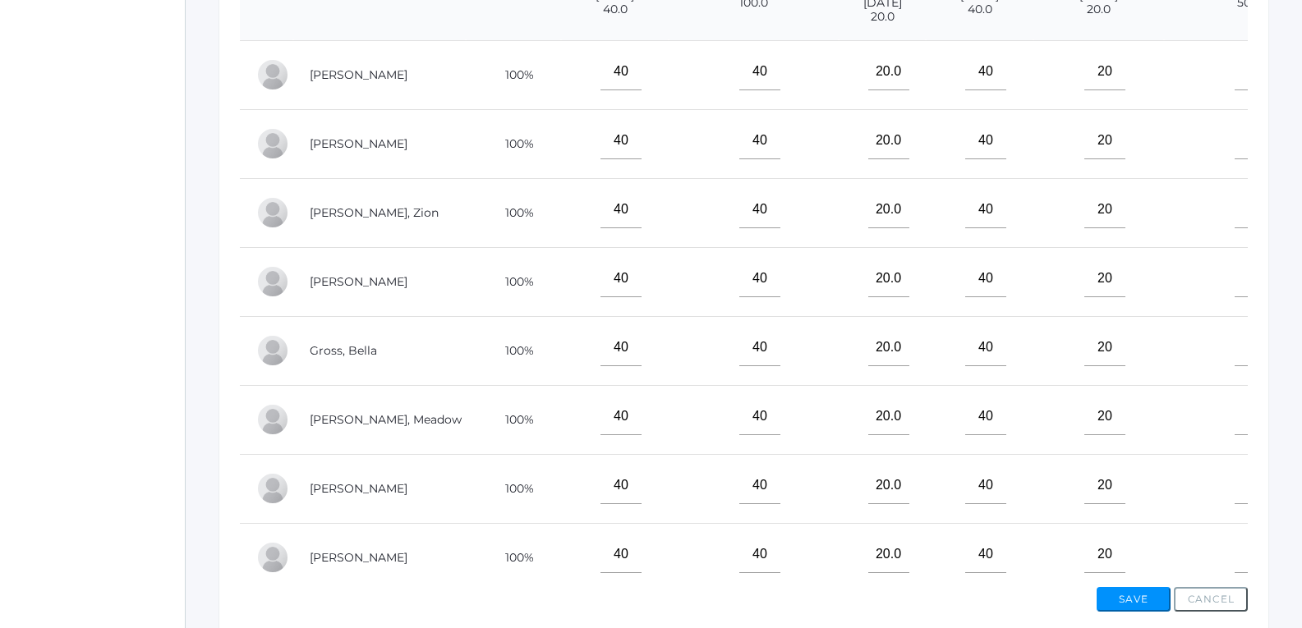
type input"] "50"
drag, startPoint x: 1212, startPoint y: 258, endPoint x: 1197, endPoint y: 256, distance: 15.7
click at [1234, 260] on input"] "45" at bounding box center [1254, 278] width 41 height 37
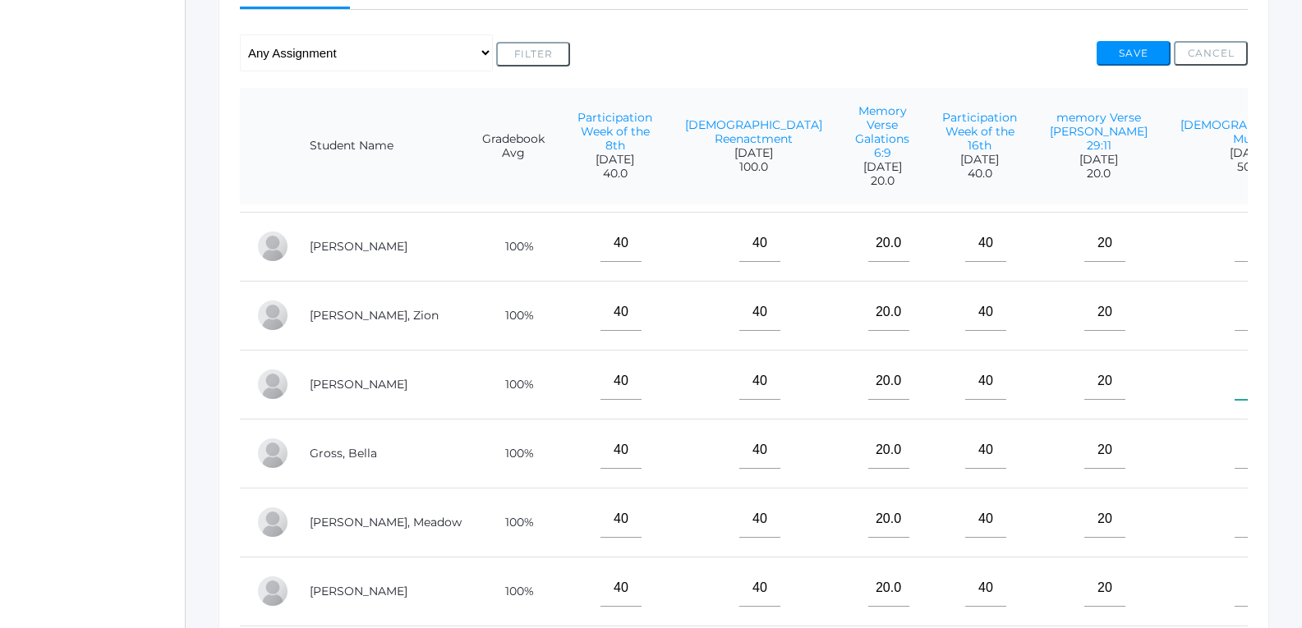
scroll to position [80, 0]
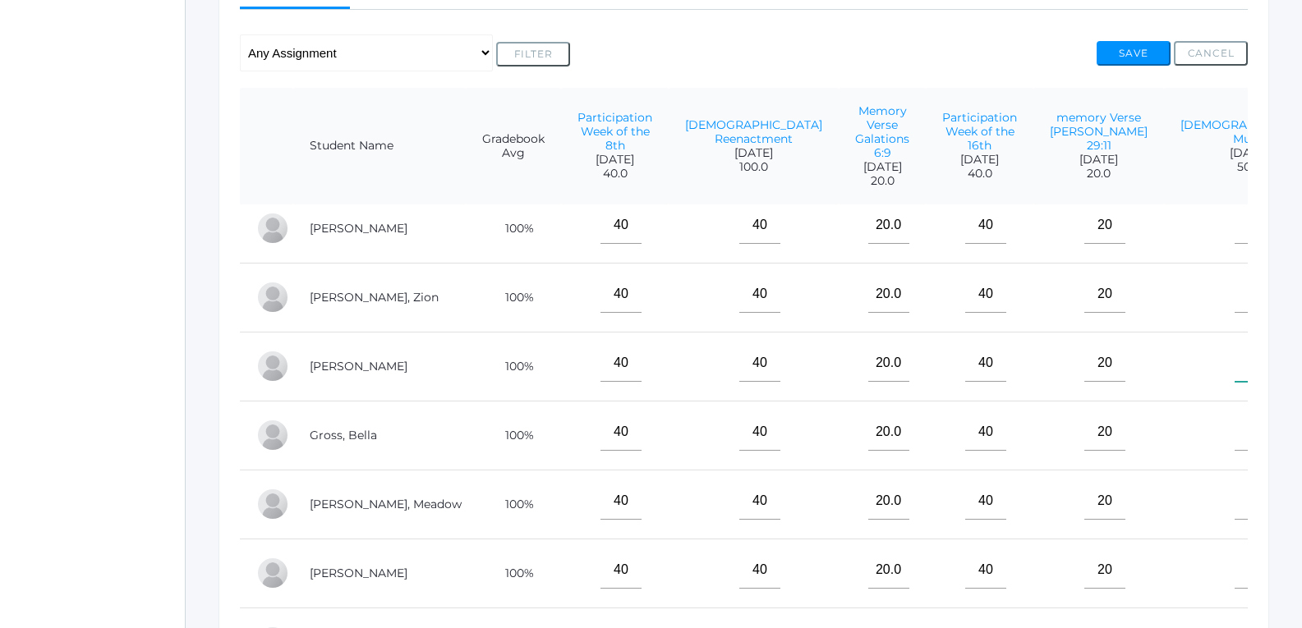
type input"] "E"
click at [1110, 347] on input"] "20" at bounding box center [1104, 363] width 41 height 37
click at [1133, 347] on td "20" at bounding box center [1098, 366] width 131 height 69
click at [1122, 353] on input"] "20" at bounding box center [1104, 363] width 41 height 37
type input"] "2"
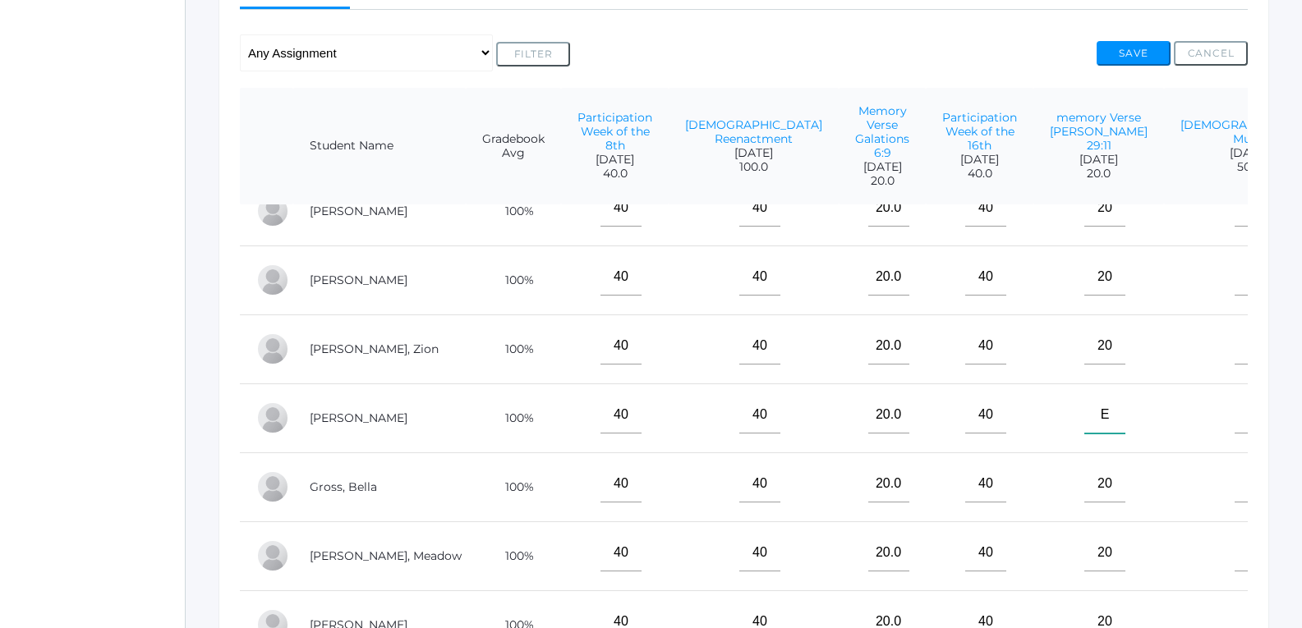
scroll to position [0, 0]
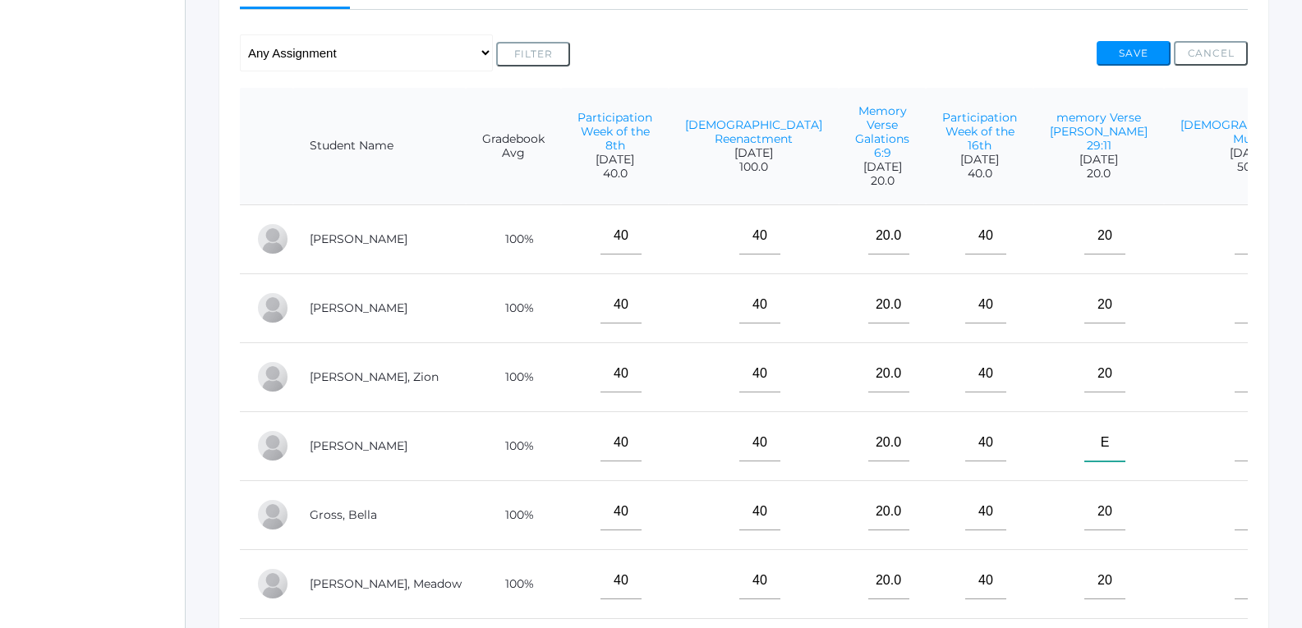
type input"] "E"
click at [1143, 58] on button "Save" at bounding box center [1134, 53] width 74 height 25
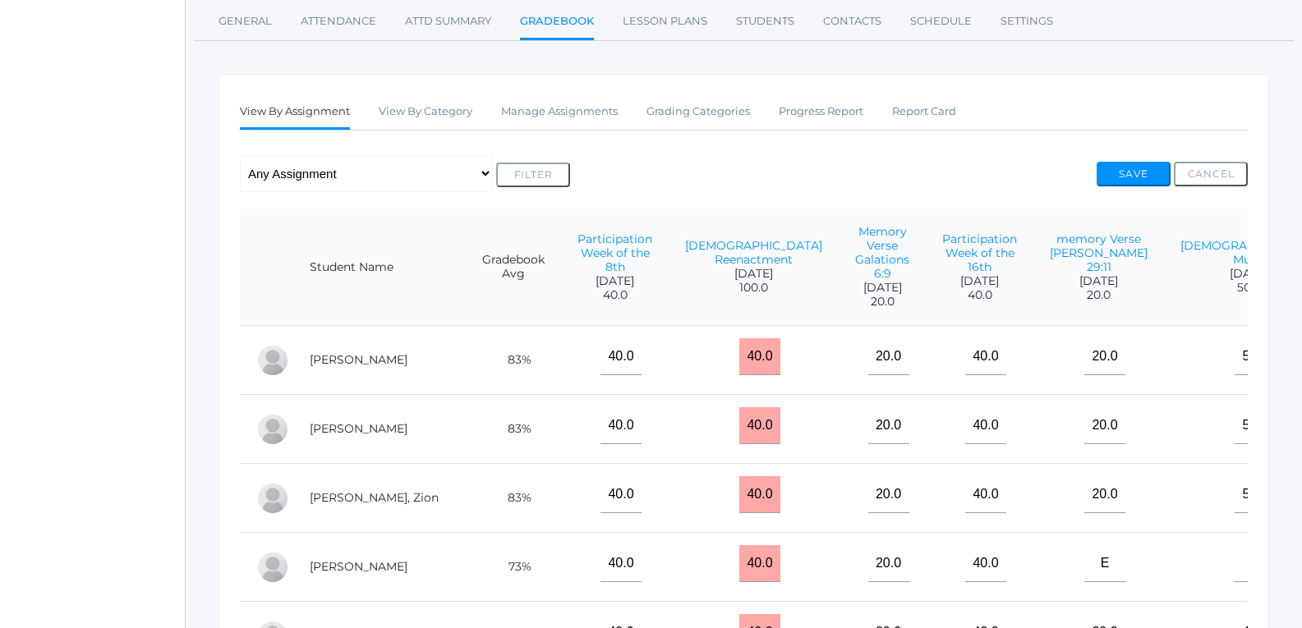
scroll to position [246, 0]
click at [756, 349] on input "40.0" at bounding box center [759, 356] width 41 height 37
type input "4"
type input "6"
type input "70"
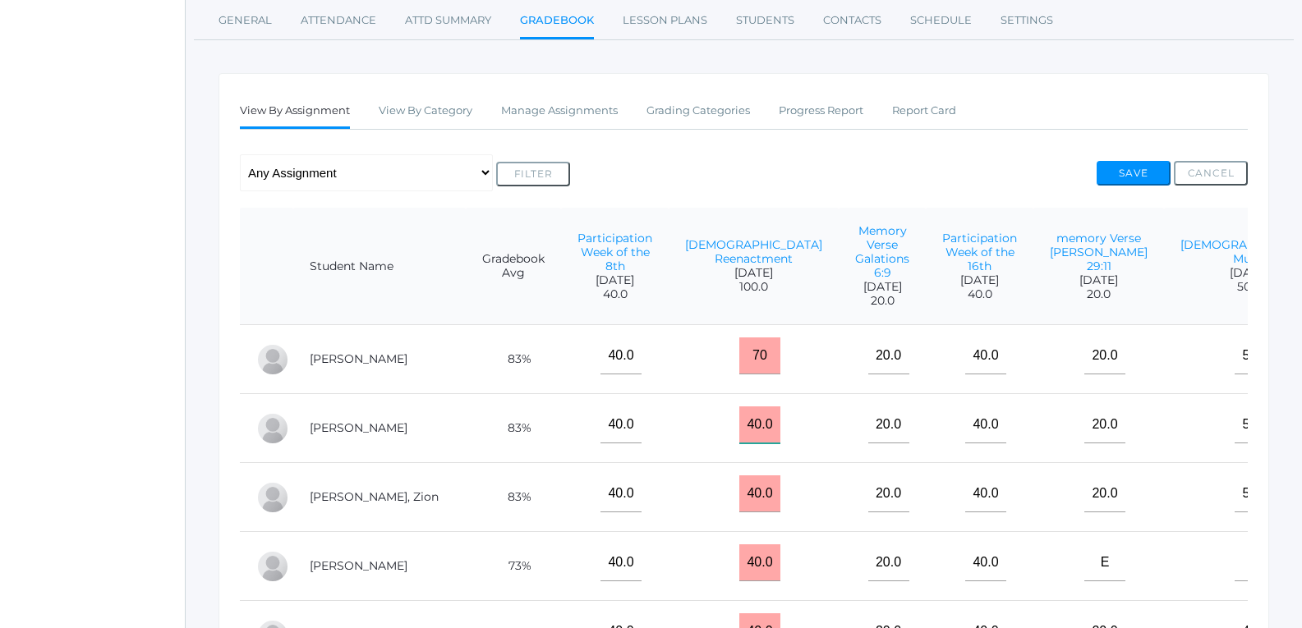
click at [743, 407] on input "40.0" at bounding box center [759, 425] width 41 height 37
type input "4"
type input "70"
click at [746, 485] on input "40.0" at bounding box center [759, 494] width 41 height 37
type input "4"
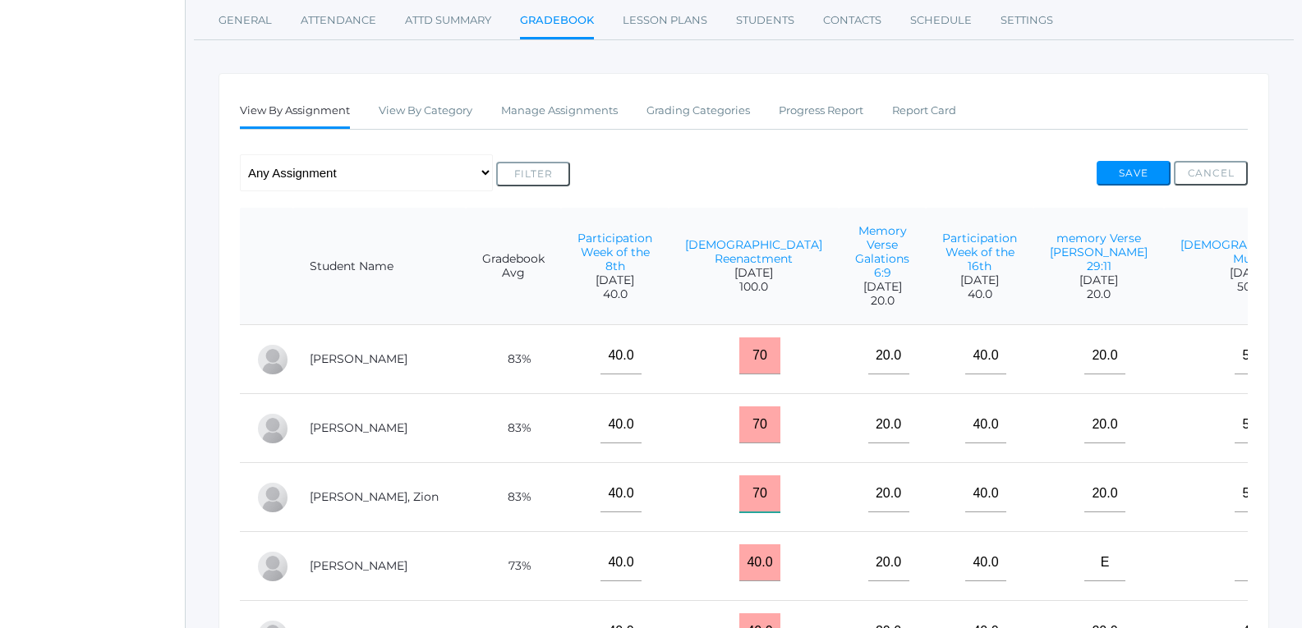
type input "70"
click at [752, 555] on input "40.0" at bounding box center [759, 563] width 41 height 37
type input "4"
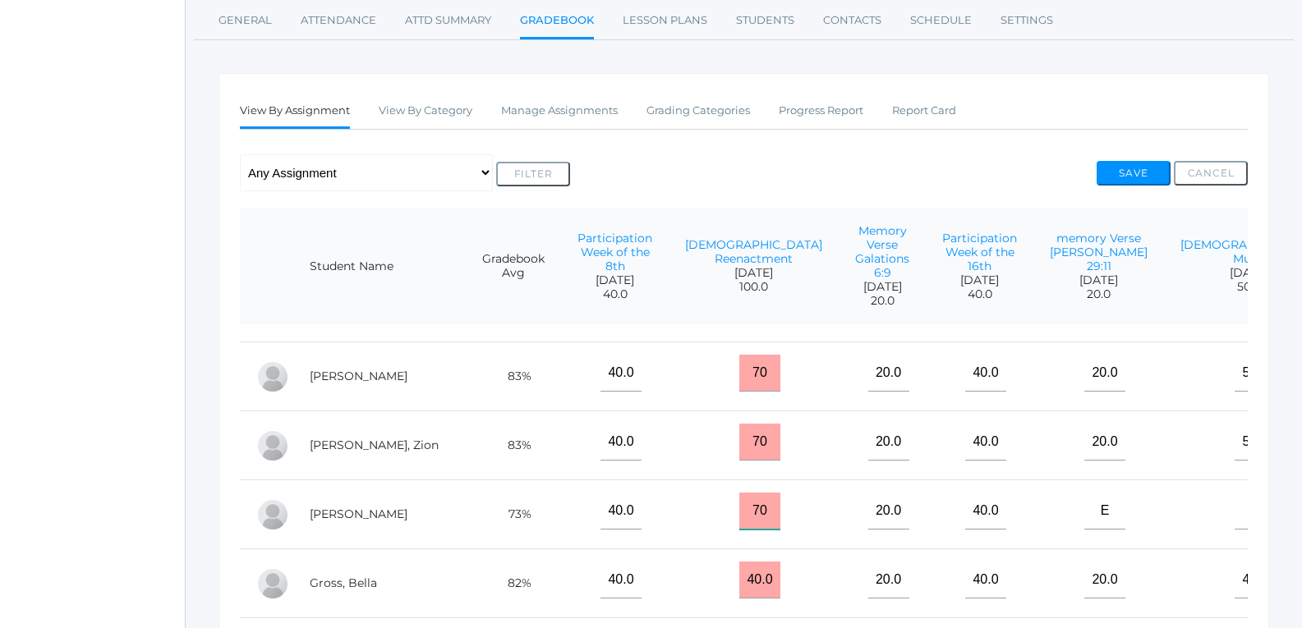
scroll to position [80, 0]
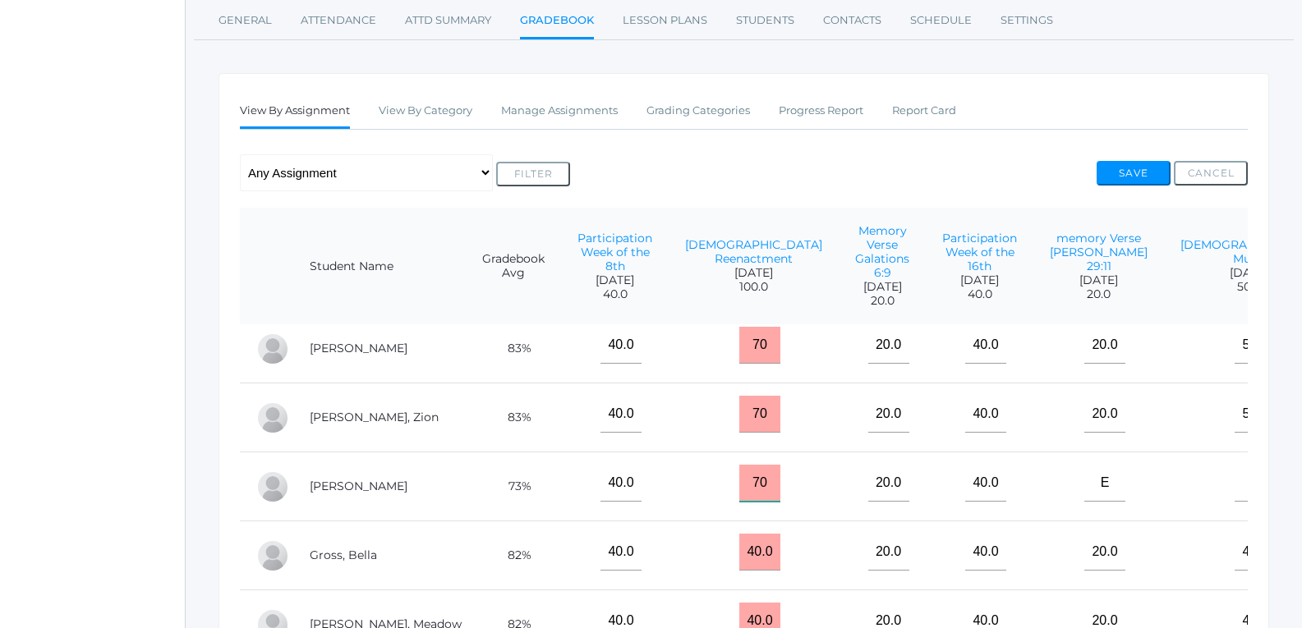
type input "70"
click at [747, 536] on input "40.0" at bounding box center [759, 552] width 41 height 37
type input "4"
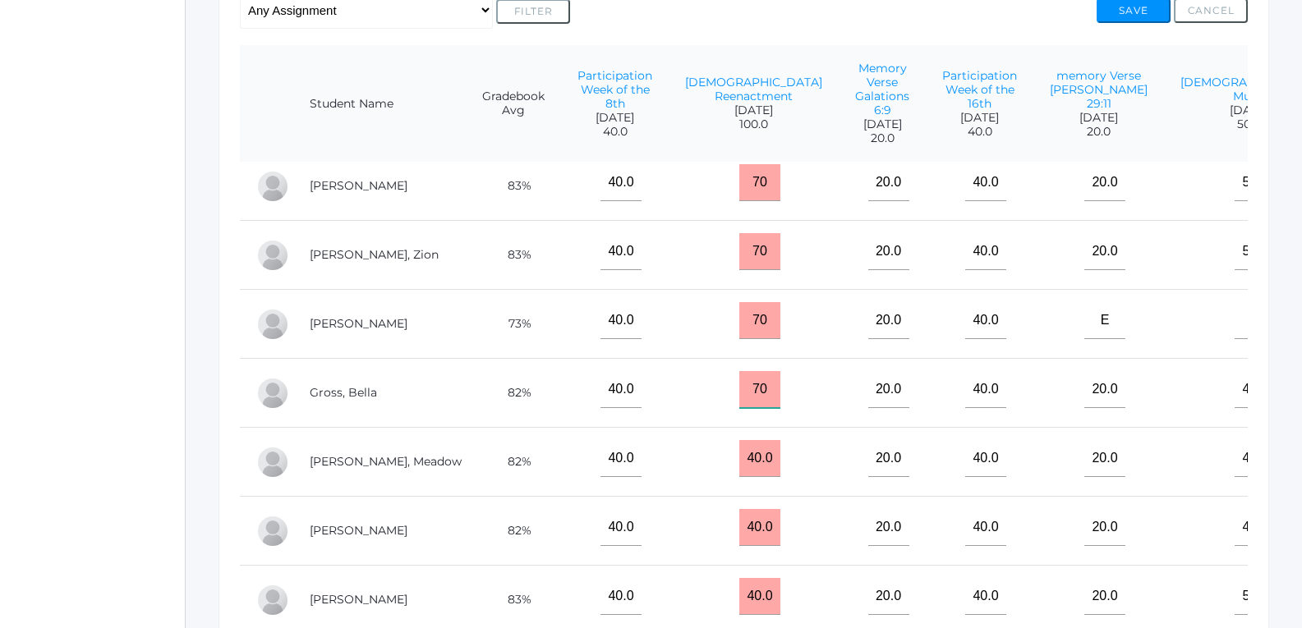
scroll to position [411, 0]
type input "70"
click at [751, 440] on input "40.0" at bounding box center [759, 457] width 41 height 37
type input "4"
type input "70"
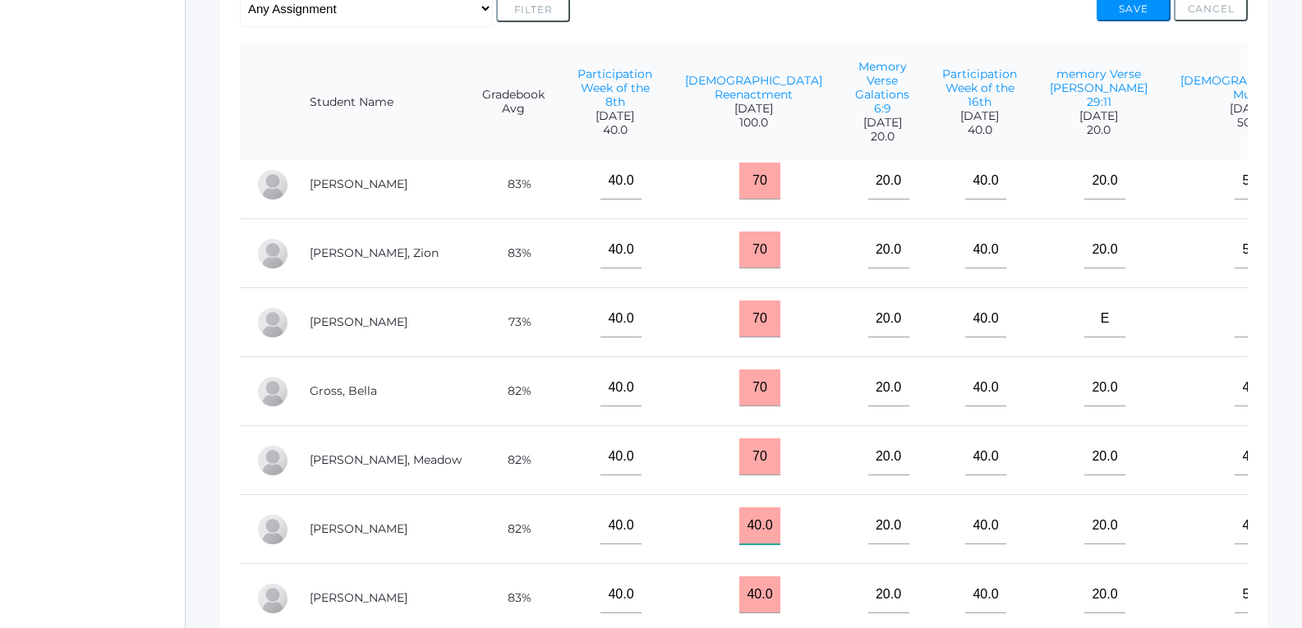
click at [740, 510] on input "40.0" at bounding box center [759, 526] width 41 height 37
click at [745, 513] on input "40.0" at bounding box center [759, 526] width 41 height 37
click at [750, 509] on input "40.0" at bounding box center [759, 526] width 41 height 37
type input "4"
type input "70"
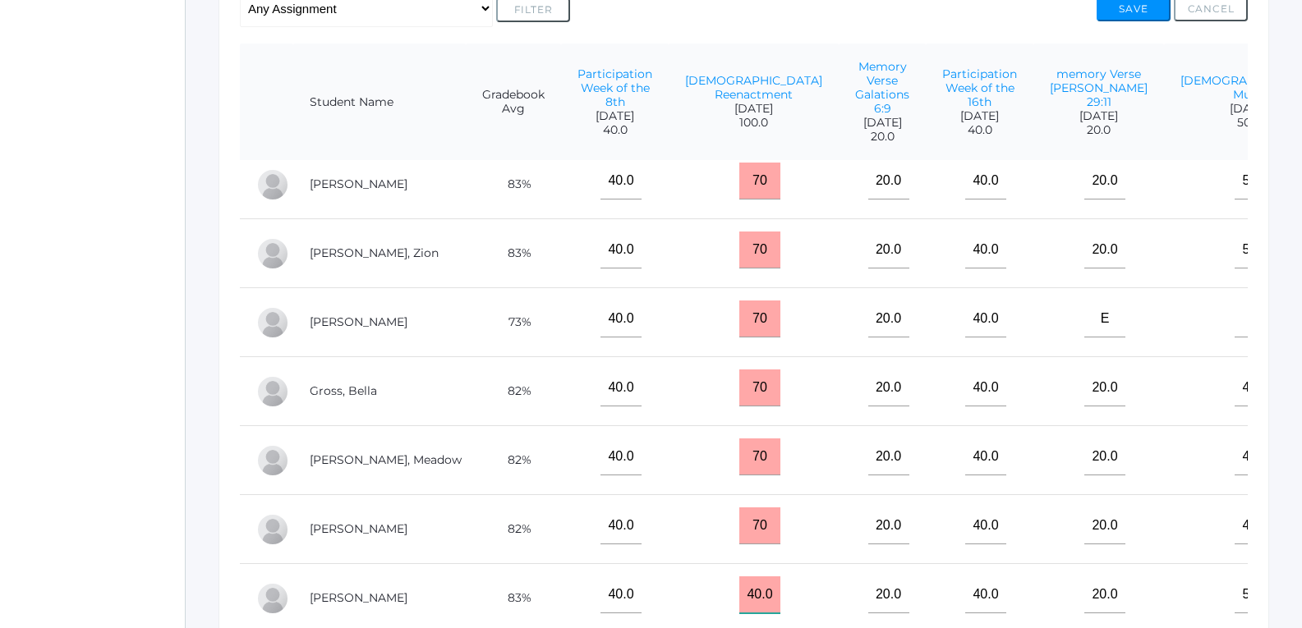
click at [756, 577] on input "40.0" at bounding box center [759, 595] width 41 height 37
type input "4"
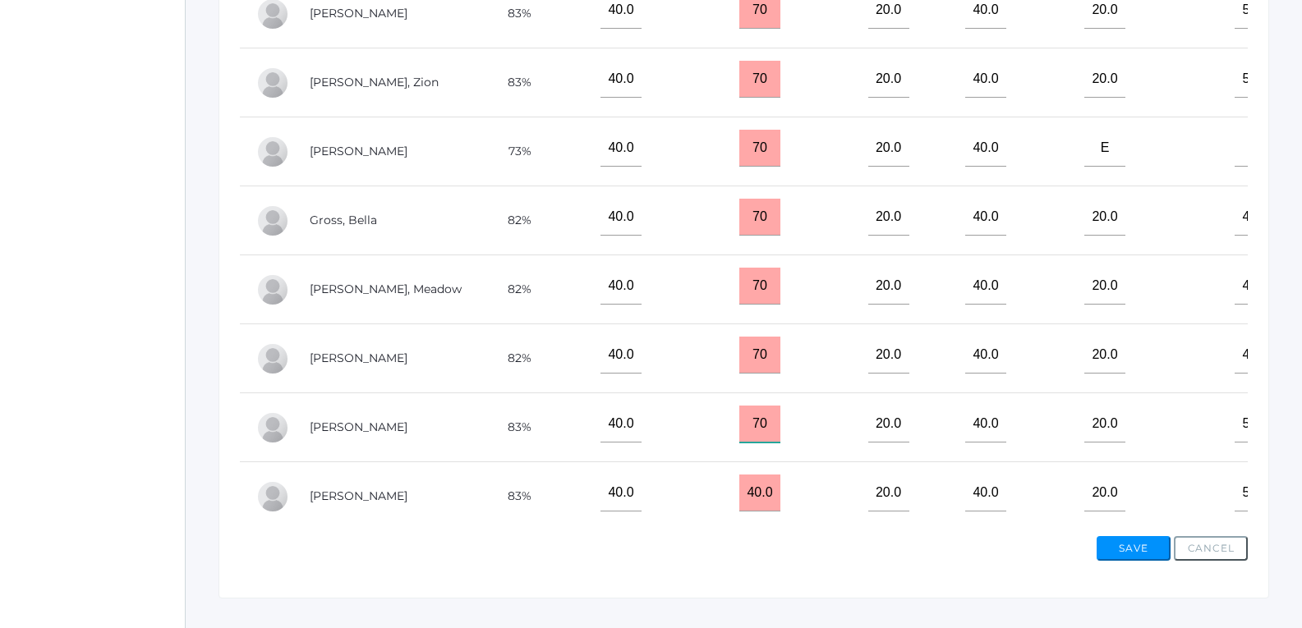
scroll to position [614, 0]
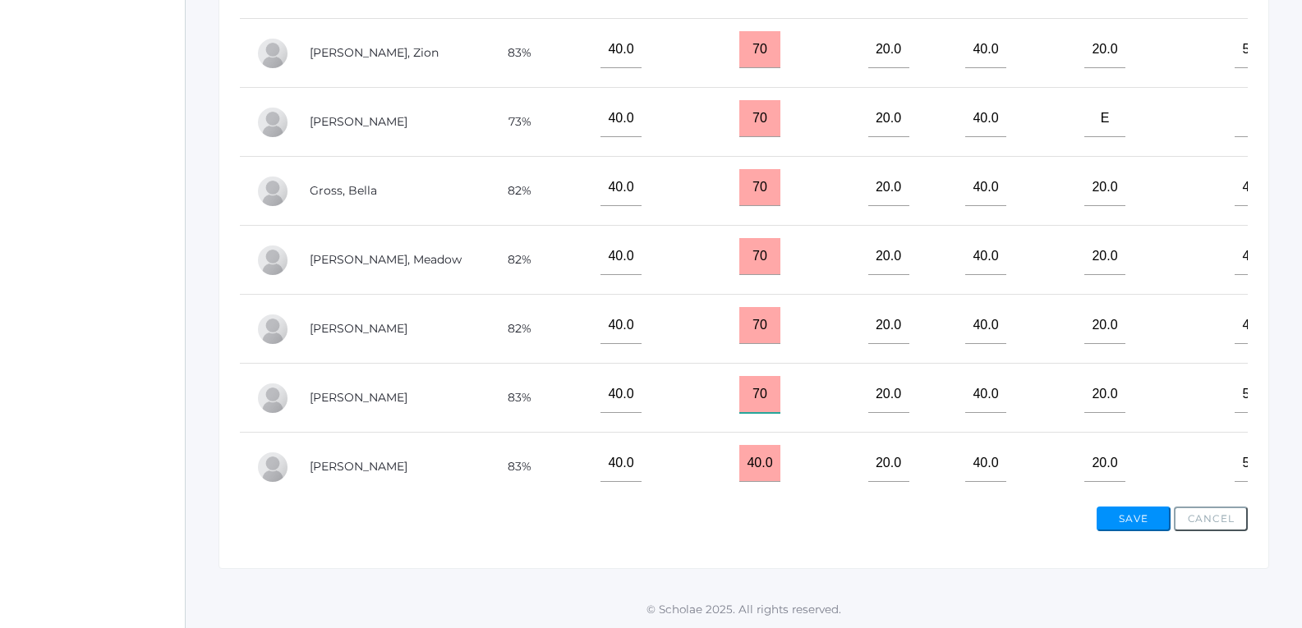
type input "70"
click at [751, 455] on input "40.0" at bounding box center [759, 463] width 41 height 37
type input "4"
type input "70"
click at [1126, 518] on button "Save" at bounding box center [1134, 519] width 74 height 25
